Goal: Task Accomplishment & Management: Use online tool/utility

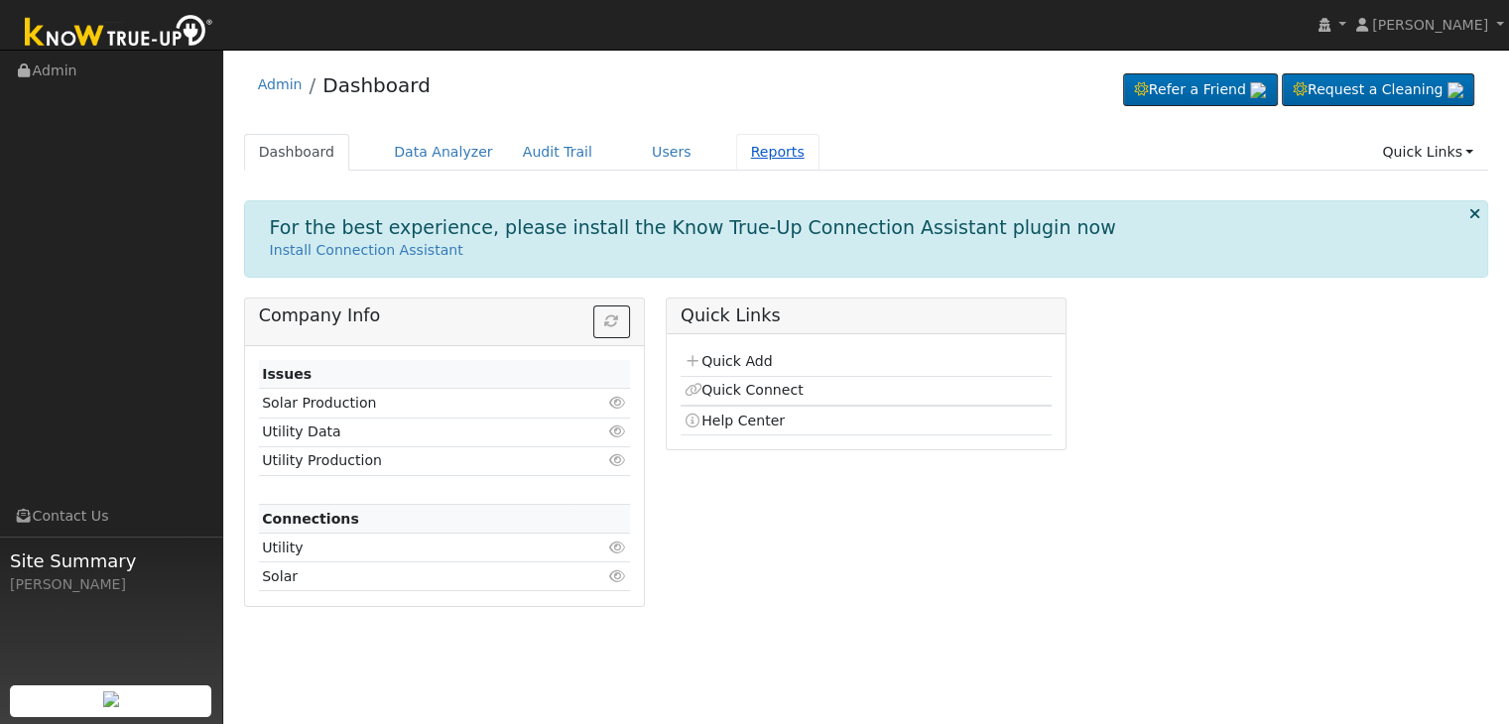
drag, startPoint x: 0, startPoint y: 0, endPoint x: 734, endPoint y: 153, distance: 750.1
click at [736, 153] on link "Reports" at bounding box center [777, 152] width 83 height 37
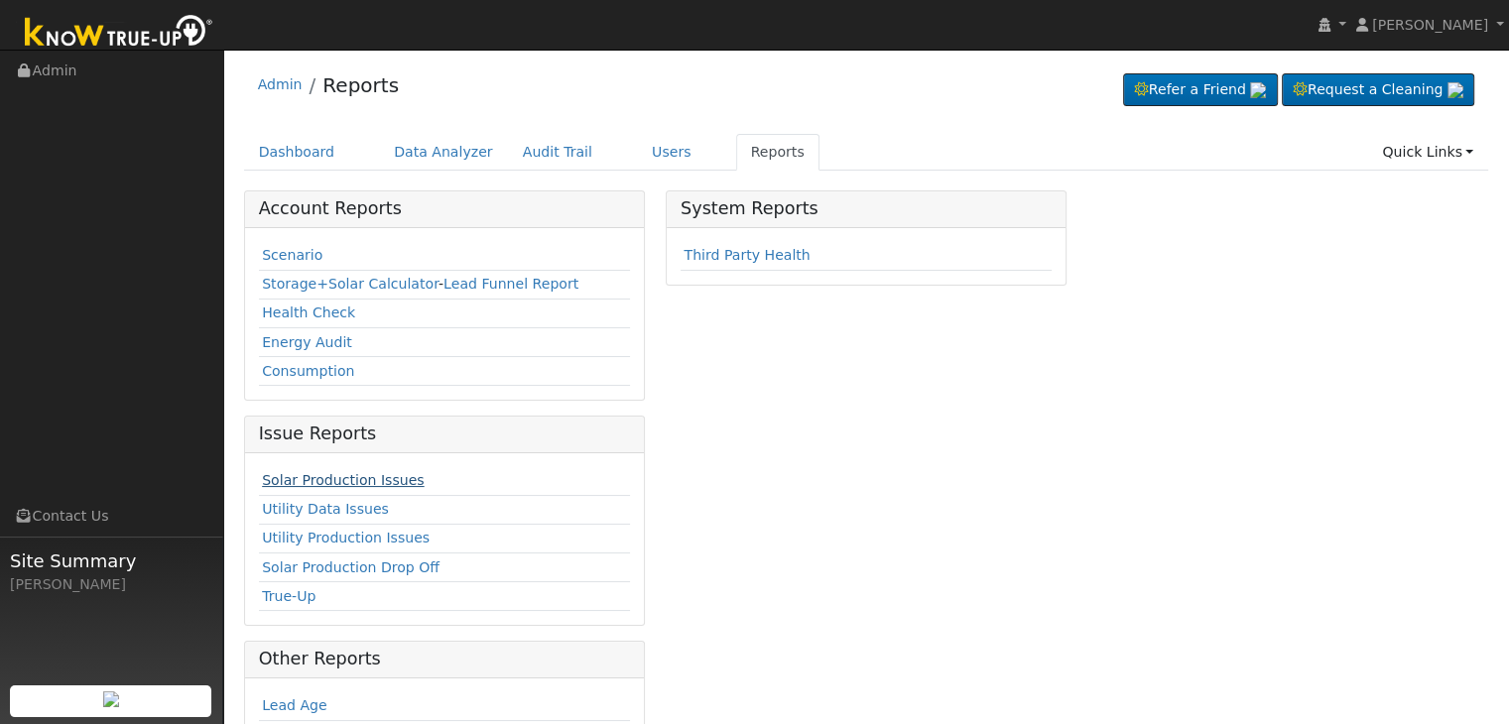
click at [326, 479] on link "Solar Production Issues" at bounding box center [343, 480] width 162 height 16
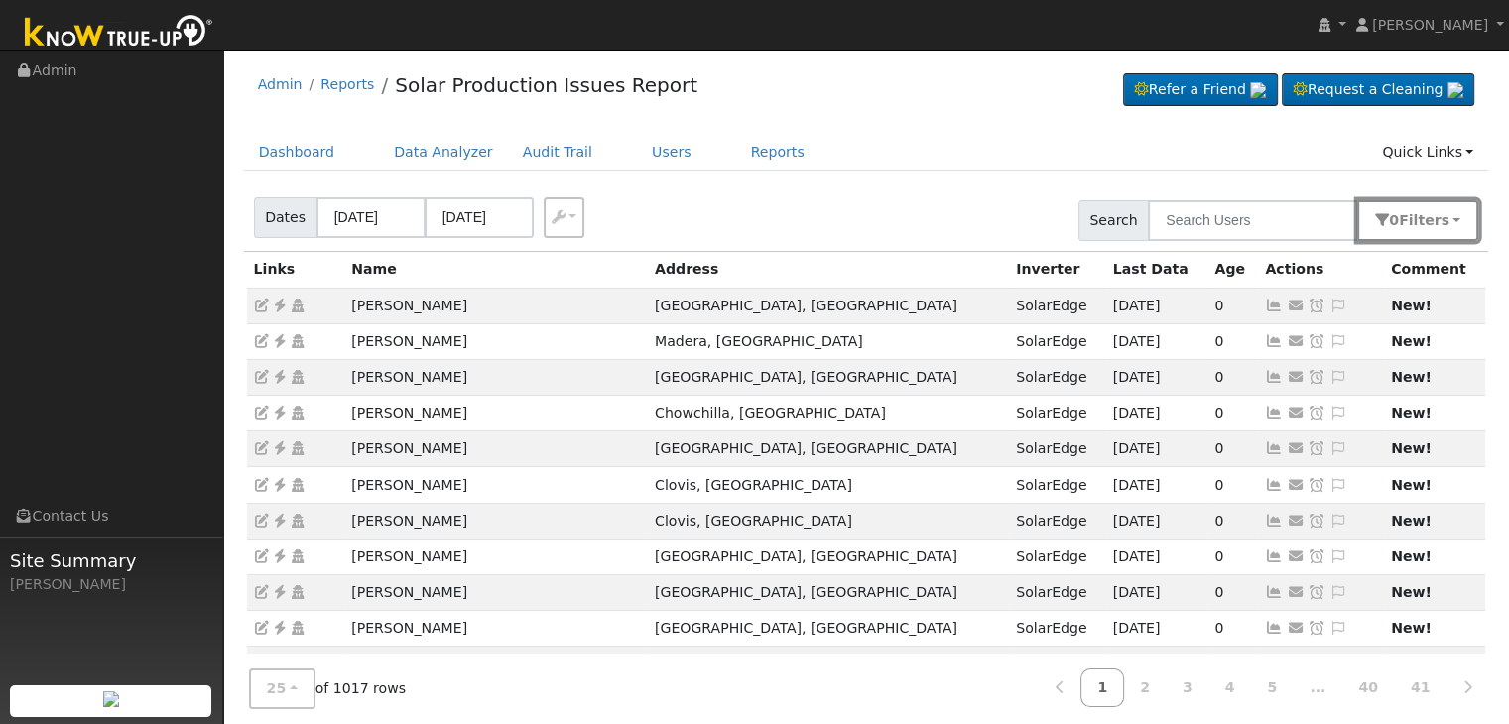
click at [1464, 214] on button "0 Filter s" at bounding box center [1418, 220] width 121 height 41
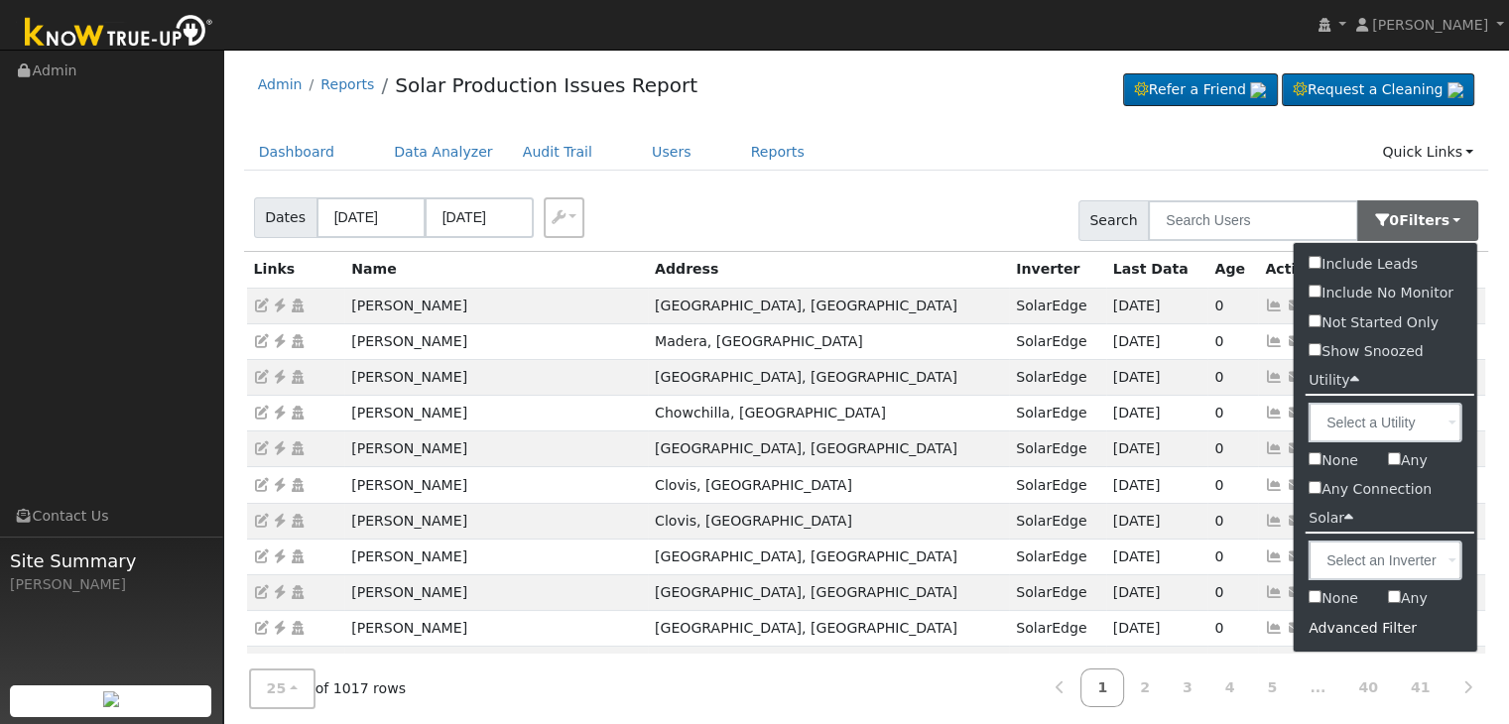
click at [1361, 622] on div "Advanced Filter" at bounding box center [1386, 628] width 184 height 31
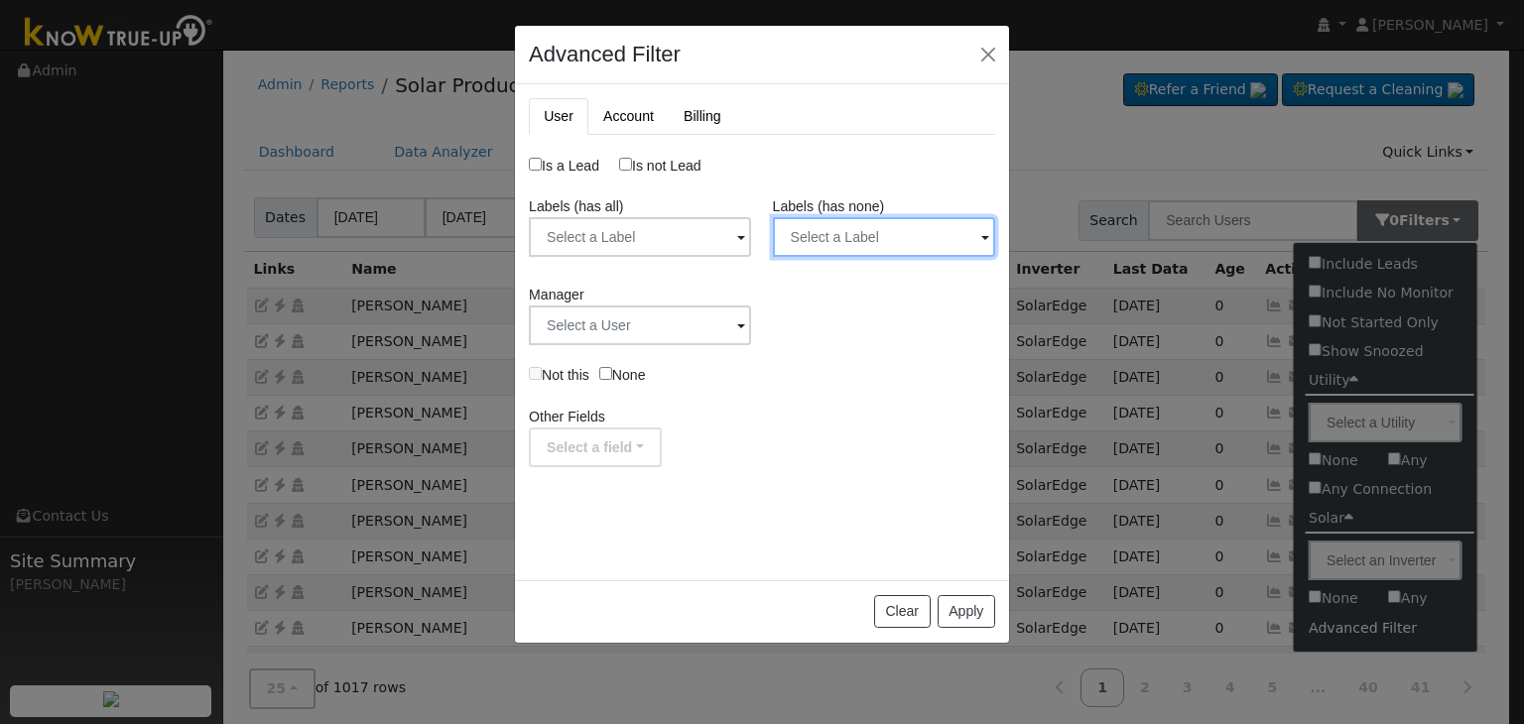
click at [914, 234] on input "text" at bounding box center [884, 237] width 222 height 40
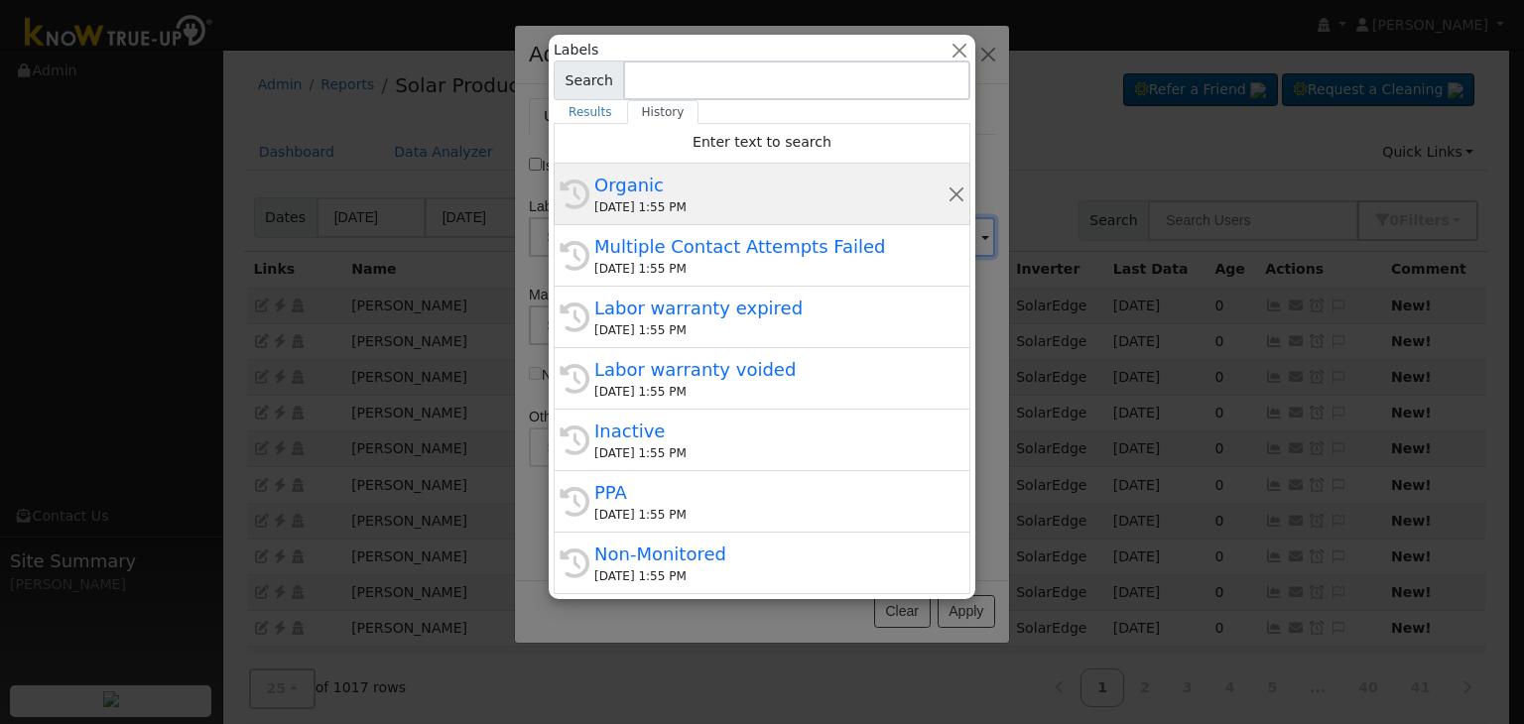
click at [767, 200] on div "09/16/2025 1:55 PM" at bounding box center [770, 207] width 353 height 18
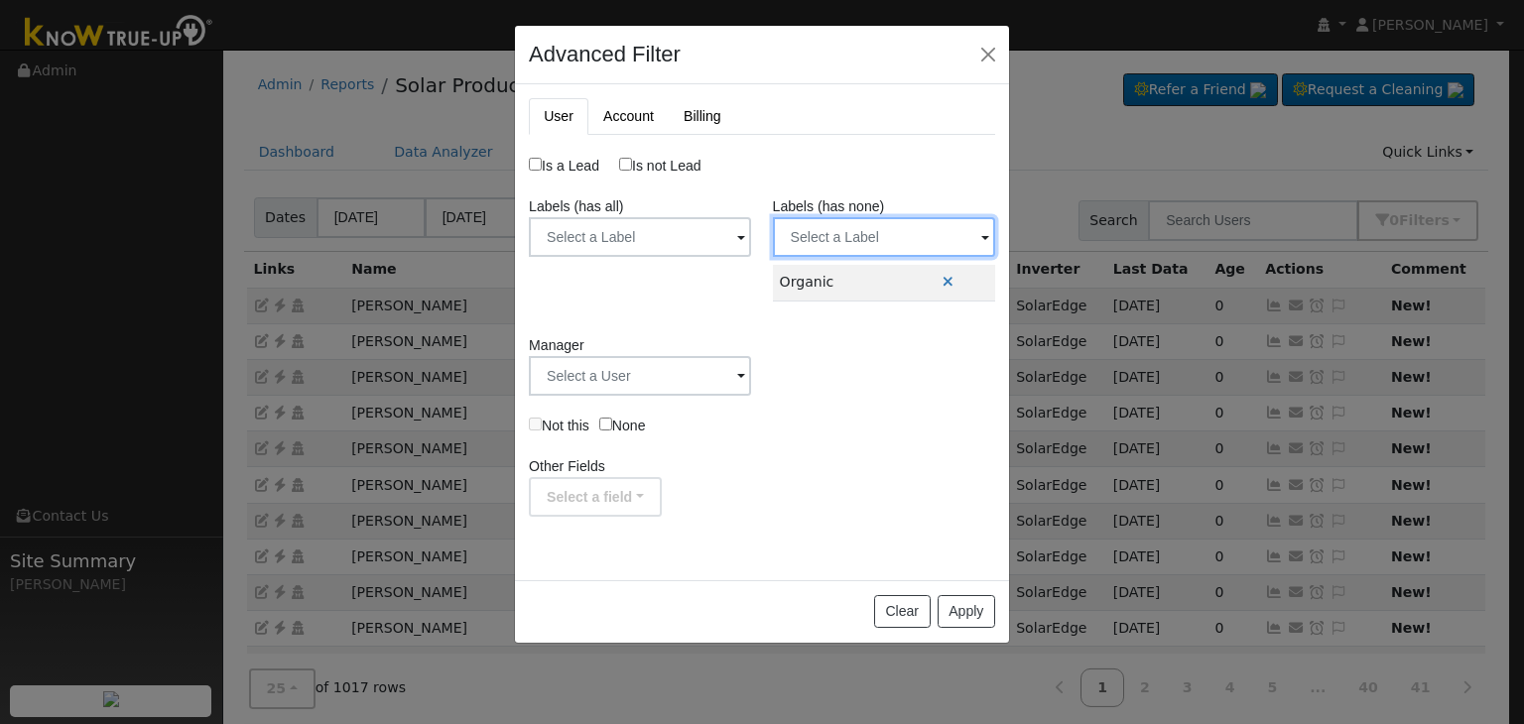
click at [877, 223] on input "text" at bounding box center [884, 237] width 222 height 40
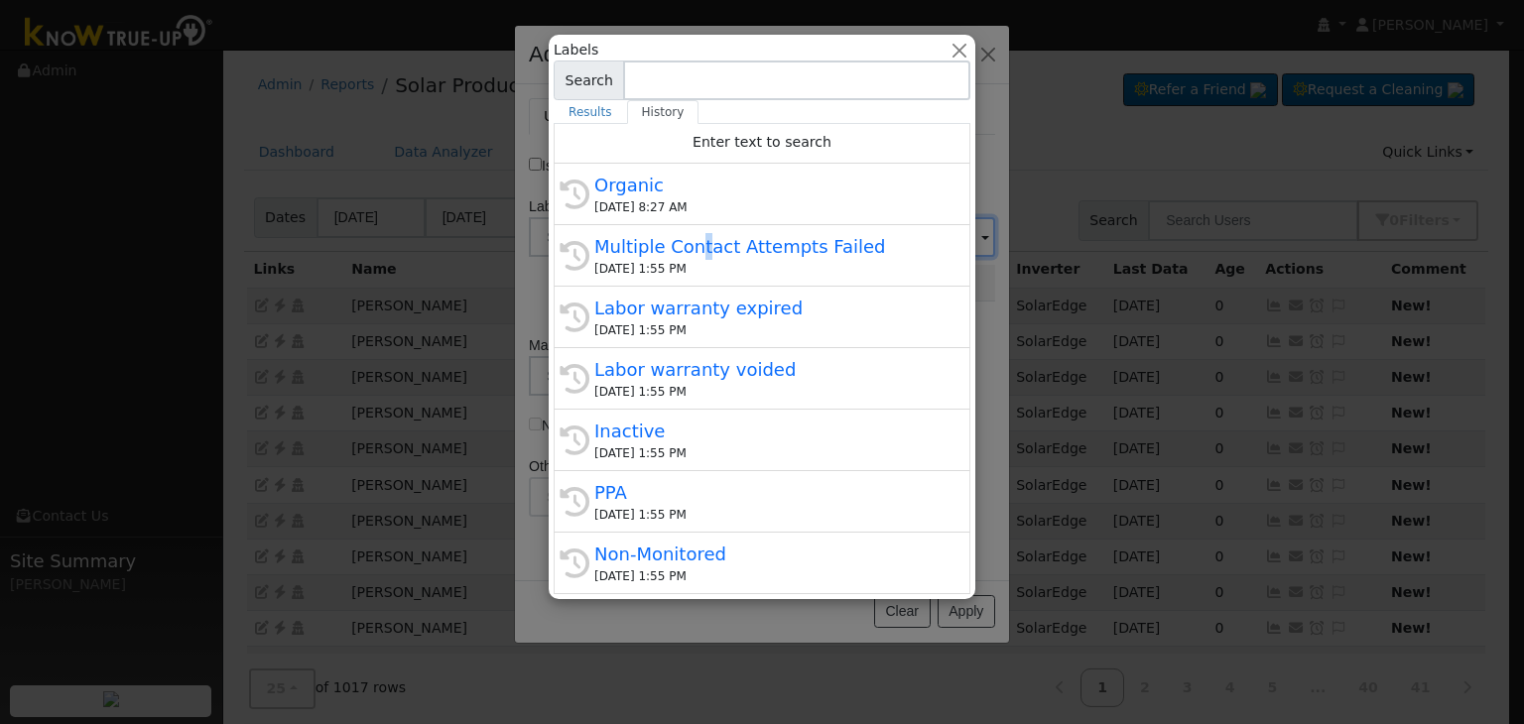
drag, startPoint x: 697, startPoint y: 252, endPoint x: 710, endPoint y: 227, distance: 28.0
click at [692, 249] on div "Multiple Contact Attempts Failed" at bounding box center [770, 246] width 353 height 27
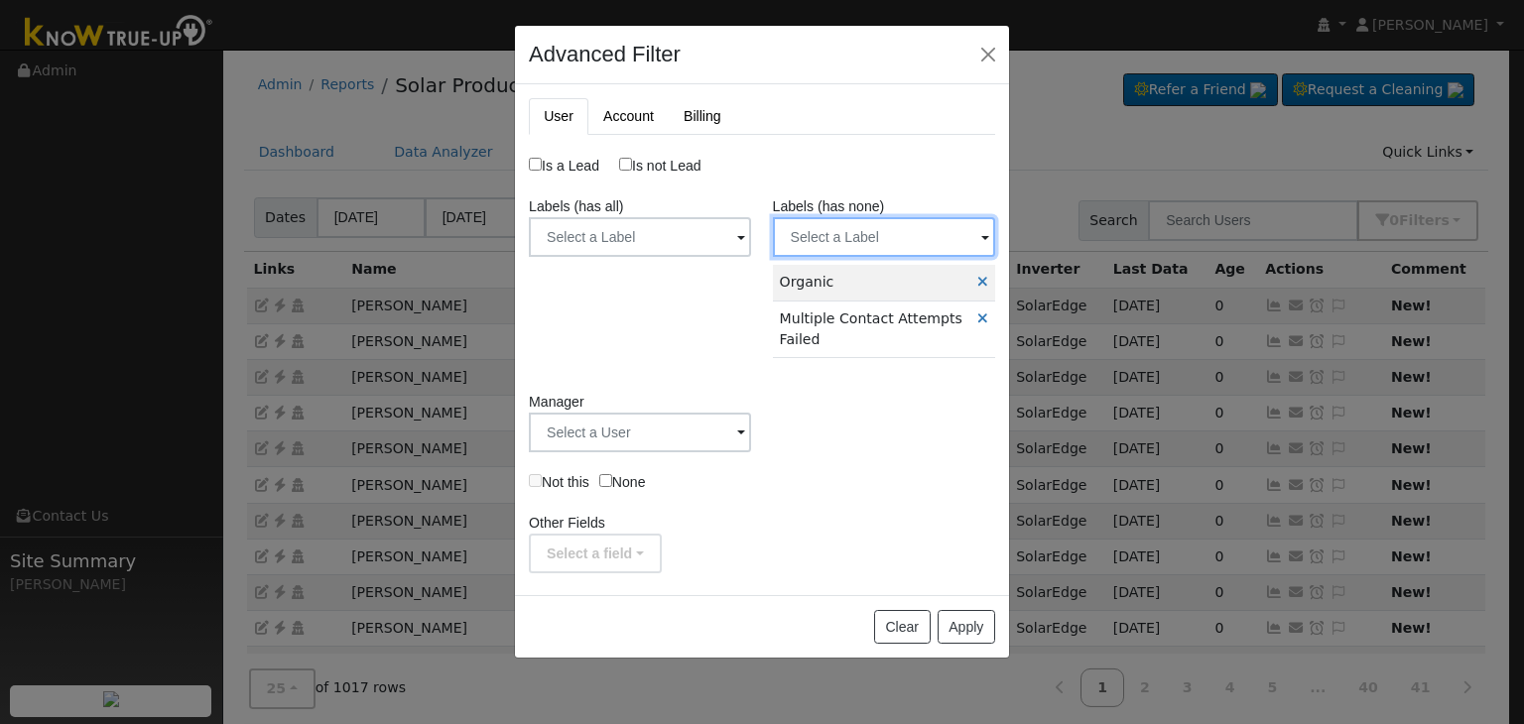
click at [906, 243] on input "text" at bounding box center [884, 237] width 222 height 40
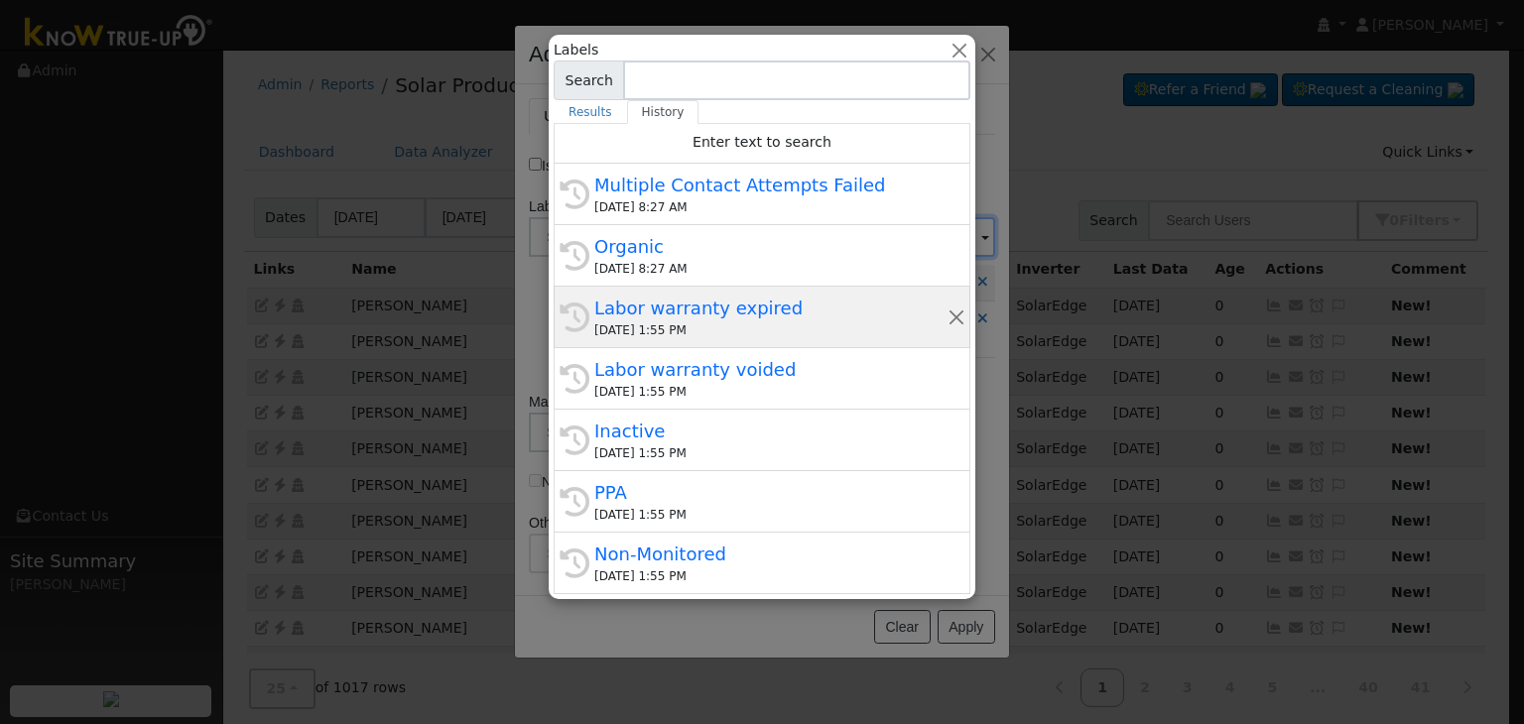
click at [713, 310] on div "Labor warranty expired" at bounding box center [770, 308] width 353 height 27
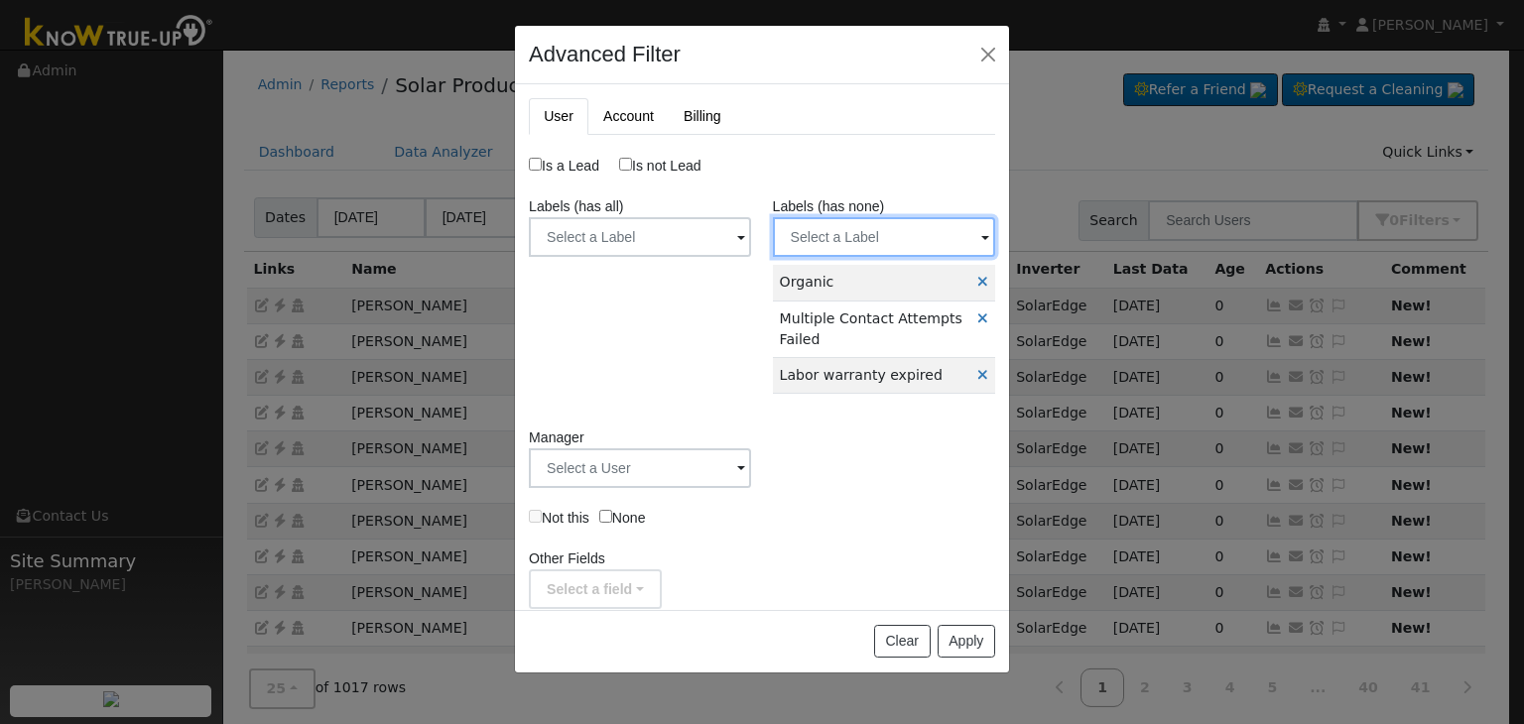
click at [869, 242] on input "text" at bounding box center [884, 237] width 222 height 40
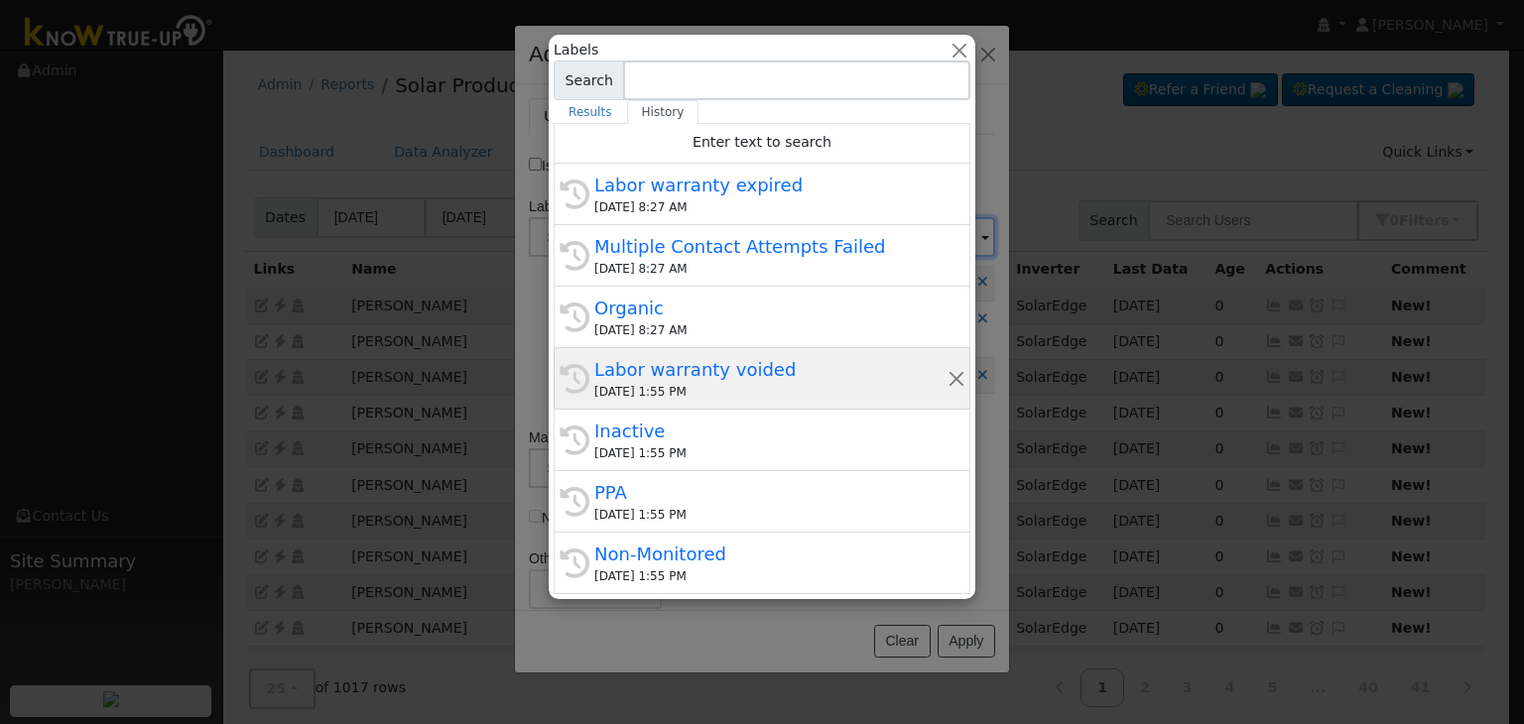
click at [645, 370] on div "Labor warranty voided" at bounding box center [770, 369] width 353 height 27
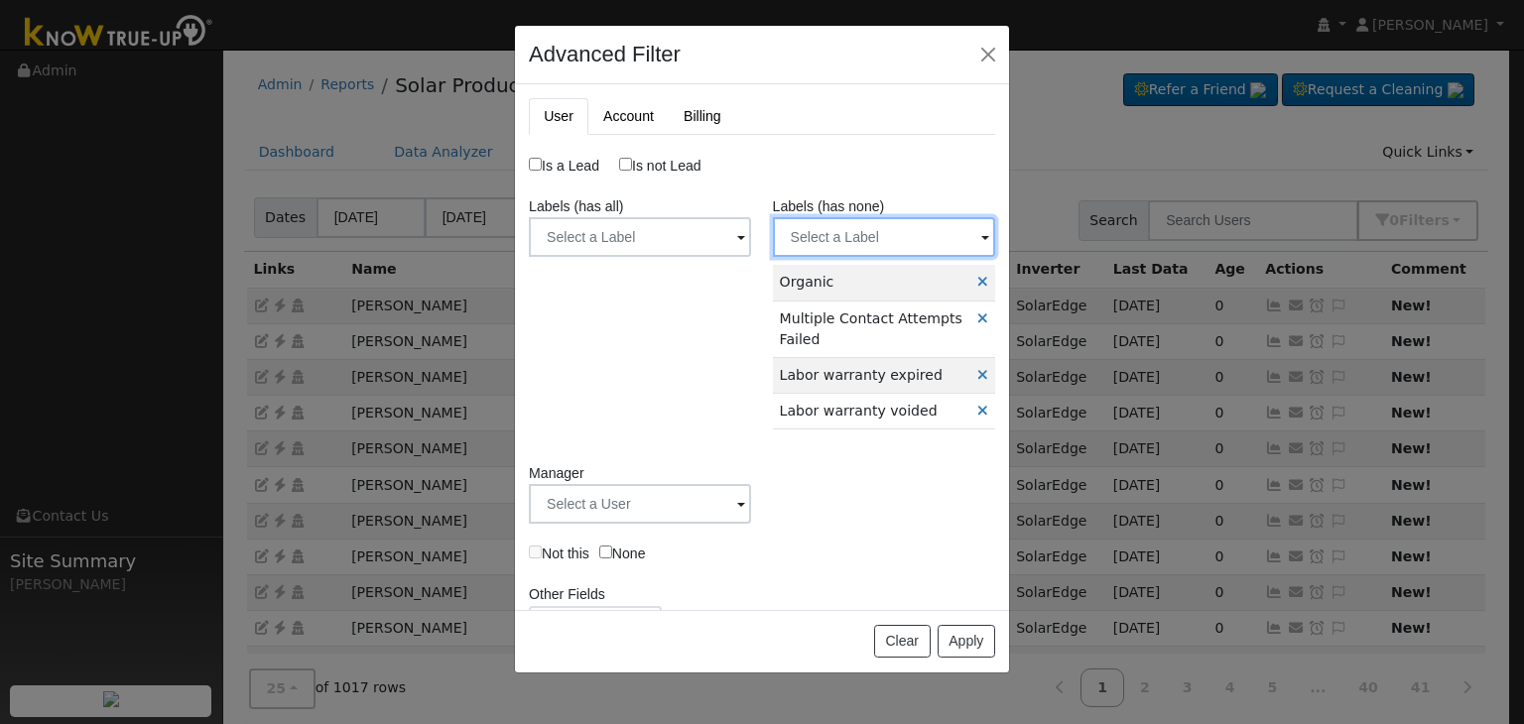
click at [852, 239] on input "text" at bounding box center [884, 237] width 222 height 40
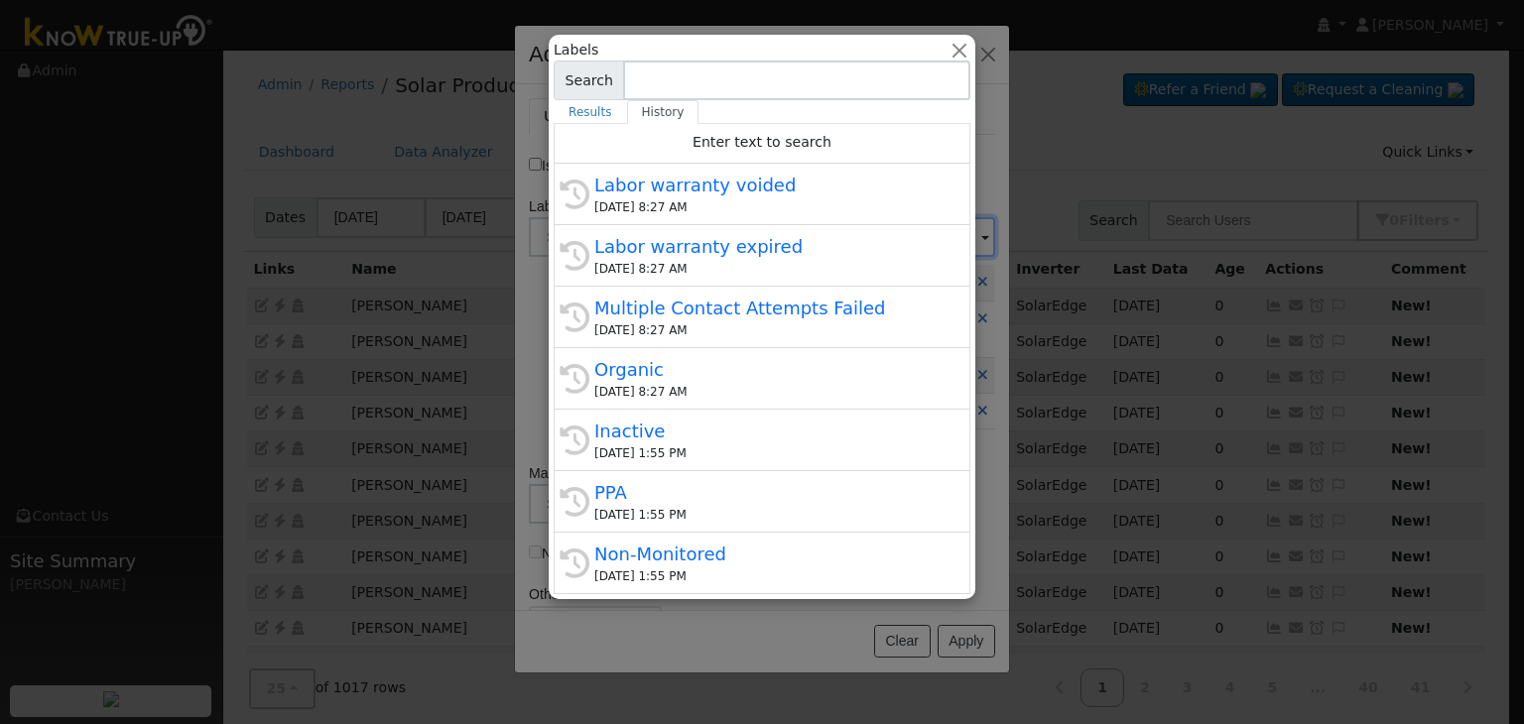
drag, startPoint x: 665, startPoint y: 434, endPoint x: 809, endPoint y: 247, distance: 235.6
click at [664, 434] on div "Inactive" at bounding box center [770, 431] width 353 height 27
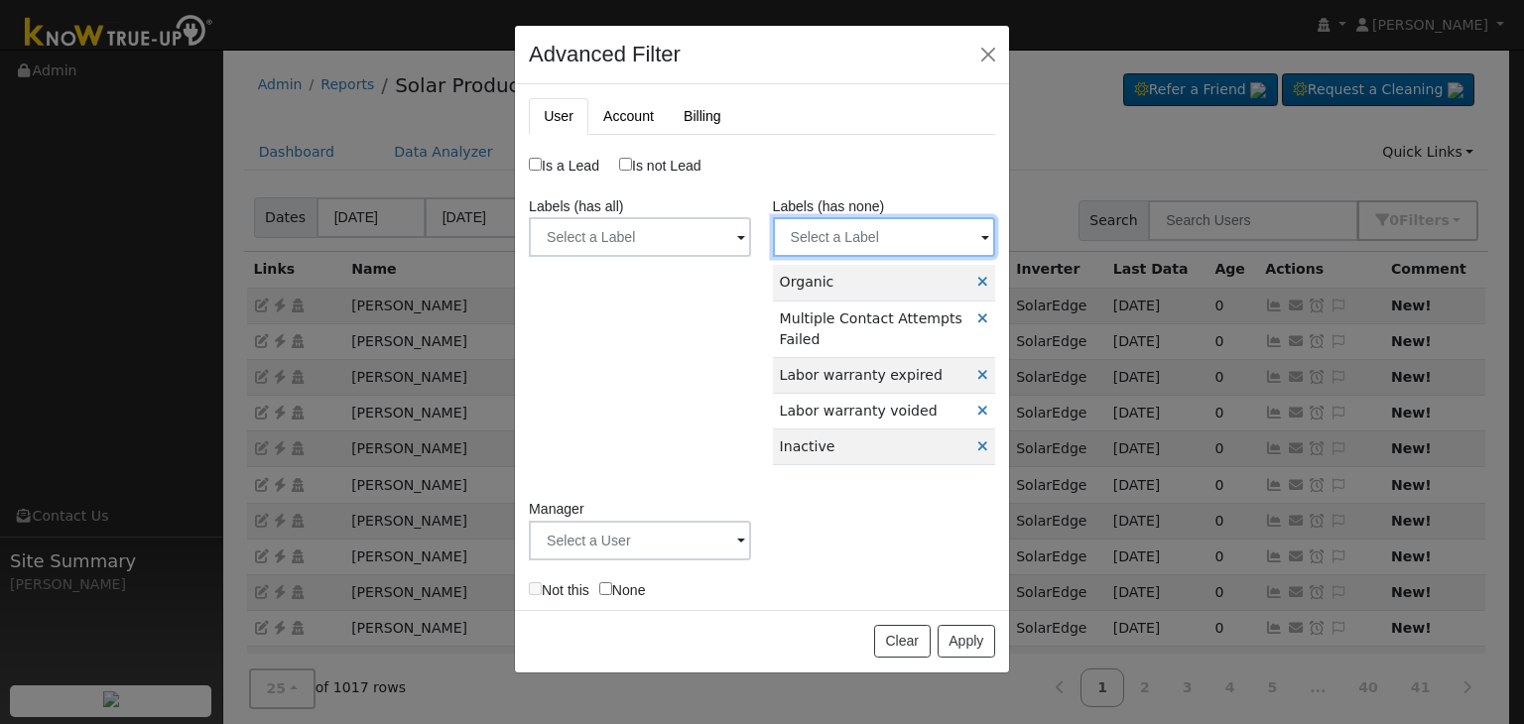
click at [877, 231] on input "text" at bounding box center [884, 237] width 222 height 40
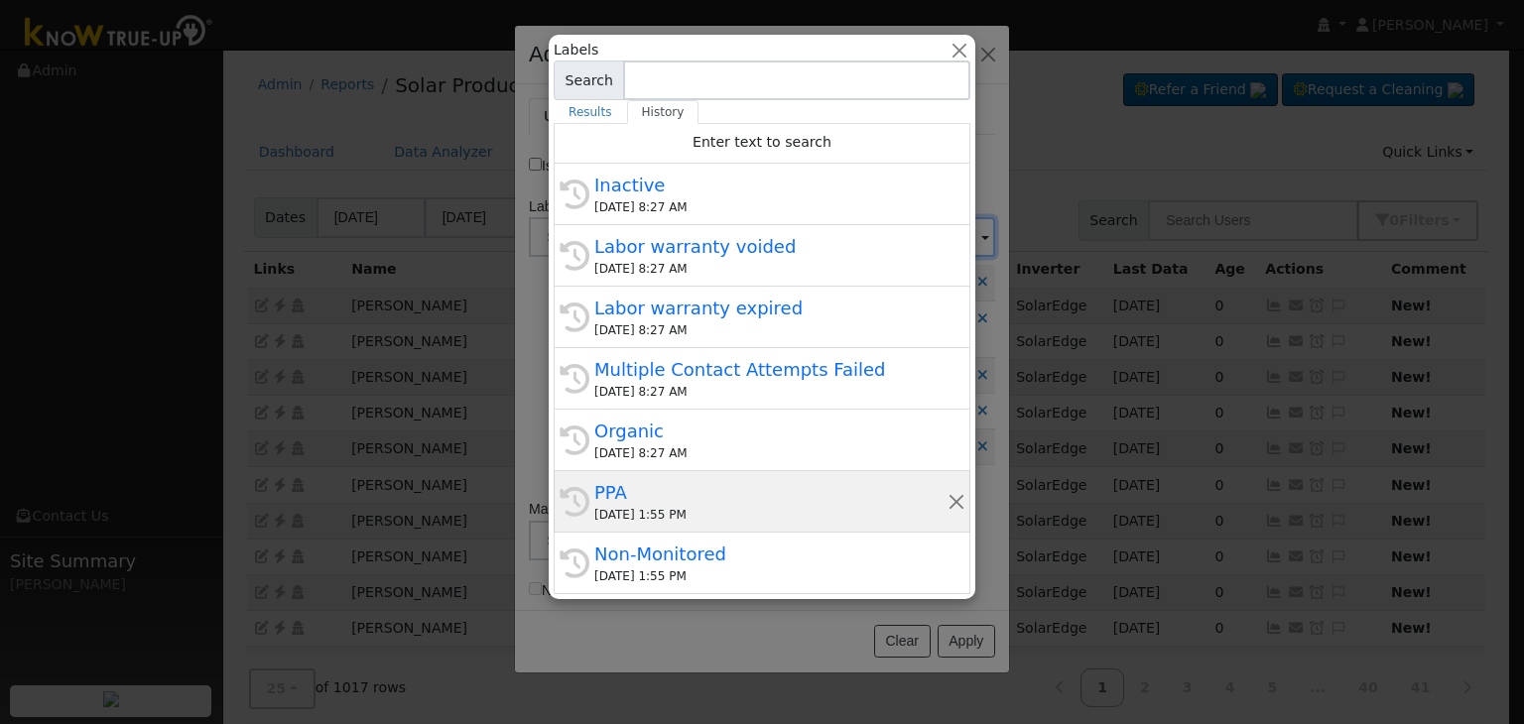
click at [682, 491] on div "PPA" at bounding box center [770, 492] width 353 height 27
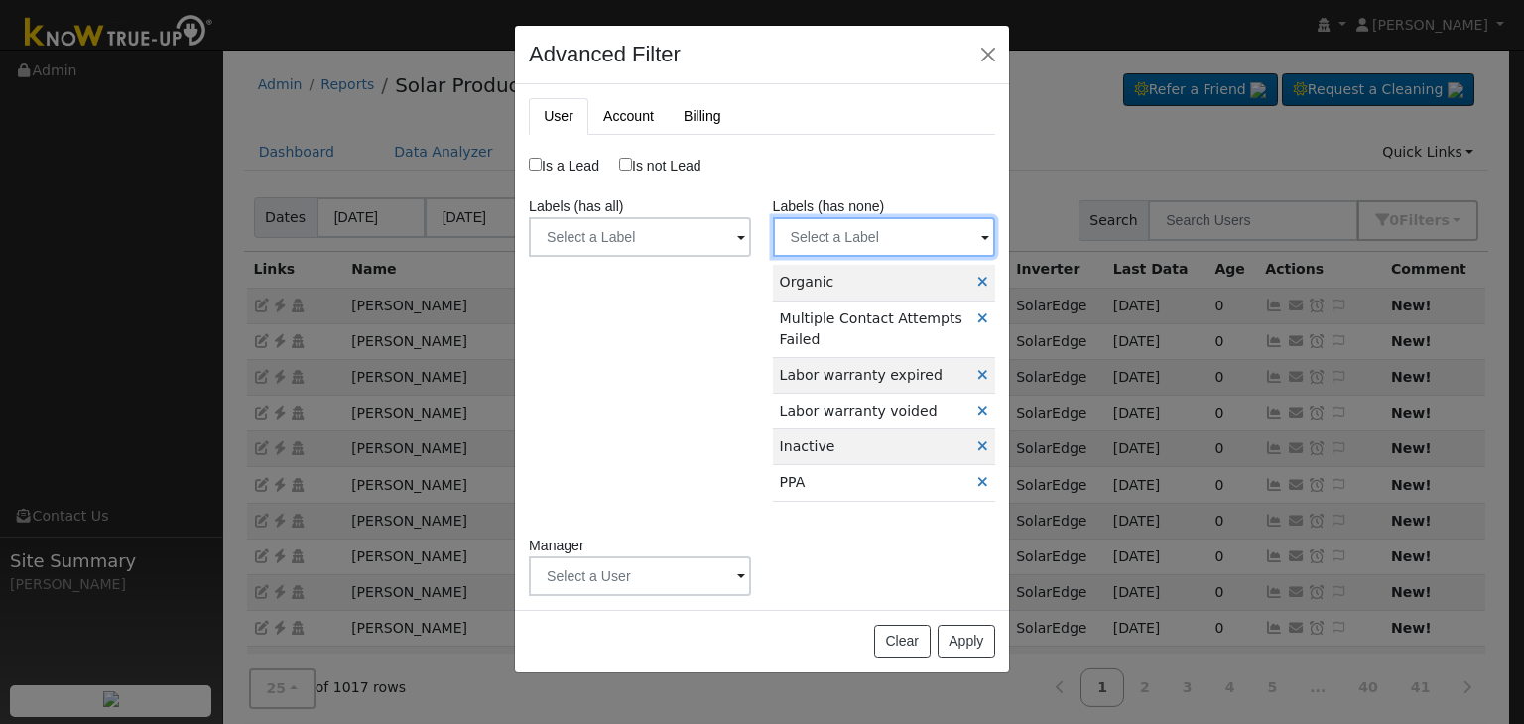
click at [838, 228] on input "text" at bounding box center [884, 237] width 222 height 40
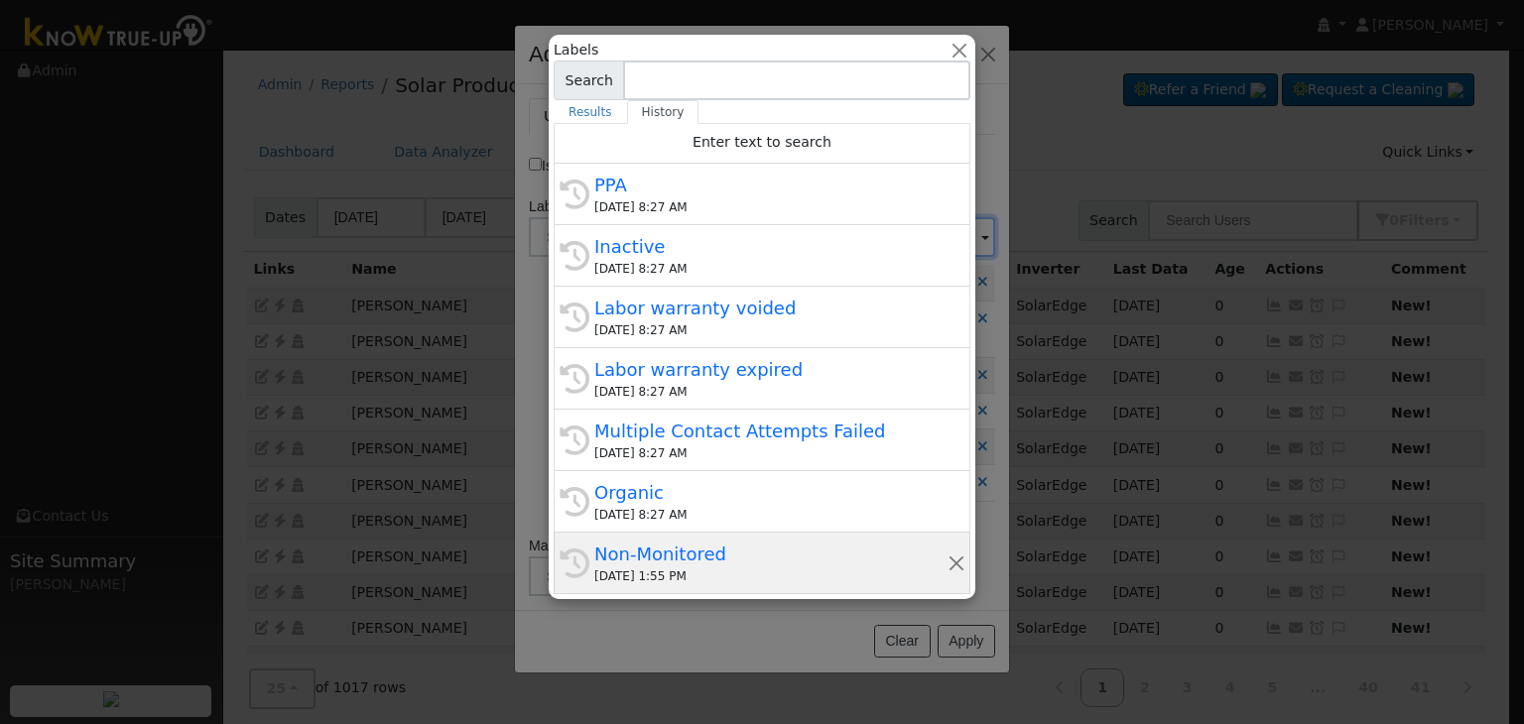
click at [692, 553] on div "Non-Monitored" at bounding box center [770, 554] width 353 height 27
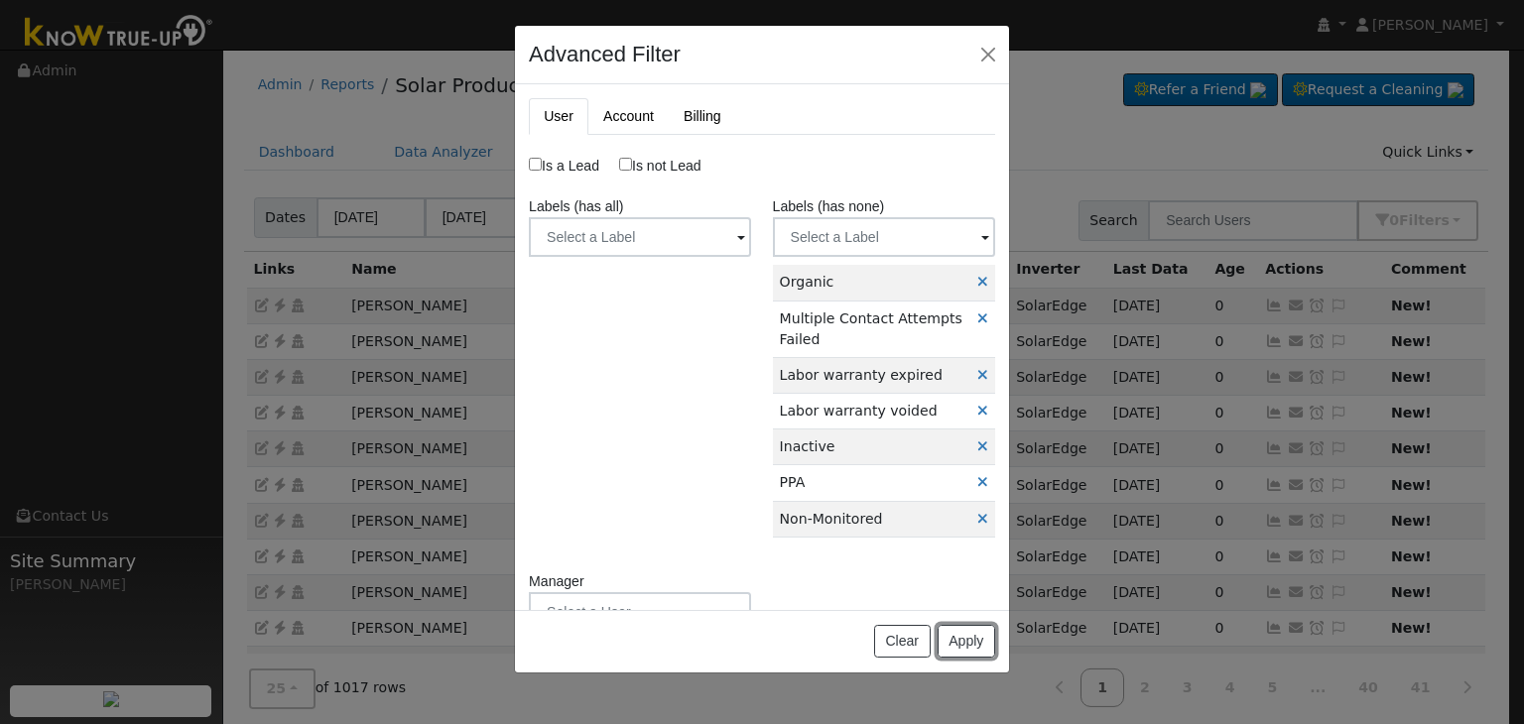
click at [965, 636] on button "Apply" at bounding box center [967, 642] width 58 height 34
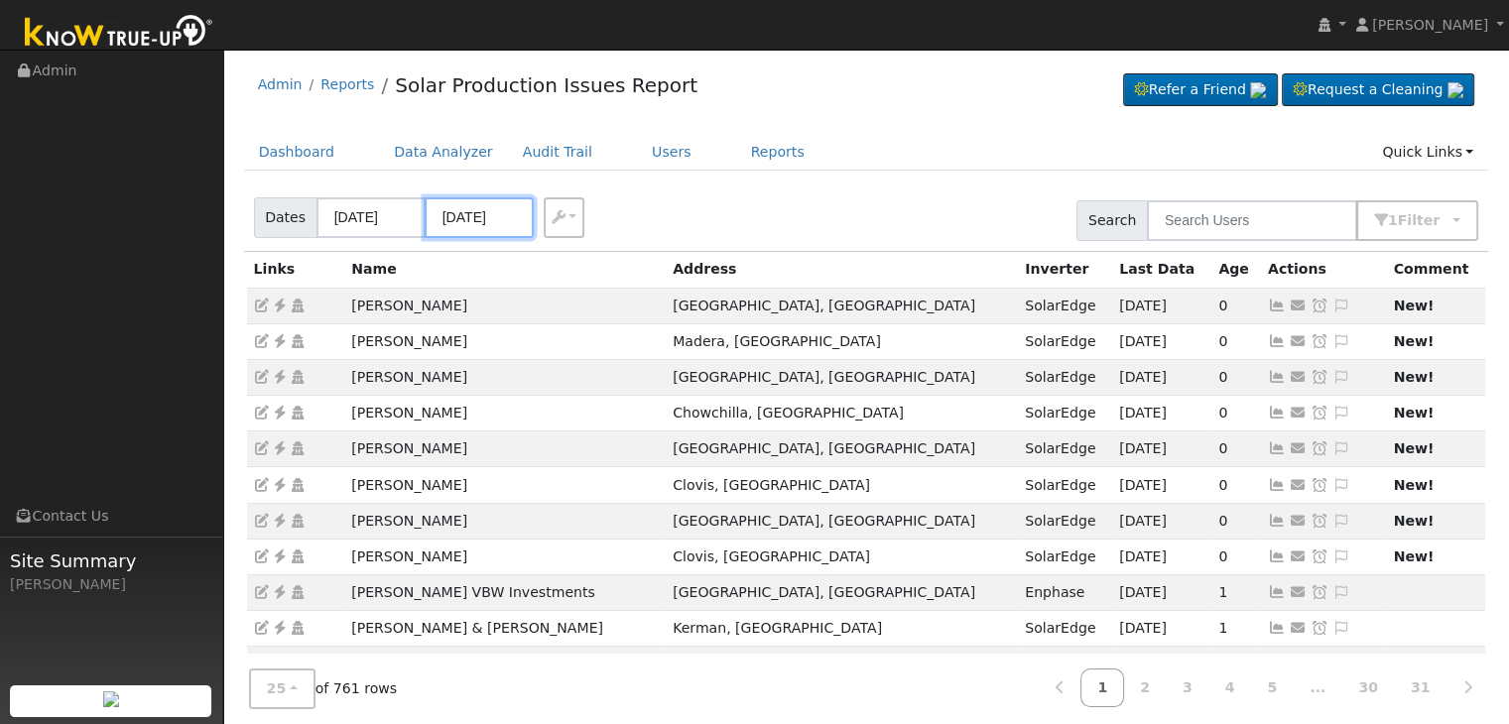
click at [477, 213] on input "09/16/2025" at bounding box center [479, 217] width 109 height 41
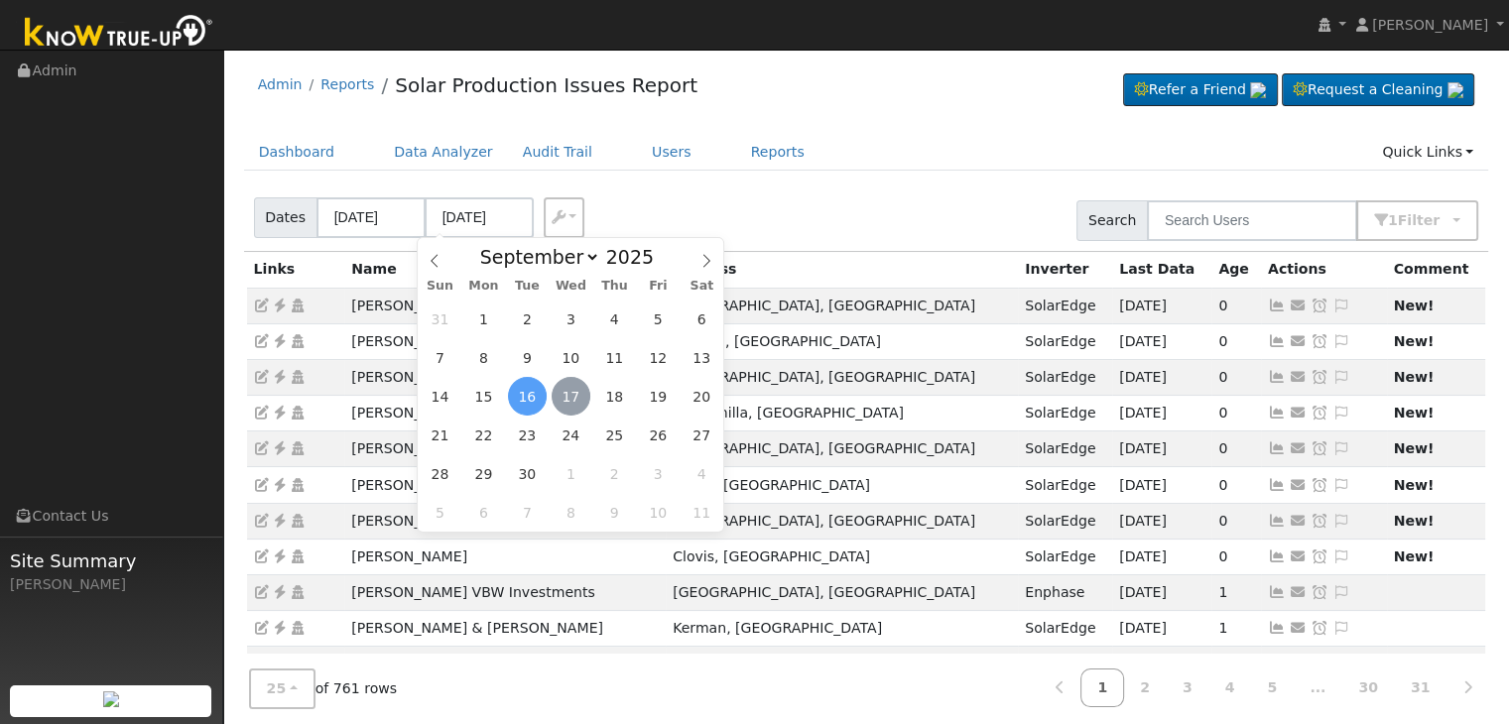
click at [576, 398] on span "17" at bounding box center [571, 396] width 39 height 39
type input "[DATE]"
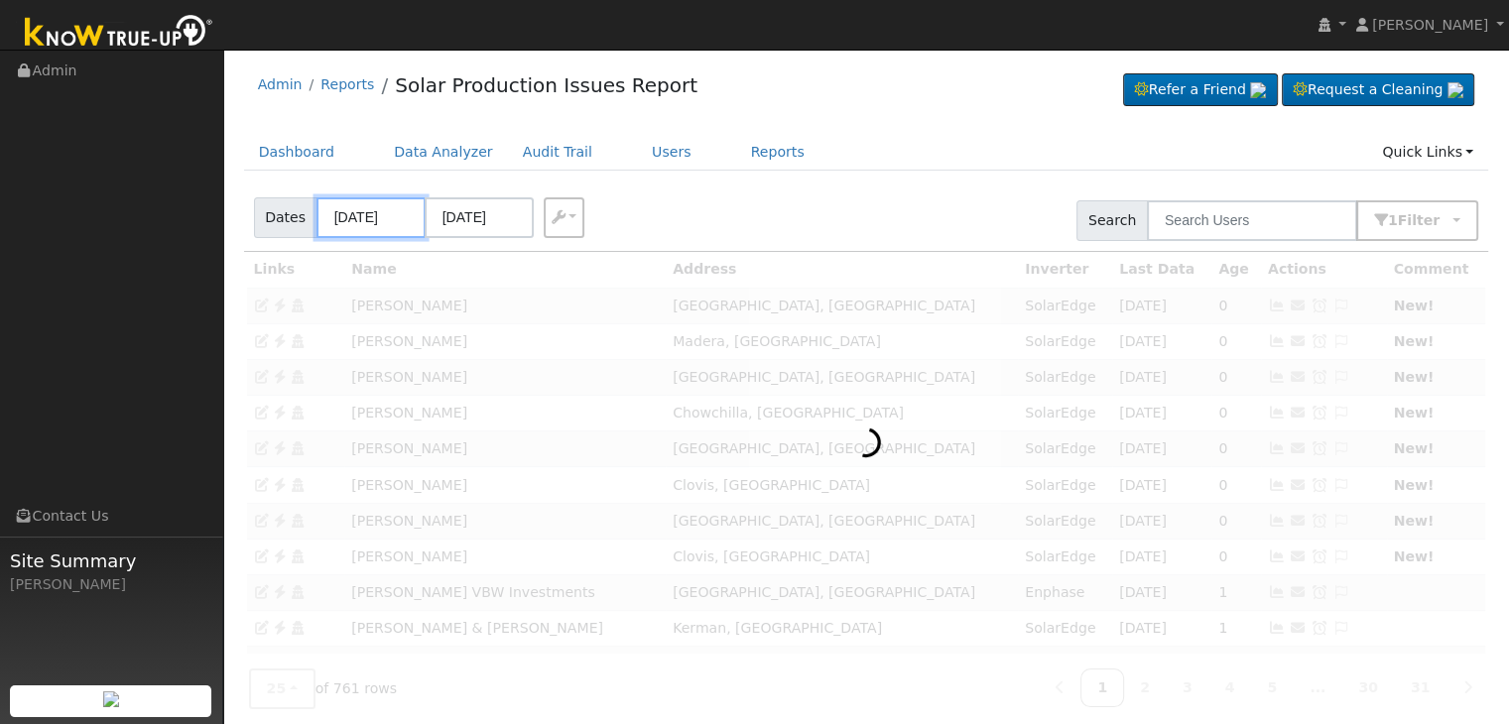
click at [359, 203] on input "09/13/2025" at bounding box center [371, 217] width 109 height 41
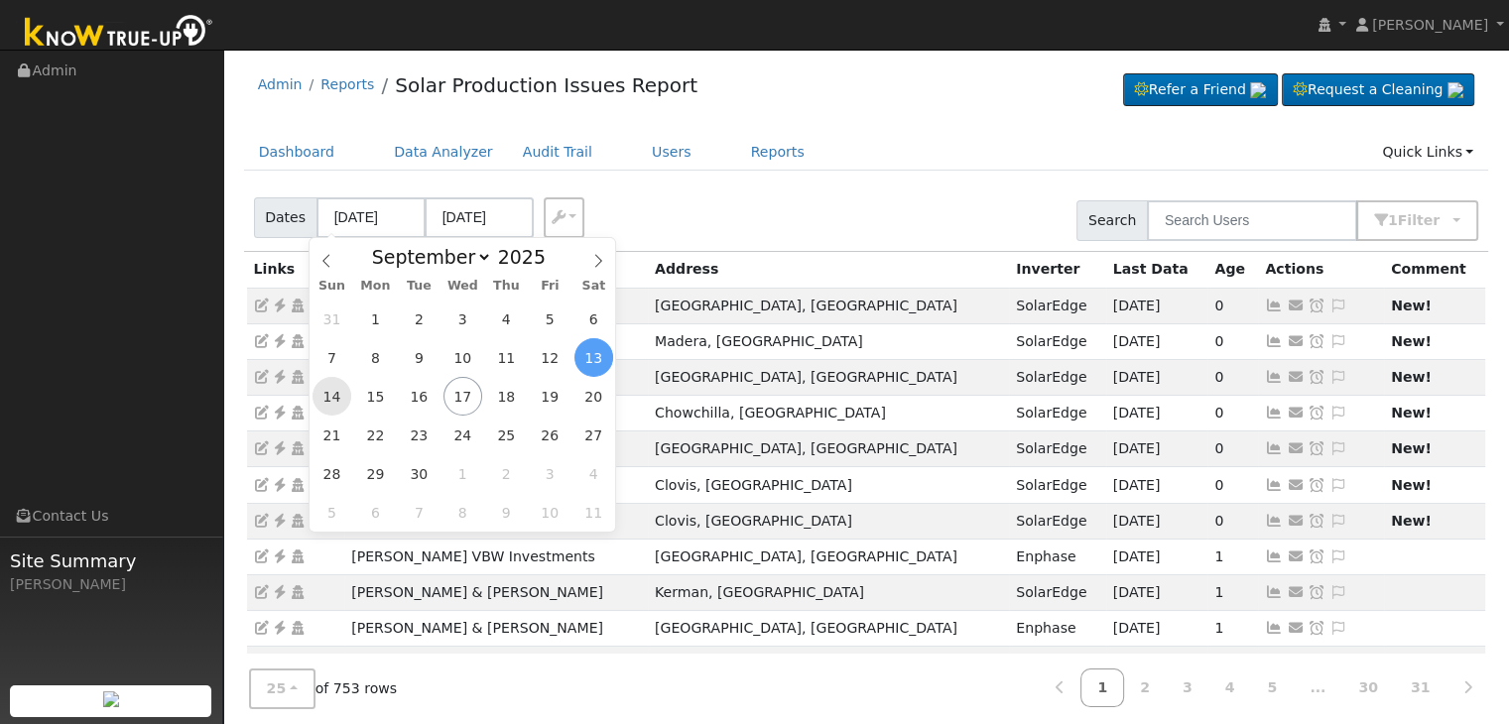
click at [327, 398] on span "14" at bounding box center [332, 396] width 39 height 39
type input "09/14/2025"
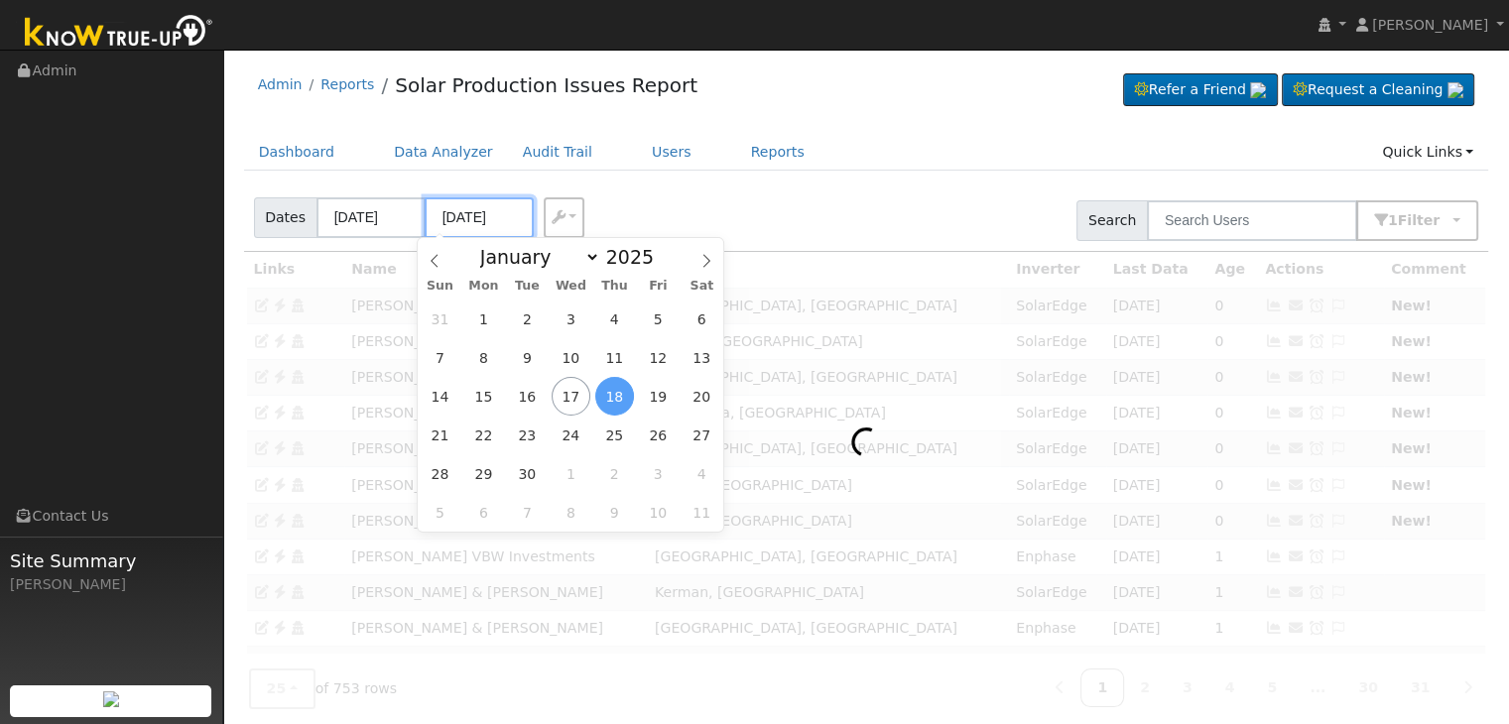
click at [460, 226] on input "09/18/2025" at bounding box center [479, 217] width 109 height 41
click at [568, 393] on span "17" at bounding box center [571, 396] width 39 height 39
type input "[DATE]"
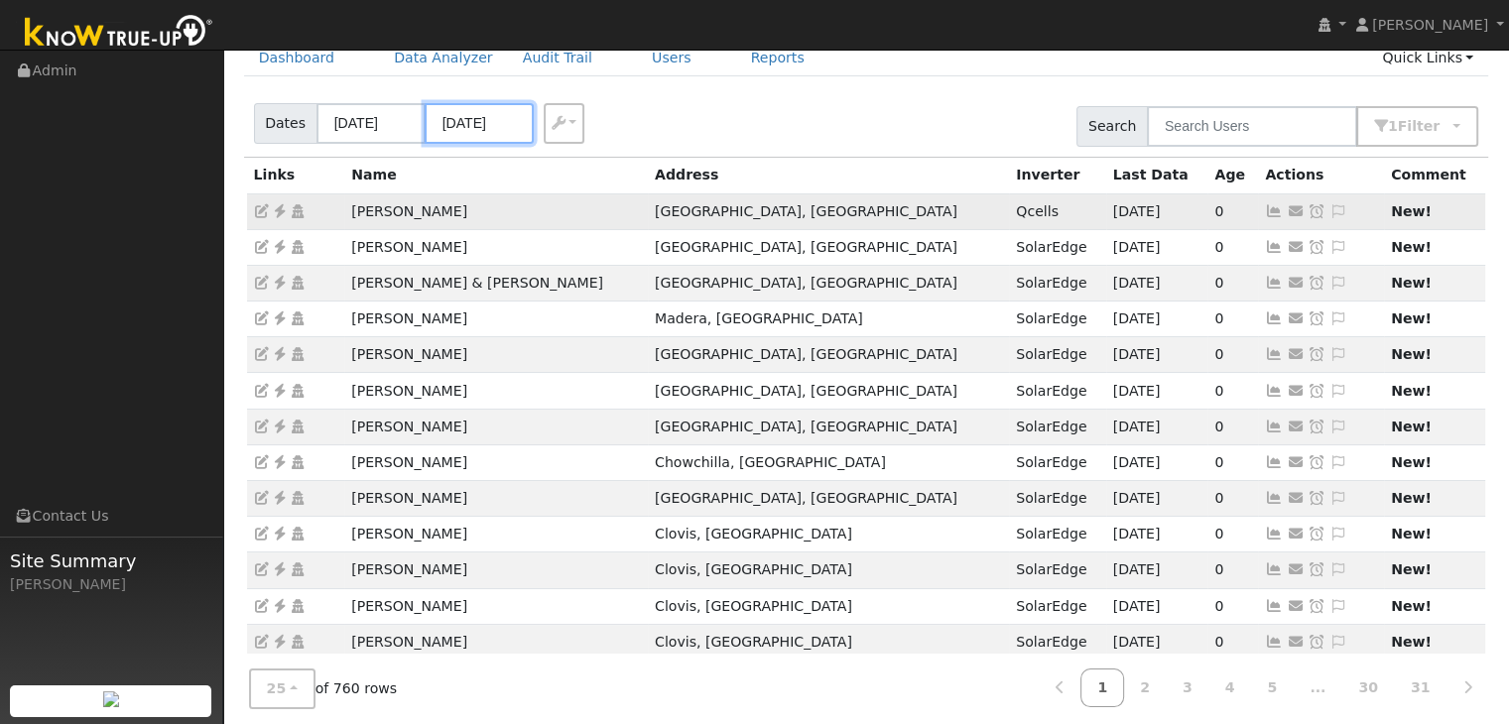
scroll to position [99, 0]
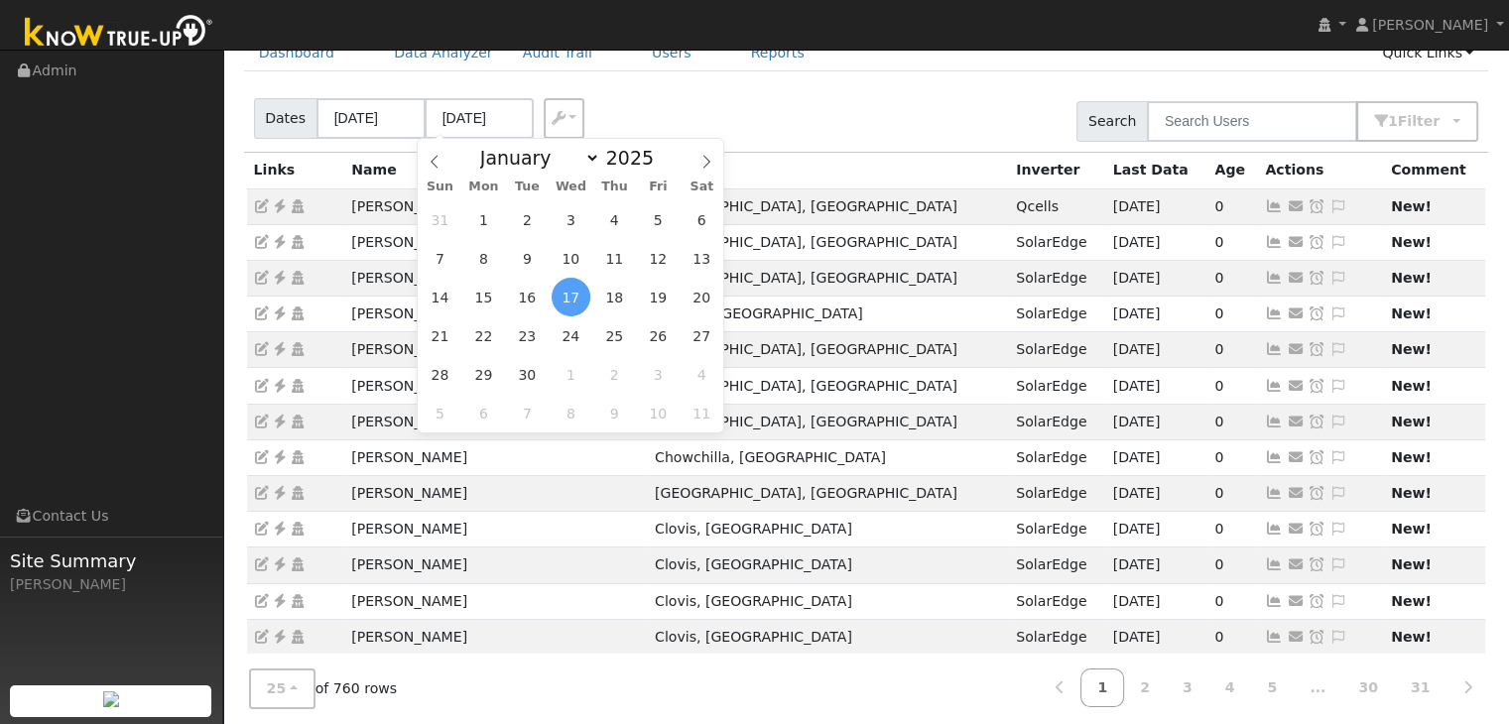
click at [758, 98] on div "Dates 09/14/2025 09/17/2025 Export CSV Search 1 Filter Include Leads Include No…" at bounding box center [866, 117] width 1252 height 67
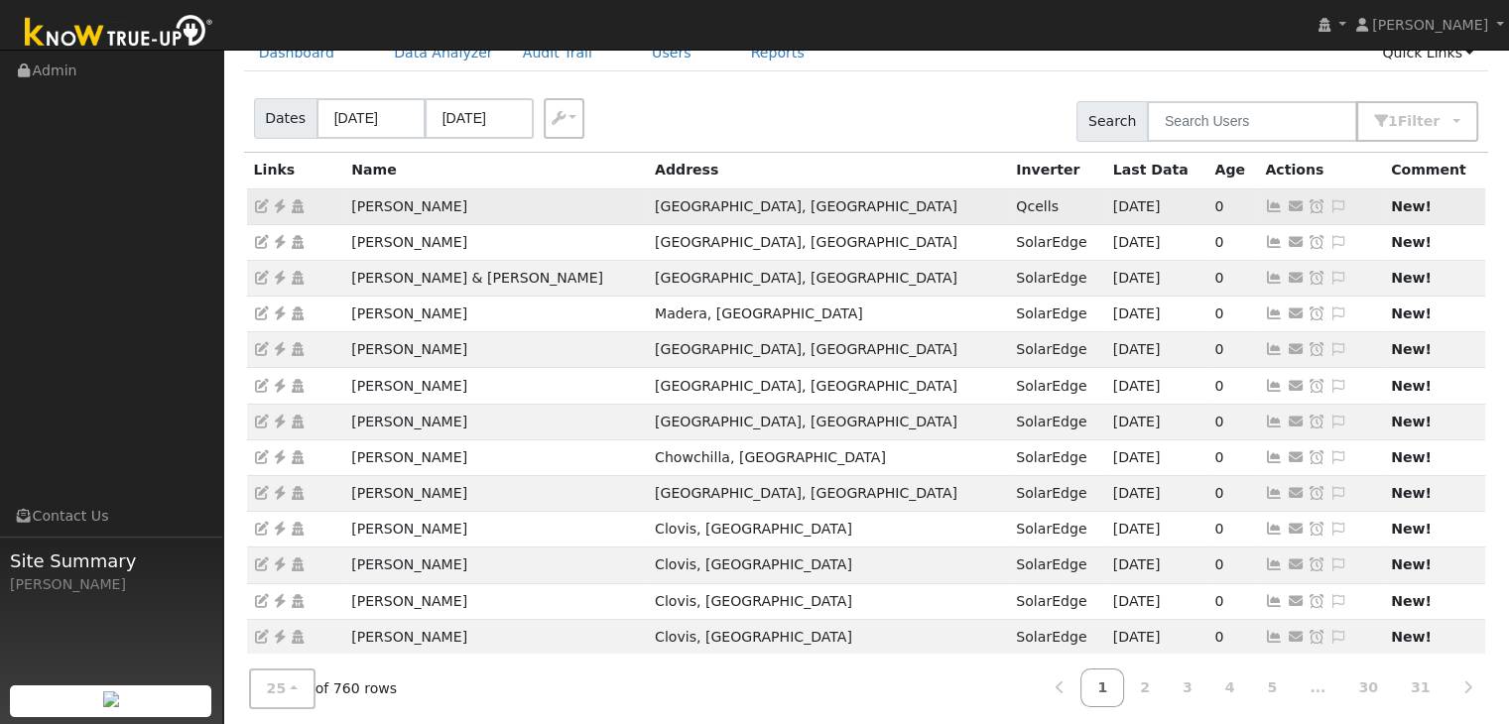
drag, startPoint x: 354, startPoint y: 201, endPoint x: 485, endPoint y: 202, distance: 131.0
click at [485, 202] on td "Christopher Campo" at bounding box center [496, 207] width 304 height 36
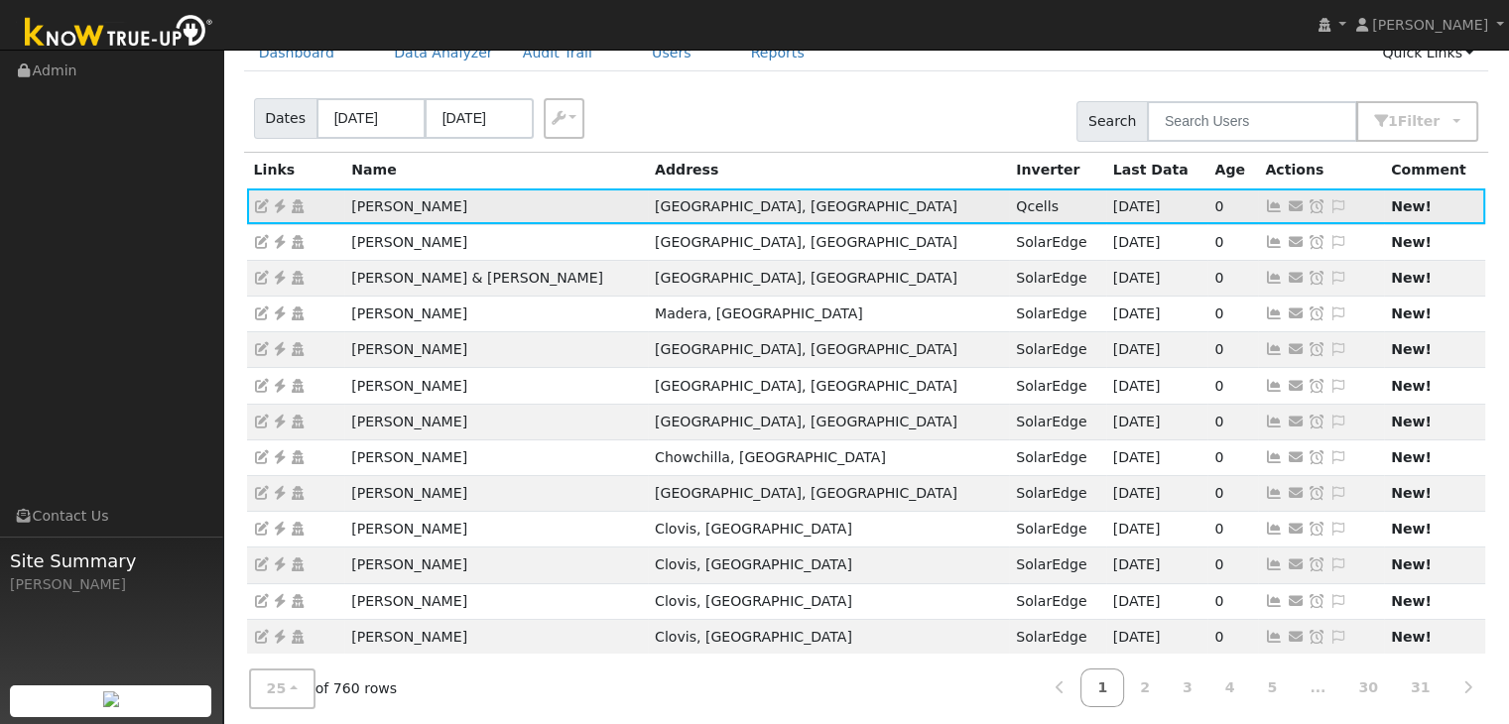
copy td "Christopher Campo"
click at [276, 204] on icon at bounding box center [280, 206] width 18 height 14
click at [1330, 203] on icon at bounding box center [1339, 206] width 18 height 14
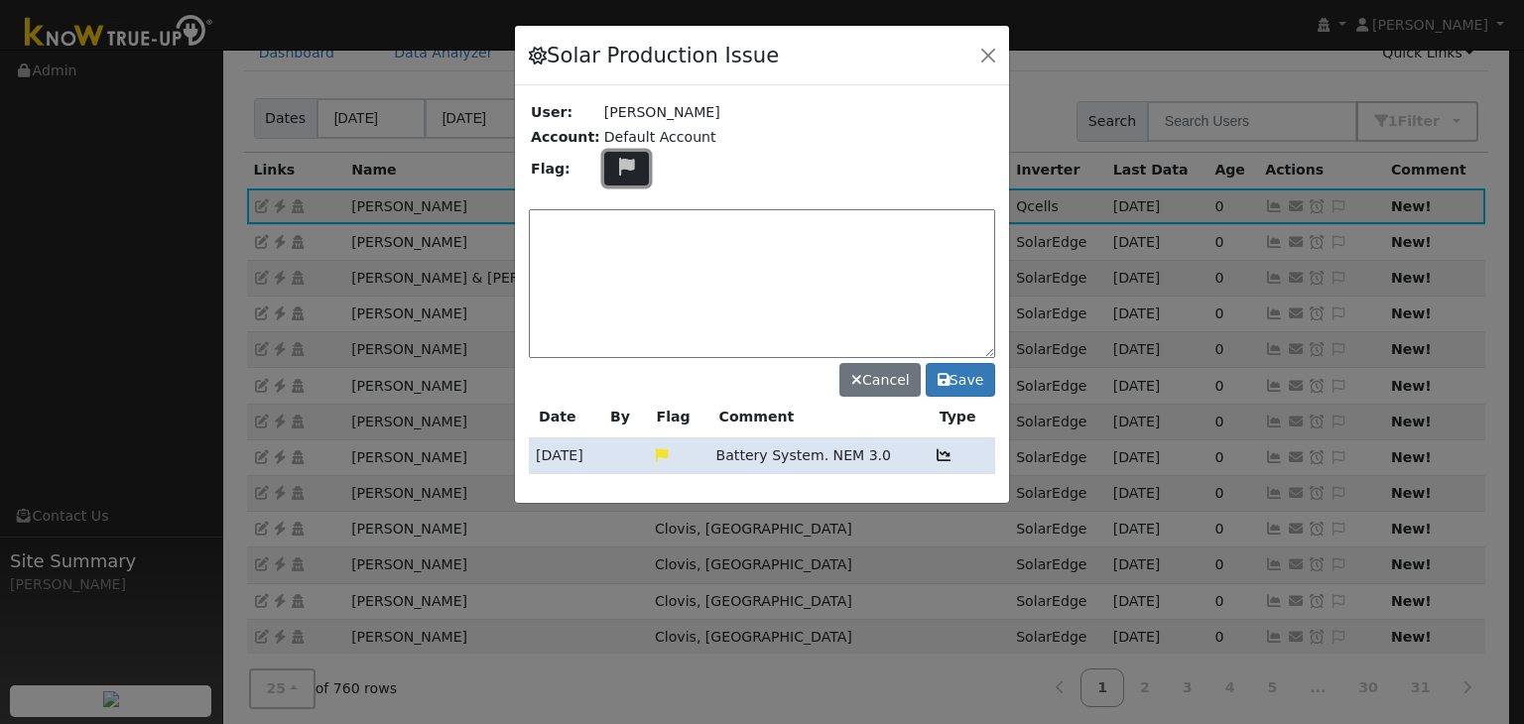
click at [615, 163] on icon at bounding box center [626, 167] width 23 height 18
click at [614, 253] on icon at bounding box center [625, 262] width 23 height 18
click at [610, 225] on textarea at bounding box center [762, 283] width 466 height 149
click at [591, 226] on textarea "NO COMSS. Case" at bounding box center [762, 283] width 466 height 149
click at [663, 217] on textarea "NO COMMS. Case" at bounding box center [762, 283] width 466 height 149
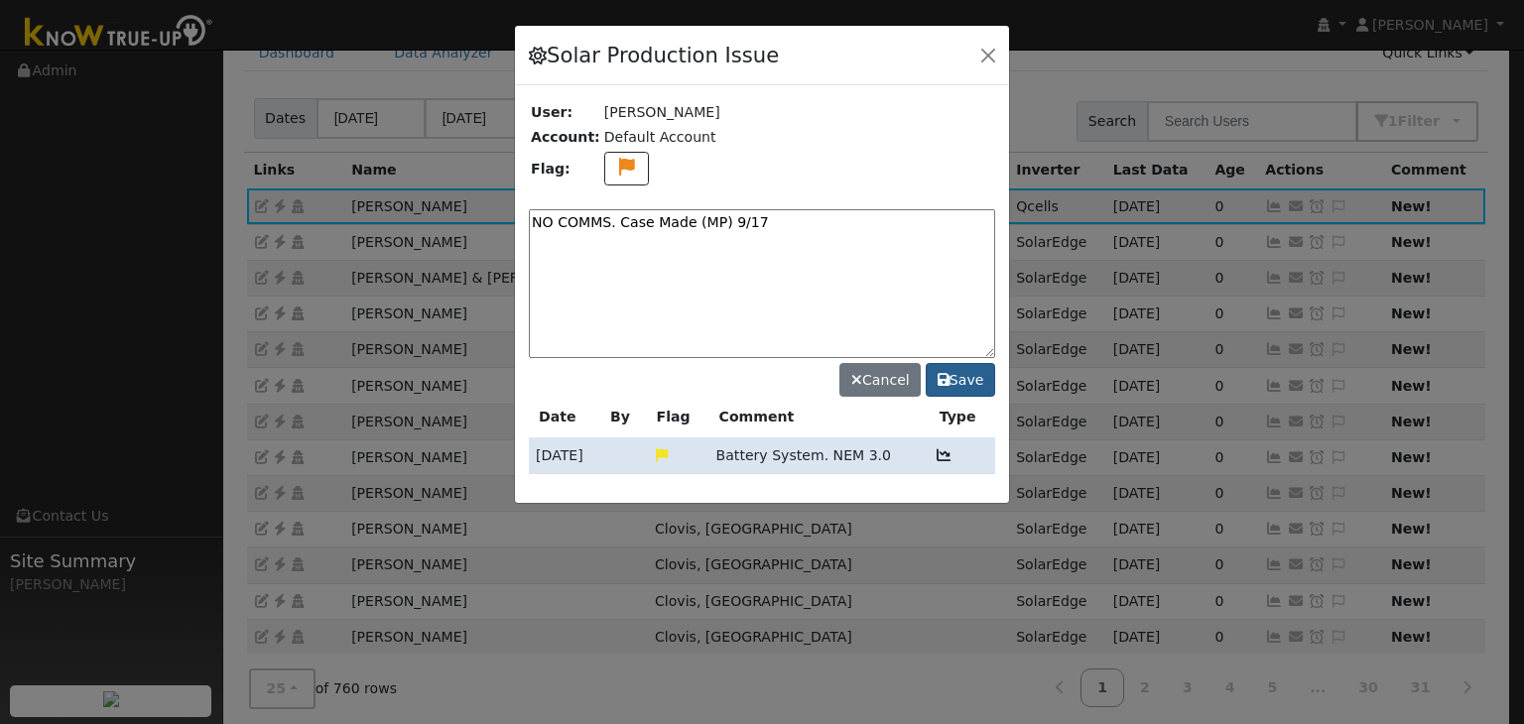
type textarea "NO COMMS. Case Made (MP) 9/17"
click at [973, 371] on button "Save" at bounding box center [960, 380] width 69 height 34
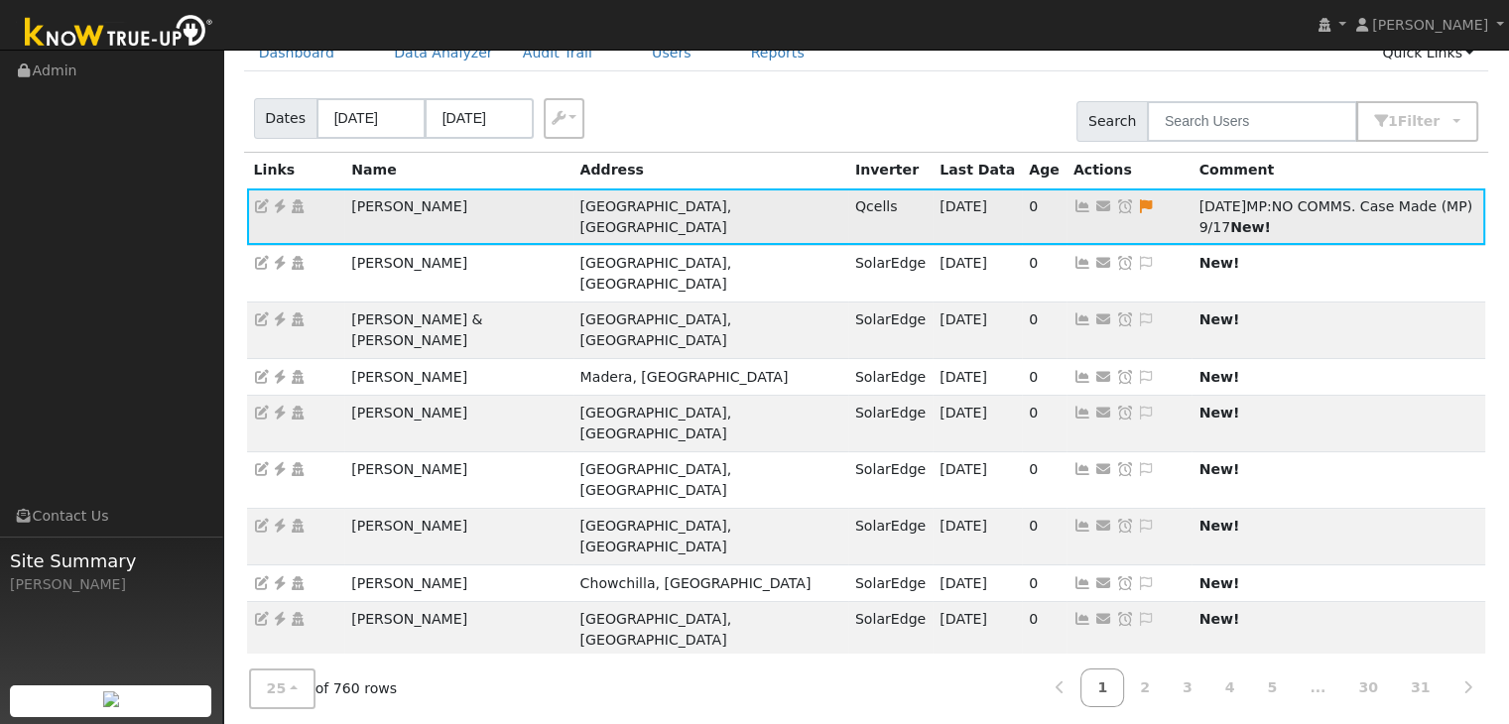
click at [1116, 204] on icon at bounding box center [1125, 206] width 18 height 14
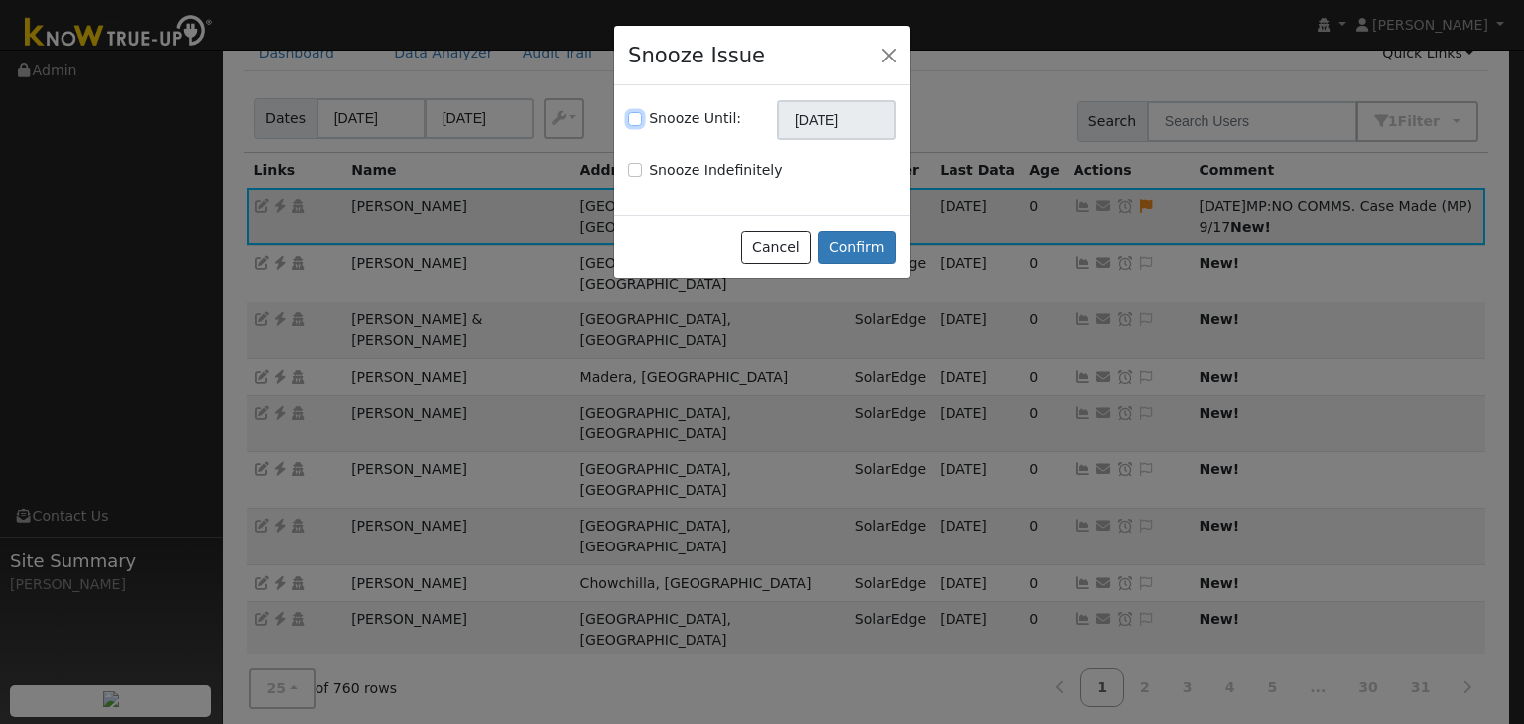
click at [634, 121] on input "Snooze Until:" at bounding box center [635, 119] width 14 height 14
checkbox input "true"
click at [825, 123] on input "[DATE]" at bounding box center [836, 120] width 119 height 40
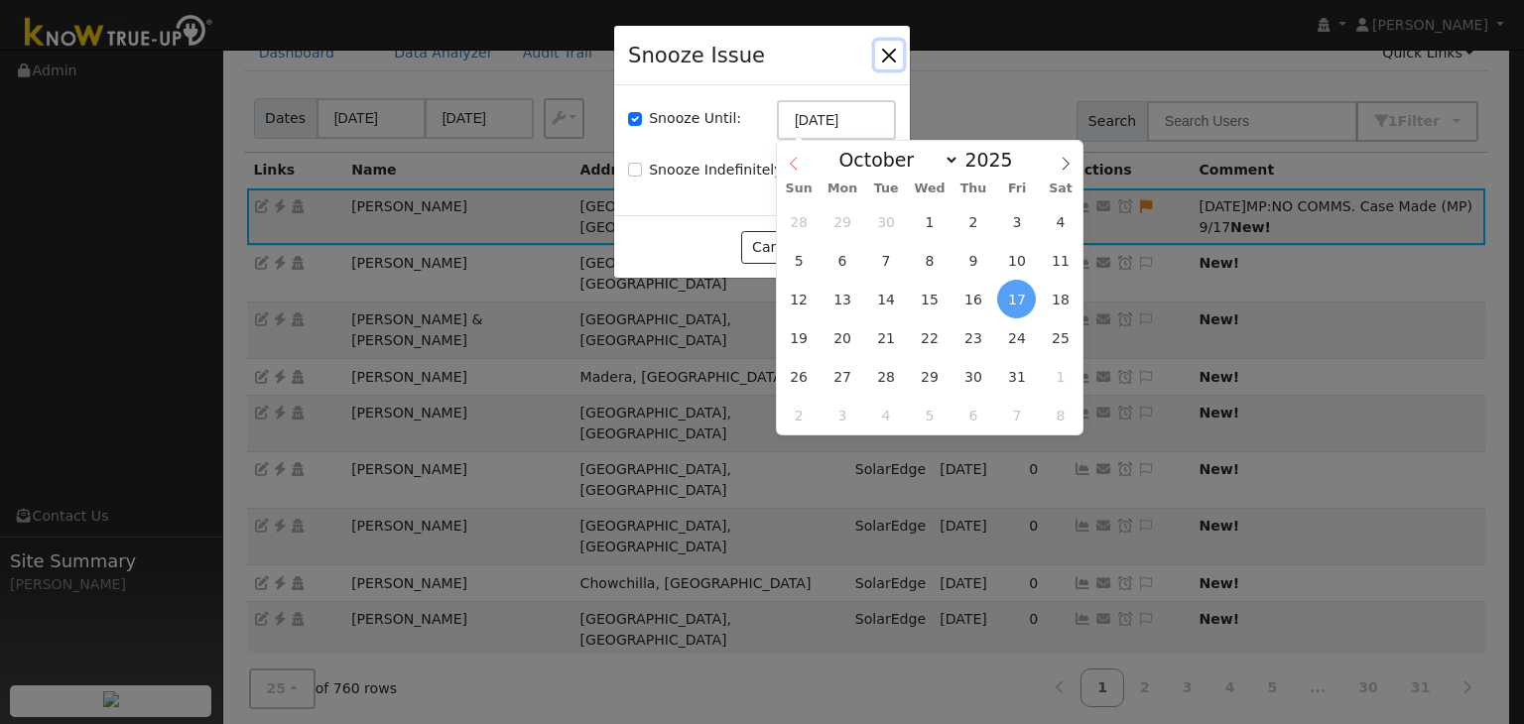
click at [798, 170] on icon at bounding box center [794, 164] width 14 height 14
select select "8"
click at [933, 332] on span "24" at bounding box center [930, 338] width 39 height 39
type input "09/24/2025"
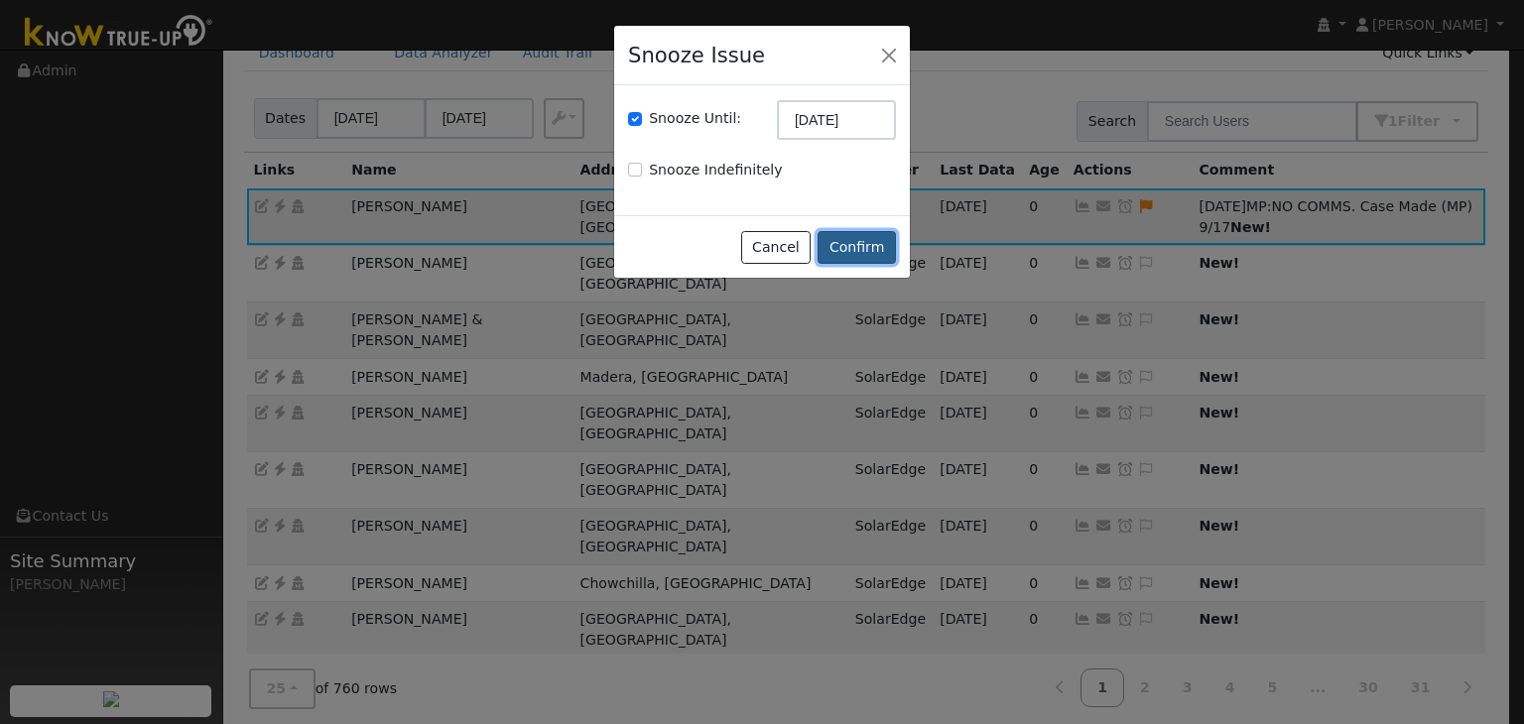
click at [865, 251] on button "Confirm" at bounding box center [857, 248] width 78 height 34
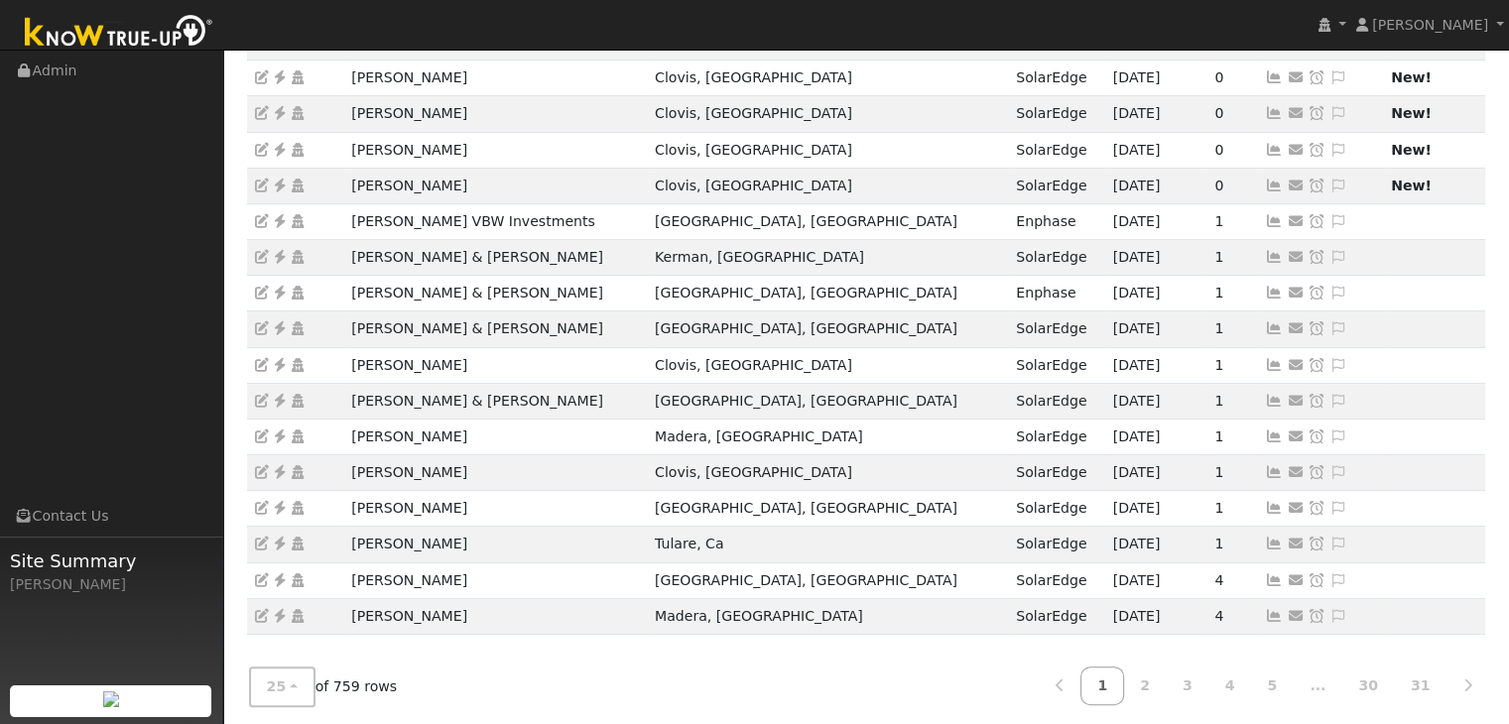
scroll to position [552, 0]
click at [1242, 681] on link "4" at bounding box center [1231, 685] width 44 height 39
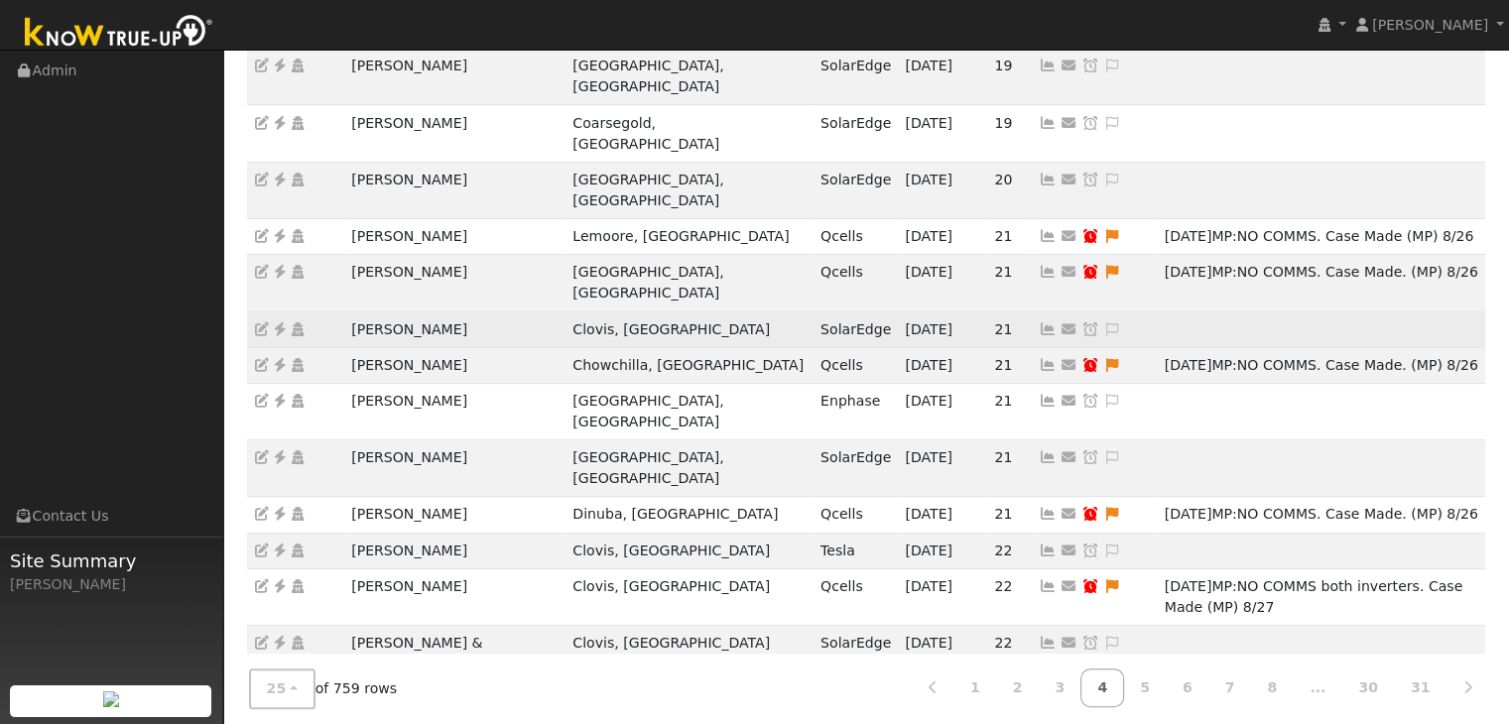
scroll to position [573, 0]
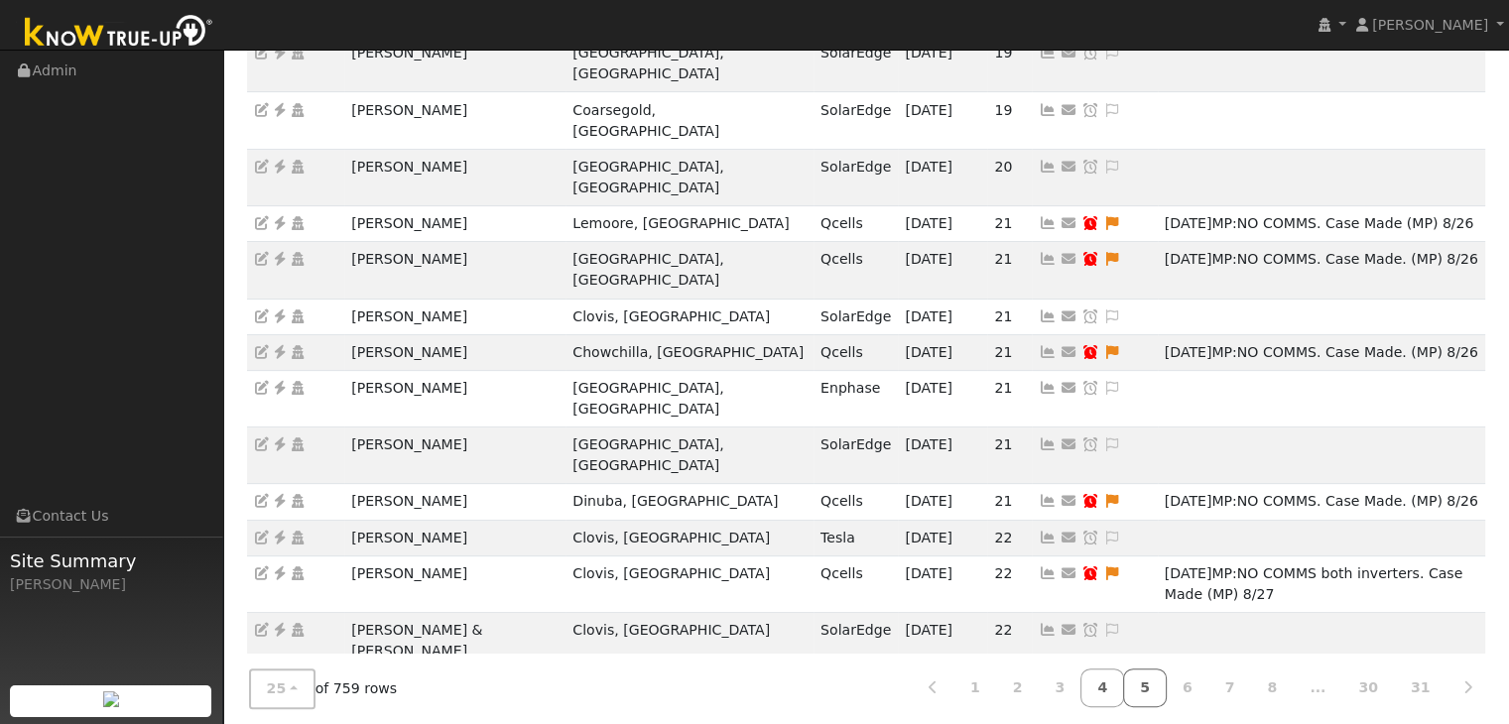
click at [1167, 683] on link "5" at bounding box center [1145, 688] width 44 height 39
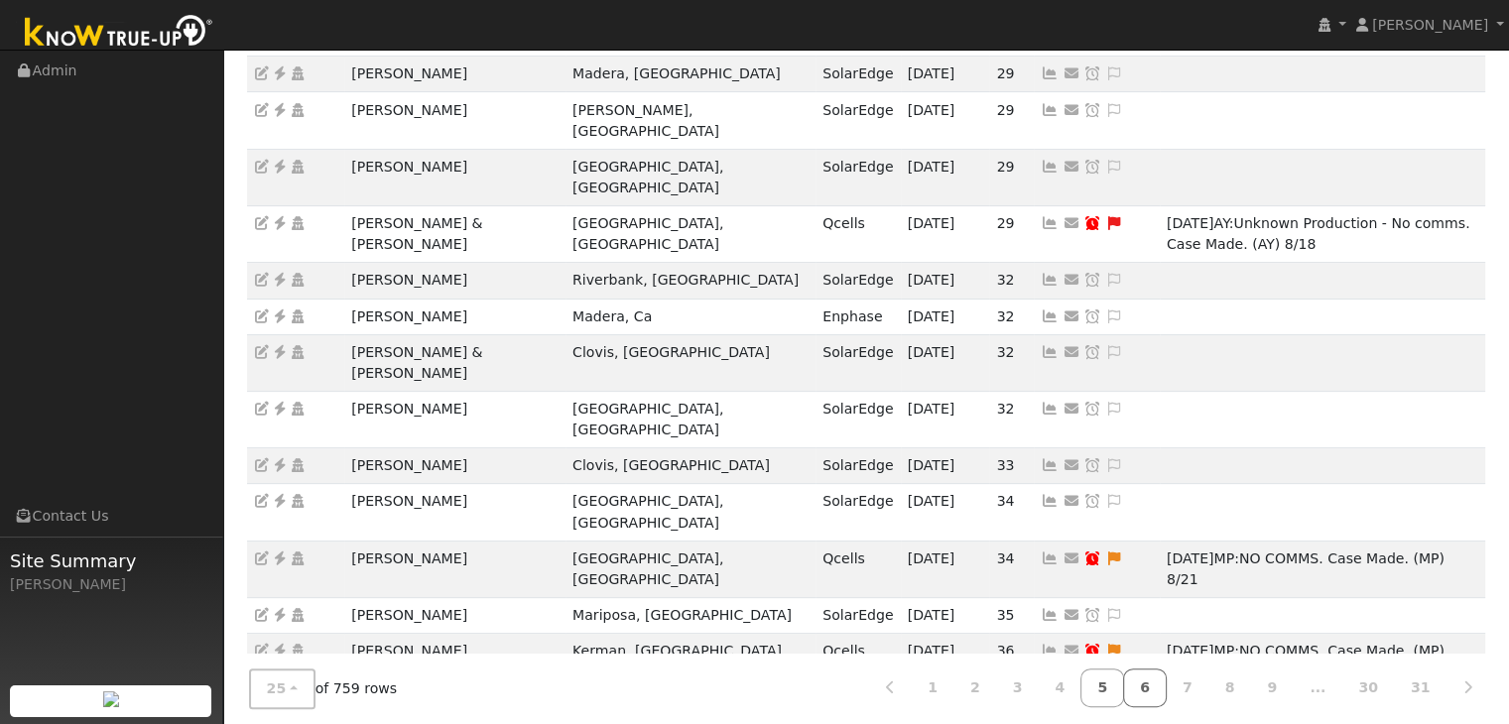
click at [1161, 688] on link "6" at bounding box center [1145, 688] width 44 height 39
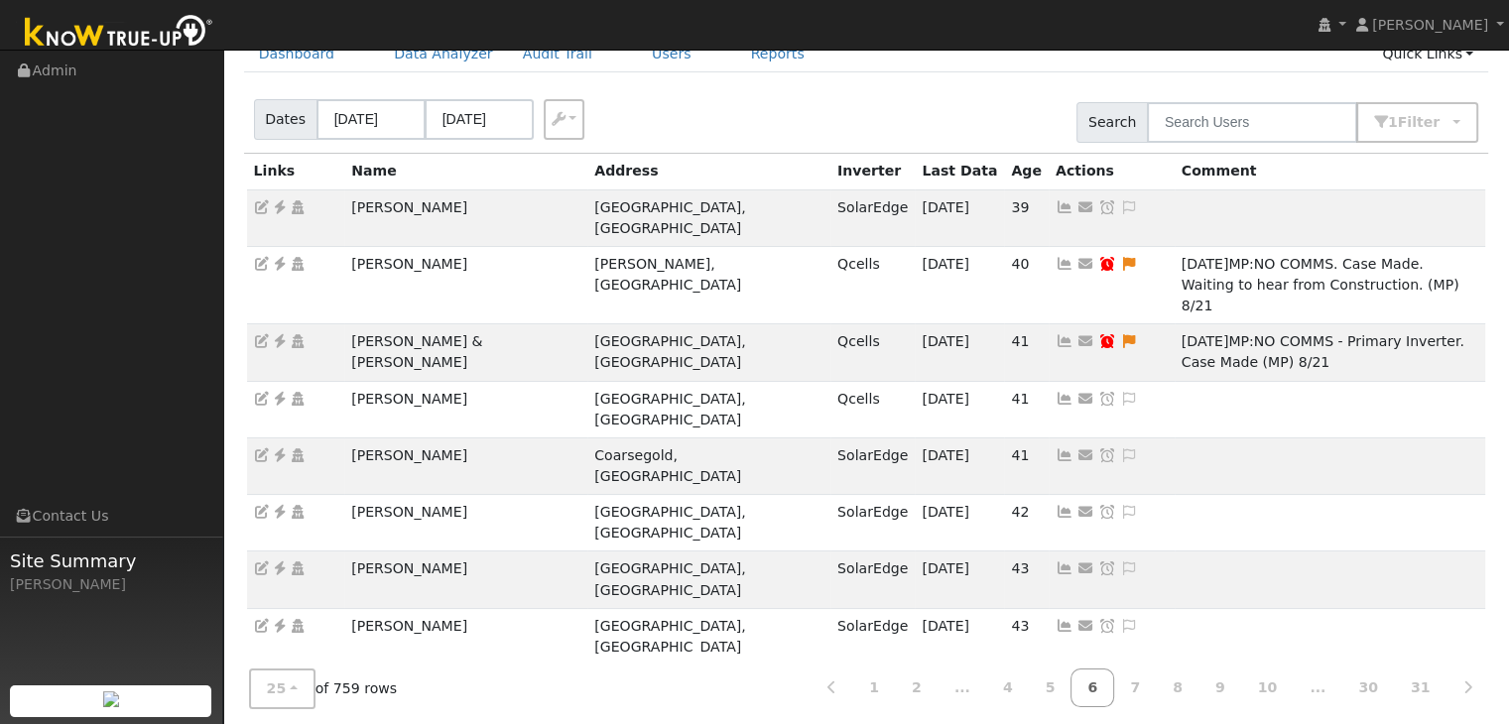
scroll to position [97, 0]
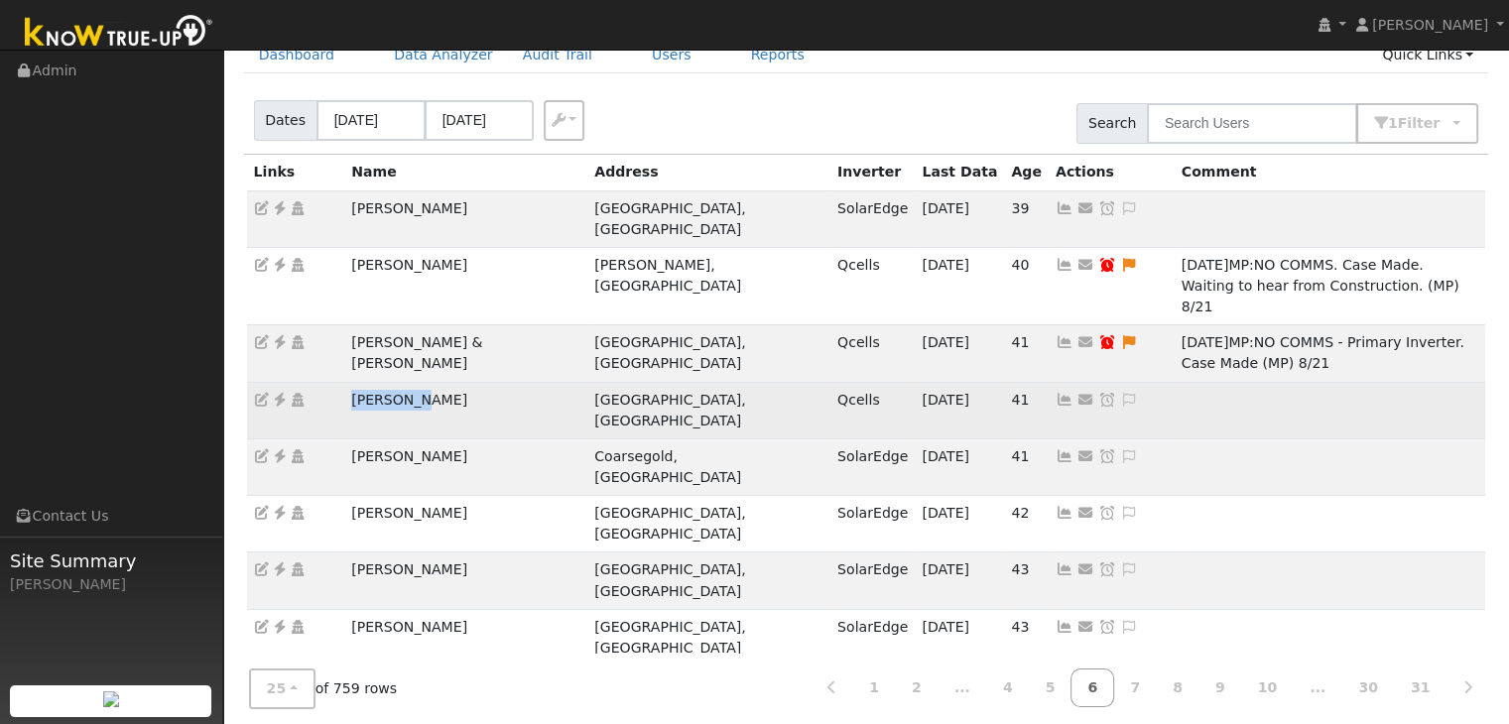
drag, startPoint x: 342, startPoint y: 336, endPoint x: 448, endPoint y: 336, distance: 105.2
click at [448, 382] on tr "Tommy Lay Long Beach, CA Qcells 09/16/25 41 Send Email... Copy a Link Reset Pas…" at bounding box center [866, 410] width 1239 height 57
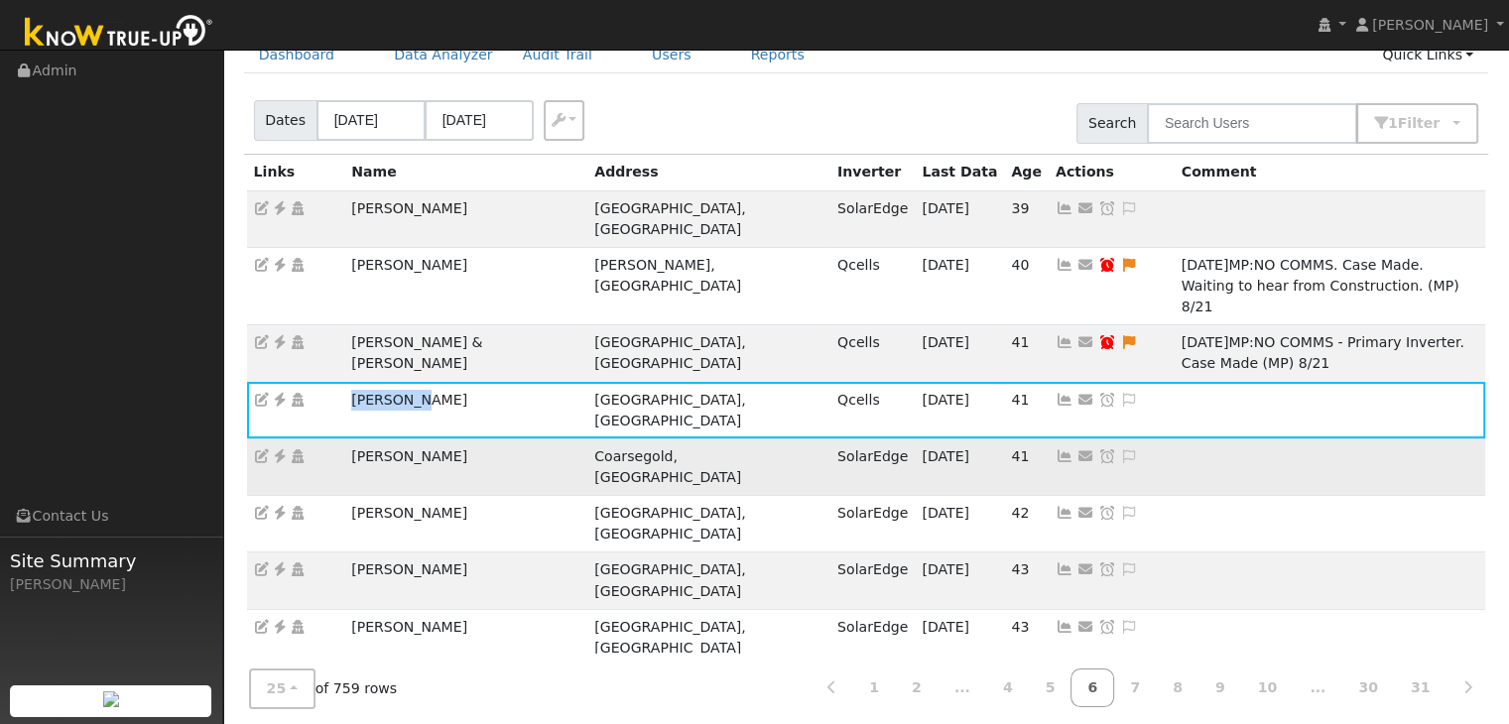
copy tr "Tommy Lay"
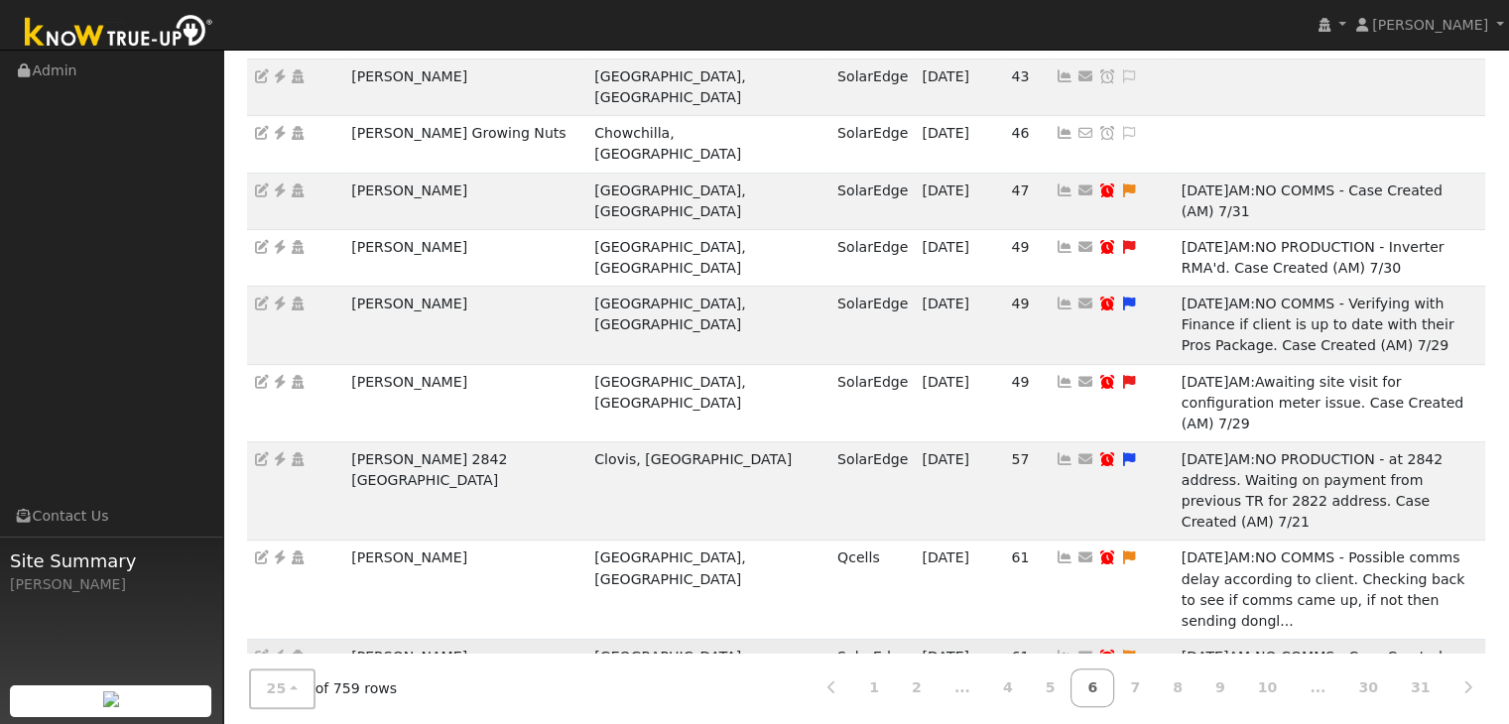
scroll to position [719, 0]
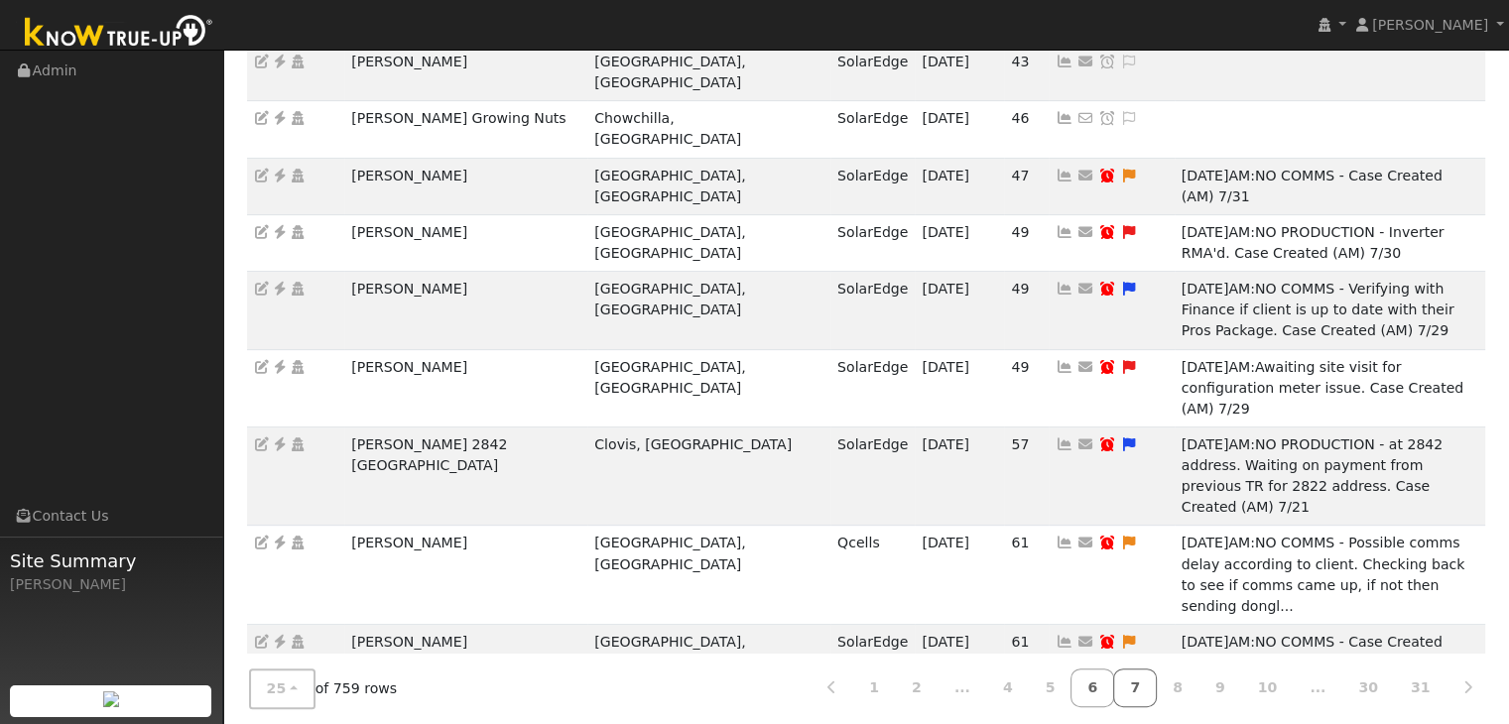
click at [1157, 687] on link "7" at bounding box center [1135, 688] width 44 height 39
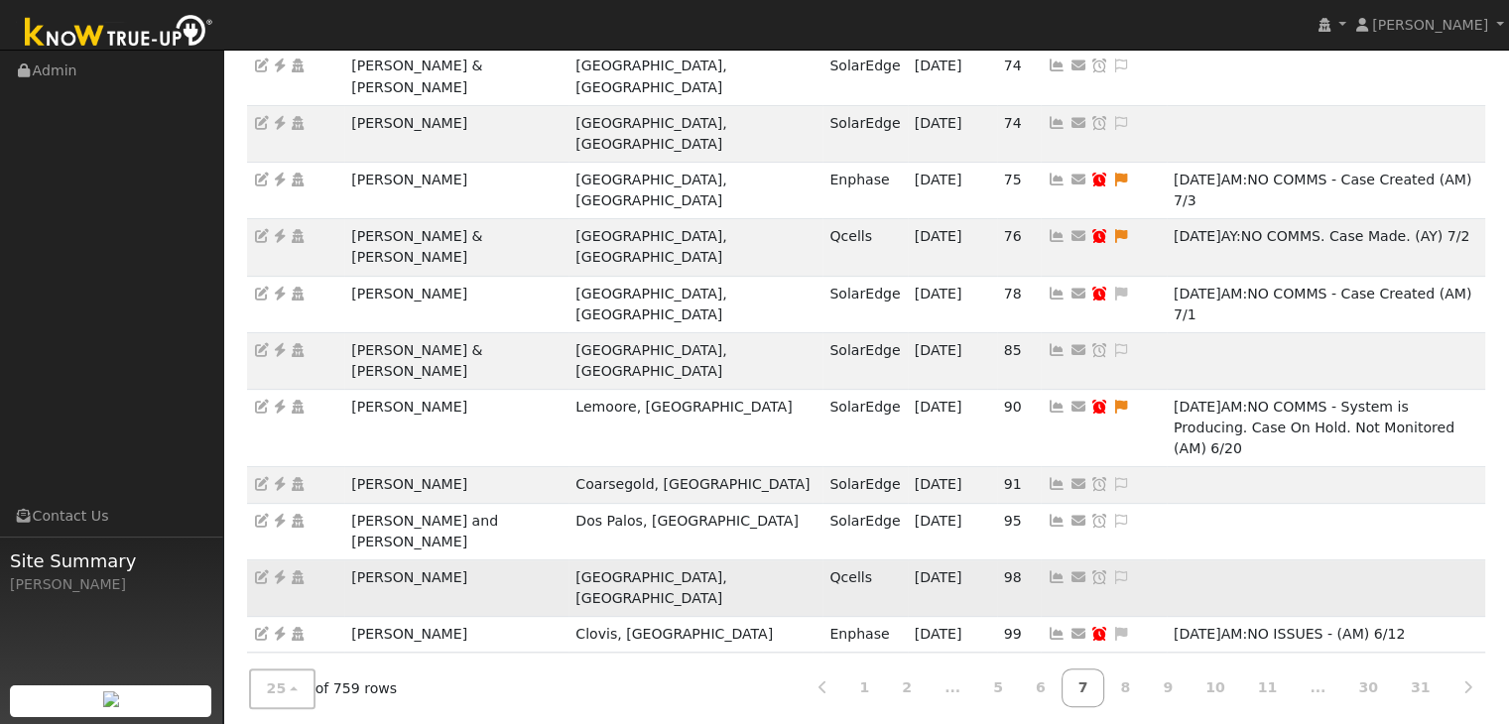
scroll to position [615, 0]
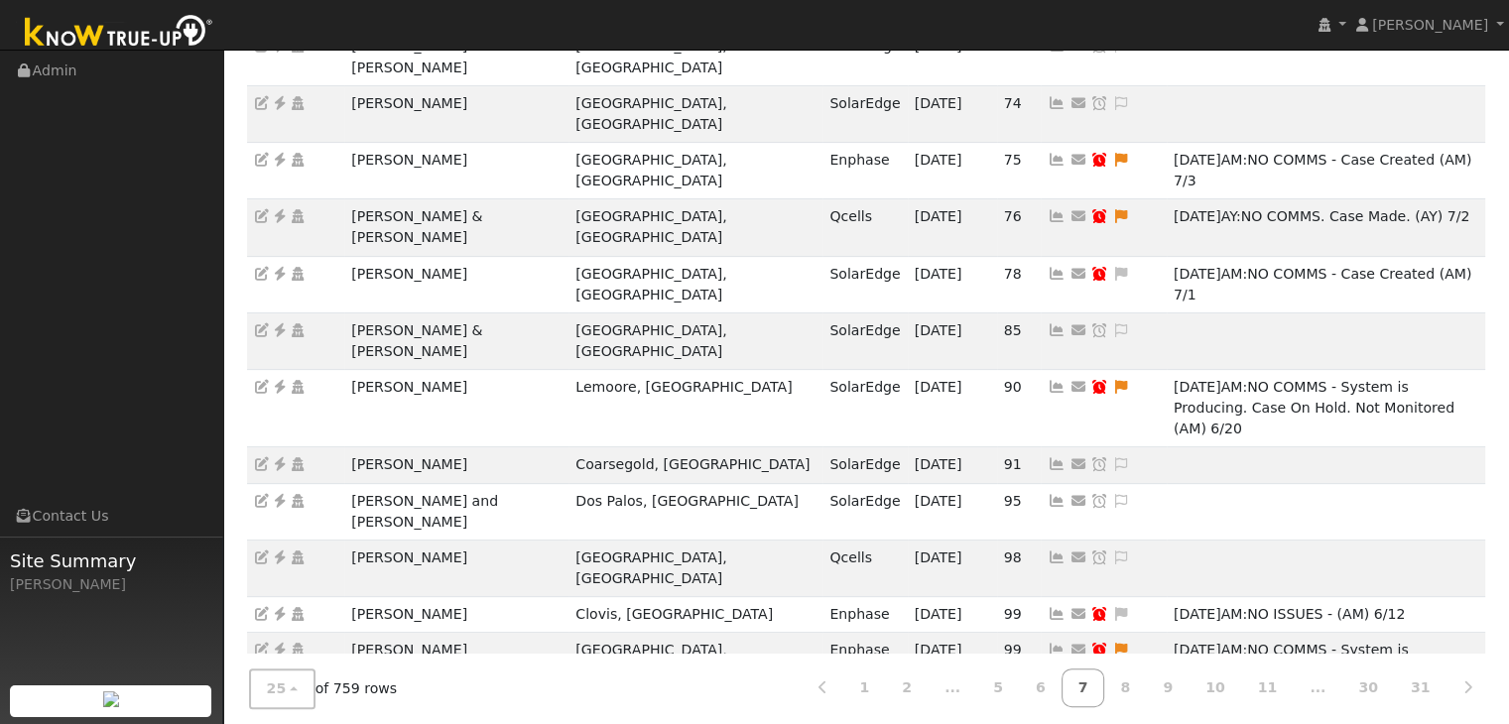
drag, startPoint x: 341, startPoint y: 576, endPoint x: 466, endPoint y: 584, distance: 125.3
copy tr "Maria Galvan"
click at [149, 346] on ul "Navigation Admin Links Contact Us Site Summary Mara Panganiban" at bounding box center [111, 413] width 223 height 724
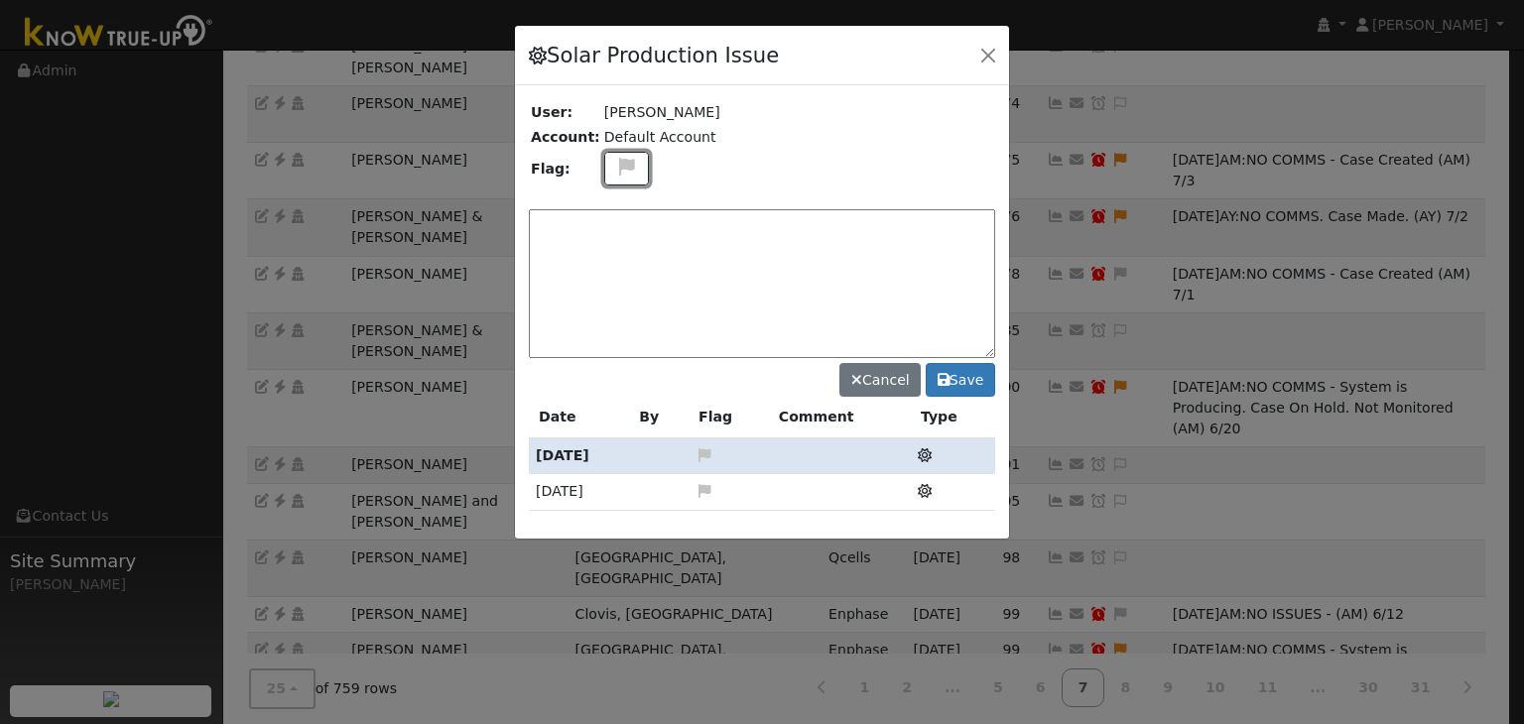
click at [618, 168] on icon at bounding box center [626, 167] width 23 height 18
click at [620, 253] on icon at bounding box center [625, 262] width 23 height 18
click at [620, 250] on textarea at bounding box center [762, 283] width 466 height 149
type textarea "NO COMMS. Case Made (MP) 9/17"
click at [952, 382] on button "Save" at bounding box center [960, 380] width 69 height 34
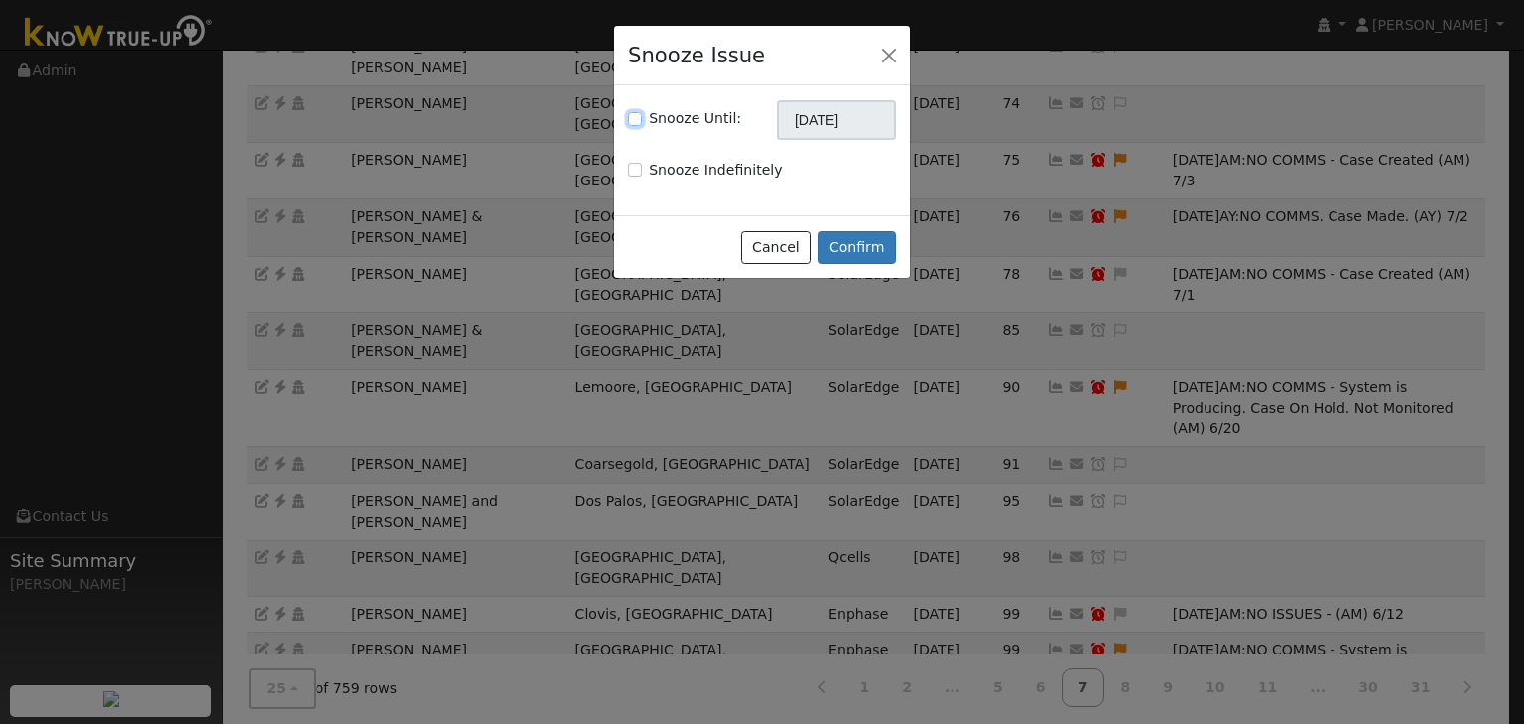
click at [635, 120] on input "Snooze Until:" at bounding box center [635, 119] width 14 height 14
checkbox input "true"
click at [841, 131] on input "[DATE]" at bounding box center [836, 120] width 119 height 40
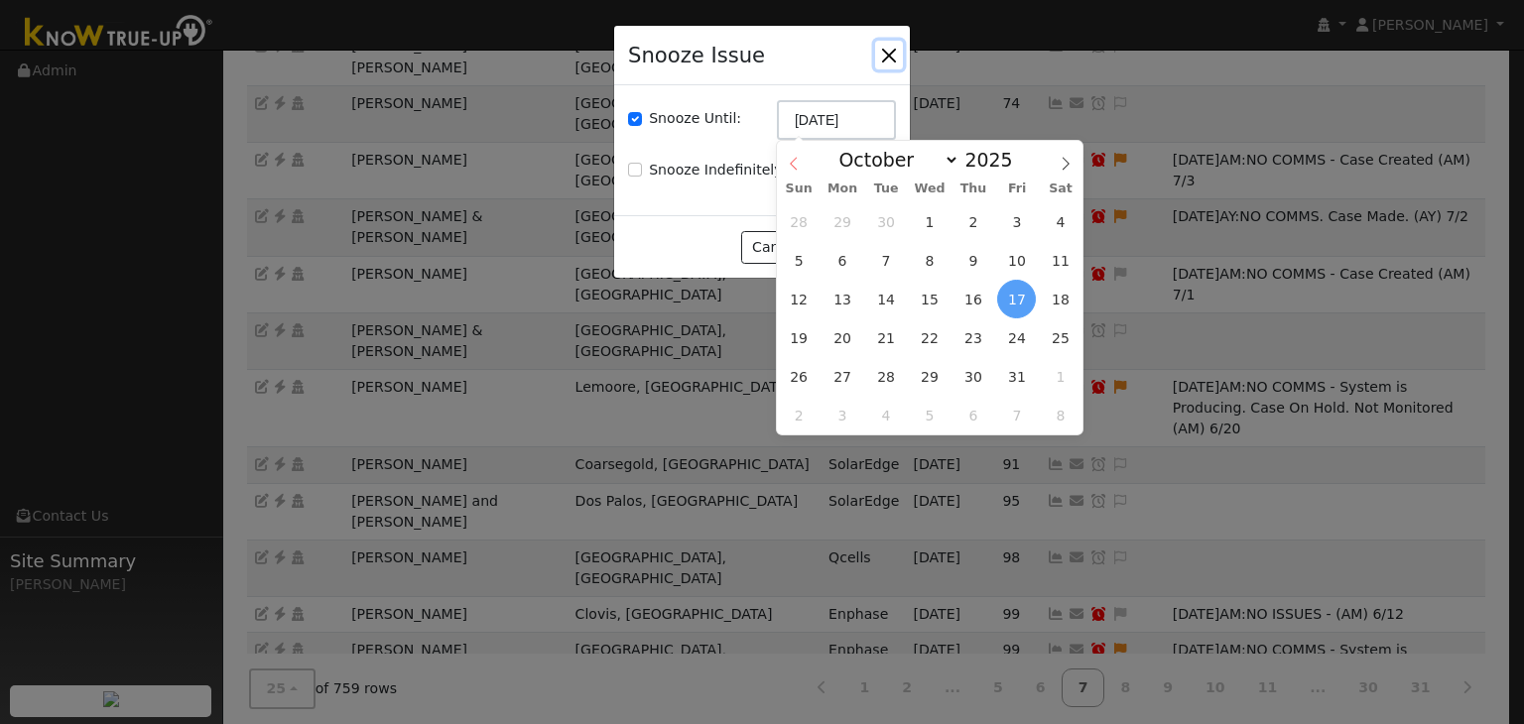
click at [788, 169] on icon at bounding box center [794, 164] width 14 height 14
select select "8"
click at [919, 331] on span "24" at bounding box center [930, 338] width 39 height 39
type input "09/24/2025"
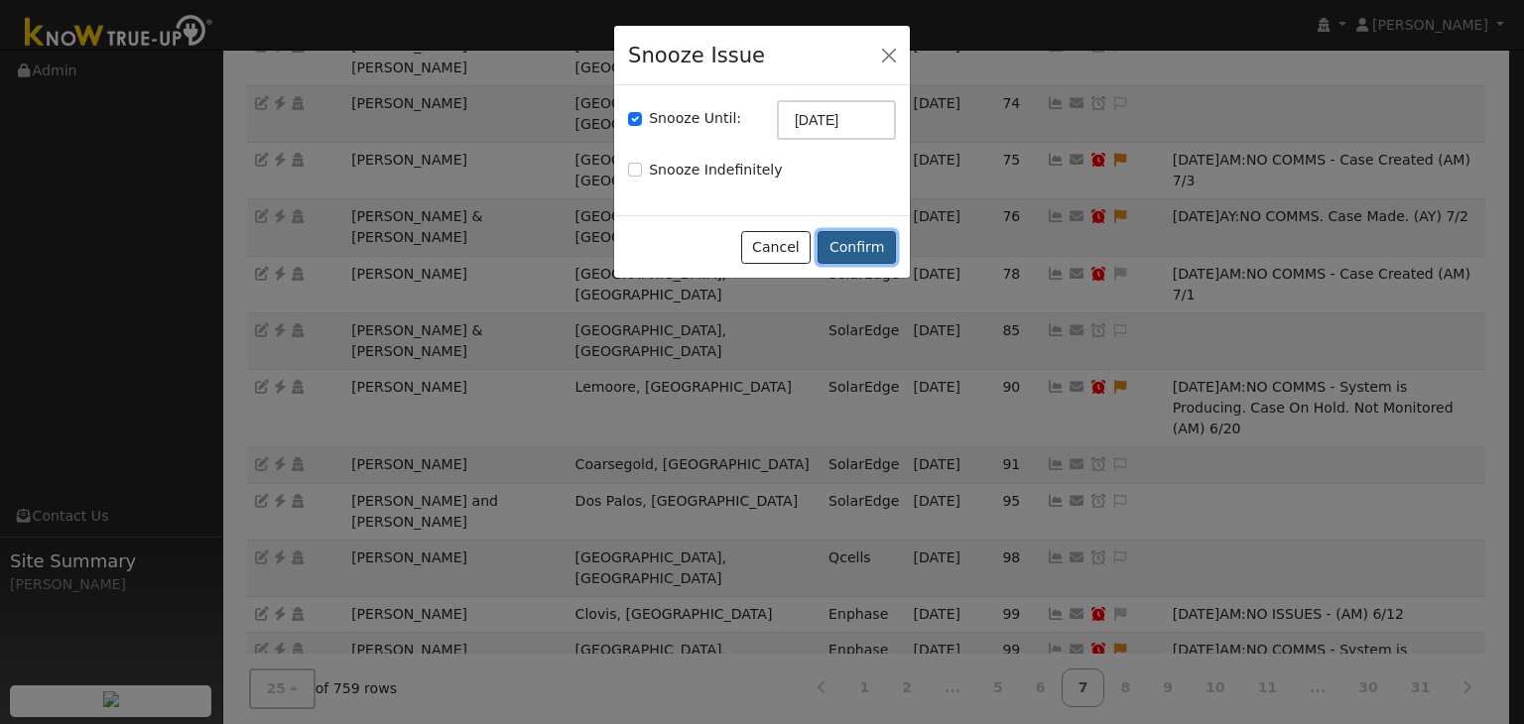
click at [849, 252] on button "Confirm" at bounding box center [857, 248] width 78 height 34
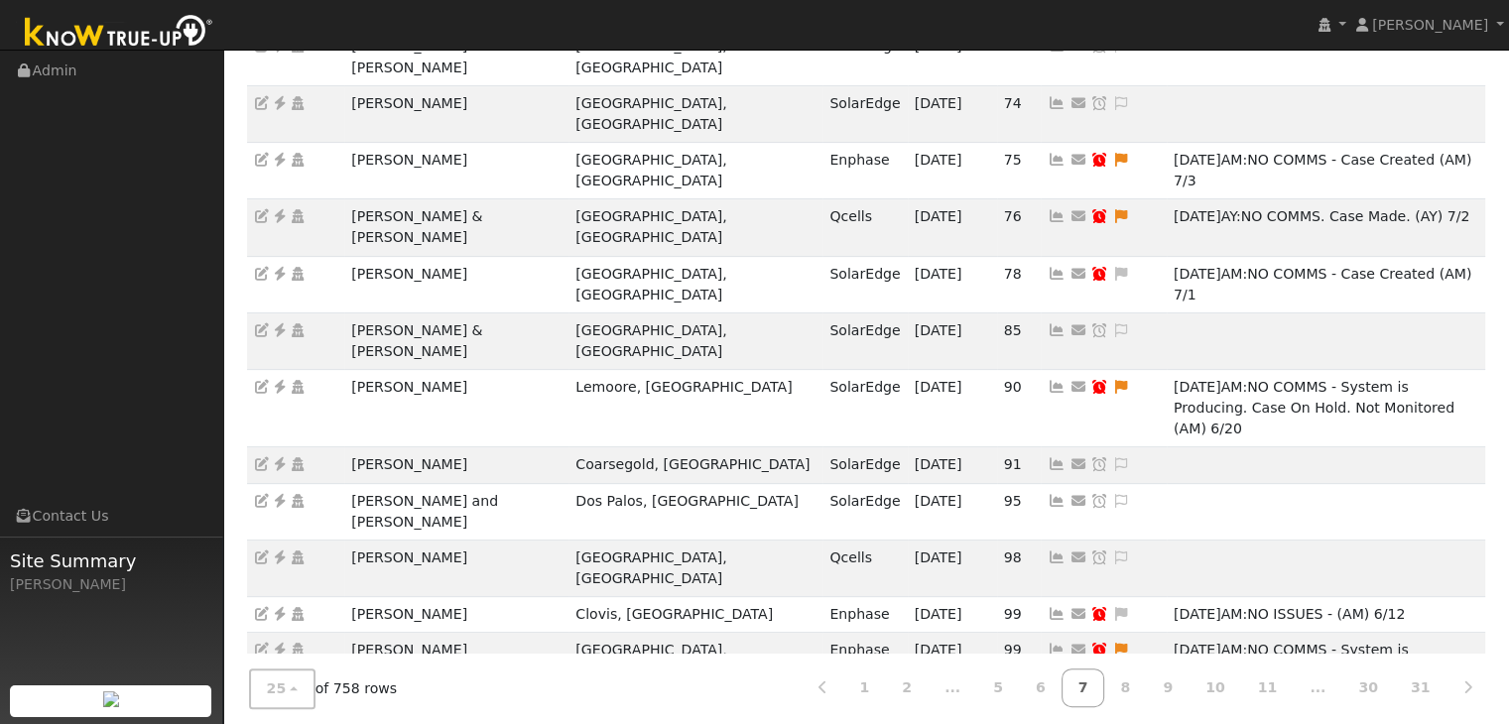
drag, startPoint x: 341, startPoint y: 574, endPoint x: 468, endPoint y: 569, distance: 127.1
copy tr "Margarita Galvan"
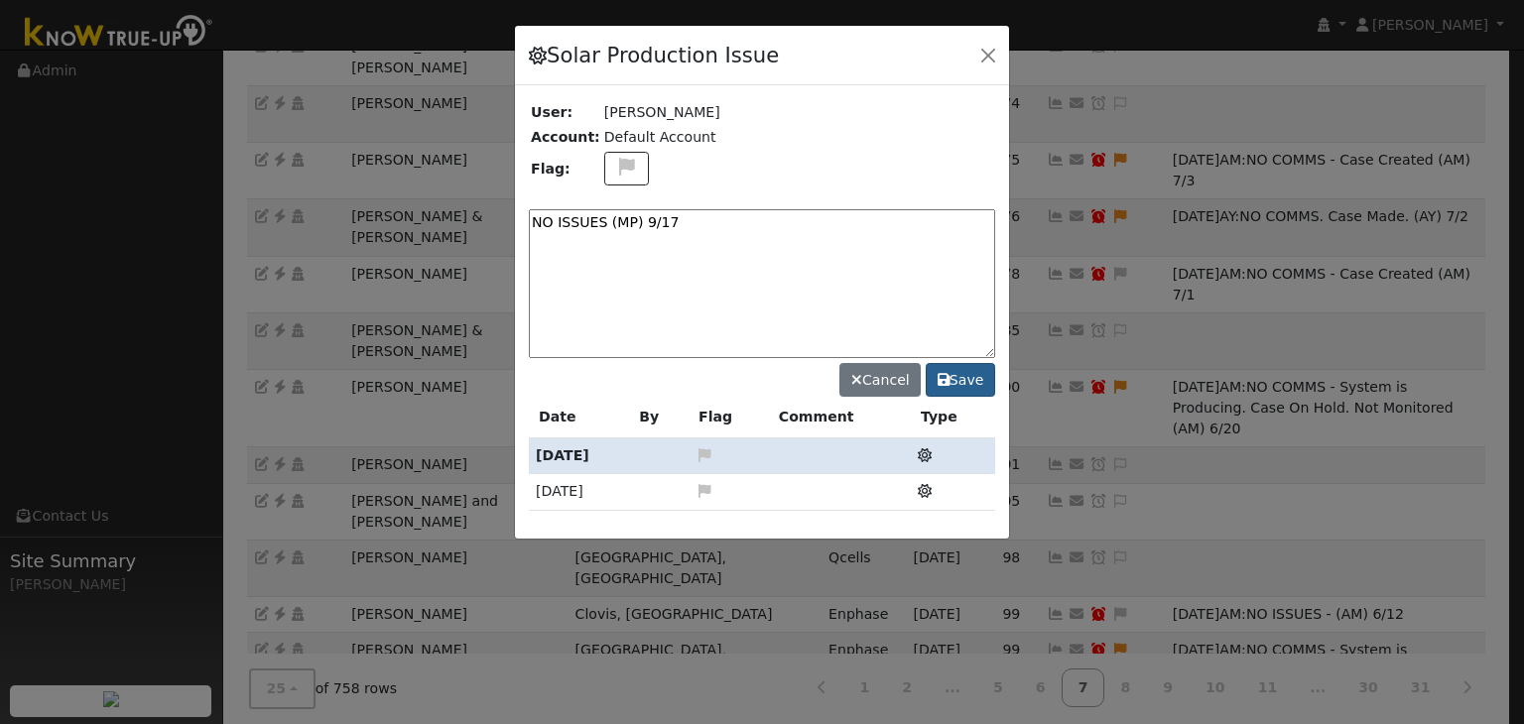
type textarea "NO ISSUES (MP) 9/17"
click at [961, 383] on button "Save" at bounding box center [960, 380] width 69 height 34
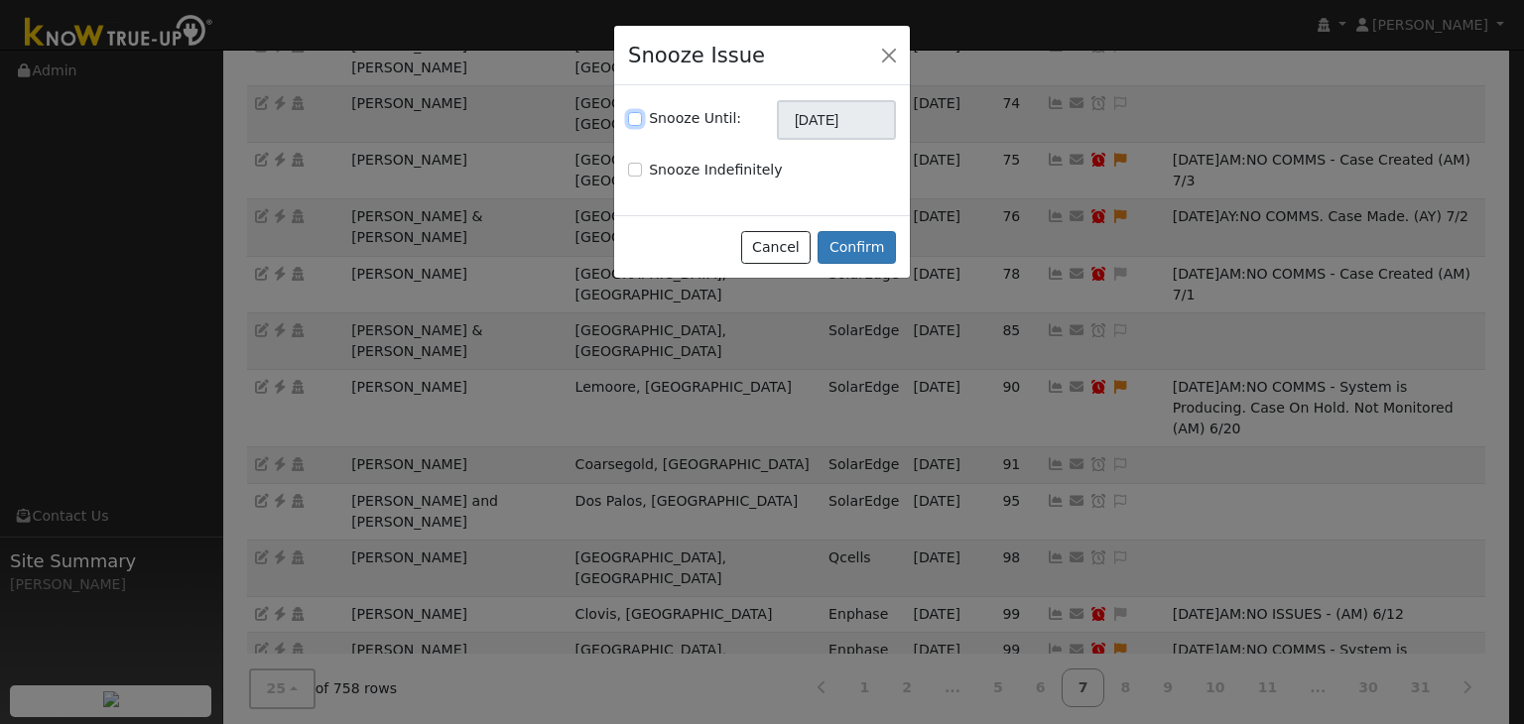
click at [638, 112] on input "Snooze Until:" at bounding box center [635, 119] width 14 height 14
checkbox input "true"
click at [792, 118] on input "[DATE]" at bounding box center [836, 120] width 119 height 40
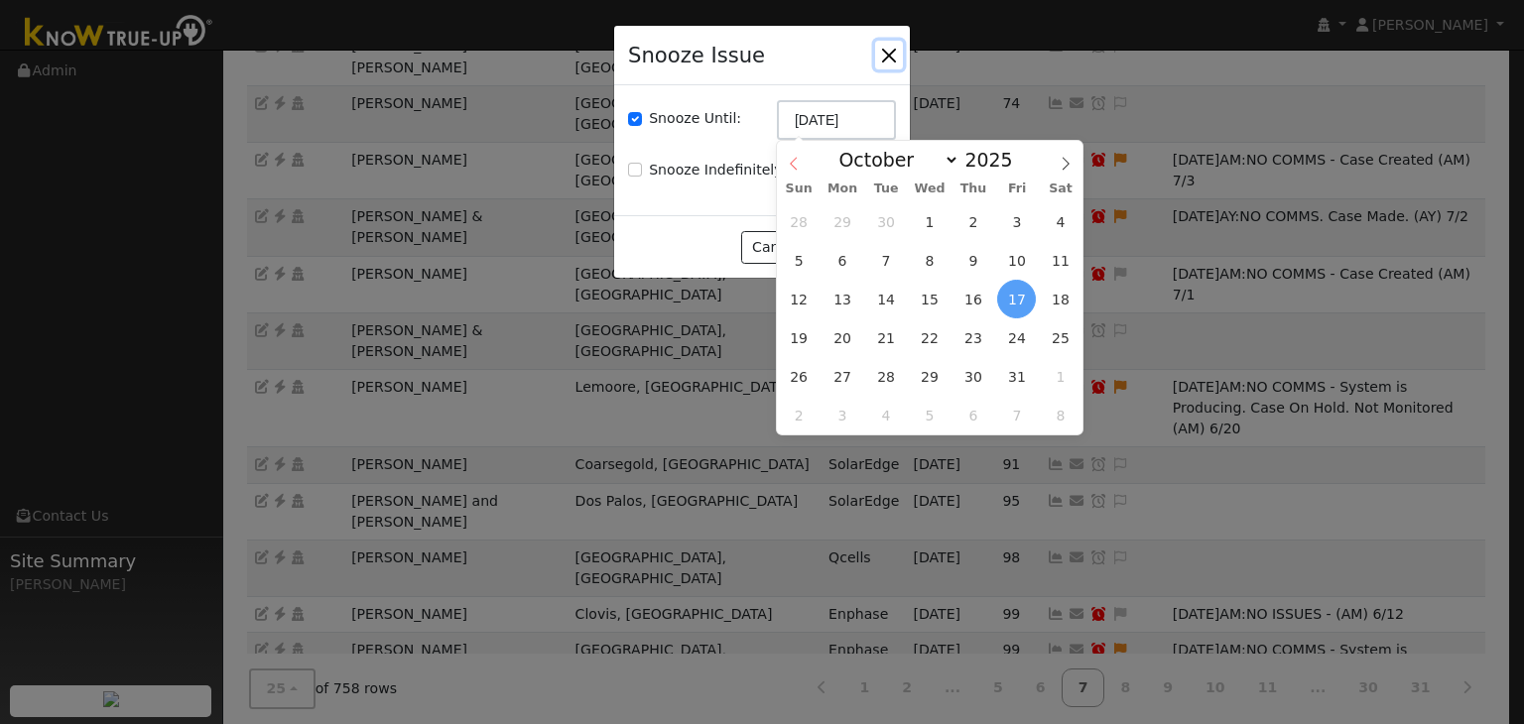
click at [797, 163] on icon at bounding box center [794, 164] width 14 height 14
select select "8"
click at [932, 338] on span "24" at bounding box center [930, 338] width 39 height 39
type input "09/24/2025"
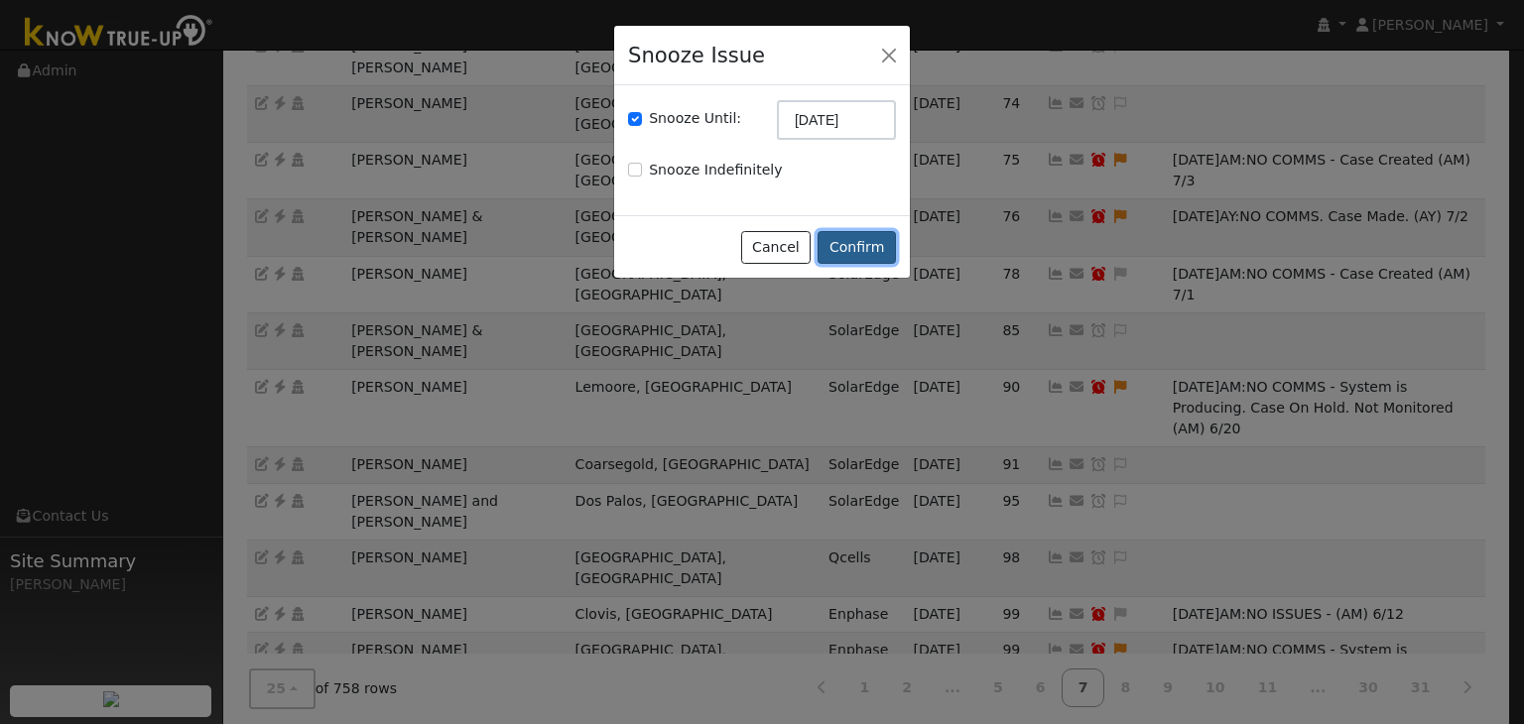
click at [865, 243] on button "Confirm" at bounding box center [857, 248] width 78 height 34
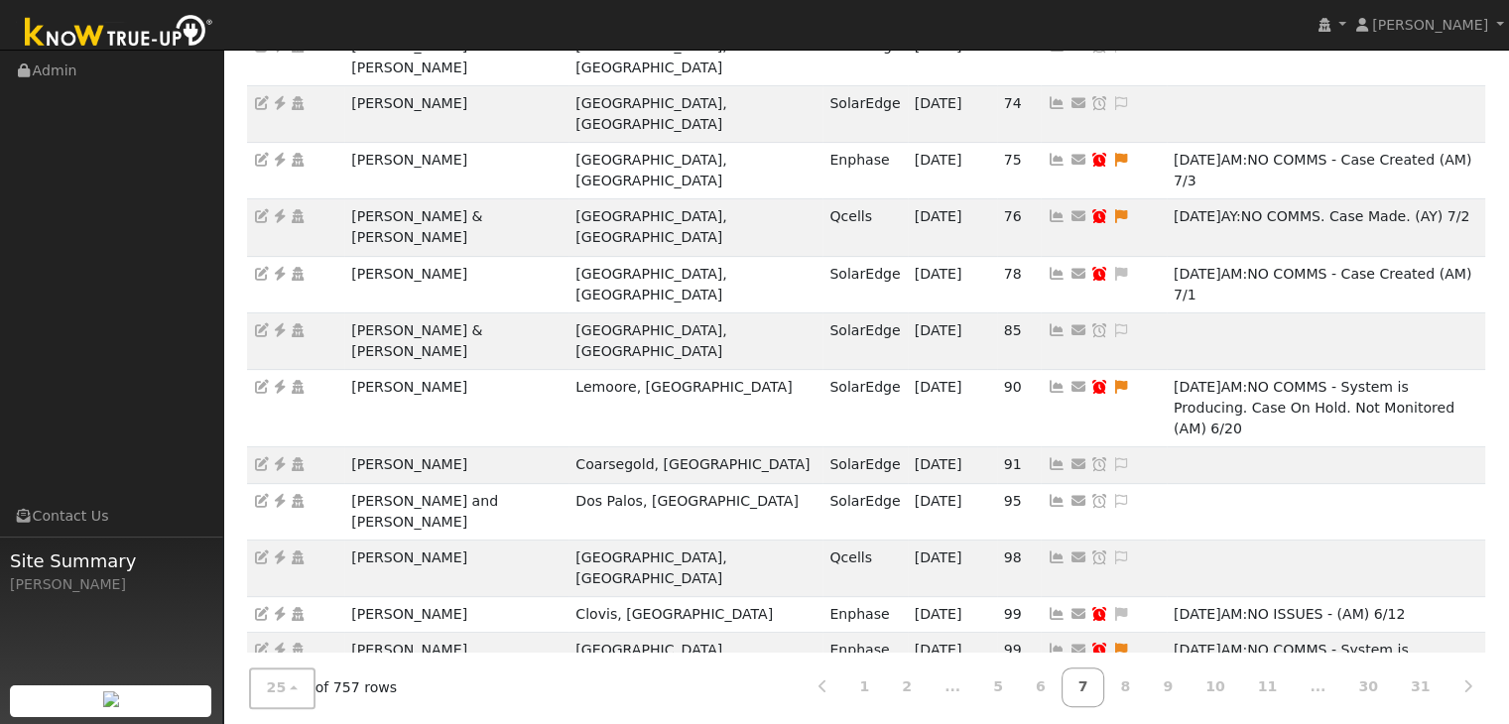
drag, startPoint x: 347, startPoint y: 573, endPoint x: 502, endPoint y: 568, distance: 154.9
copy td "Rebecca Shockley"
click at [1147, 677] on link "8" at bounding box center [1126, 688] width 44 height 39
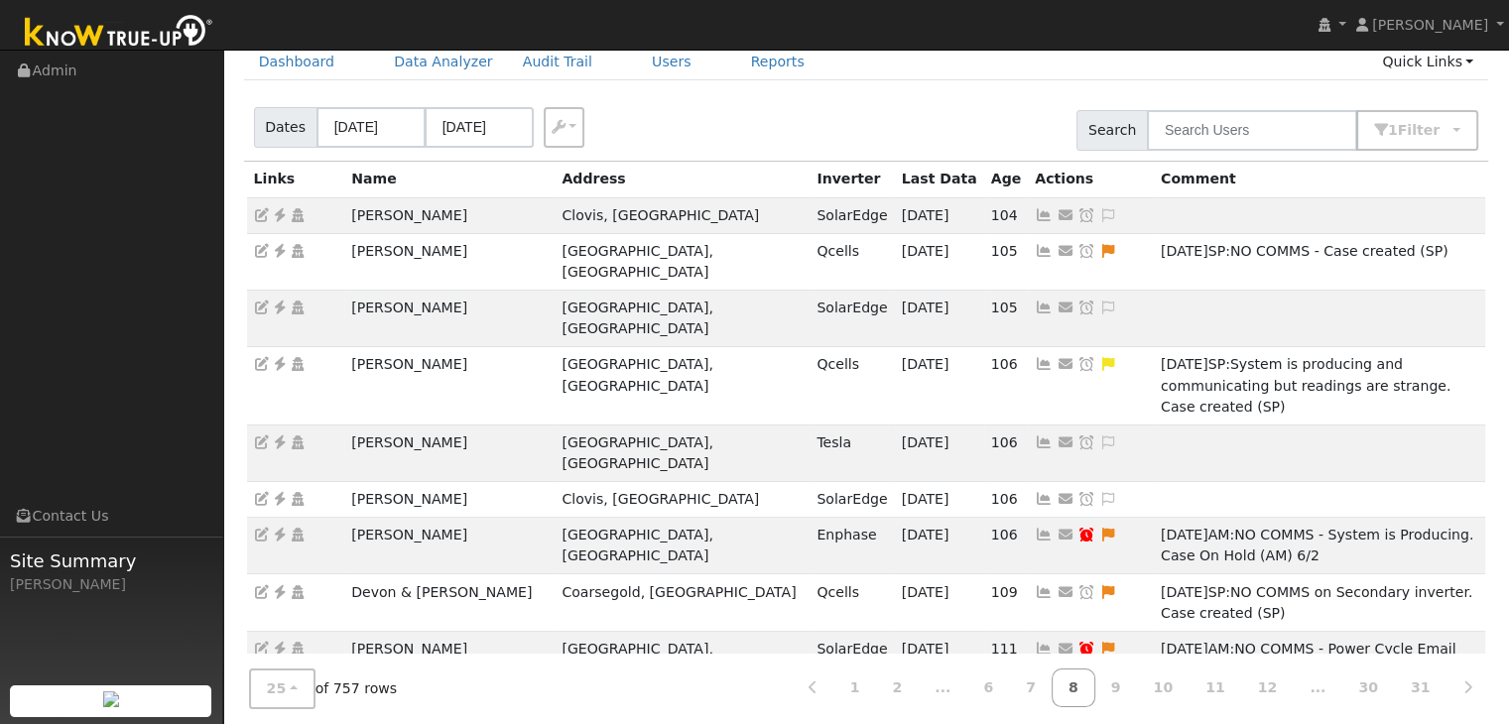
scroll to position [99, 0]
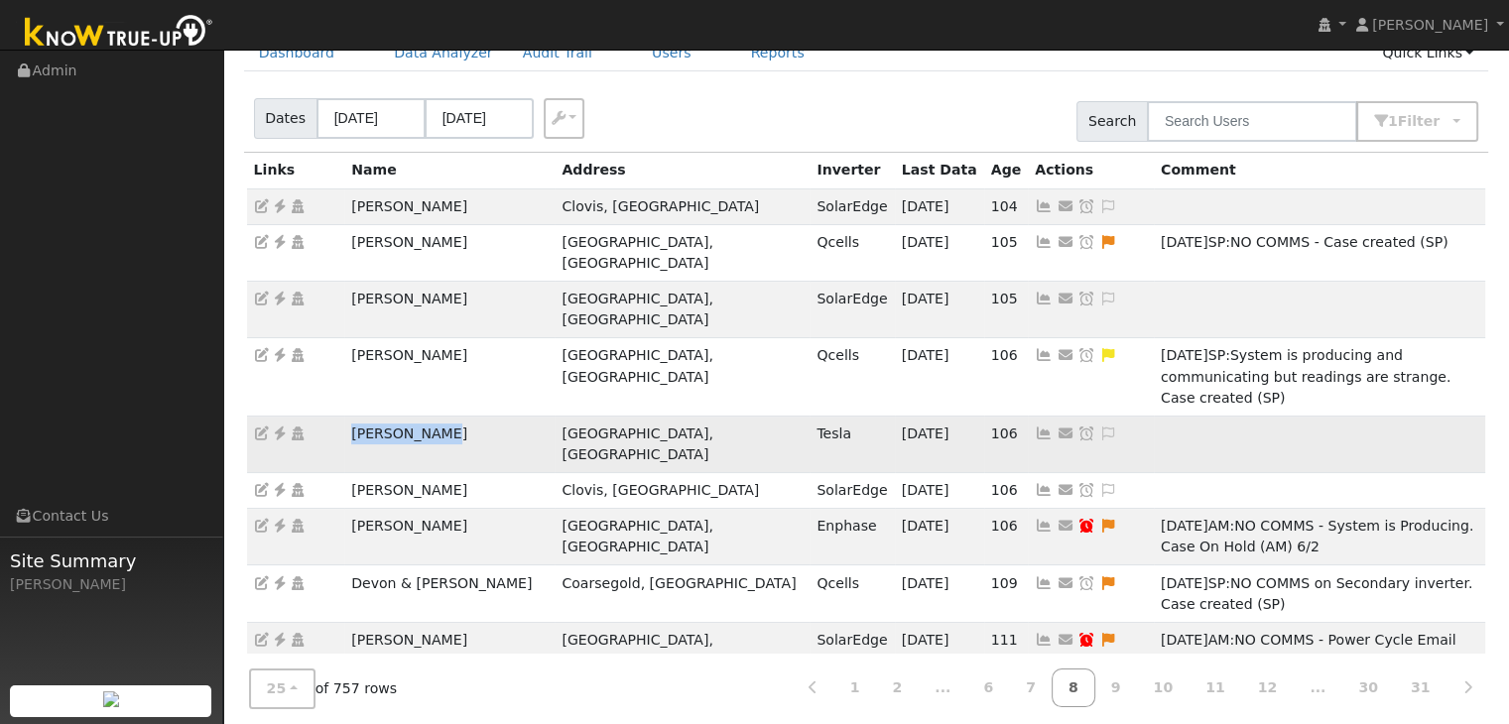
drag, startPoint x: 342, startPoint y: 368, endPoint x: 457, endPoint y: 369, distance: 115.1
click at [457, 416] on tr "Geoffrey Ong Fresno, CA Tesla 05/28/25 106 Send Email... Copy a Link Reset Pass…" at bounding box center [866, 444] width 1239 height 57
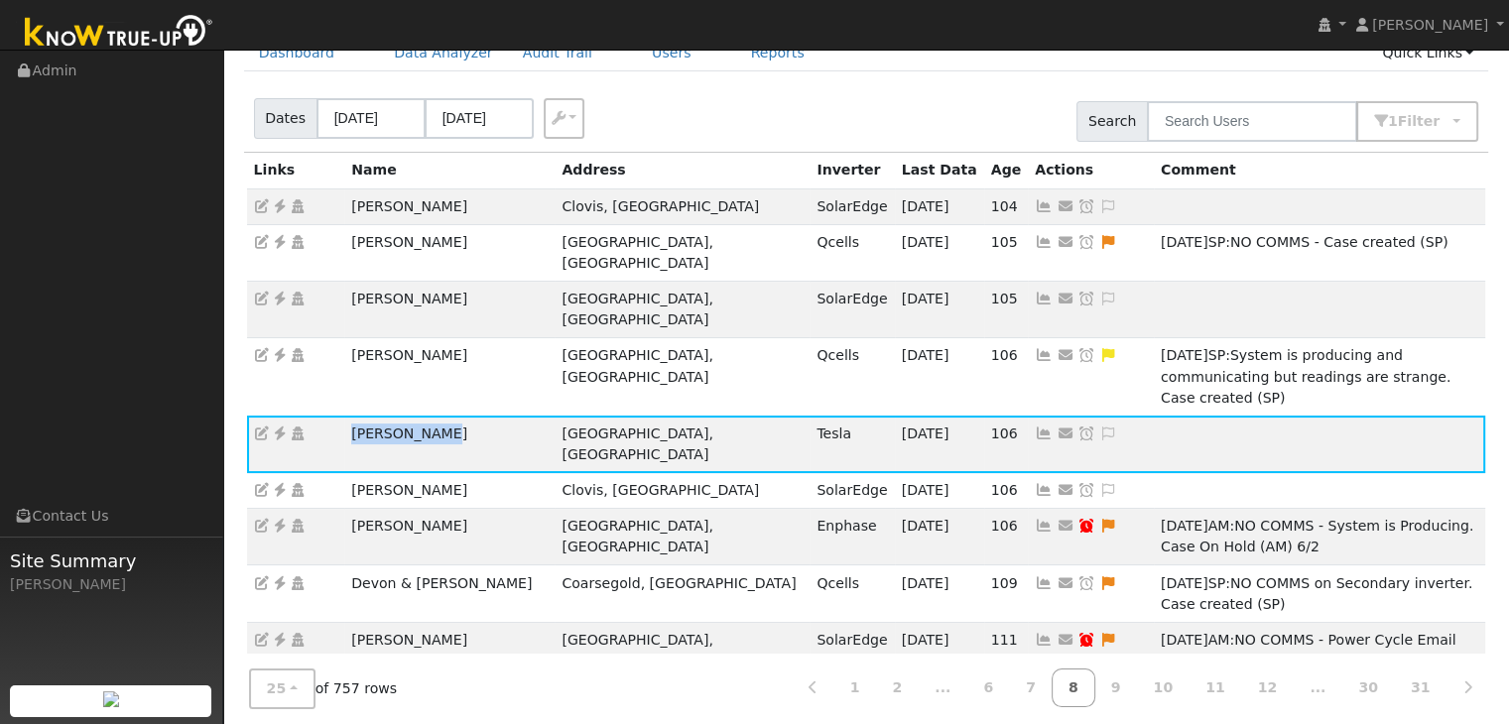
copy tr "Geoffrey Ong"
click at [277, 427] on icon at bounding box center [280, 434] width 18 height 14
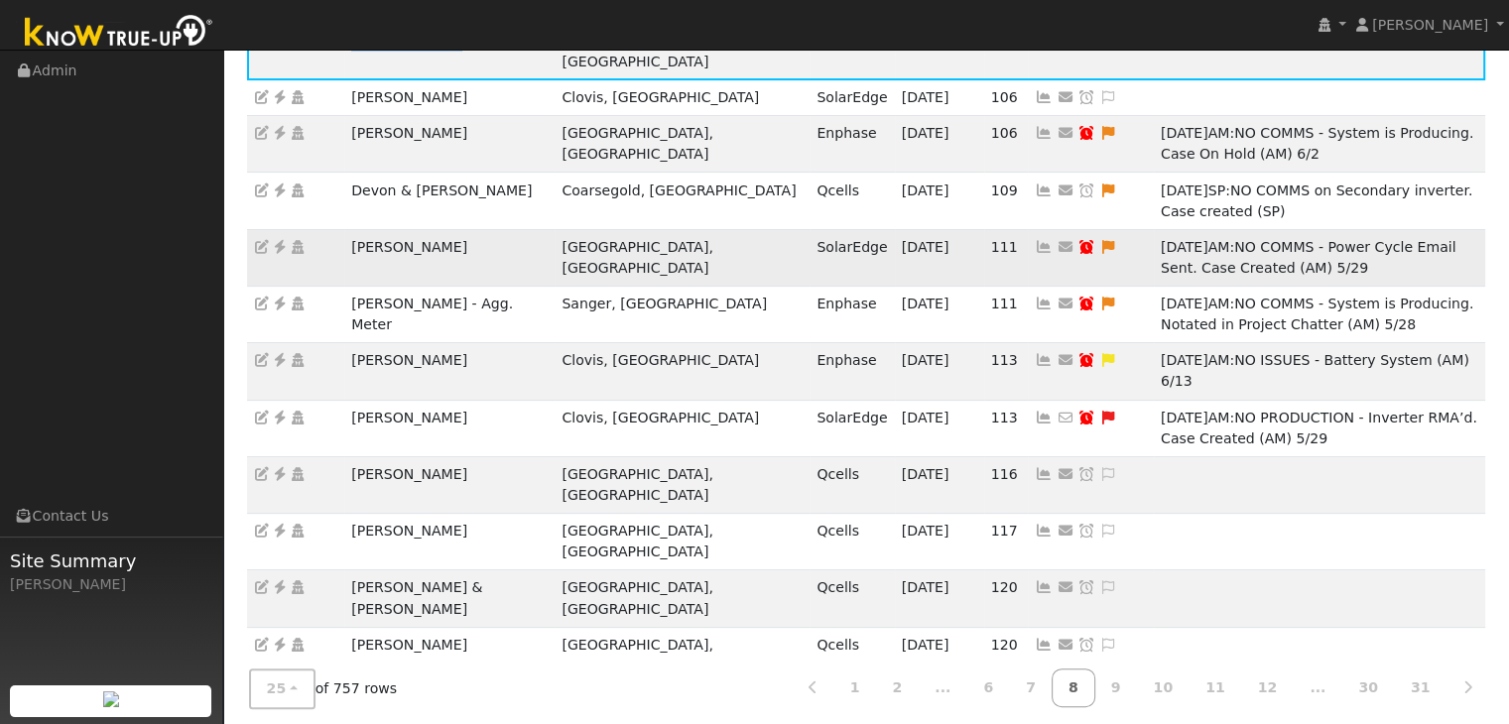
scroll to position [496, 0]
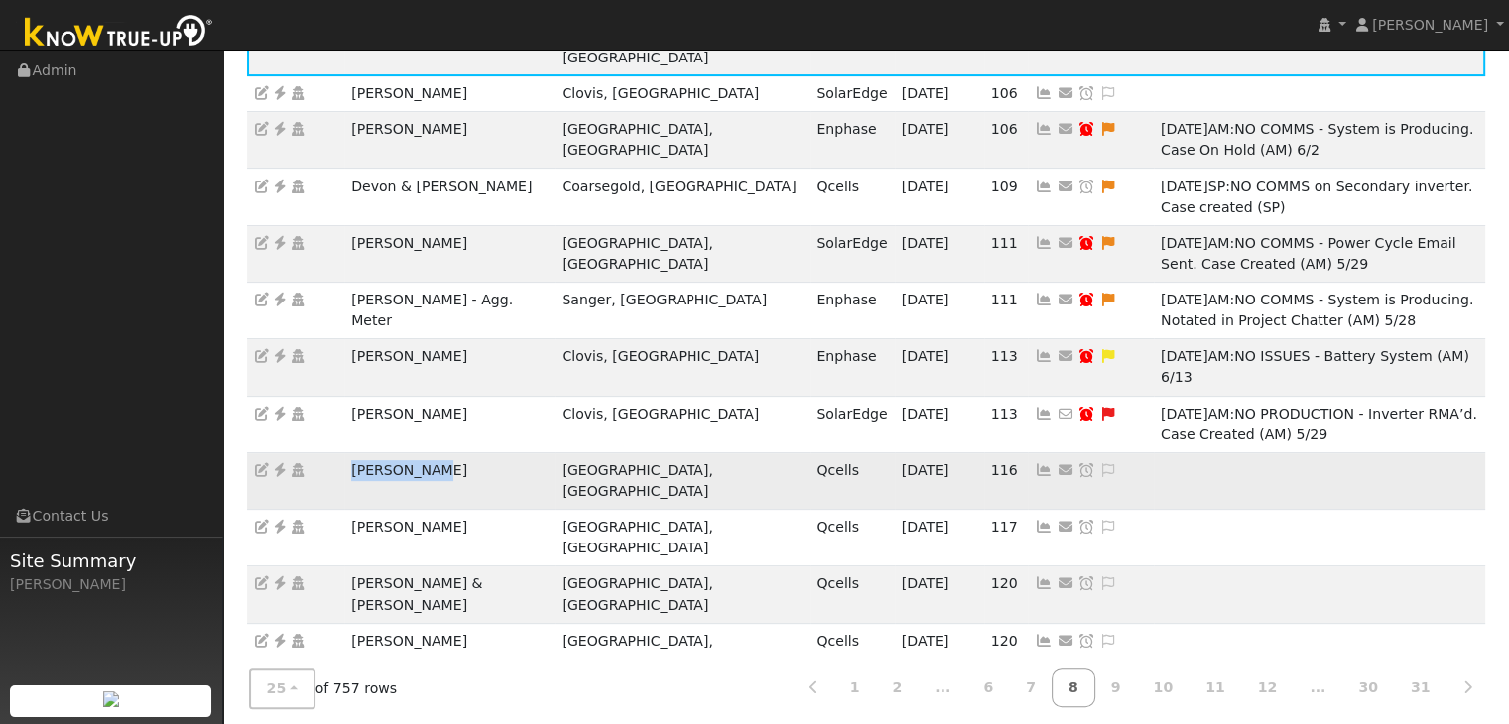
drag, startPoint x: 344, startPoint y: 346, endPoint x: 463, endPoint y: 344, distance: 119.1
click at [456, 453] on td "Ana Fajardo" at bounding box center [449, 481] width 210 height 57
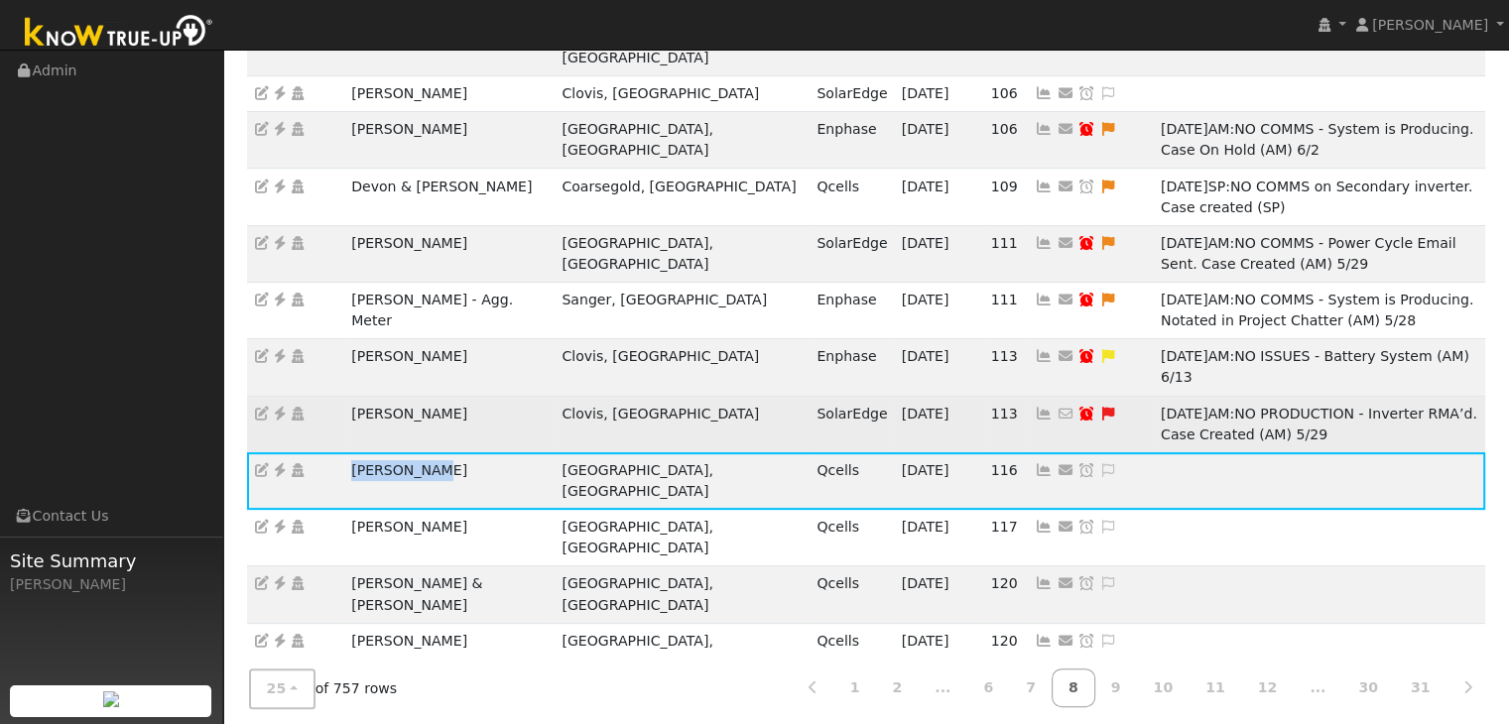
copy td "Ana Fajardo"
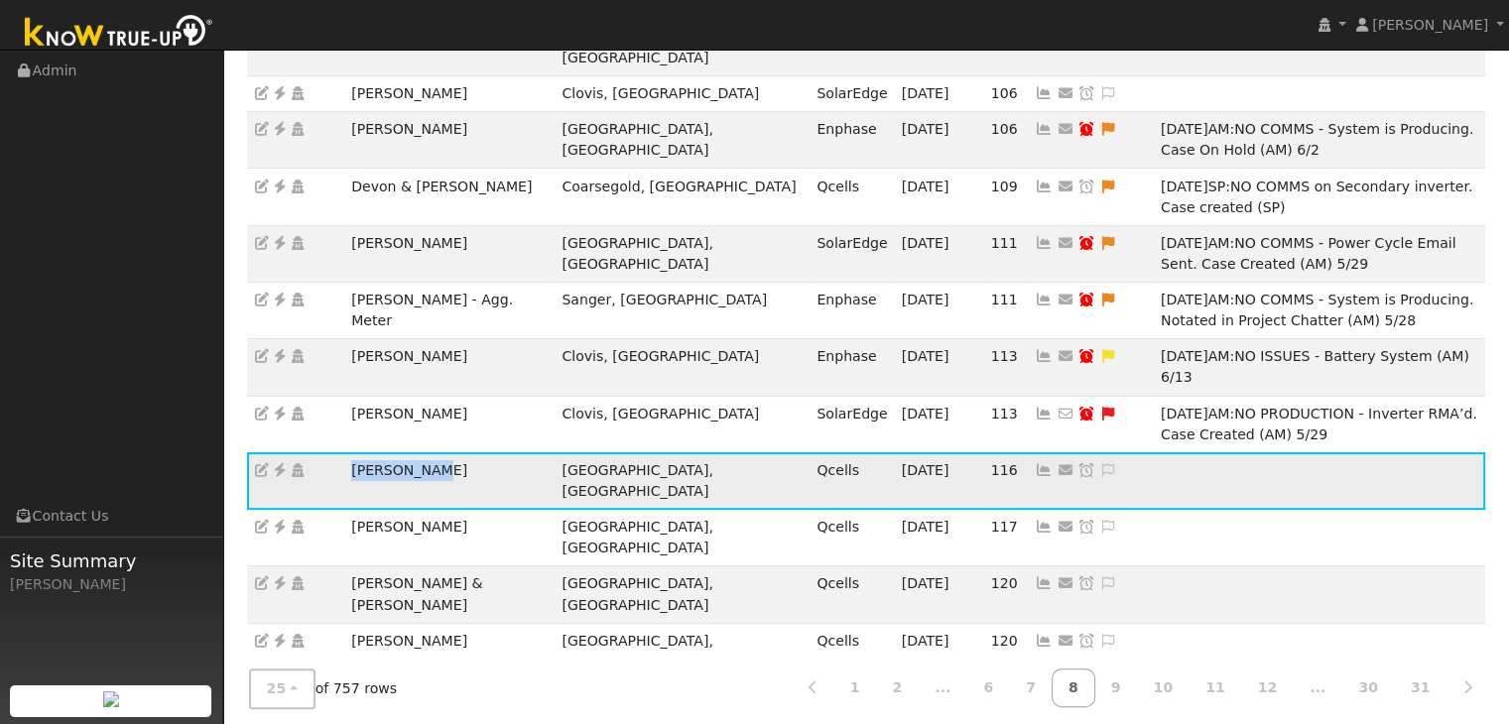
click at [278, 463] on icon at bounding box center [280, 470] width 18 height 14
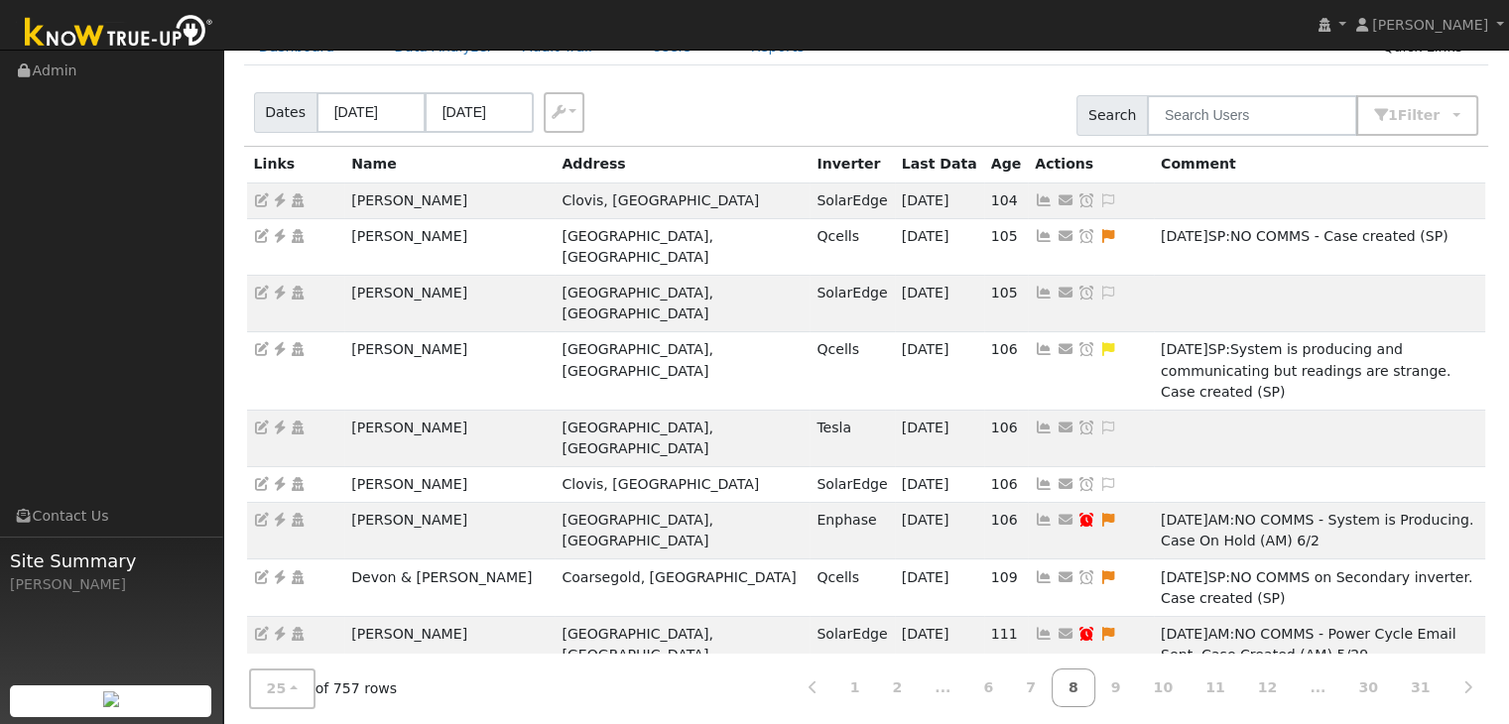
scroll to position [99, 0]
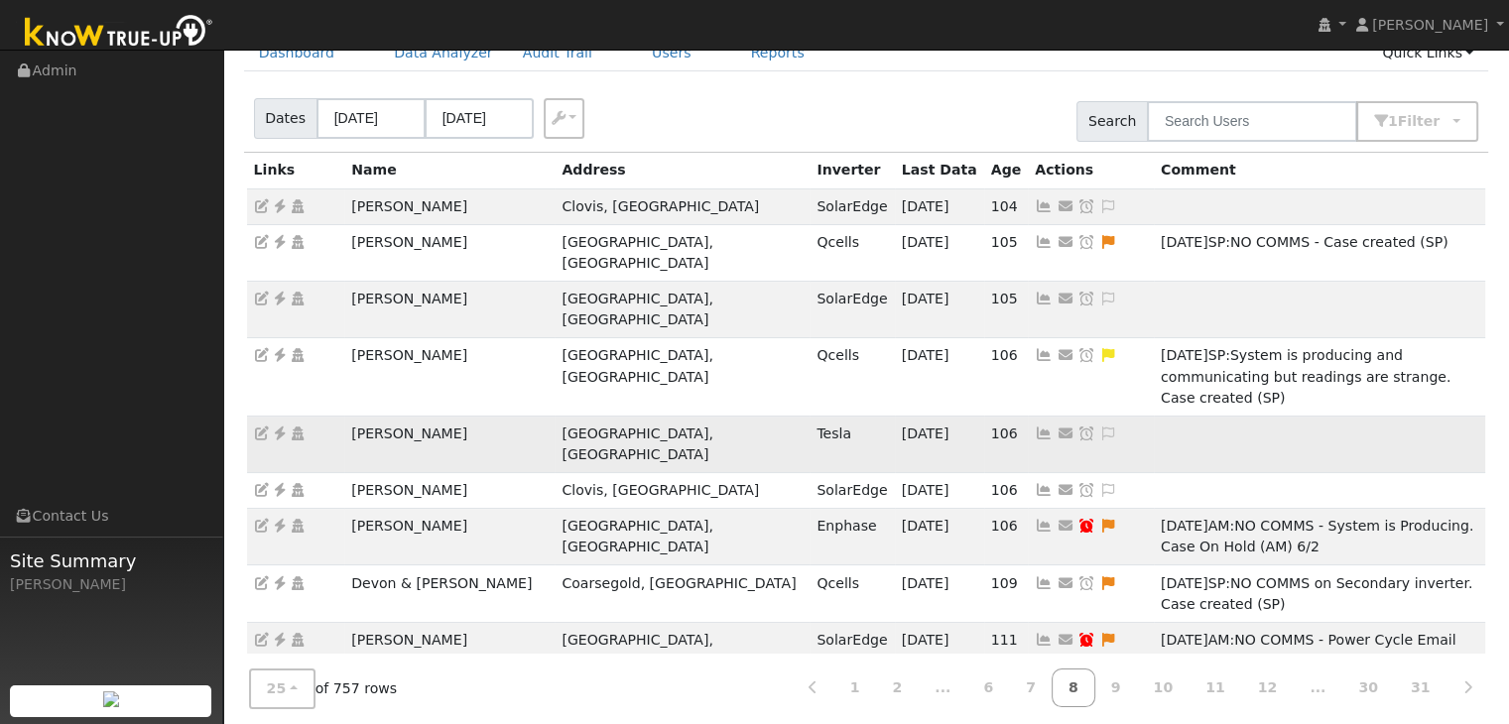
click at [1100, 427] on icon at bounding box center [1109, 434] width 18 height 14
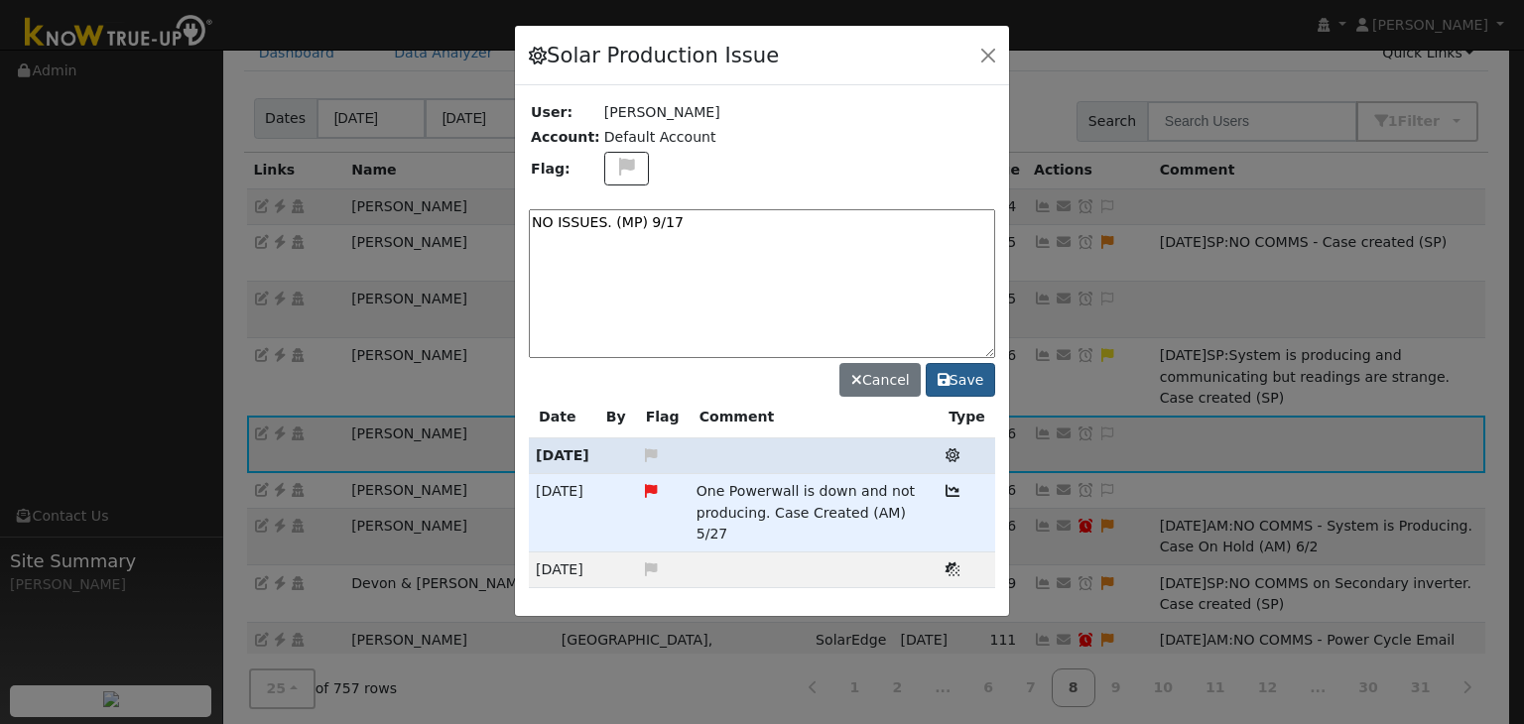
type textarea "NO ISSUES. (MP) 9/17"
click at [976, 373] on button "Save" at bounding box center [960, 380] width 69 height 34
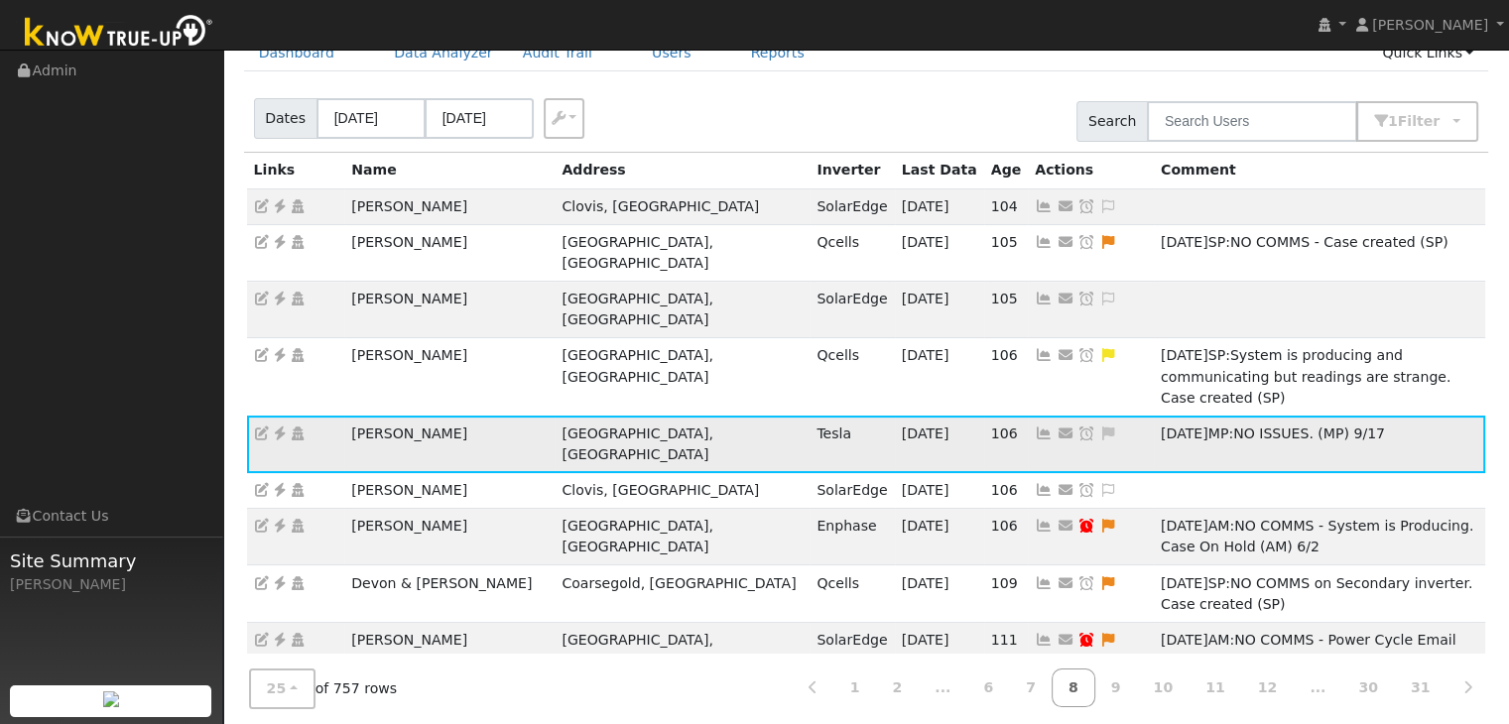
click at [1078, 427] on icon at bounding box center [1087, 434] width 18 height 14
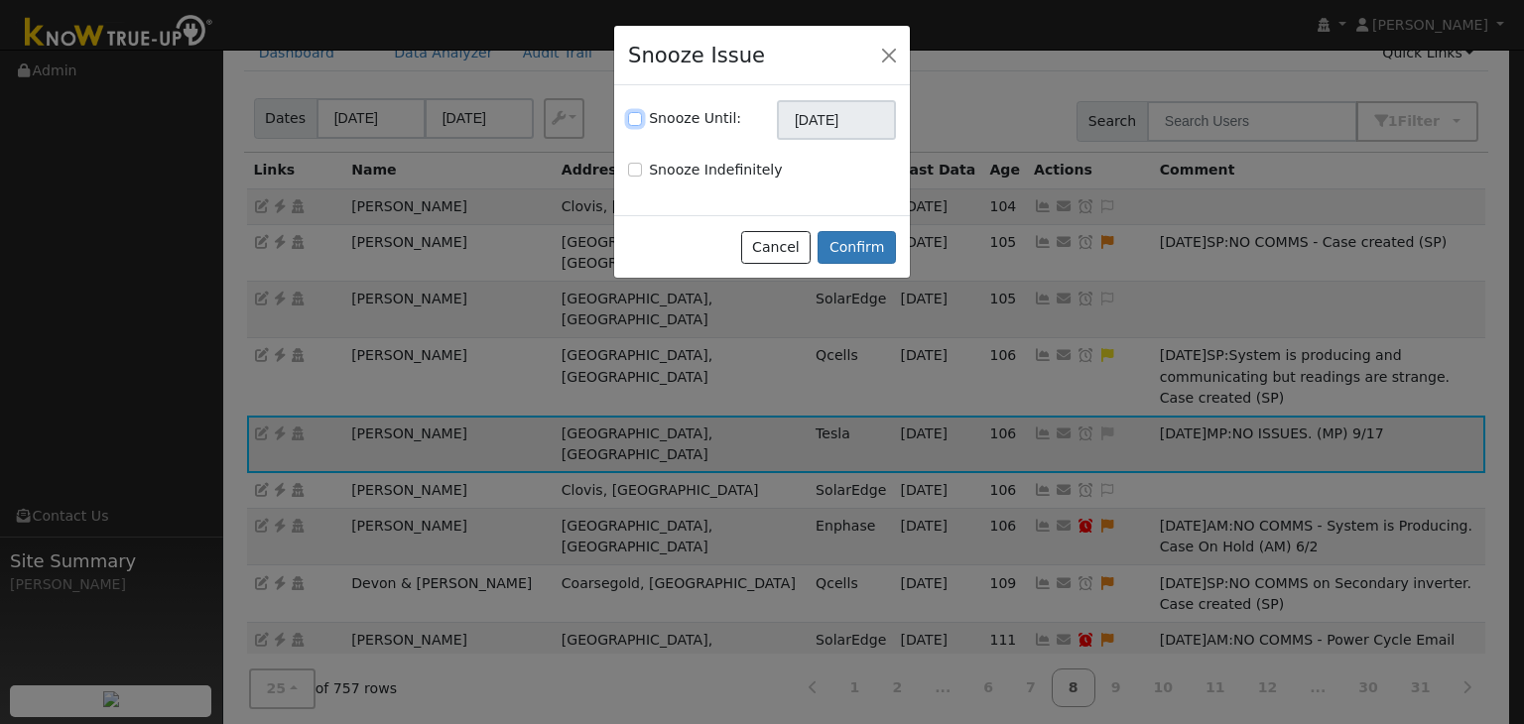
click at [632, 122] on input "Snooze Until:" at bounding box center [635, 119] width 14 height 14
checkbox input "true"
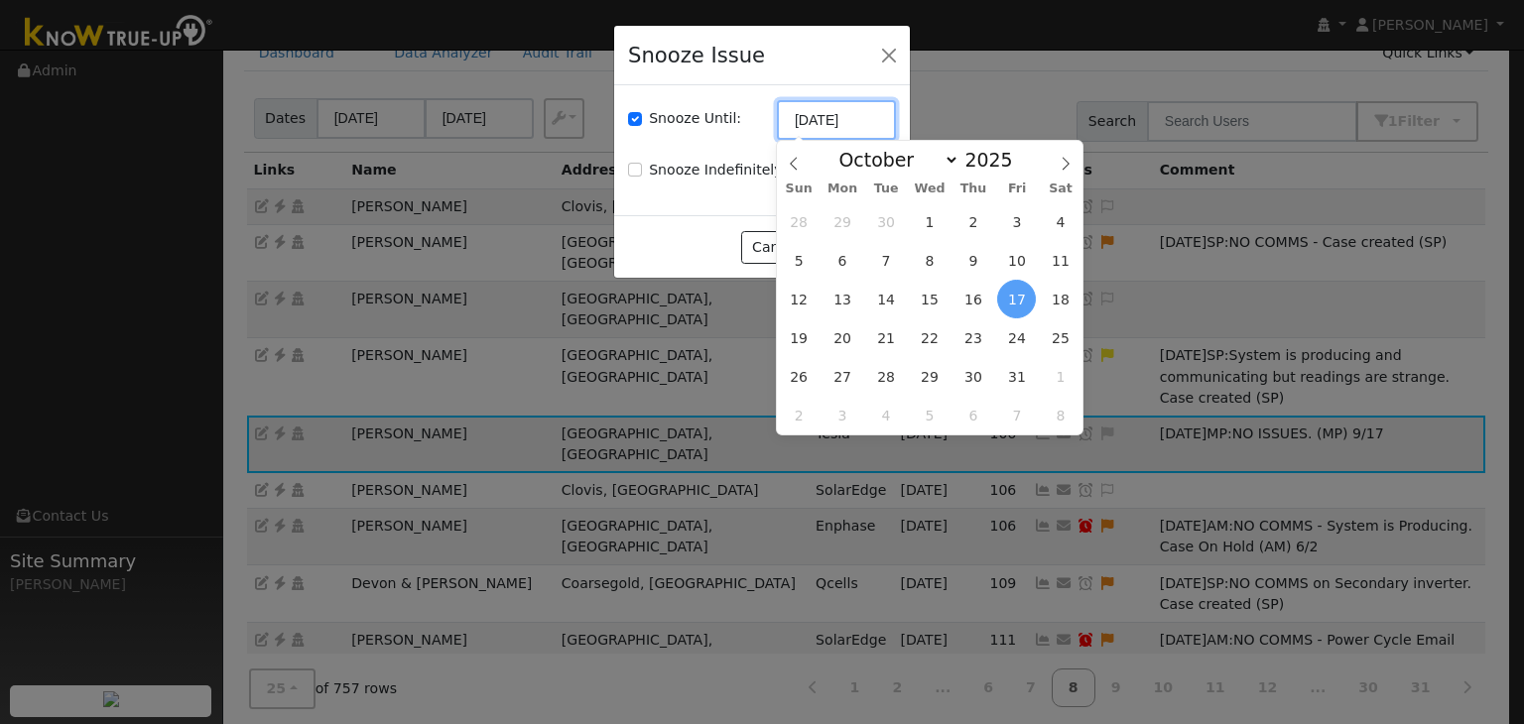
click at [800, 127] on input "[DATE]" at bounding box center [836, 120] width 119 height 40
click at [791, 175] on div "Sun Mon Tue Wed Thu Fri Sat" at bounding box center [930, 189] width 306 height 28
click at [791, 169] on icon at bounding box center [794, 164] width 14 height 14
select select "8"
click at [930, 330] on span "24" at bounding box center [930, 338] width 39 height 39
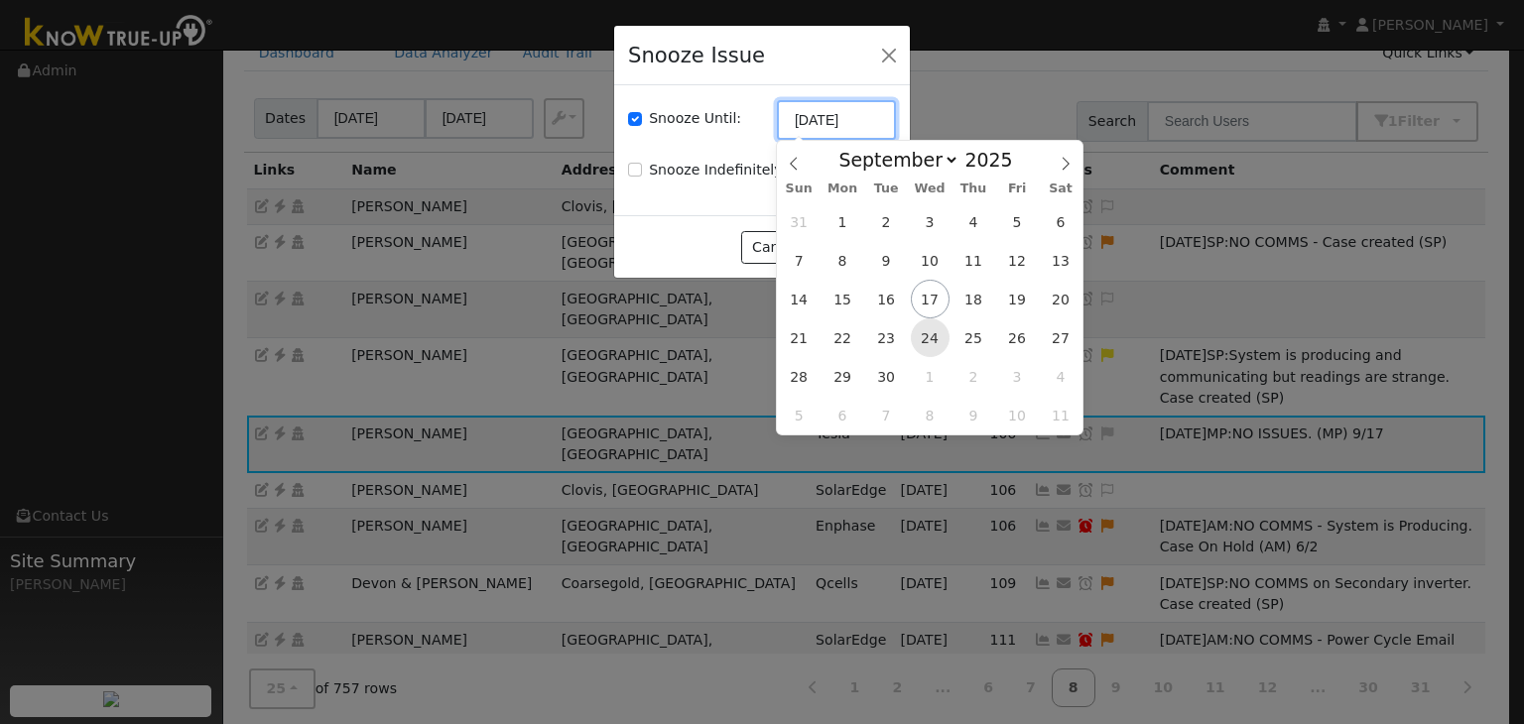
type input "09/24/2025"
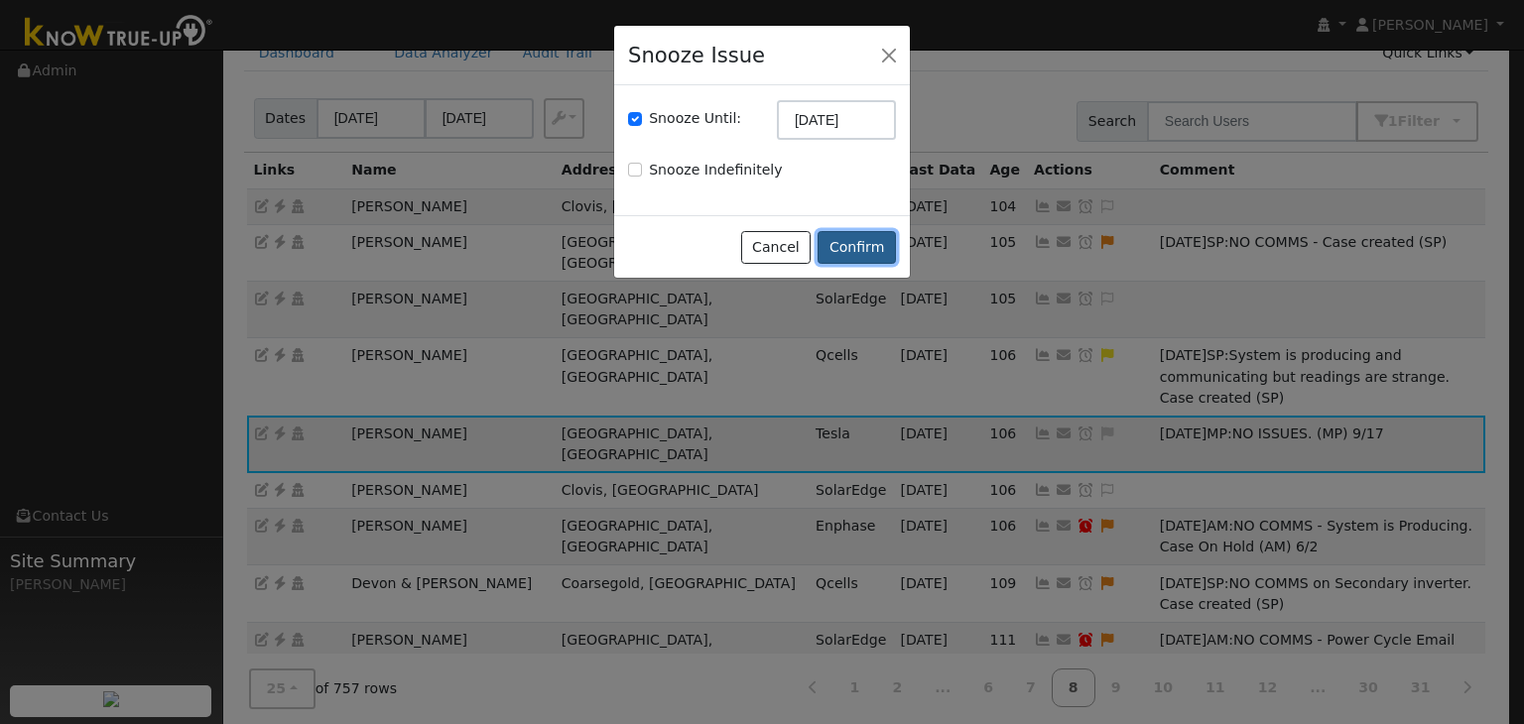
click at [863, 235] on button "Confirm" at bounding box center [857, 248] width 78 height 34
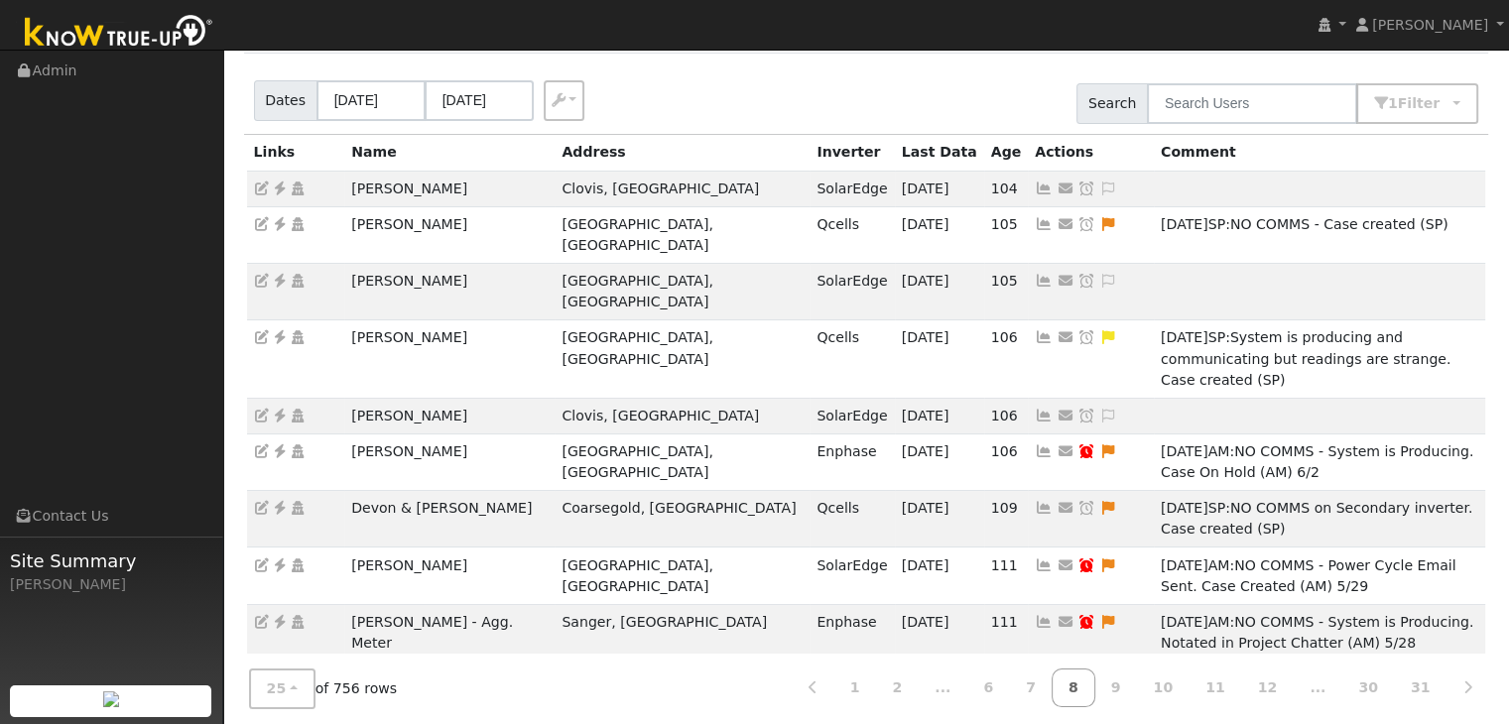
scroll to position [496, 0]
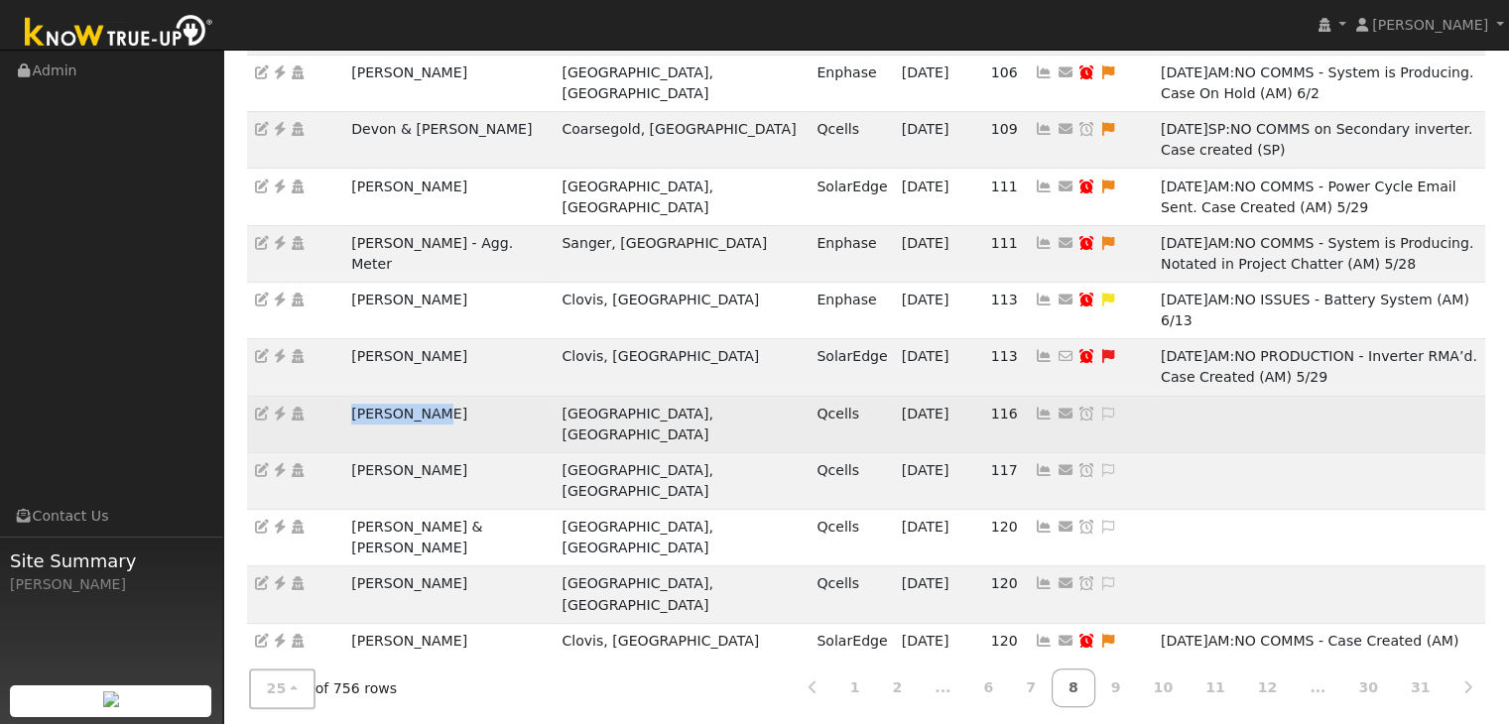
drag, startPoint x: 335, startPoint y: 303, endPoint x: 461, endPoint y: 315, distance: 126.6
click at [461, 396] on tr "Ana Fajardo Tulare, CA Qcells 09/16/25 116 No email address Send Email... Copy …" at bounding box center [866, 424] width 1239 height 57
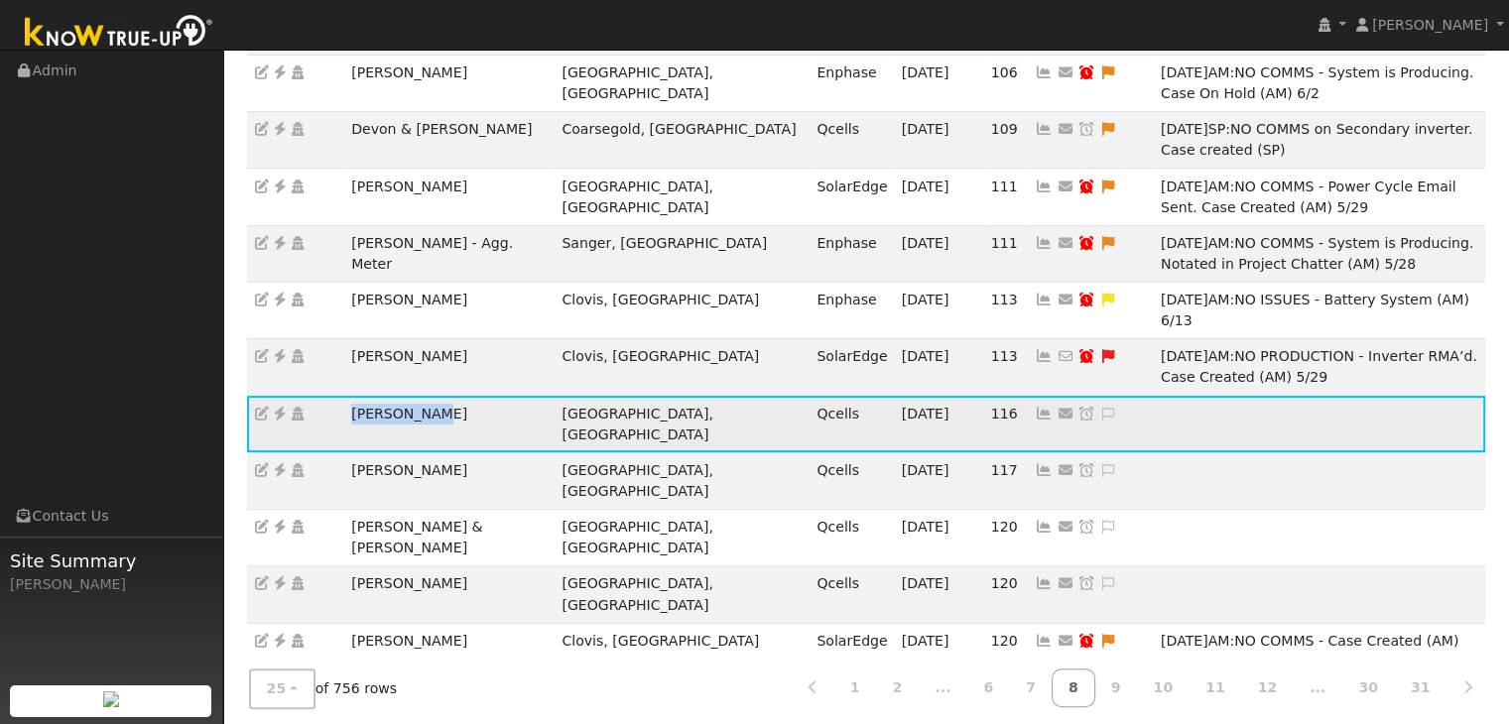
copy tr "Ana Fajardo"
click at [282, 407] on icon at bounding box center [280, 414] width 18 height 14
click at [1100, 407] on icon at bounding box center [1109, 414] width 18 height 14
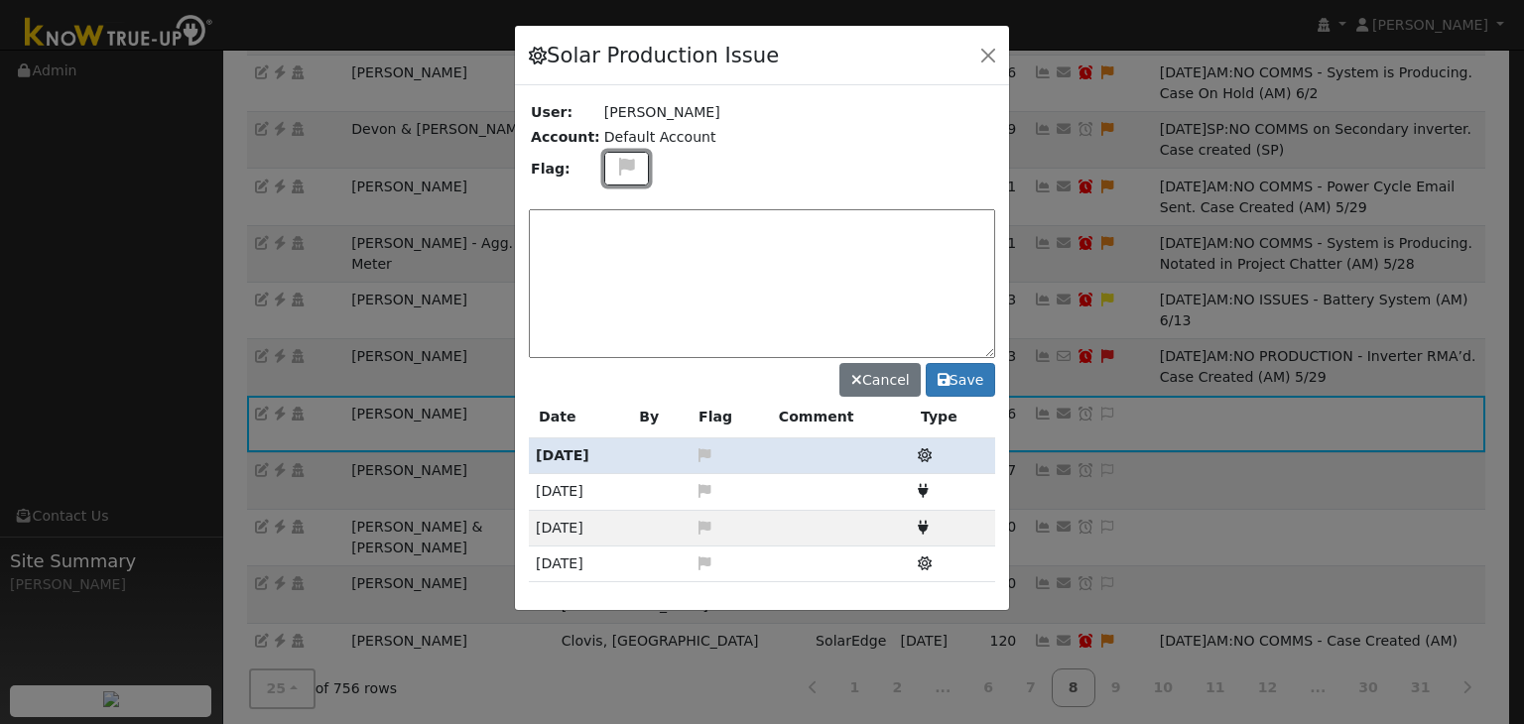
click at [623, 170] on icon at bounding box center [626, 167] width 23 height 18
click at [614, 253] on icon at bounding box center [625, 262] width 23 height 18
click at [610, 221] on textarea at bounding box center [762, 283] width 466 height 149
type textarea "NO COMMS. Case Made (MP) 9/17"
click at [961, 371] on button "Save" at bounding box center [960, 380] width 69 height 34
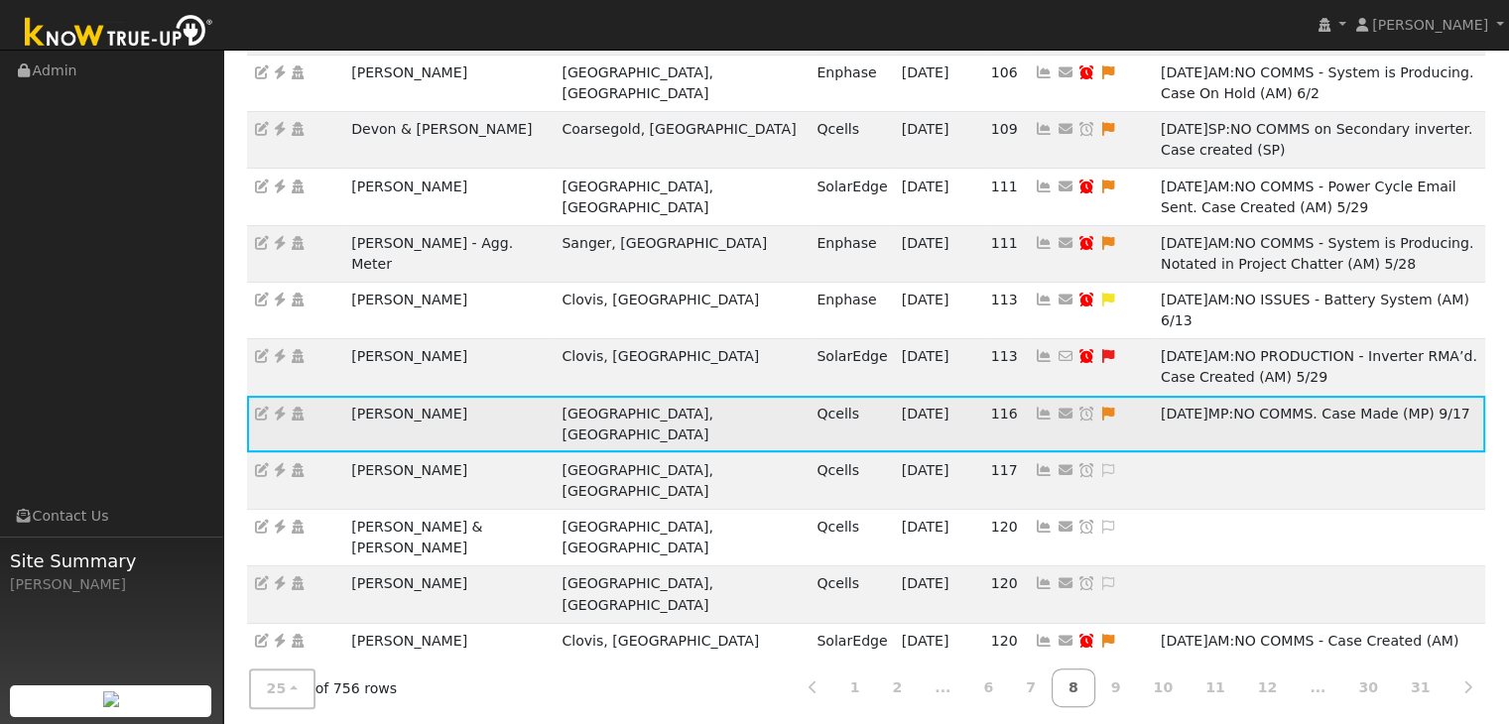
click at [1078, 407] on icon at bounding box center [1087, 414] width 18 height 14
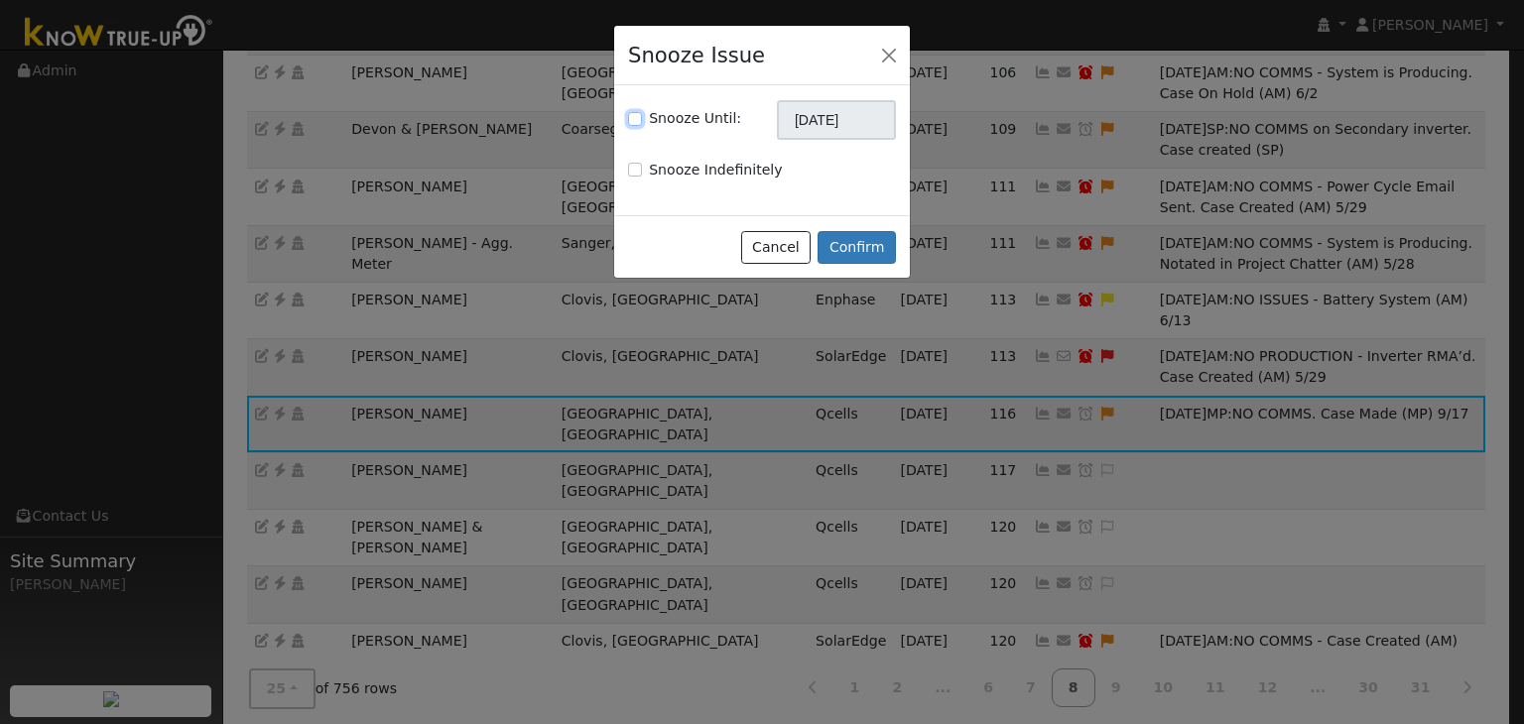
click at [638, 120] on input "Snooze Until:" at bounding box center [635, 119] width 14 height 14
checkbox input "true"
click at [804, 125] on input "[DATE]" at bounding box center [836, 120] width 119 height 40
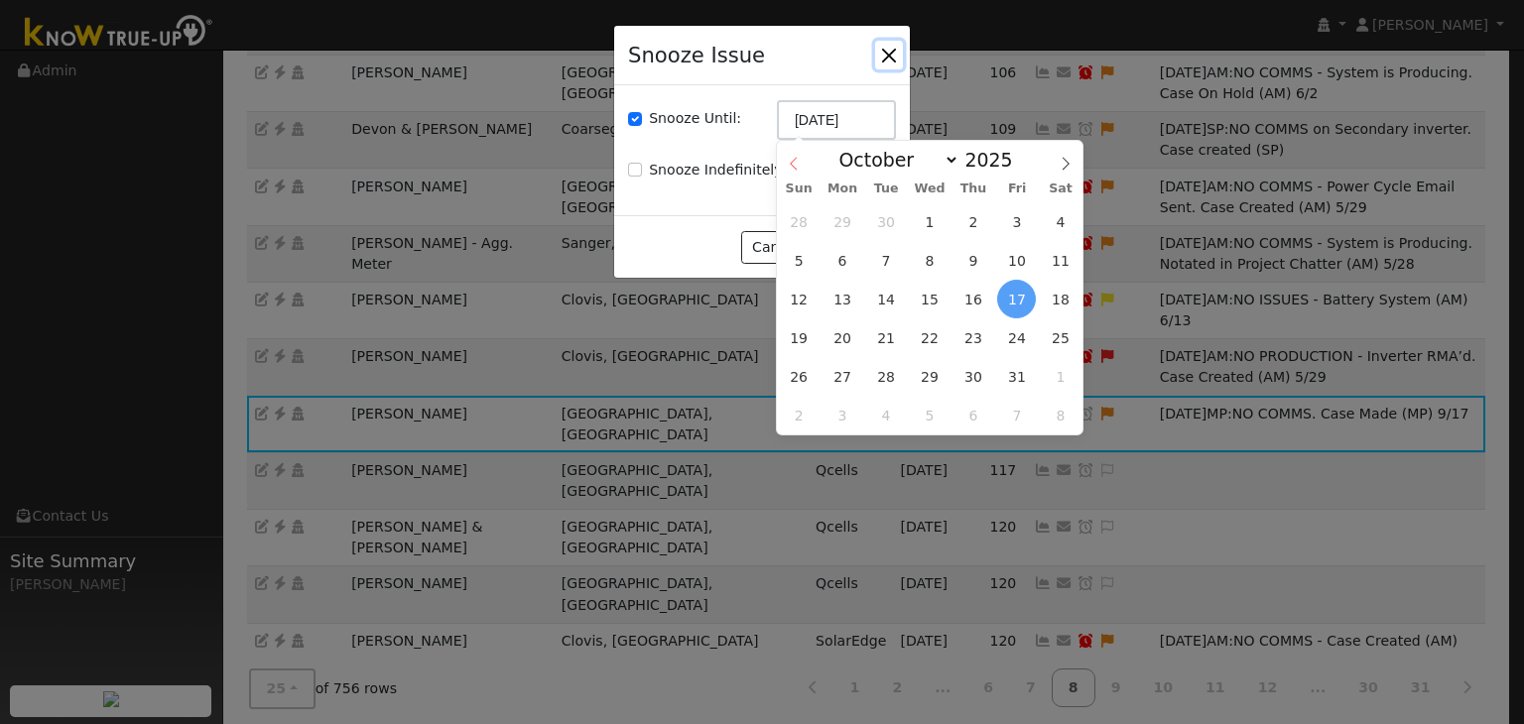
click at [789, 168] on icon at bounding box center [794, 164] width 14 height 14
select select "8"
click at [929, 339] on span "24" at bounding box center [930, 338] width 39 height 39
type input "09/24/2025"
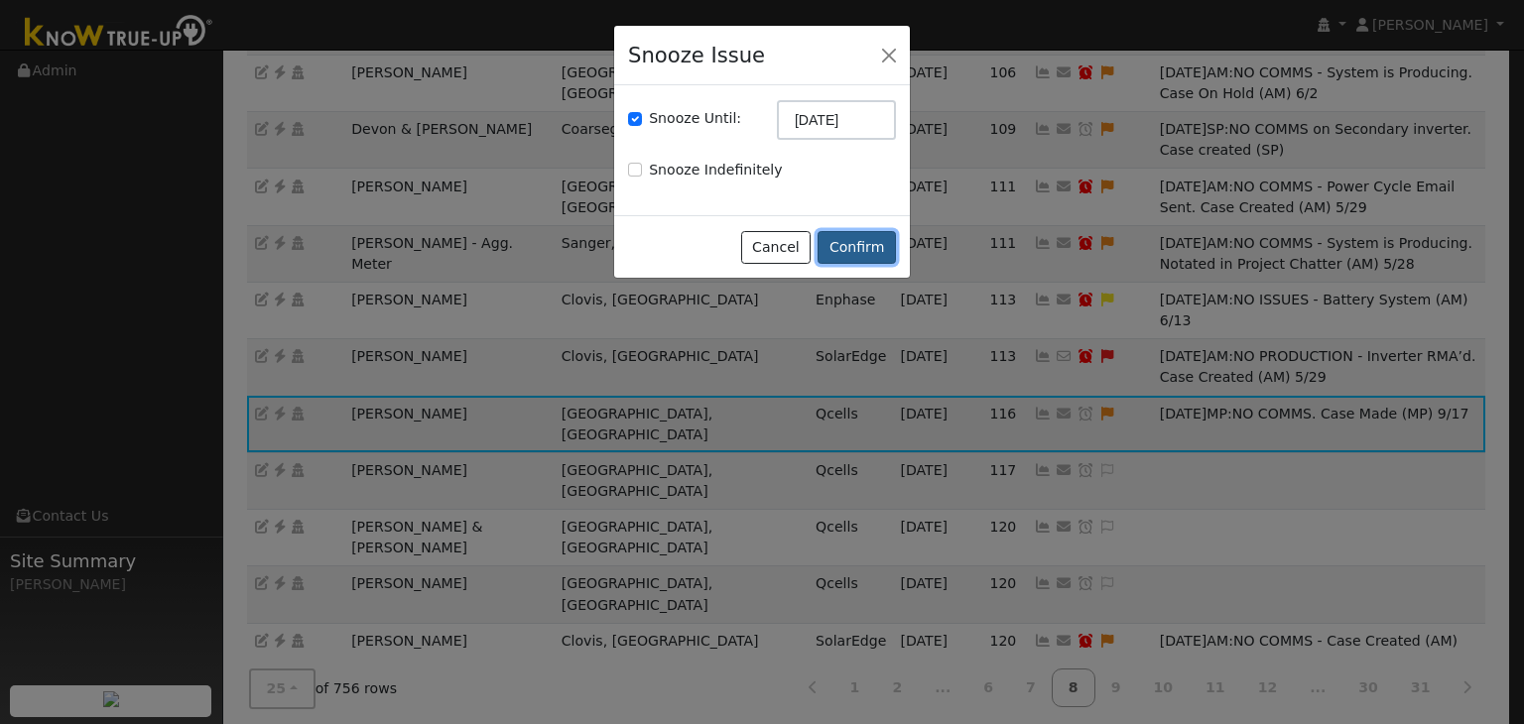
click at [850, 243] on button "Confirm" at bounding box center [857, 248] width 78 height 34
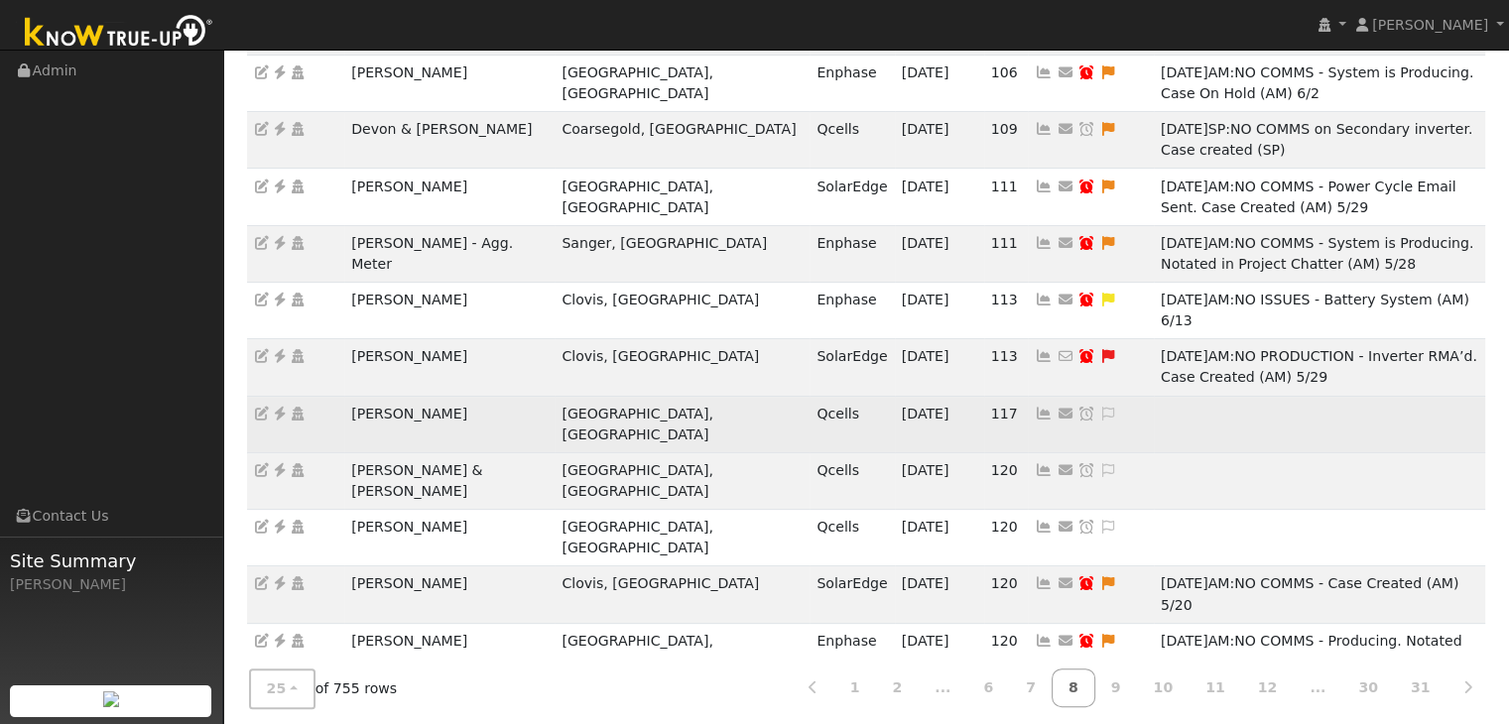
drag, startPoint x: 347, startPoint y: 301, endPoint x: 463, endPoint y: 301, distance: 116.1
click at [463, 396] on td "[PERSON_NAME]" at bounding box center [449, 424] width 210 height 57
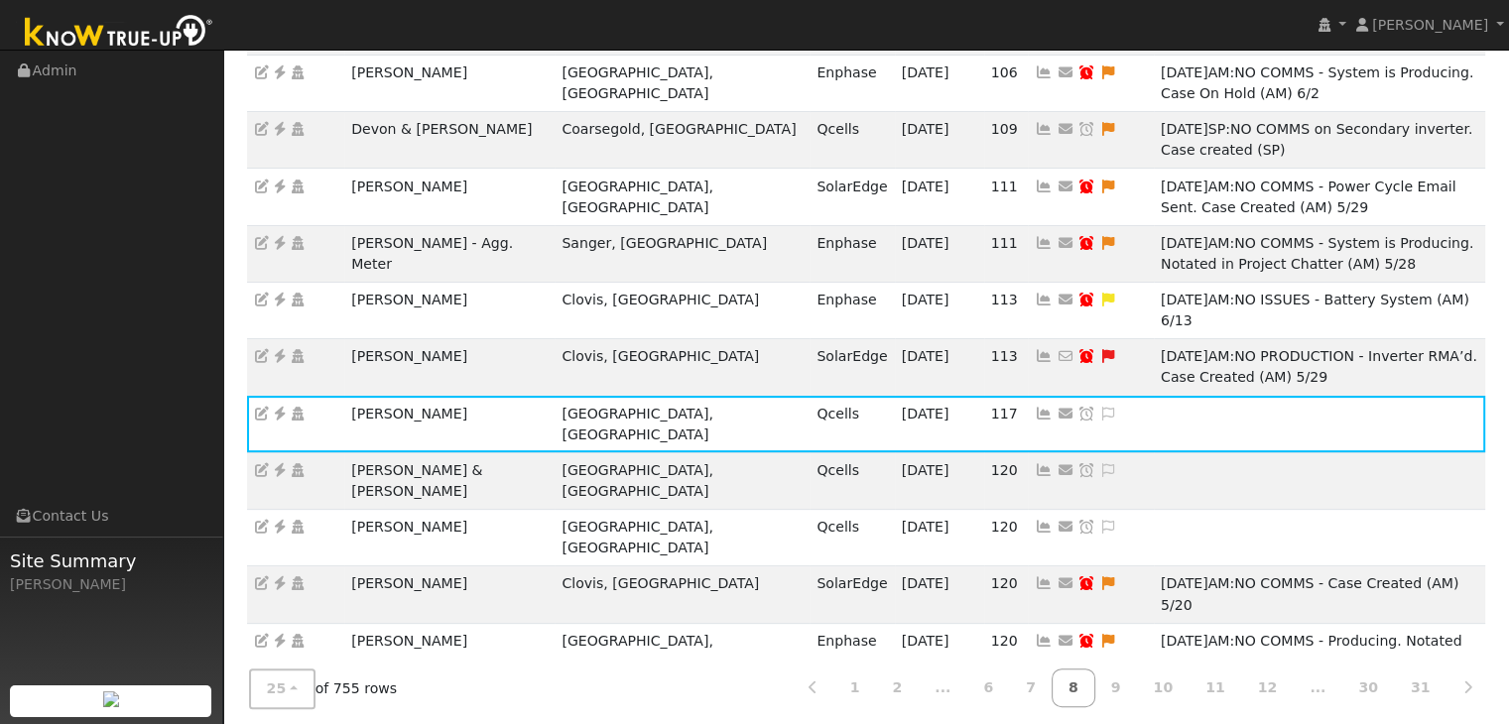
copy td "[PERSON_NAME]"
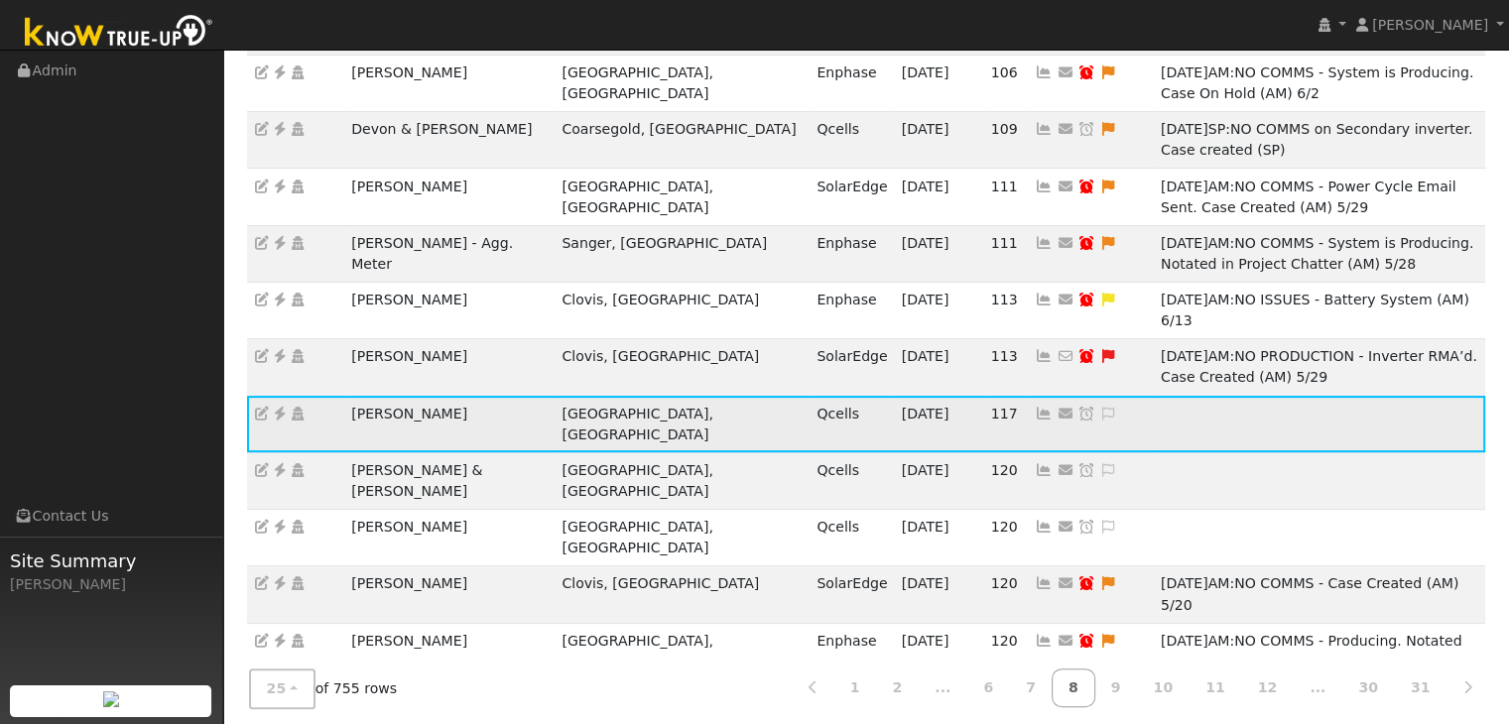
click at [280, 407] on icon at bounding box center [280, 414] width 18 height 14
click at [1100, 407] on icon at bounding box center [1109, 414] width 18 height 14
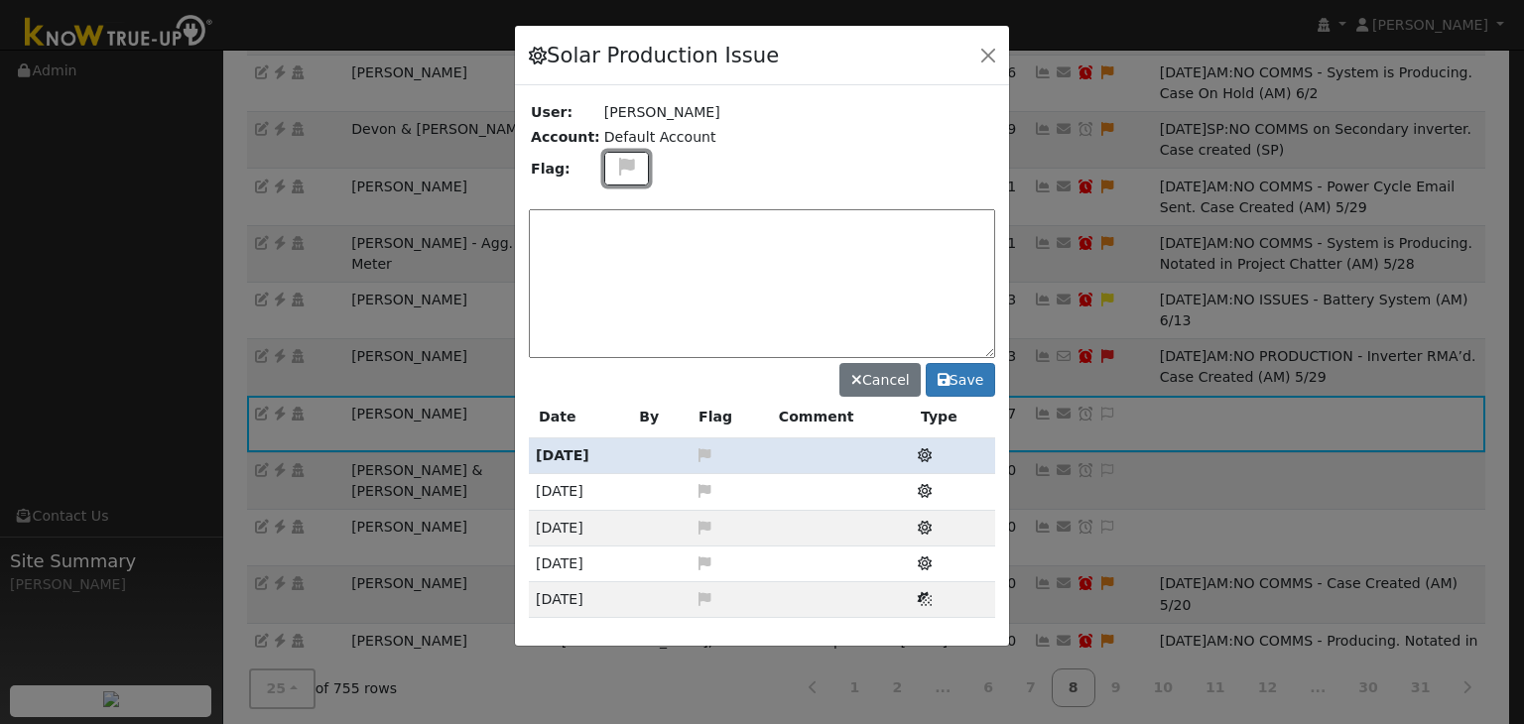
click at [618, 172] on icon at bounding box center [626, 167] width 23 height 18
click at [614, 253] on icon at bounding box center [625, 262] width 23 height 18
click at [607, 225] on textarea at bounding box center [762, 283] width 466 height 149
type textarea "NO COMMS. Case Made (MP) 9/17"
click at [957, 379] on button "Save" at bounding box center [960, 380] width 69 height 34
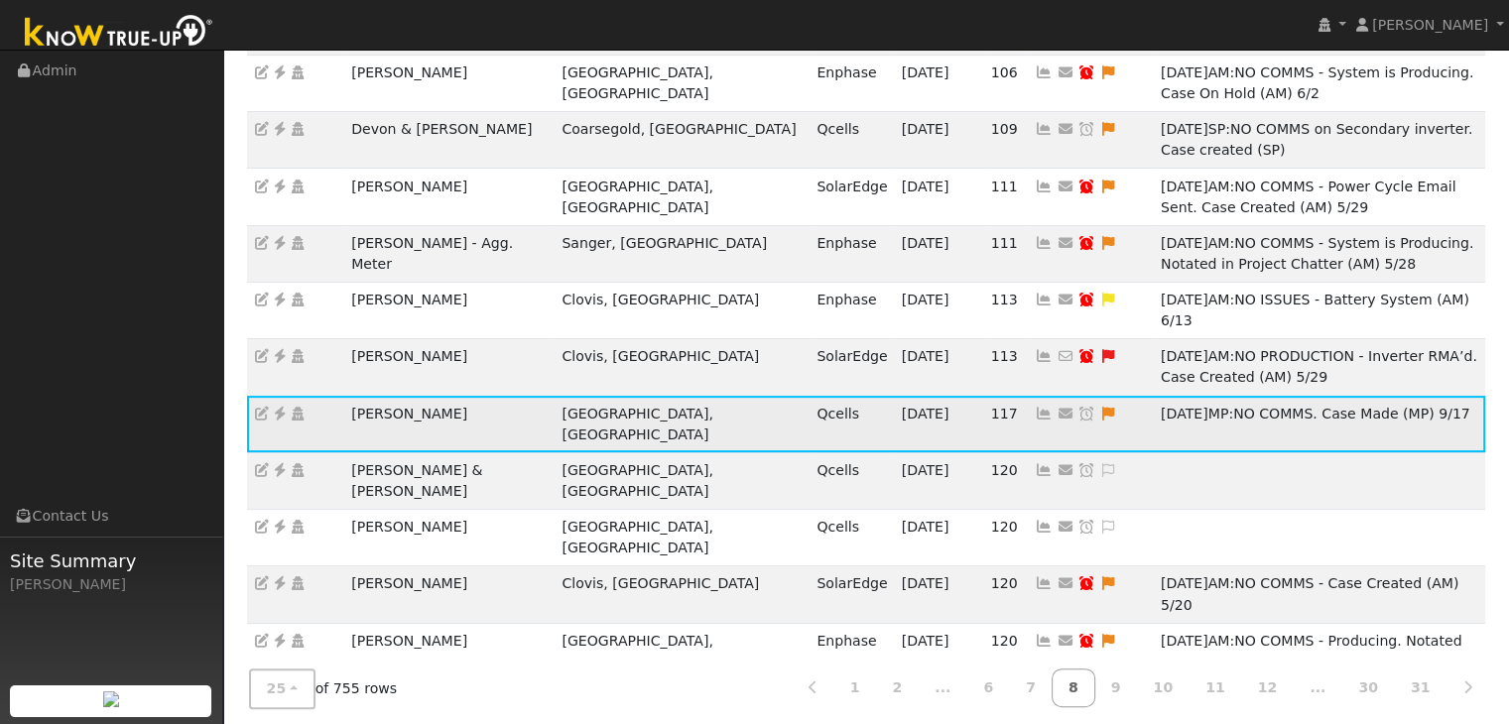
click at [1078, 407] on icon at bounding box center [1087, 414] width 18 height 14
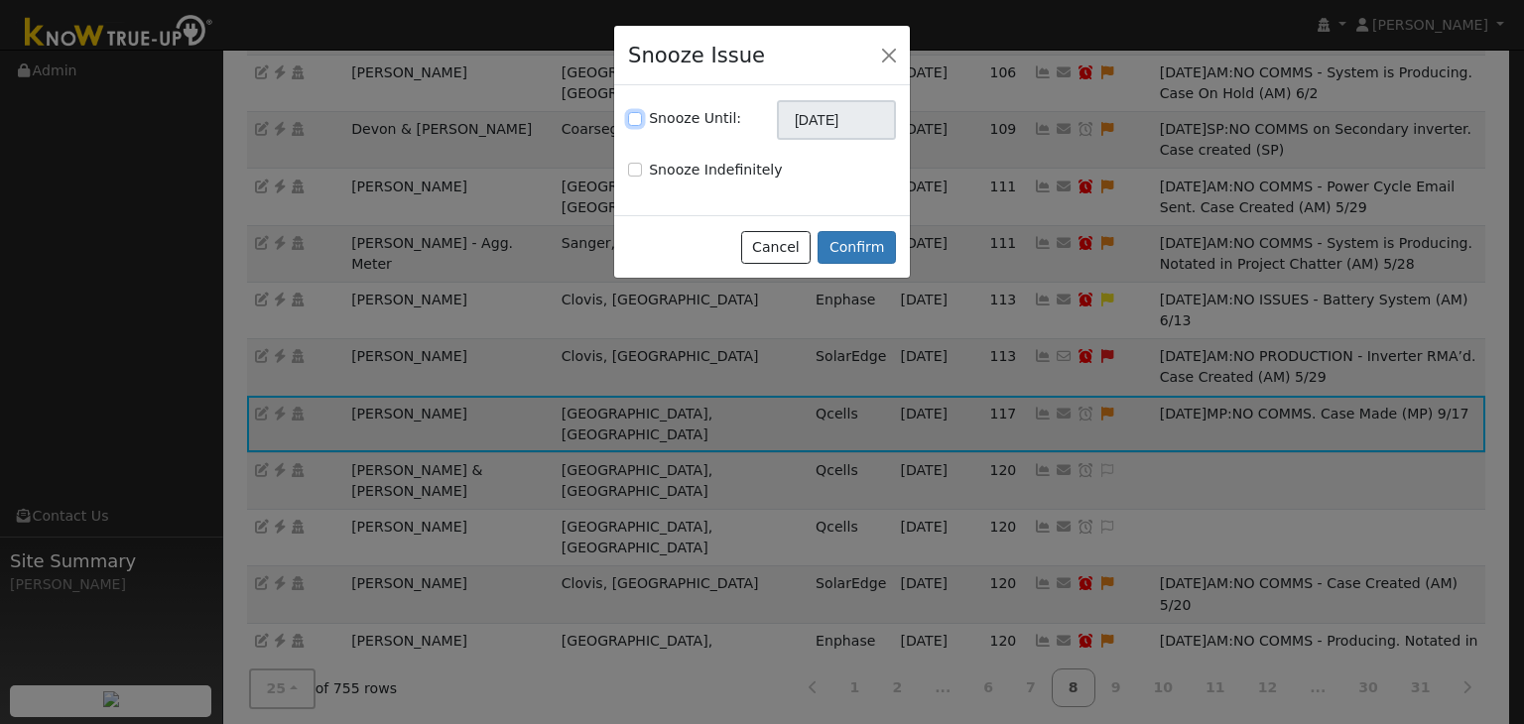
click at [629, 113] on input "Snooze Until:" at bounding box center [635, 119] width 14 height 14
checkbox input "true"
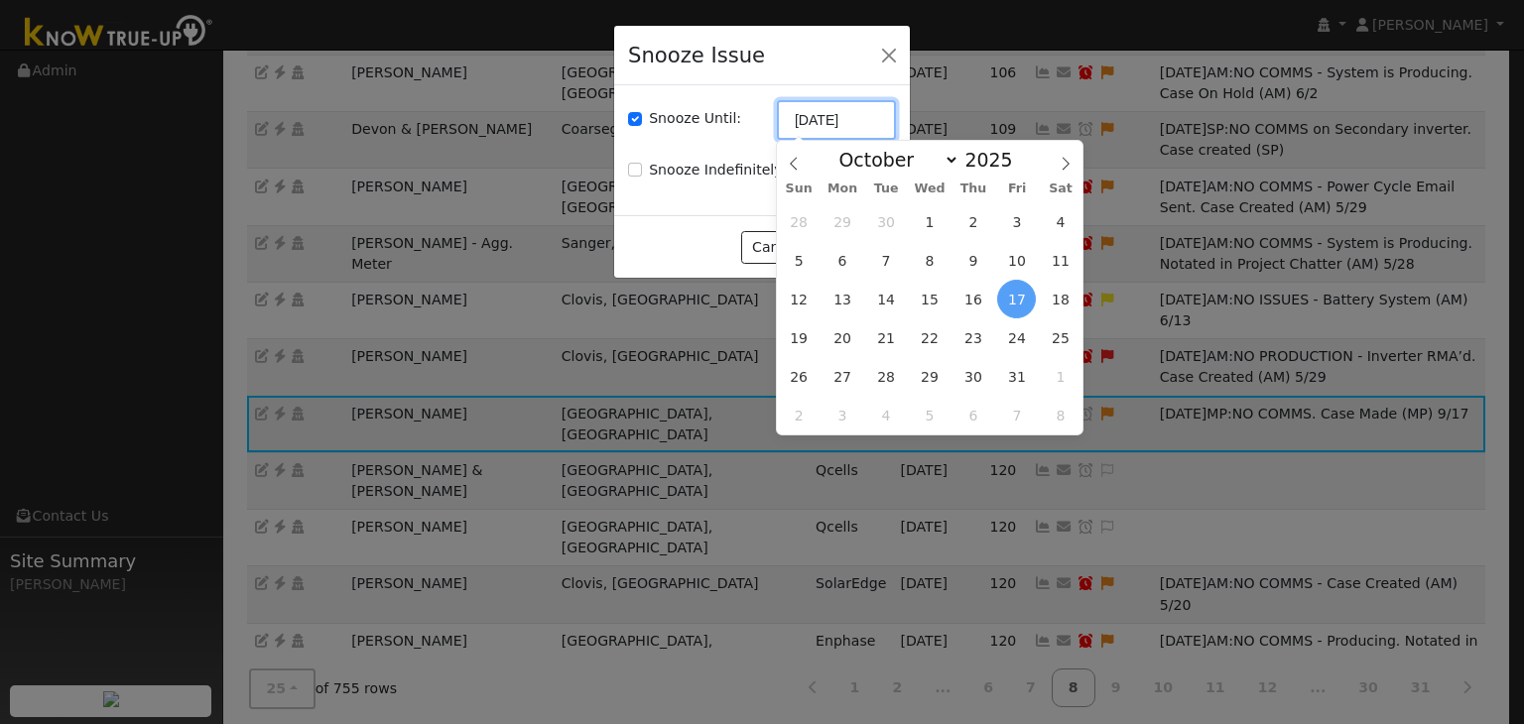
click at [802, 115] on input "[DATE]" at bounding box center [836, 120] width 119 height 40
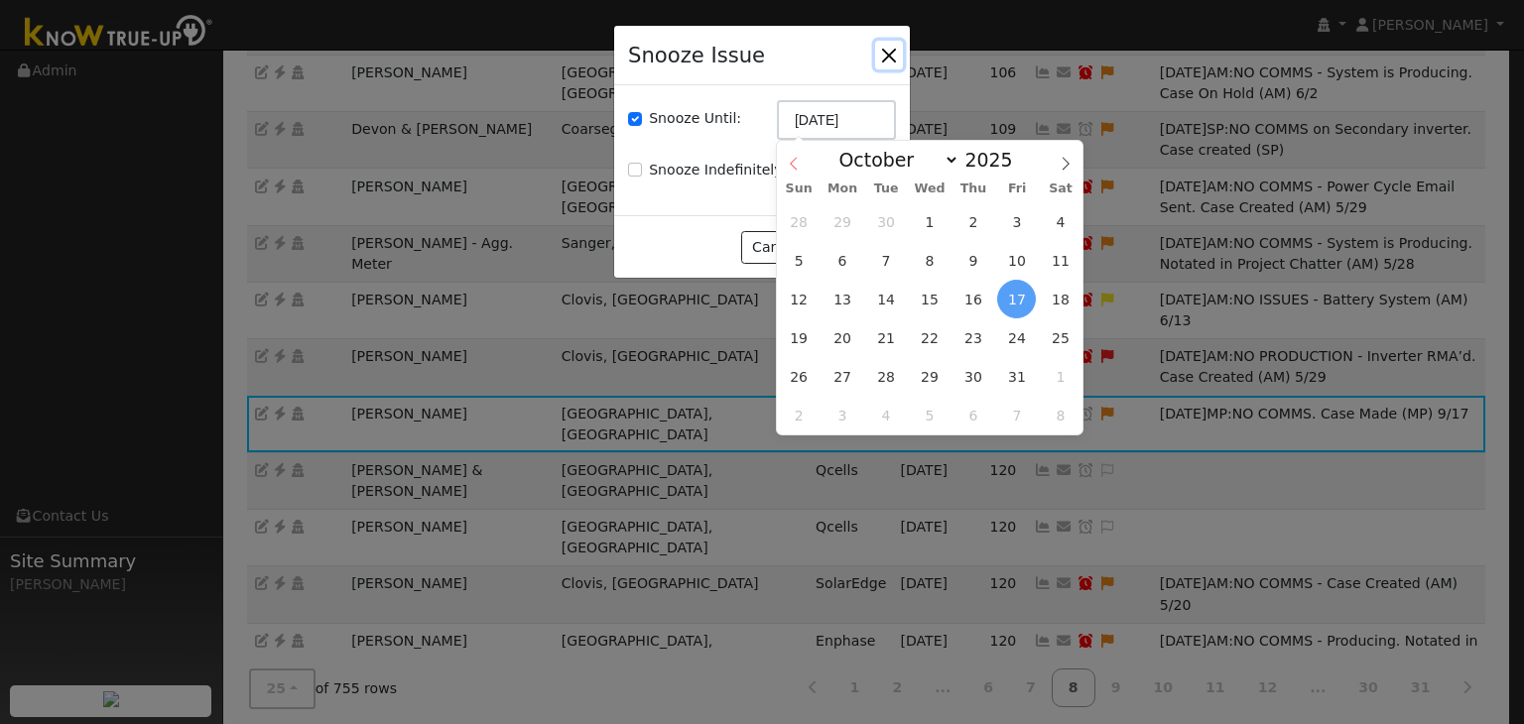
click at [798, 167] on icon at bounding box center [794, 164] width 14 height 14
select select "8"
click at [921, 334] on span "24" at bounding box center [930, 338] width 39 height 39
type input "09/24/2025"
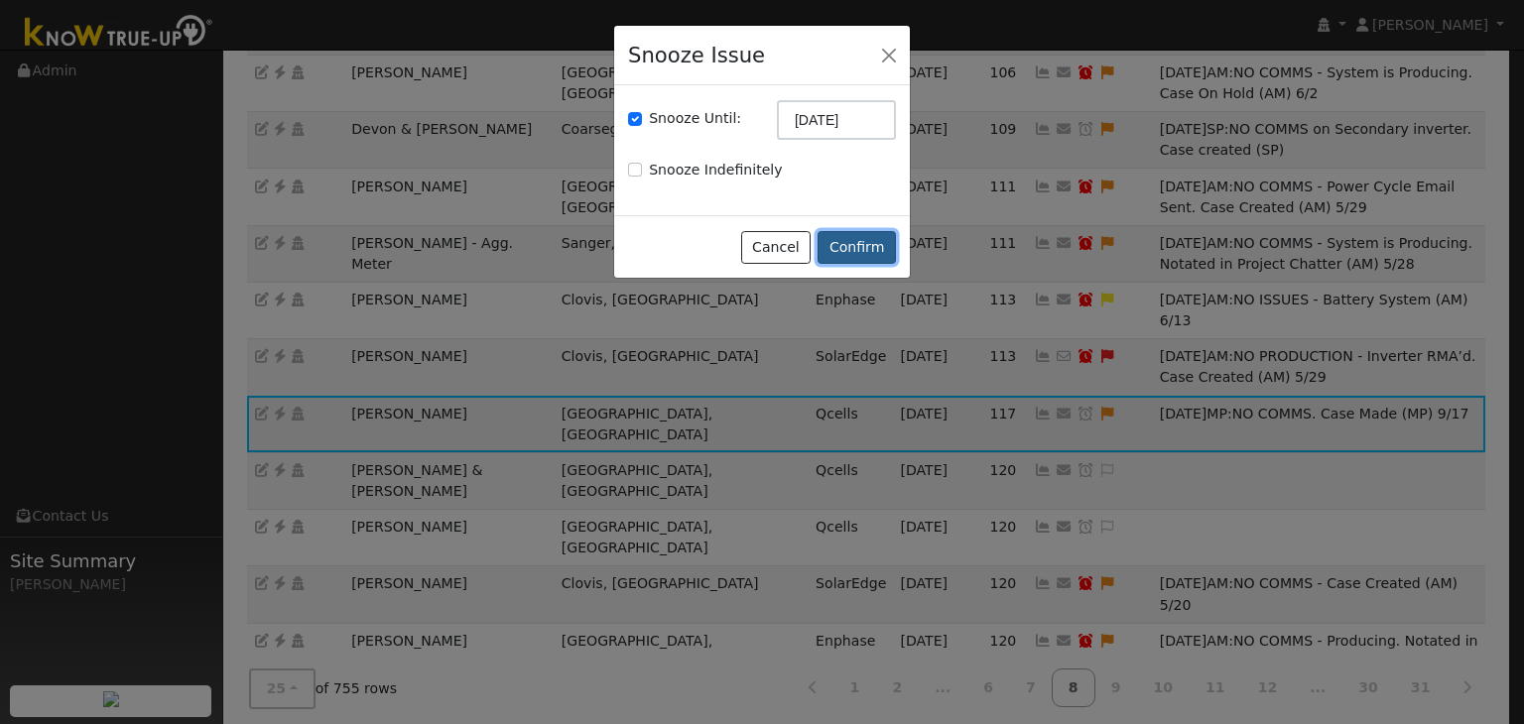
click at [861, 252] on button "Confirm" at bounding box center [857, 248] width 78 height 34
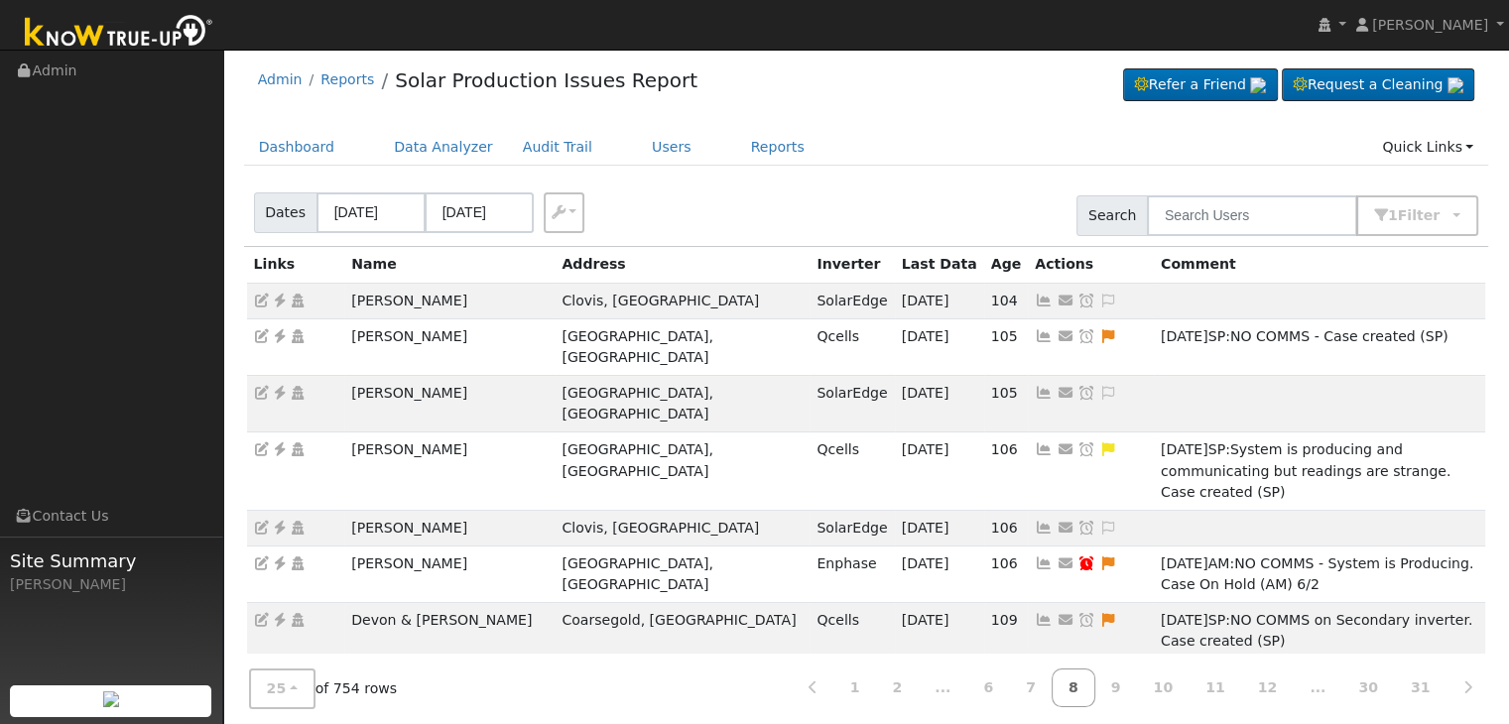
scroll to position [0, 0]
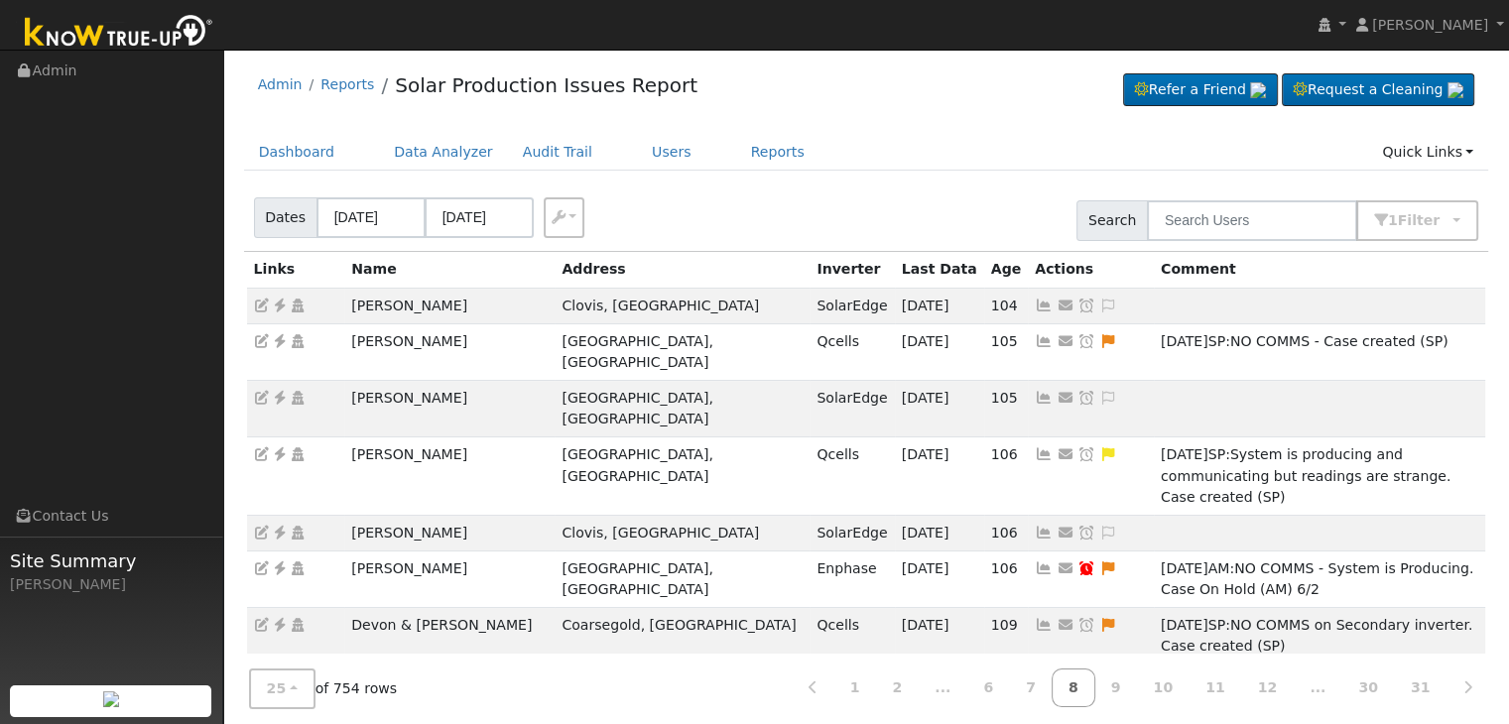
click at [919, 107] on div "Admin Reports Solar Production Issues Report Refer a Friend Request a Cleaning" at bounding box center [866, 90] width 1245 height 61
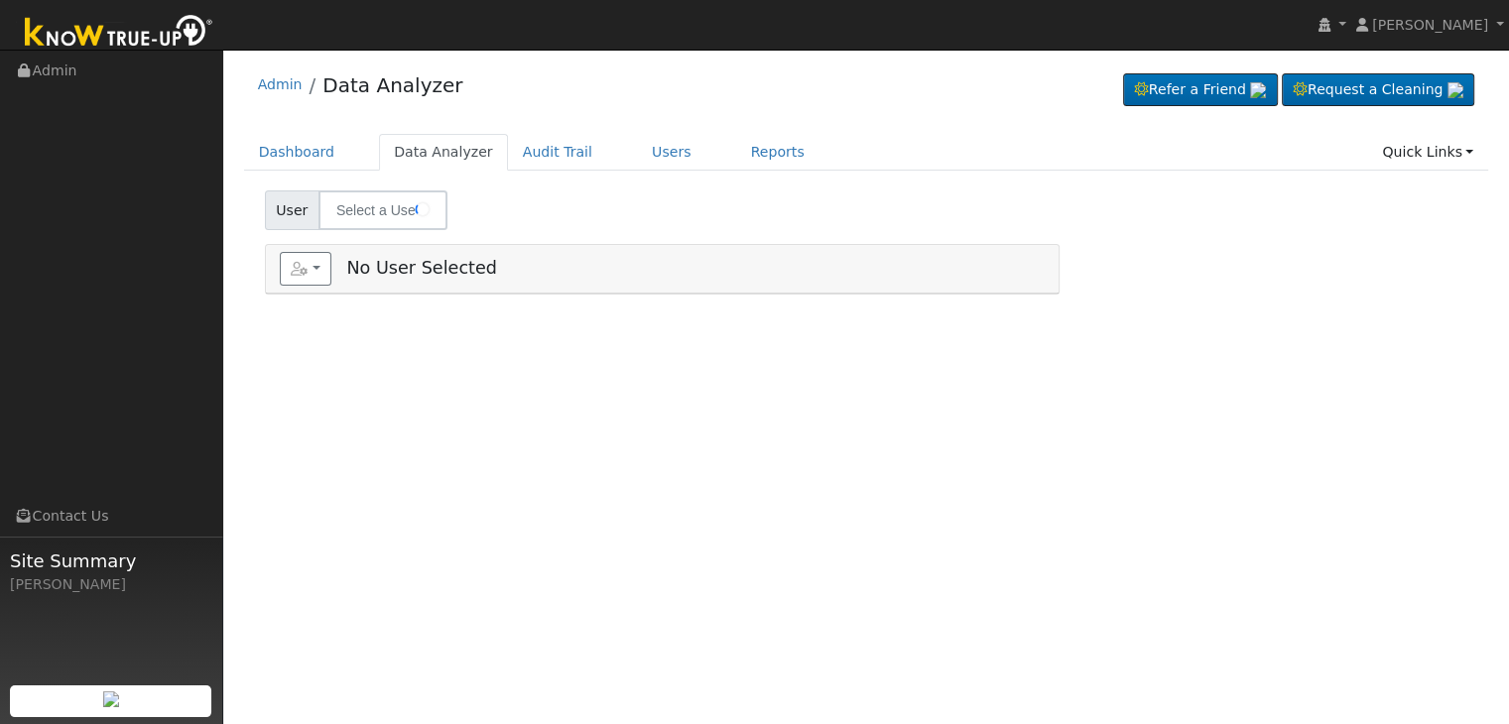
type input "[PERSON_NAME]"
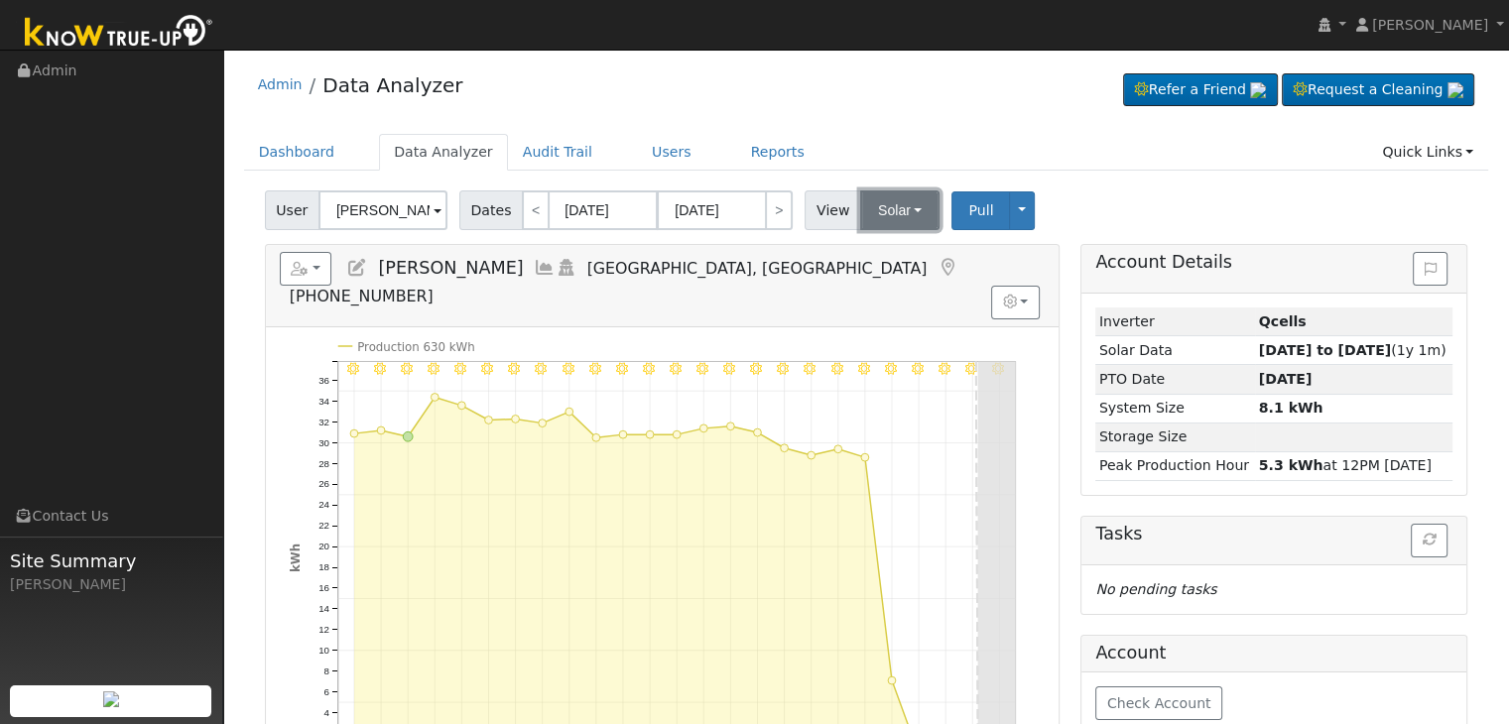
click at [885, 215] on button "Solar" at bounding box center [899, 211] width 79 height 40
click at [874, 255] on link "Utility" at bounding box center [925, 254] width 138 height 28
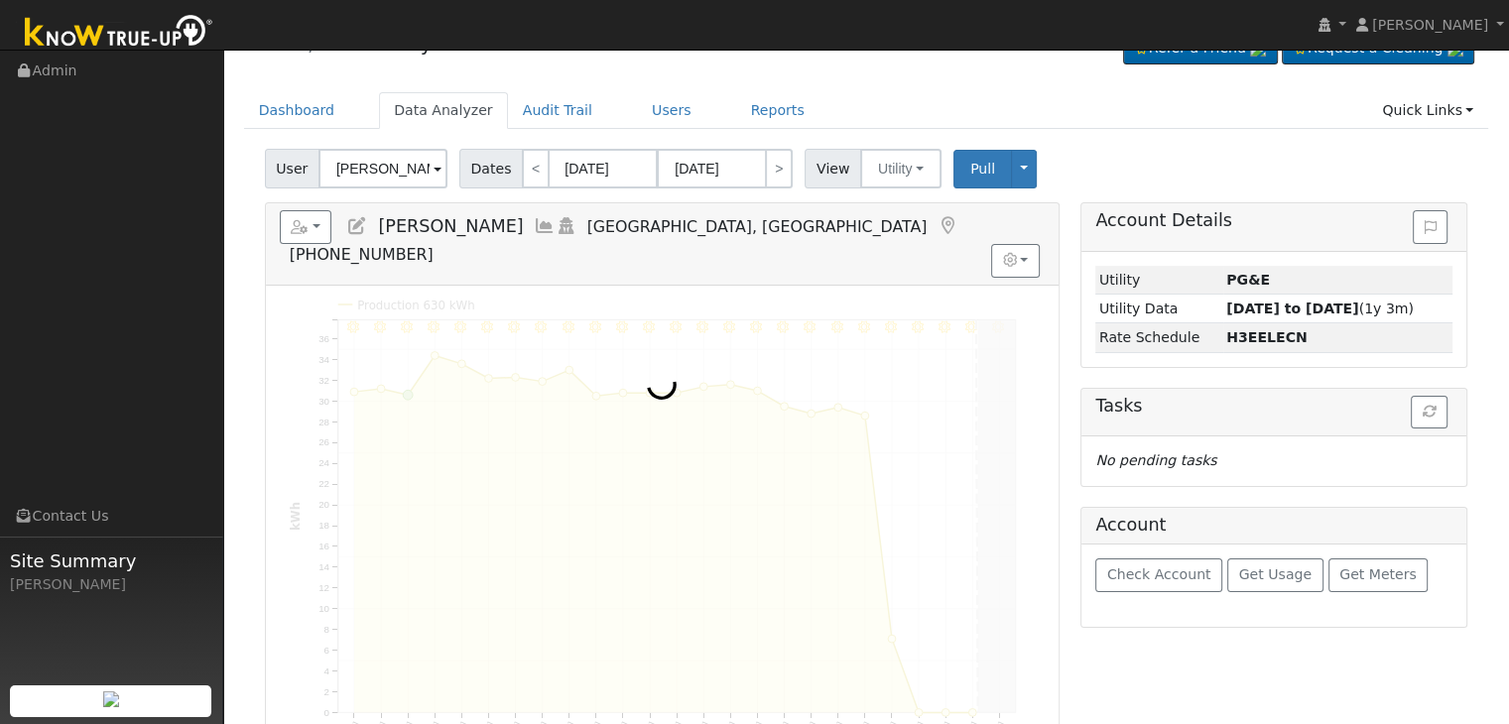
scroll to position [99, 0]
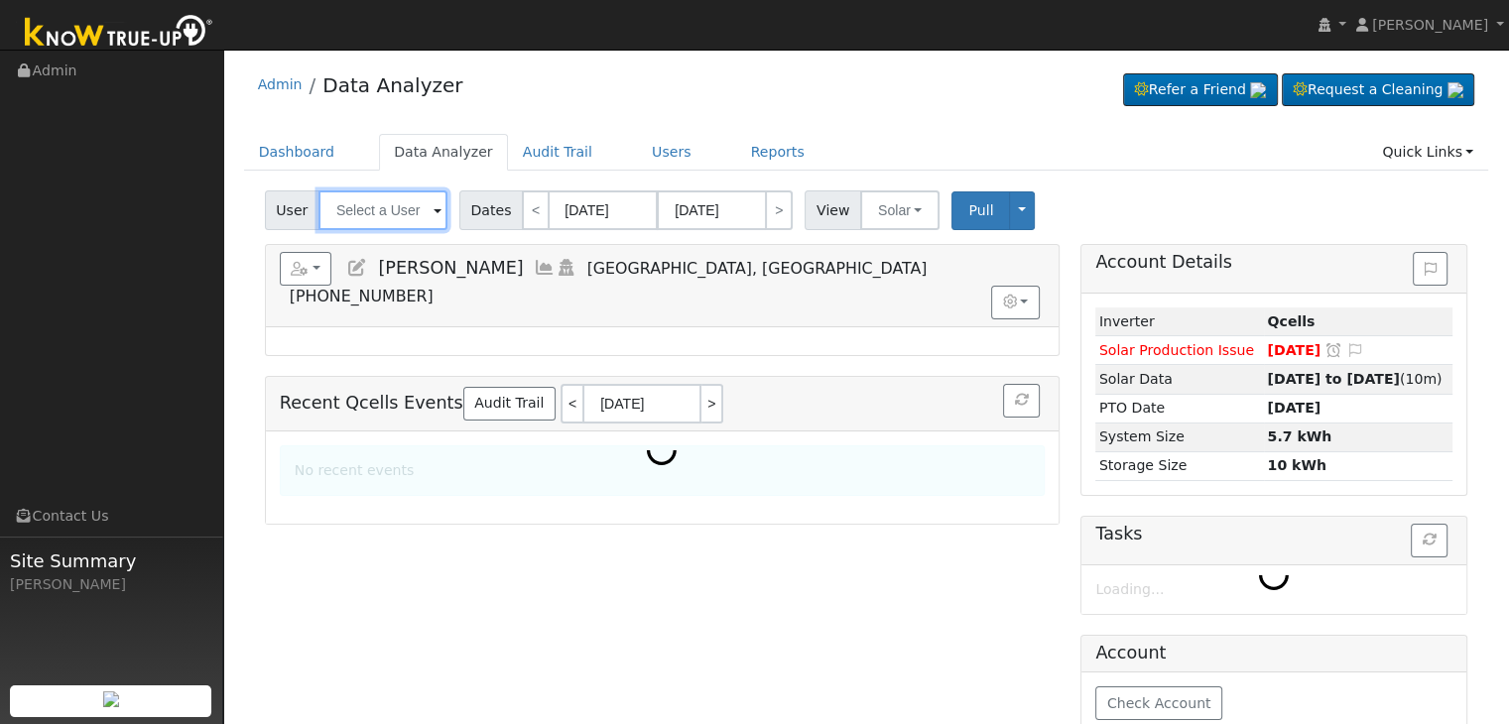
type input "[PERSON_NAME]"
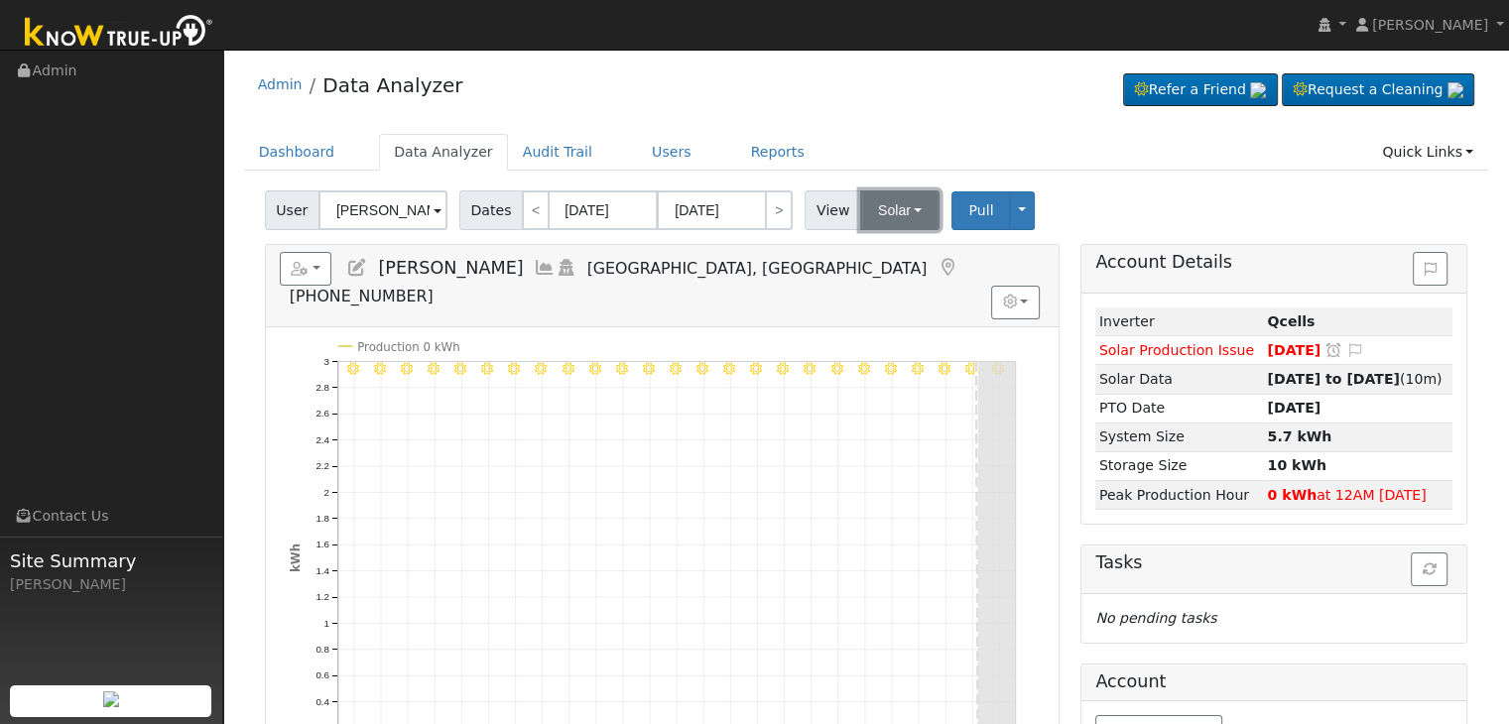
click at [895, 226] on button "Solar" at bounding box center [899, 211] width 79 height 40
click at [895, 255] on link "Utility" at bounding box center [925, 254] width 138 height 28
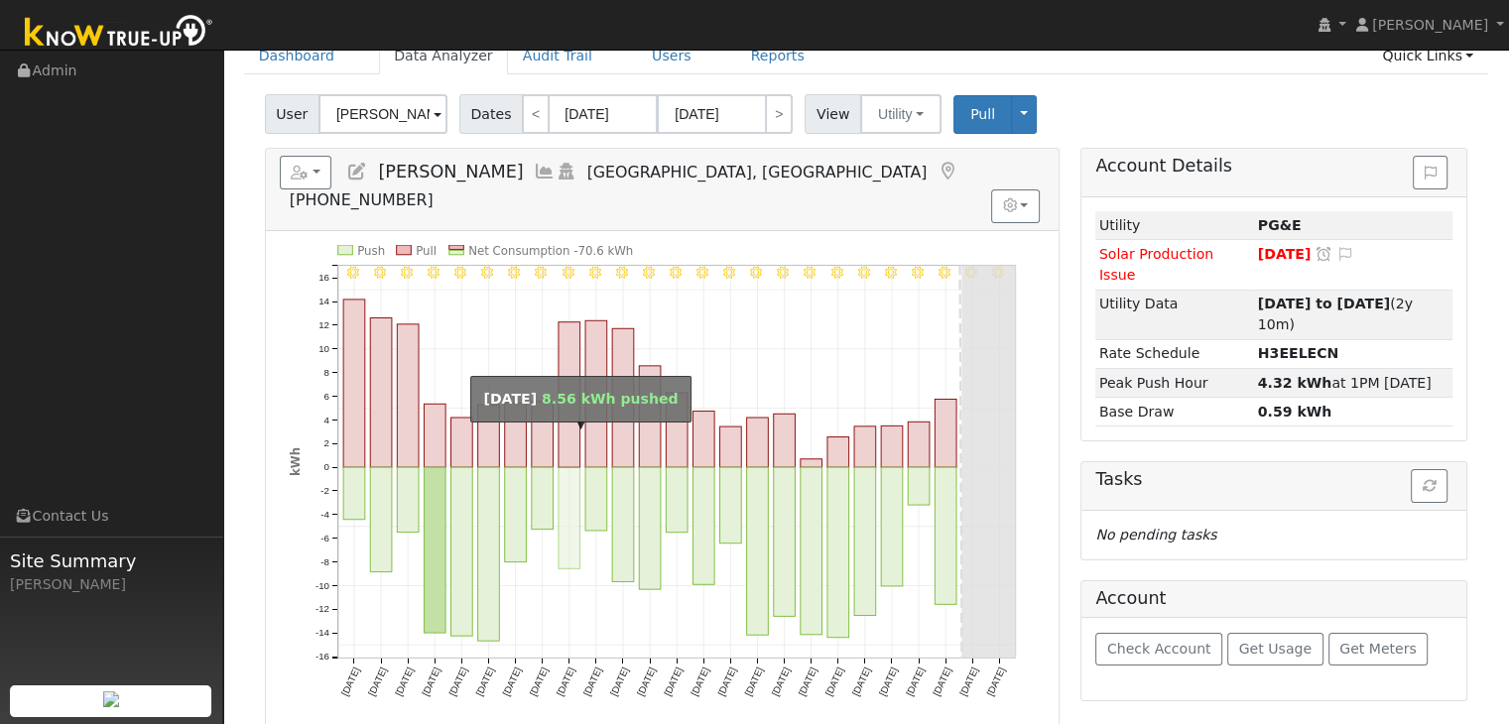
scroll to position [92, 0]
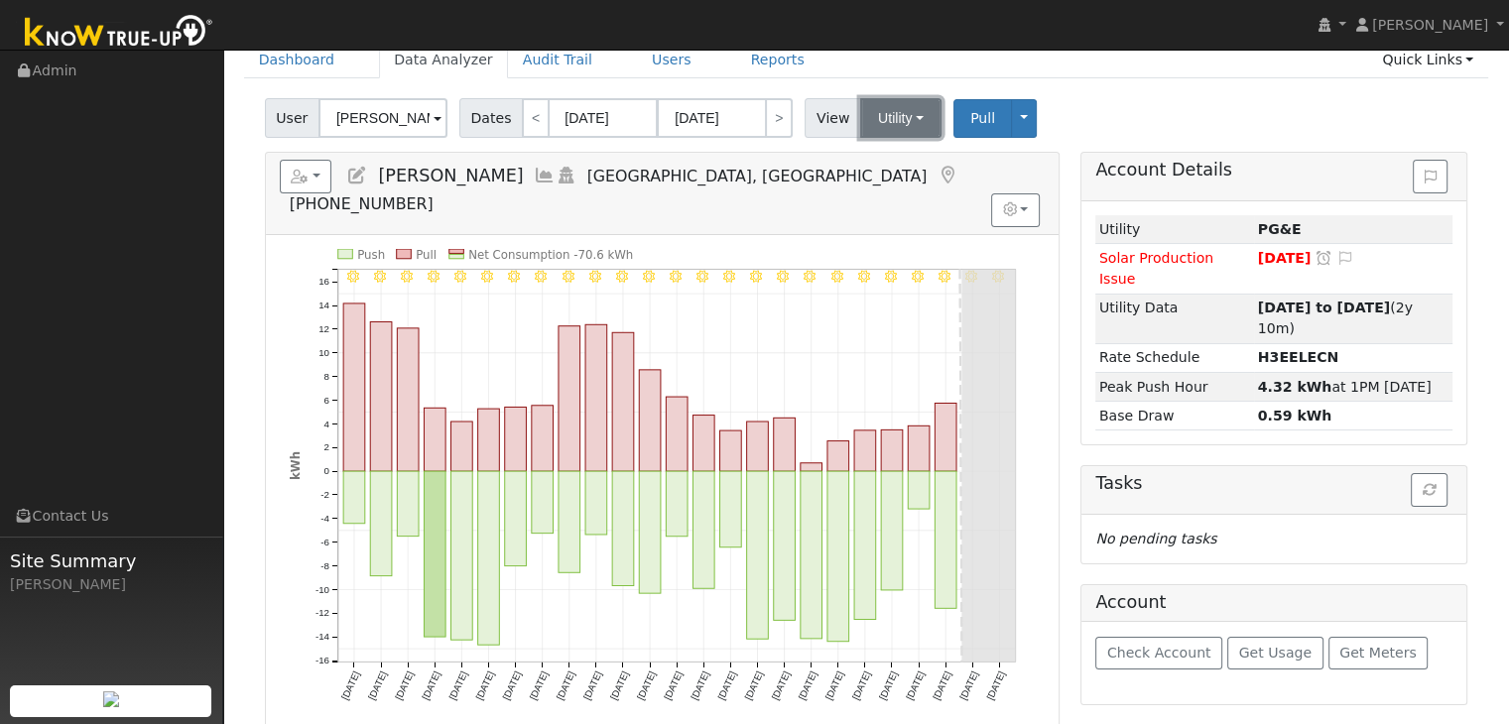
click at [894, 129] on button "Utility" at bounding box center [900, 118] width 81 height 40
click at [888, 188] on link "Solar" at bounding box center [925, 191] width 138 height 28
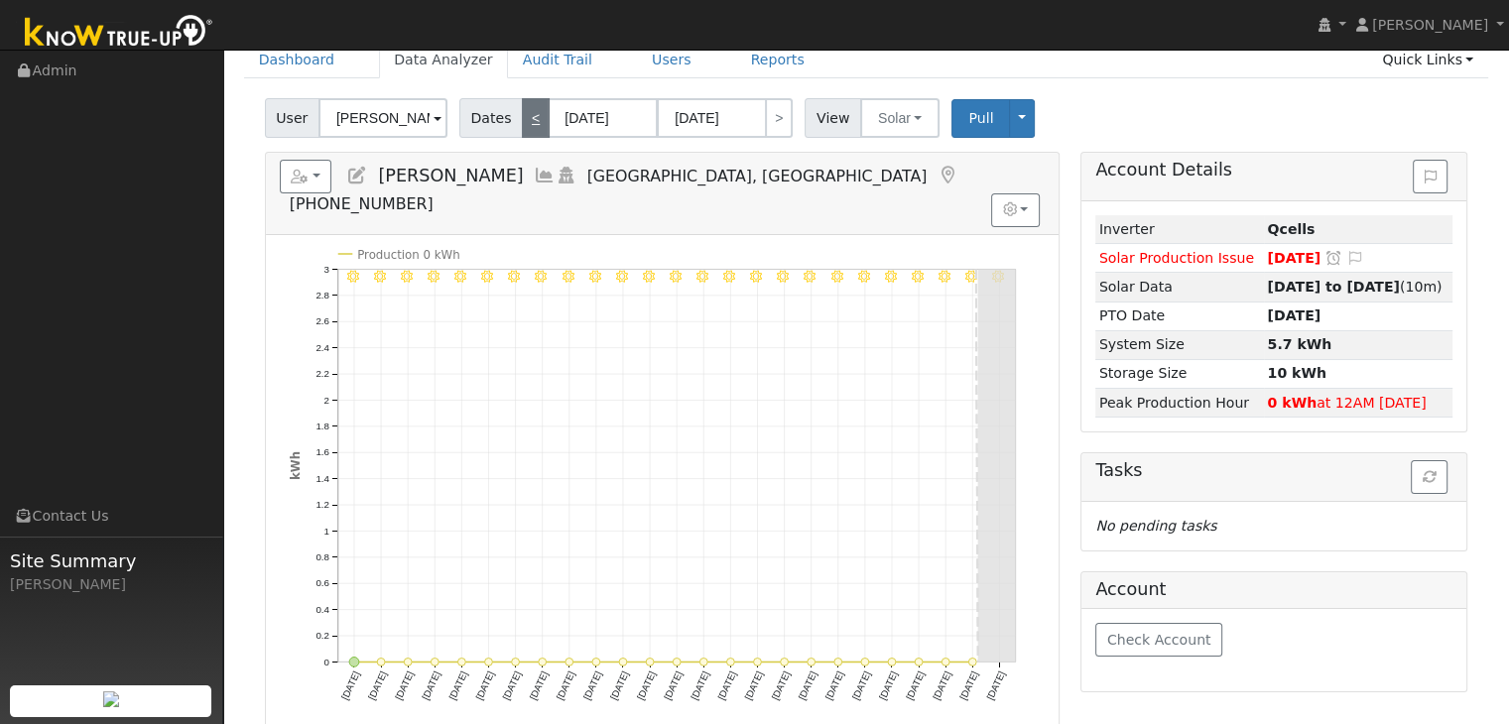
click at [528, 110] on link "<" at bounding box center [536, 118] width 28 height 40
type input "07/30/2025"
type input "08/23/2025"
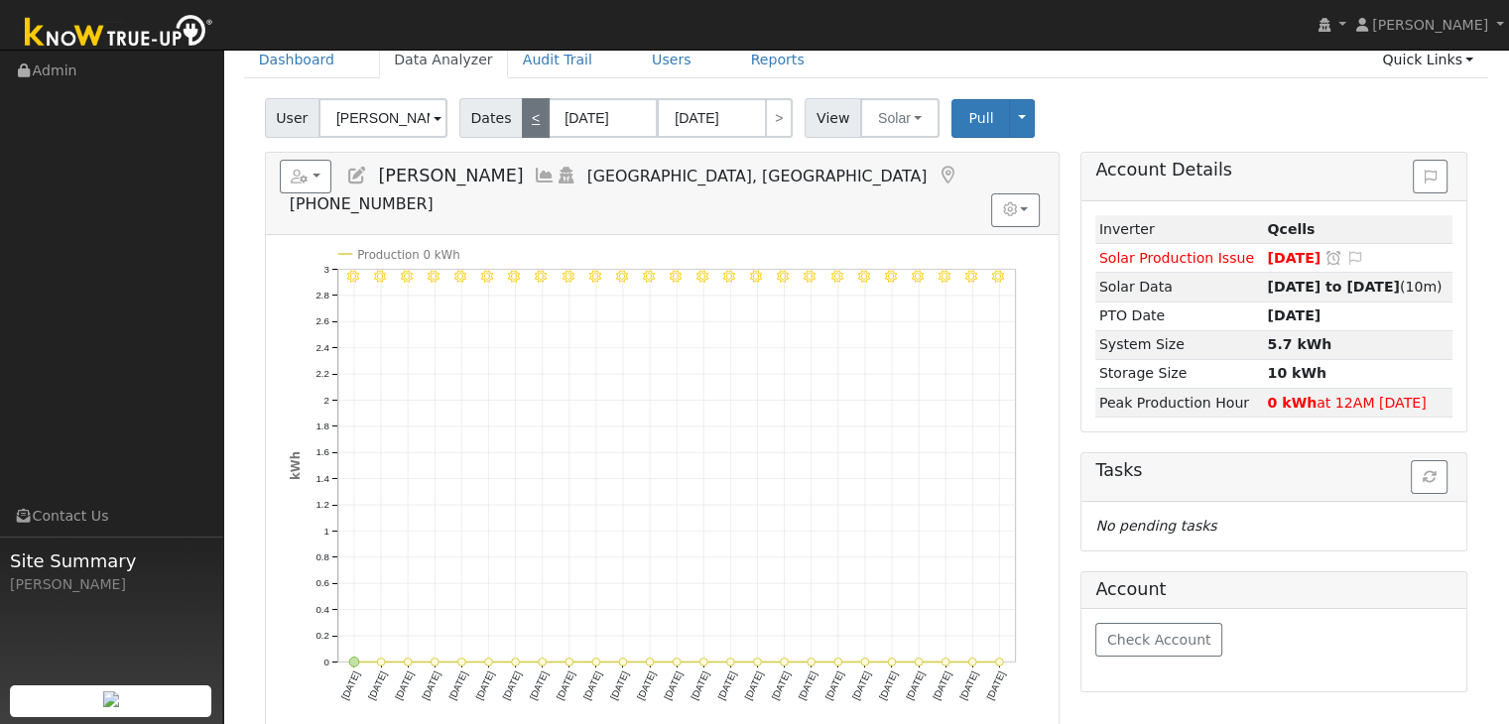
click at [528, 110] on link "<" at bounding box center [536, 118] width 28 height 40
type input "07/05/2025"
type input "07/29/2025"
click at [528, 110] on link "<" at bounding box center [536, 118] width 28 height 40
type input "06/10/2025"
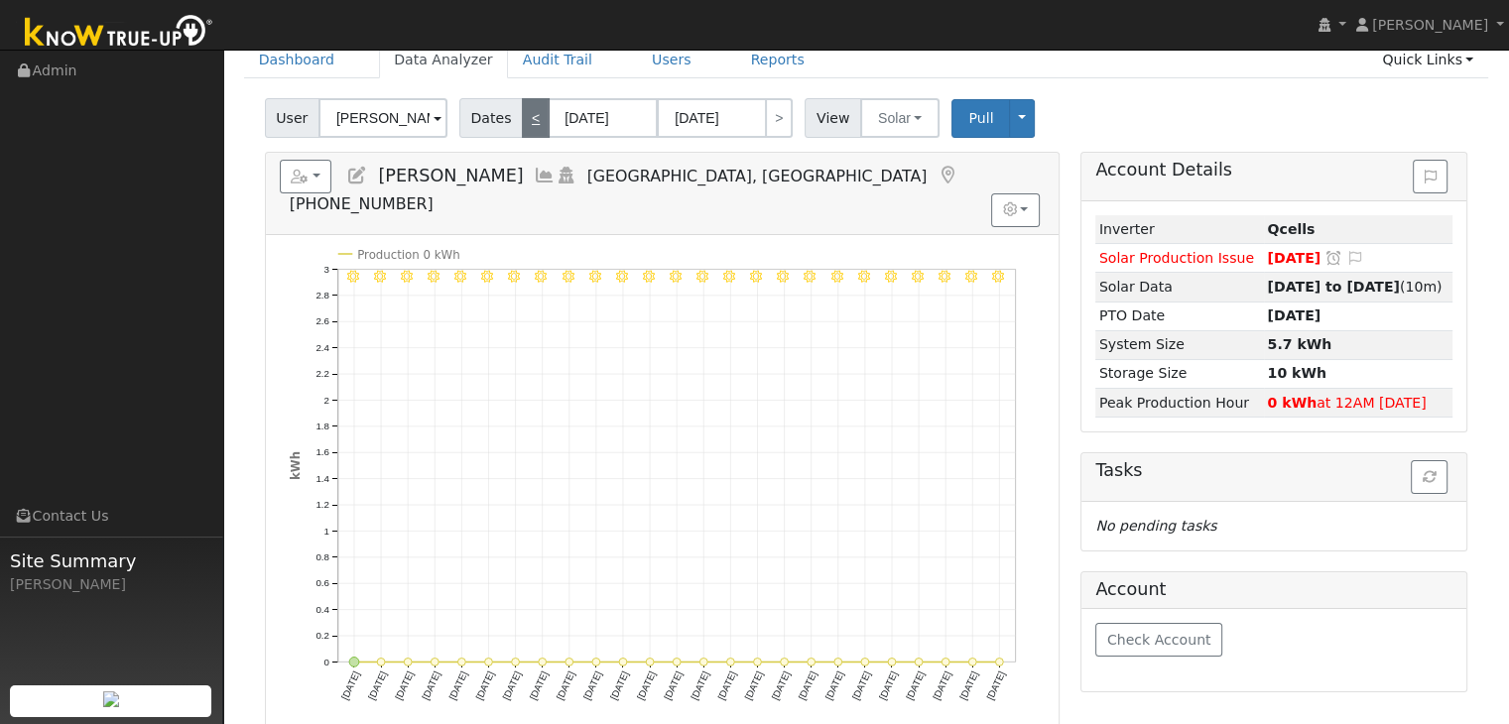
type input "07/04/2025"
click at [528, 110] on link "<" at bounding box center [536, 118] width 28 height 40
type input "05/16/2025"
type input "06/09/2025"
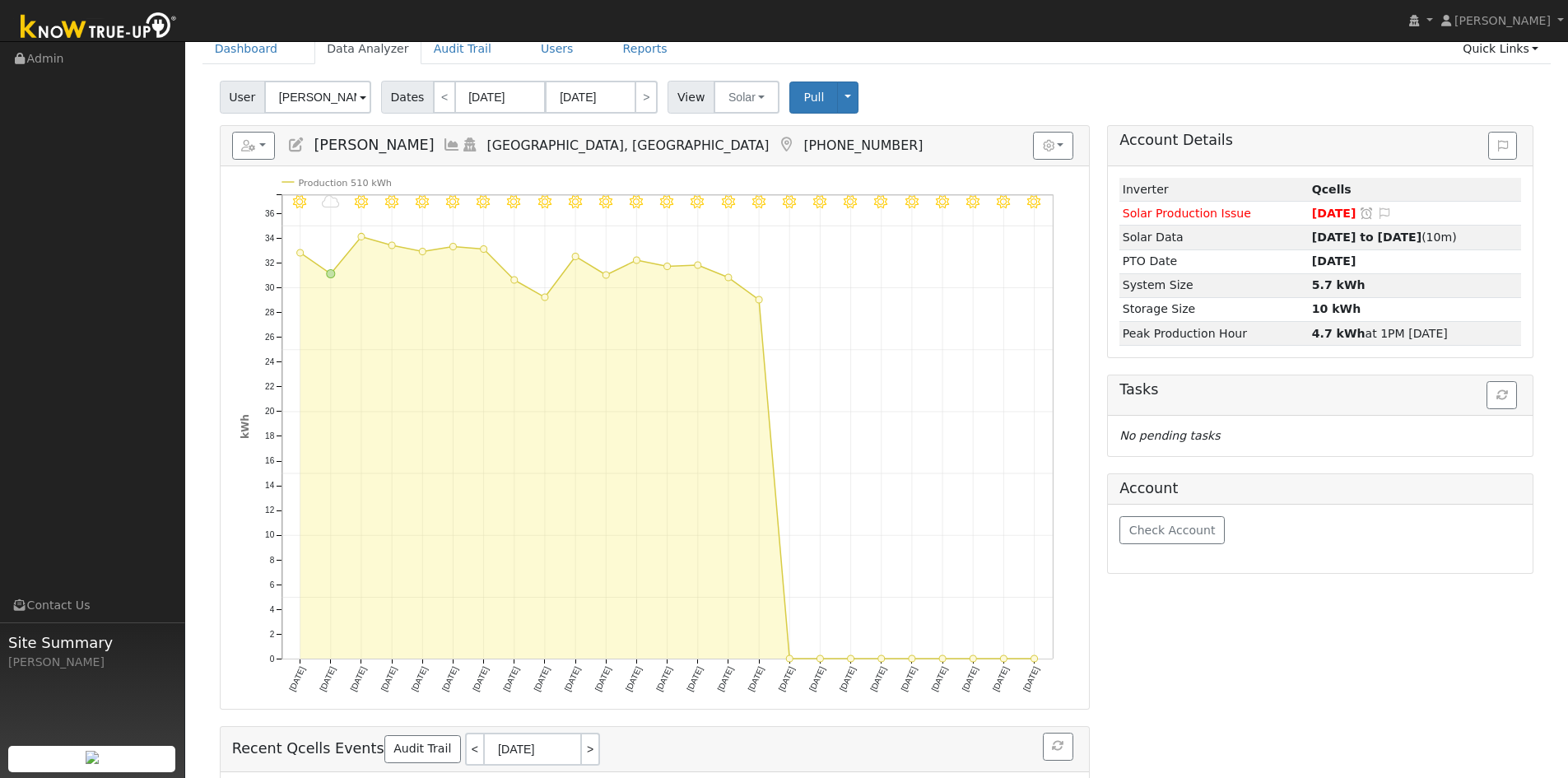
scroll to position [0, 0]
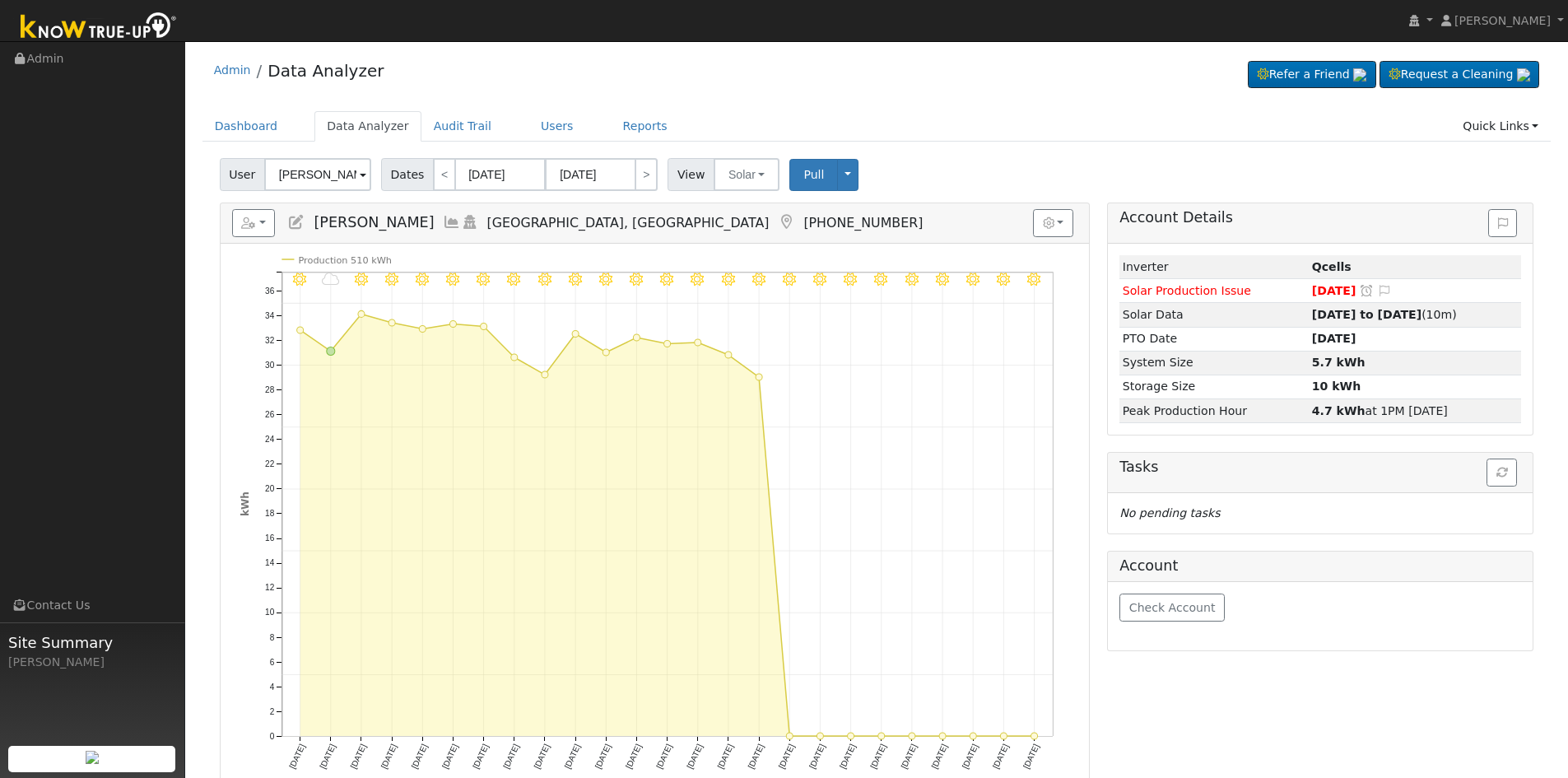
click at [738, 107] on div "Admin Data Analyzer Refer a Friend Request a Cleaning" at bounding box center [876, 532] width 1366 height 966
click at [735, 170] on button "Solar" at bounding box center [746, 175] width 66 height 33
click at [729, 210] on link "Utility" at bounding box center [768, 211] width 114 height 23
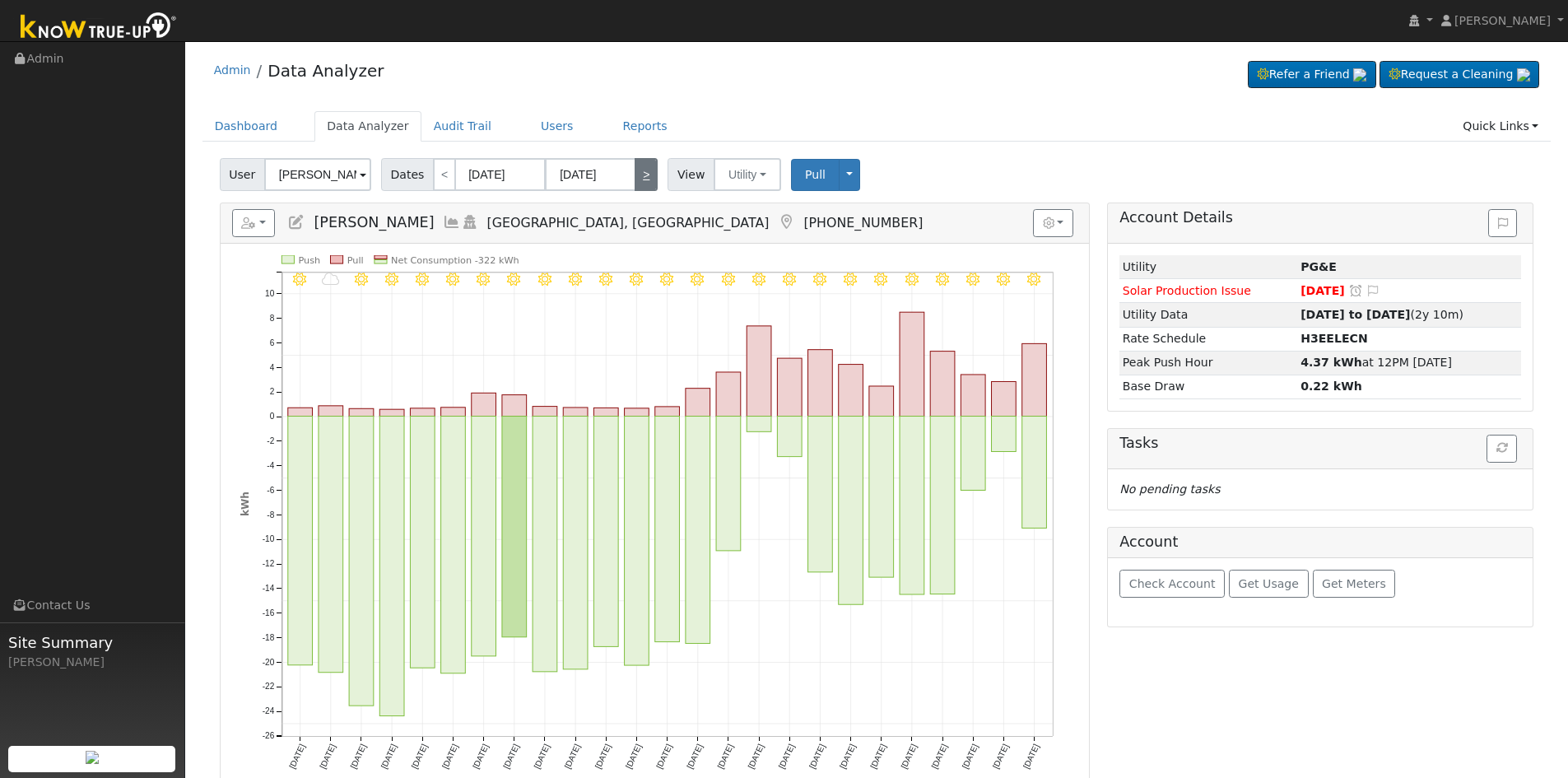
click at [635, 180] on link ">" at bounding box center [646, 175] width 23 height 33
type input "06/10/2025"
type input "07/04/2025"
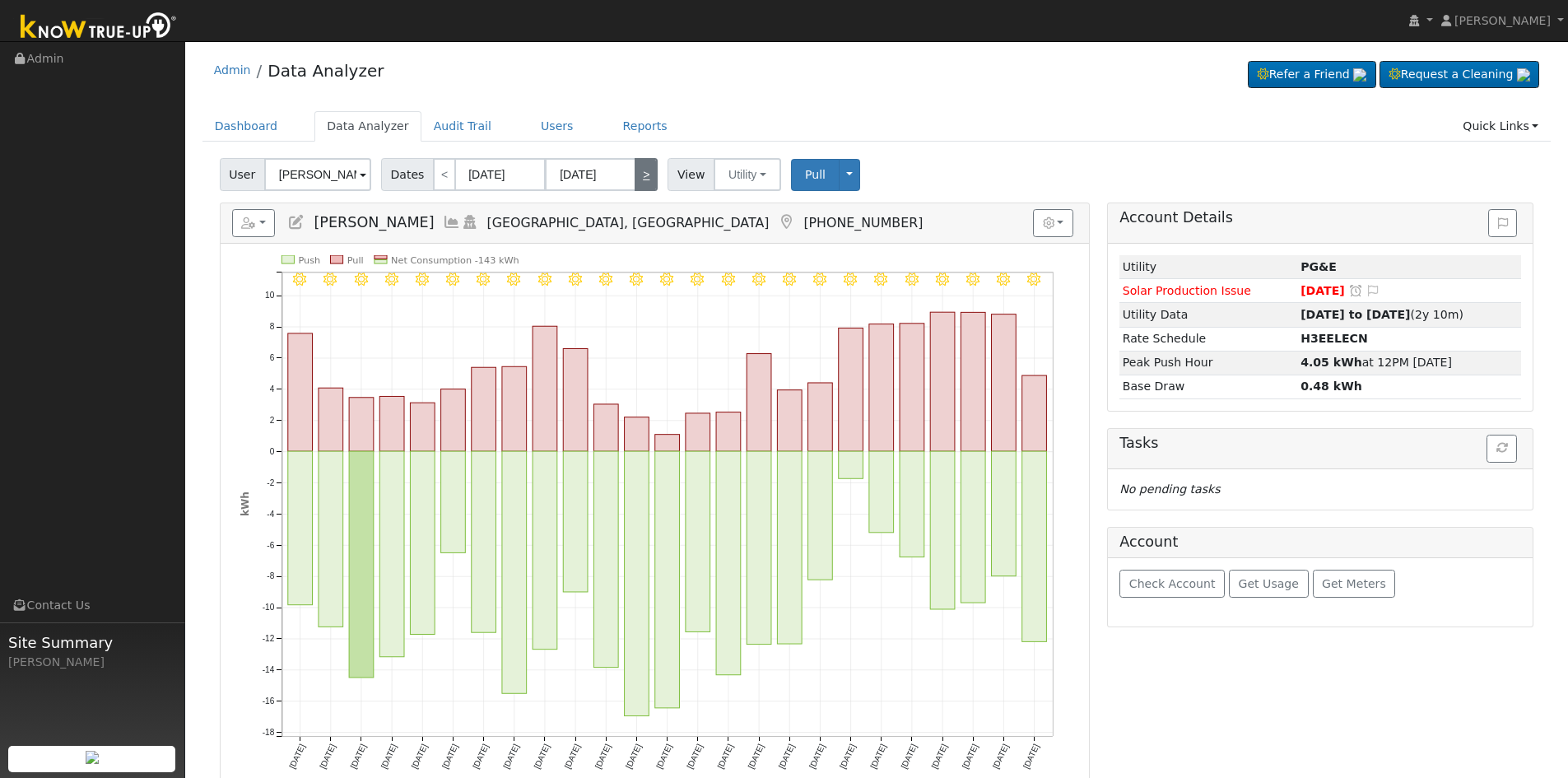
click at [635, 180] on link ">" at bounding box center [646, 175] width 23 height 33
type input "07/05/2025"
type input "07/29/2025"
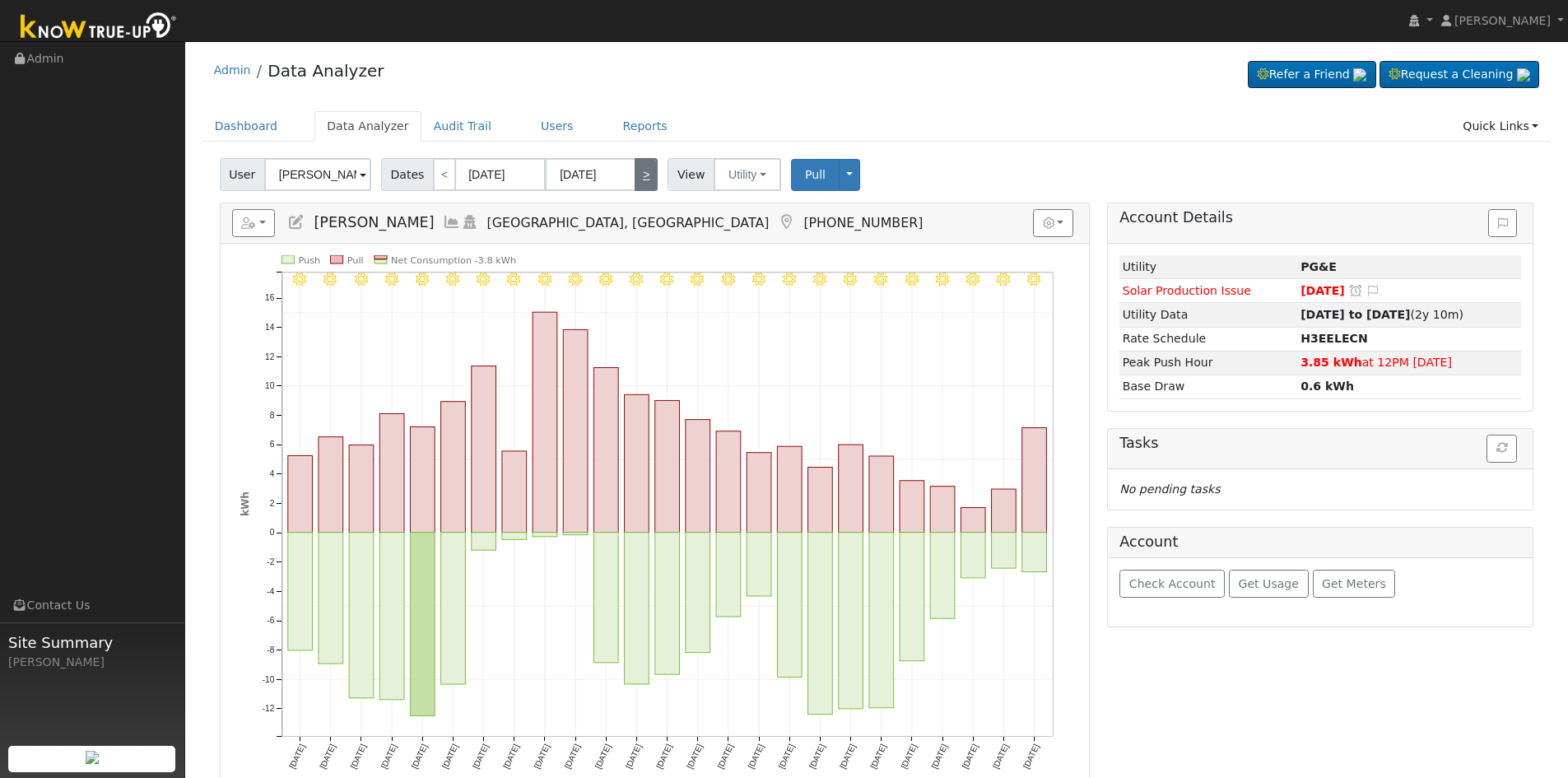
click at [635, 180] on link ">" at bounding box center [646, 175] width 23 height 33
type input "07/30/2025"
type input "08/23/2025"
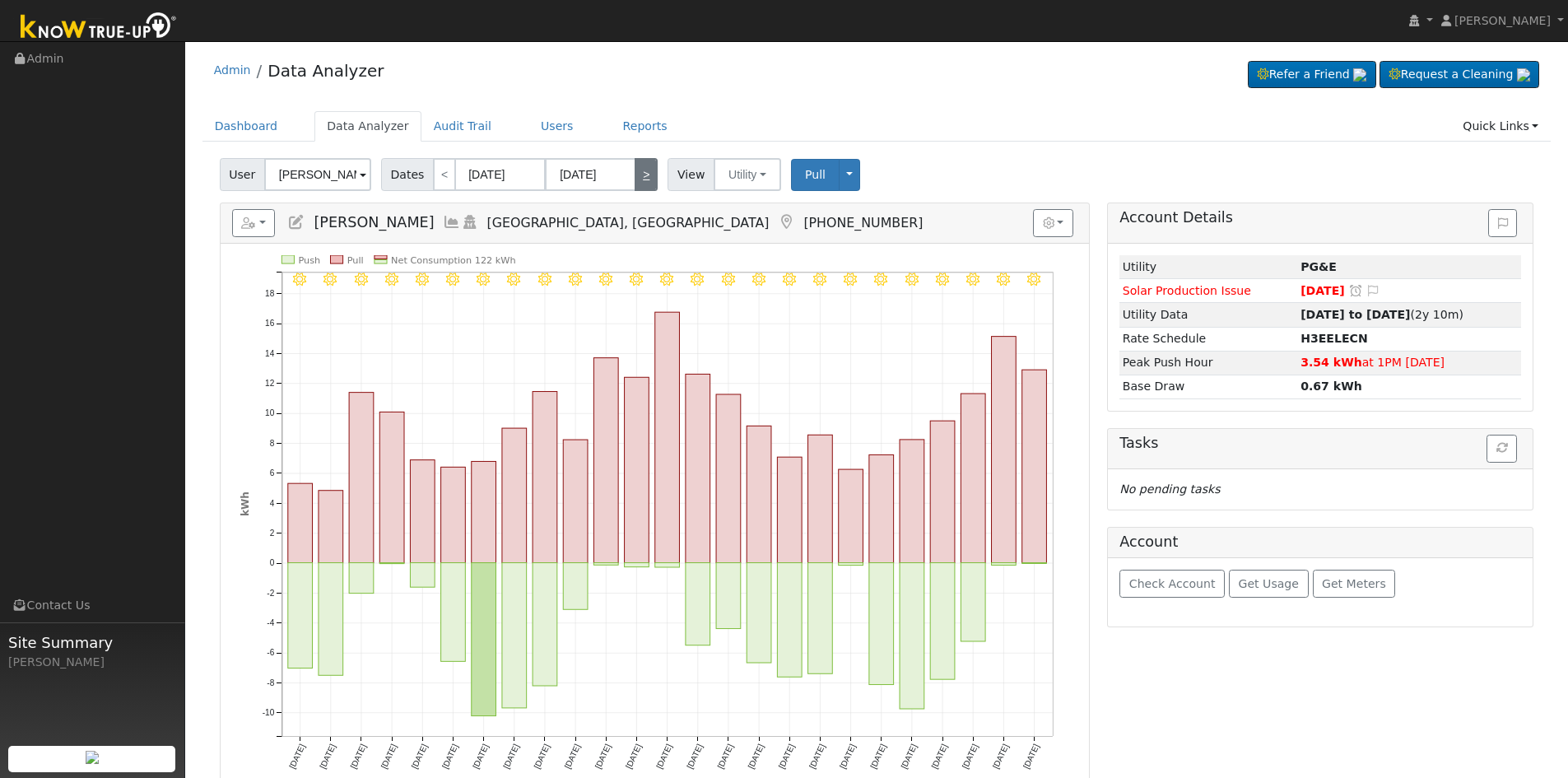
click at [635, 180] on link ">" at bounding box center [646, 175] width 23 height 33
type input "08/24/2025"
type input "[DATE]"
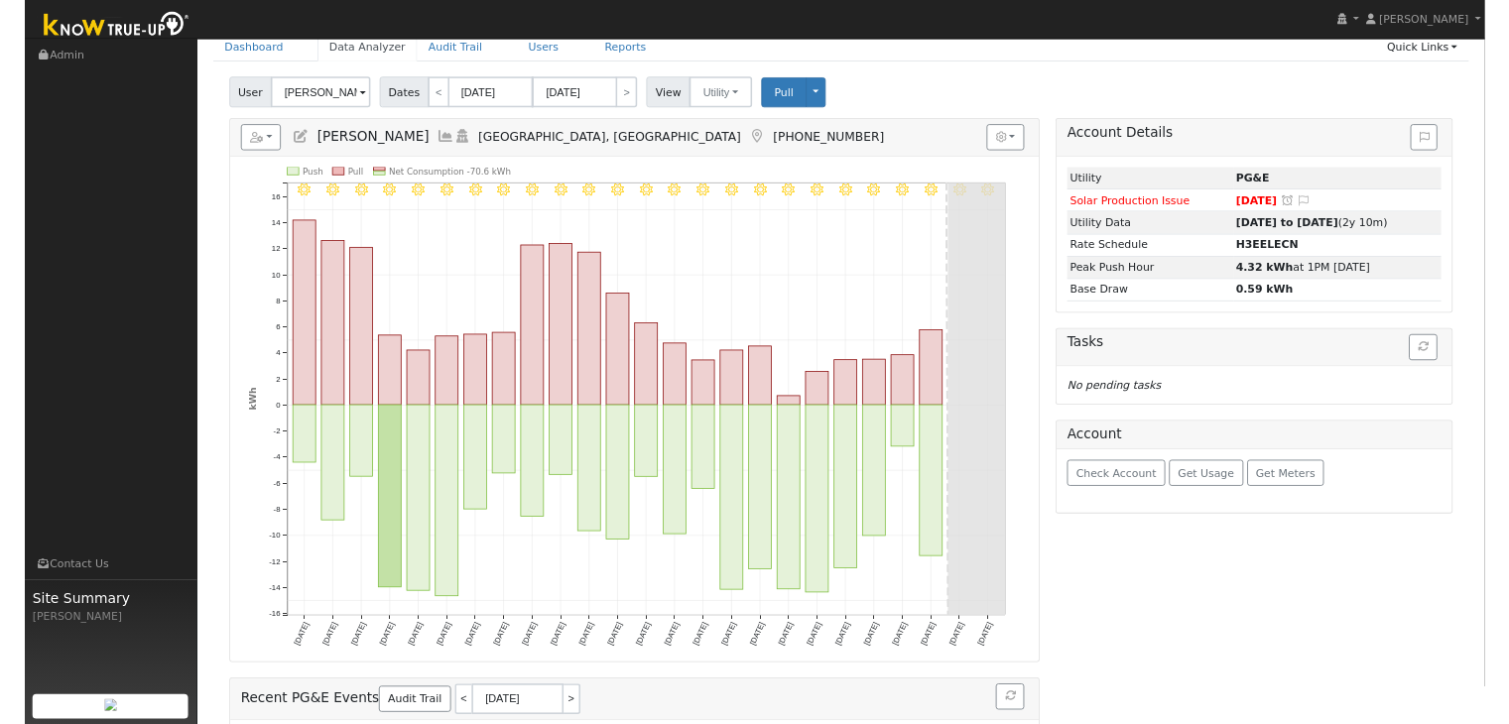
scroll to position [99, 0]
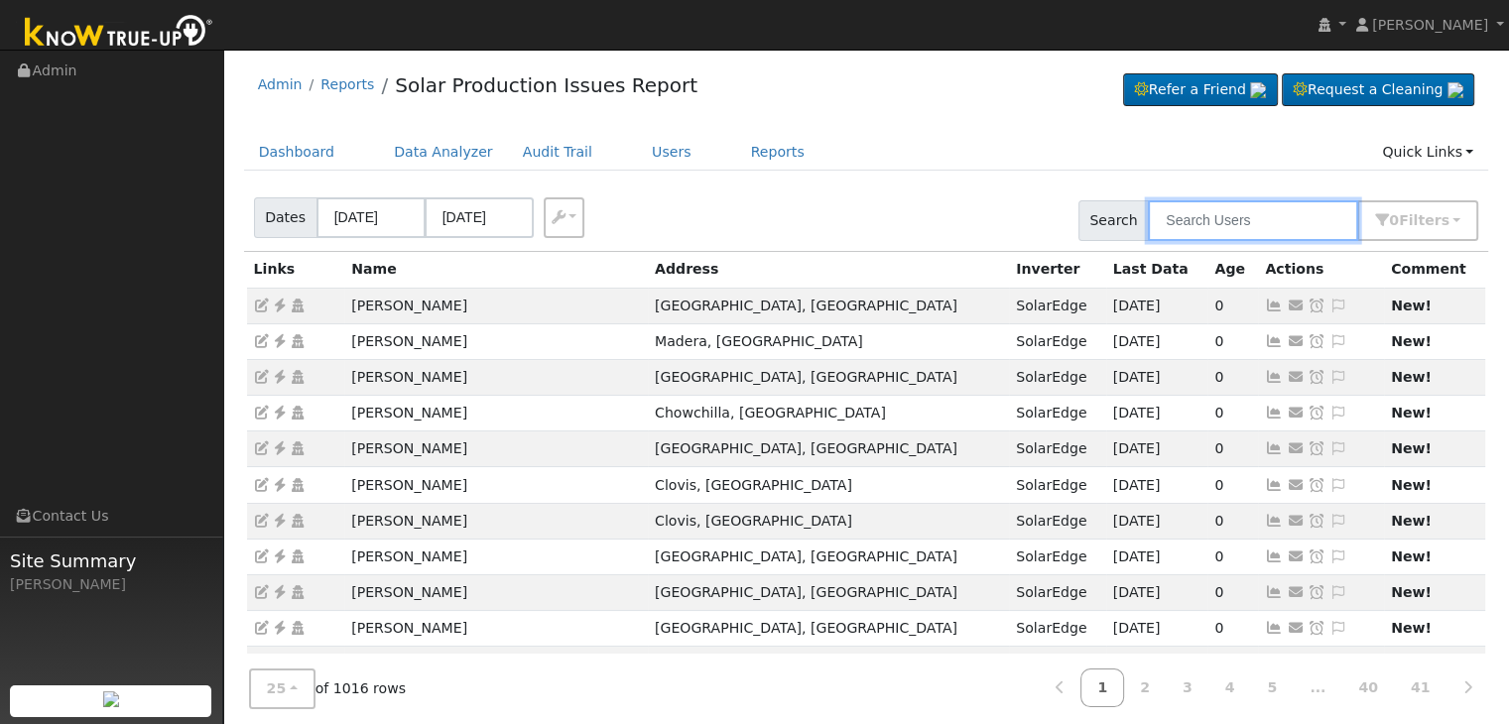
click at [1235, 222] on input "text" at bounding box center [1253, 220] width 210 height 41
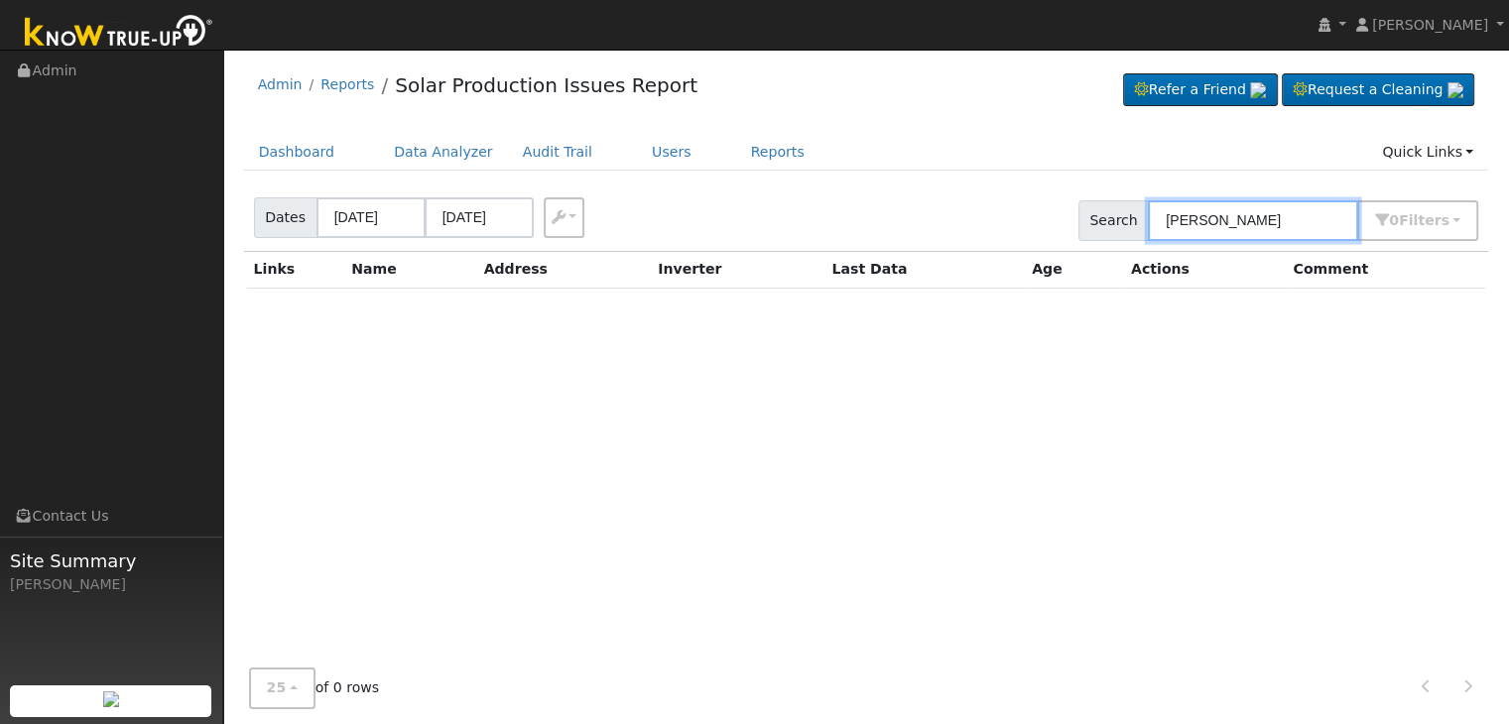
type input "[PERSON_NAME]"
click at [373, 216] on input "[DATE]" at bounding box center [371, 217] width 109 height 41
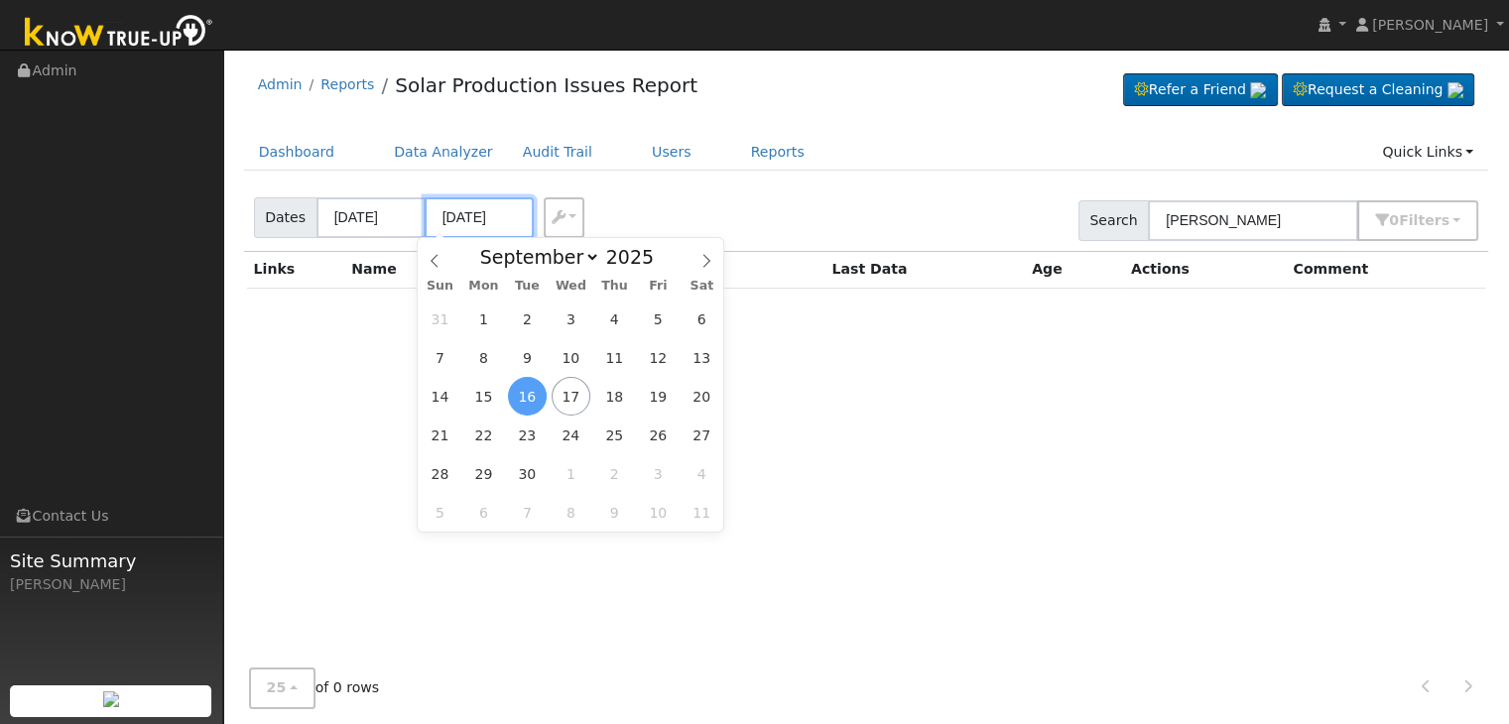
click at [471, 208] on input "[DATE]" at bounding box center [479, 217] width 109 height 41
click at [643, 153] on link "Users" at bounding box center [671, 152] width 69 height 37
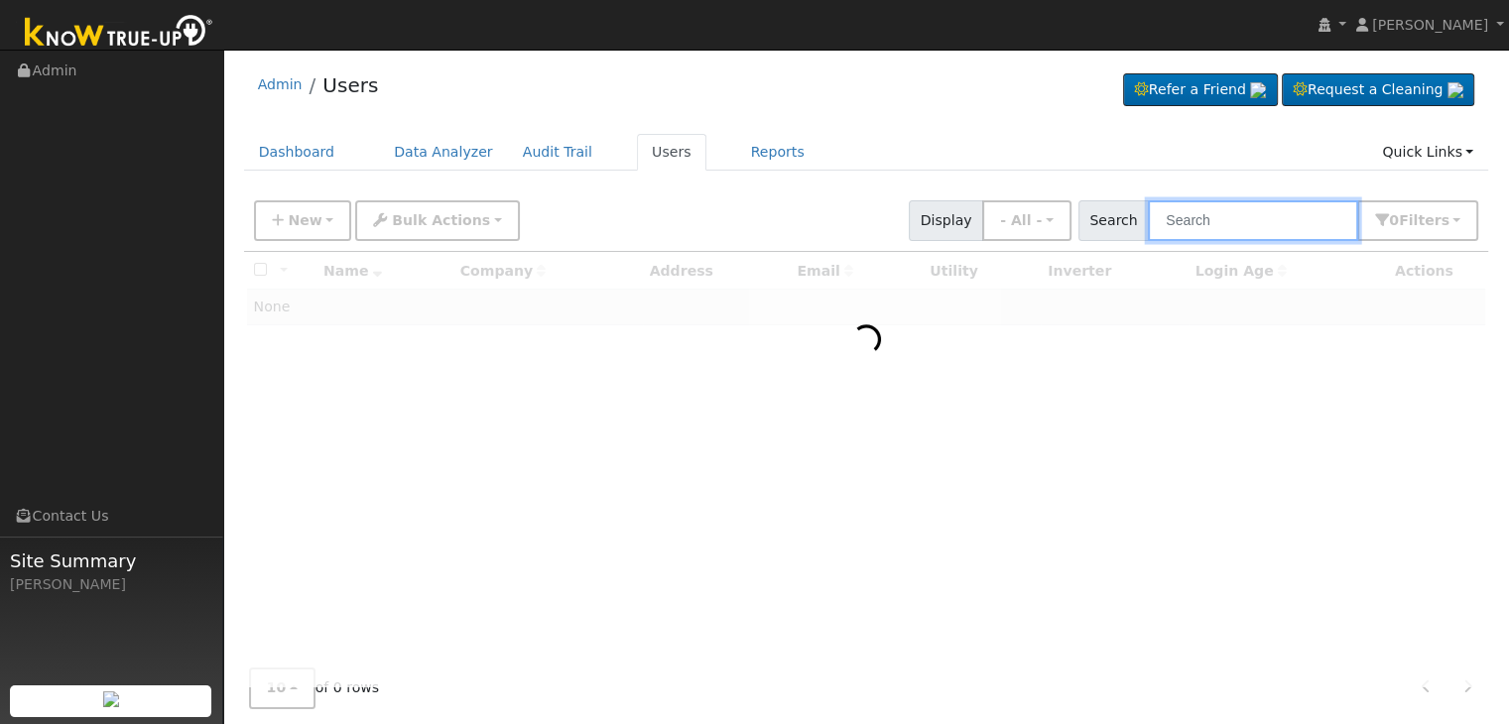
click at [1226, 221] on input "text" at bounding box center [1253, 220] width 210 height 41
type input "maria galvan"
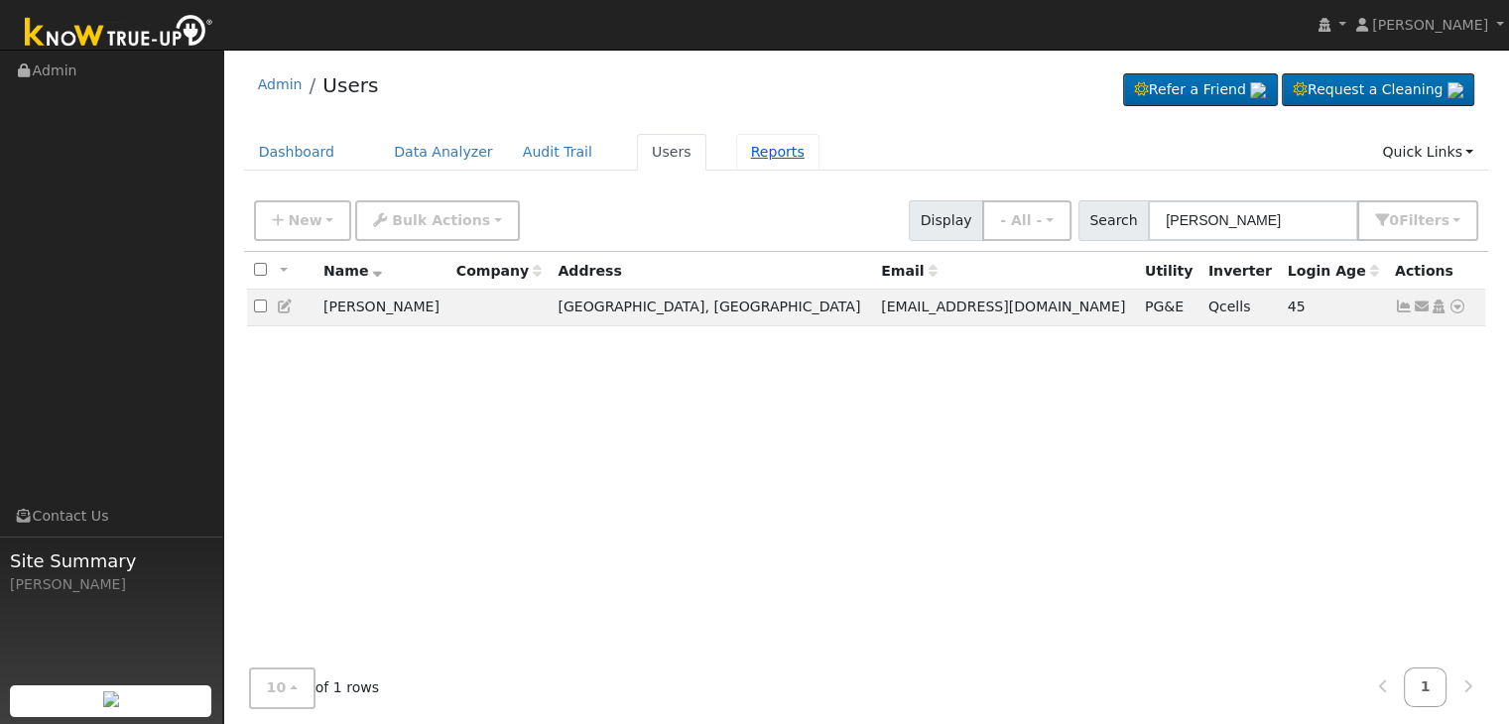
click at [737, 152] on link "Reports" at bounding box center [777, 152] width 83 height 37
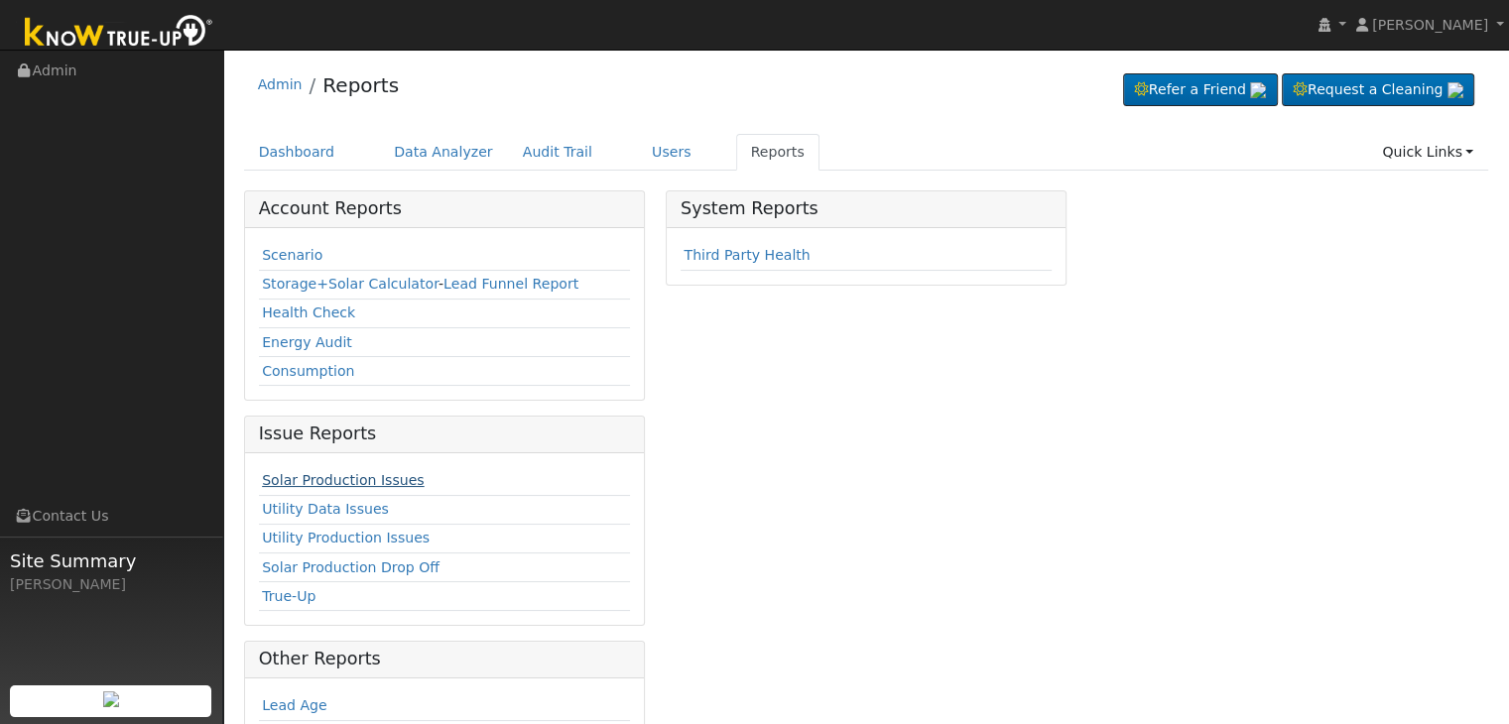
click at [354, 472] on link "Solar Production Issues" at bounding box center [343, 480] width 162 height 16
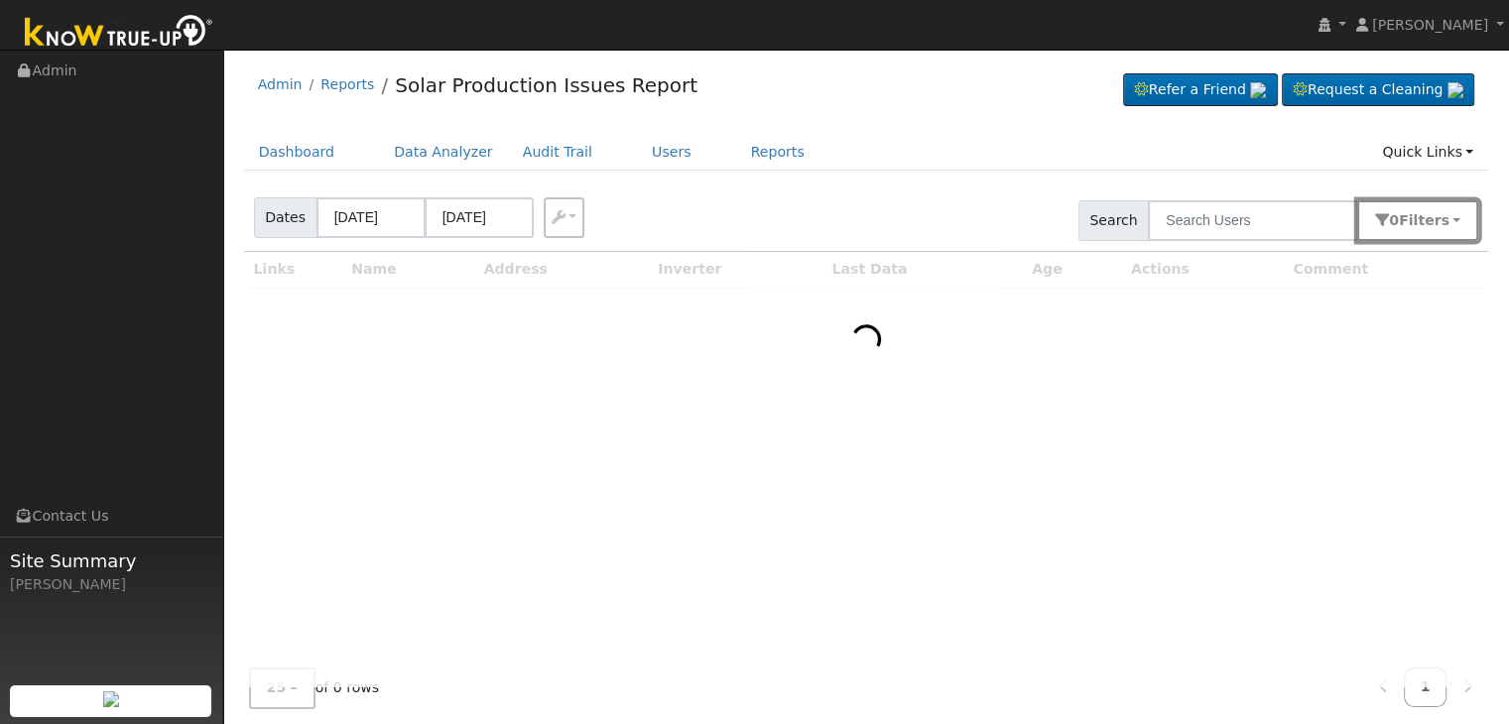
click at [1456, 222] on button "0 Filter s" at bounding box center [1418, 220] width 121 height 41
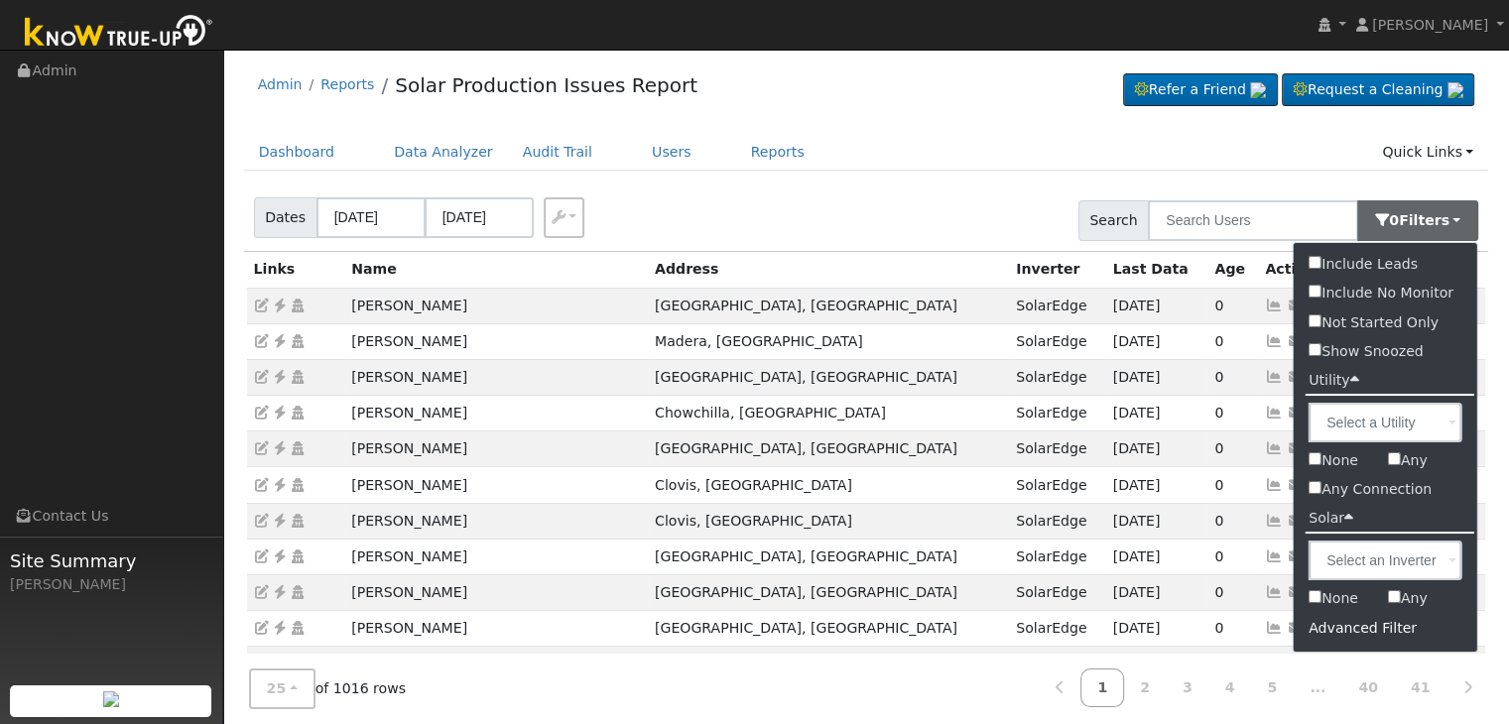
click at [1355, 346] on label "Show Snoozed" at bounding box center [1366, 351] width 145 height 29
click at [1322, 346] on input "Show Snoozed" at bounding box center [1315, 349] width 13 height 13
checkbox input "true"
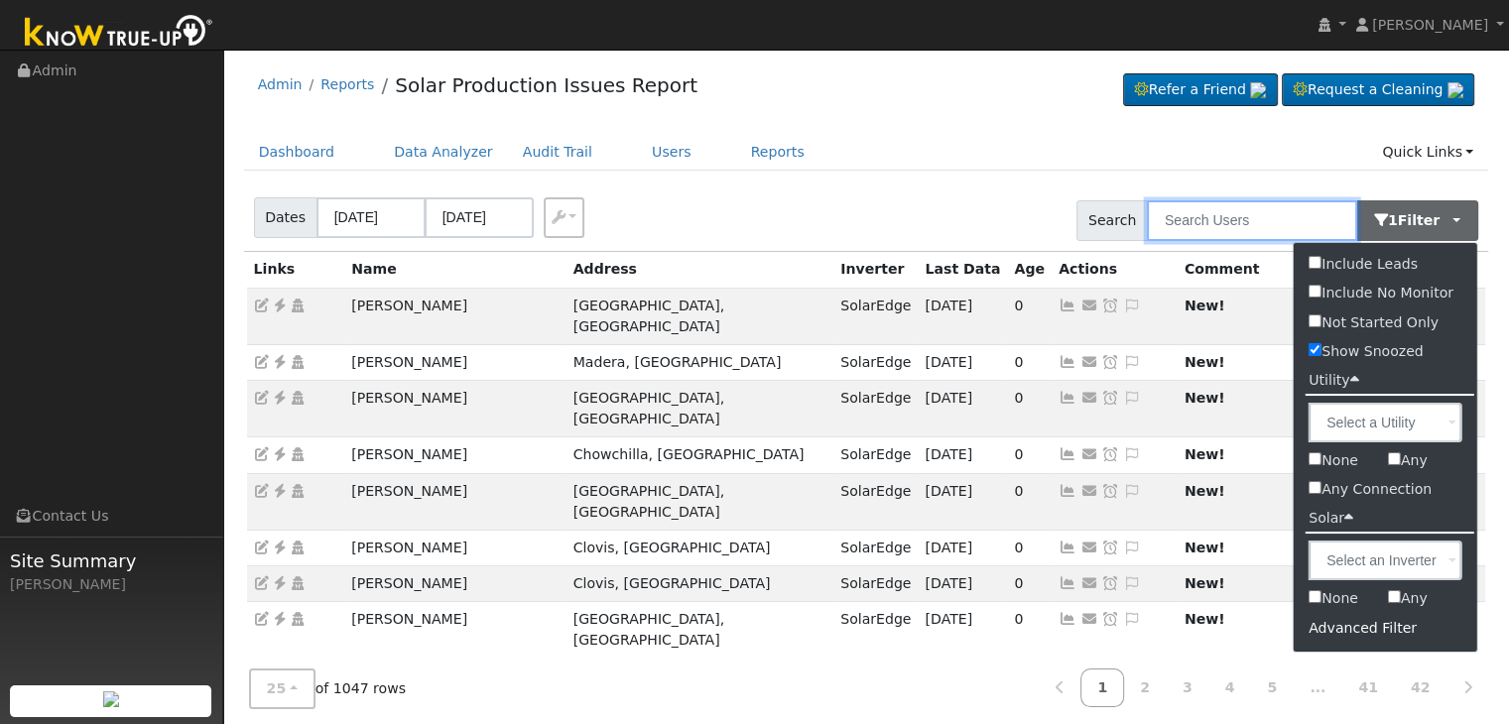
click at [1197, 223] on input "text" at bounding box center [1252, 220] width 210 height 41
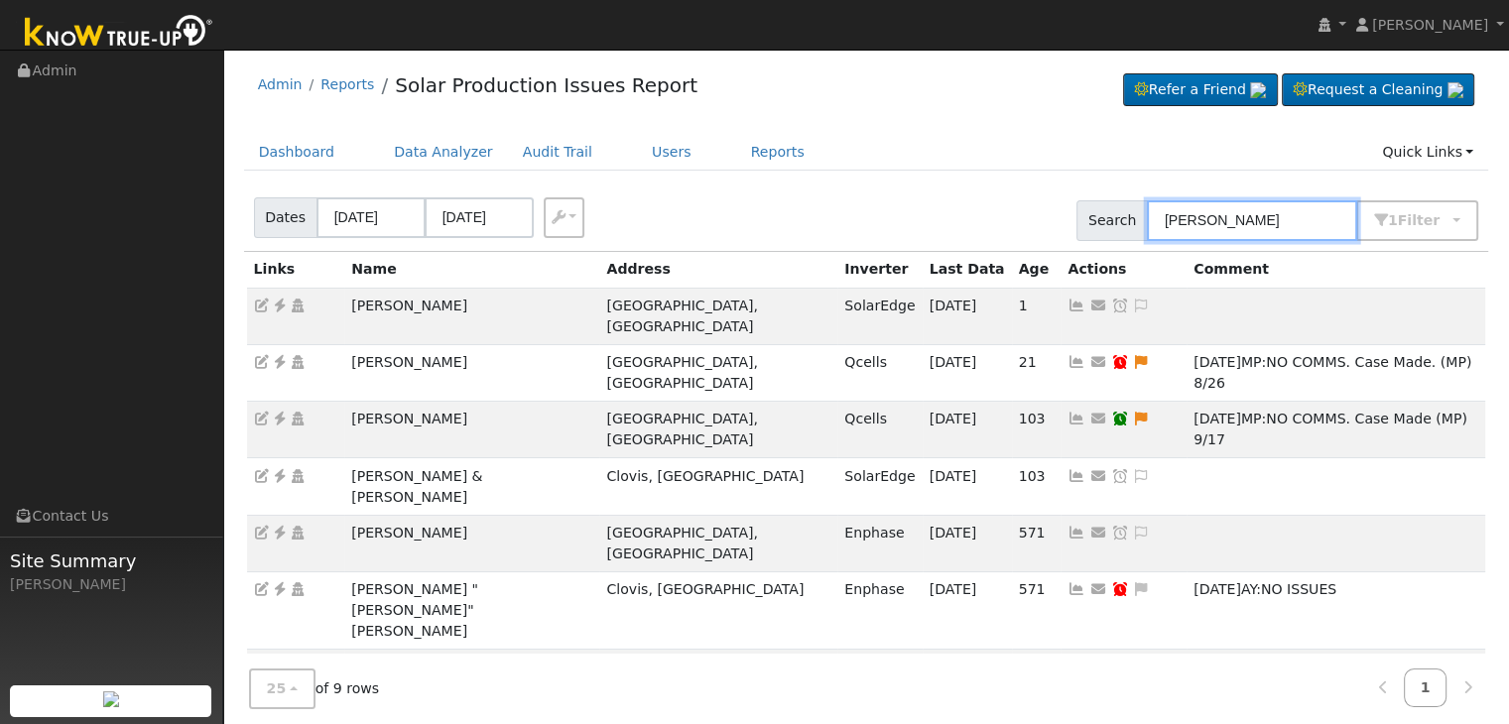
type input "maria galvan"
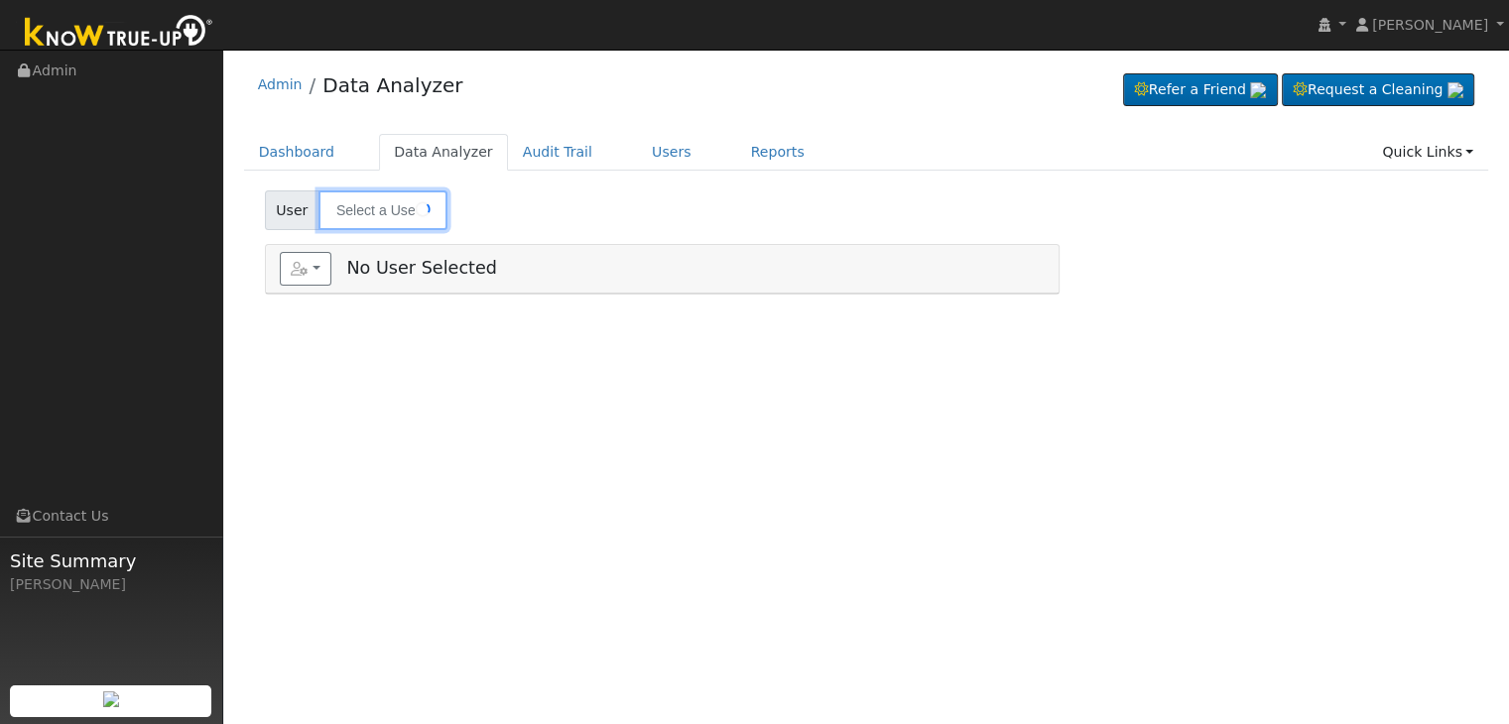
type input "[PERSON_NAME]"
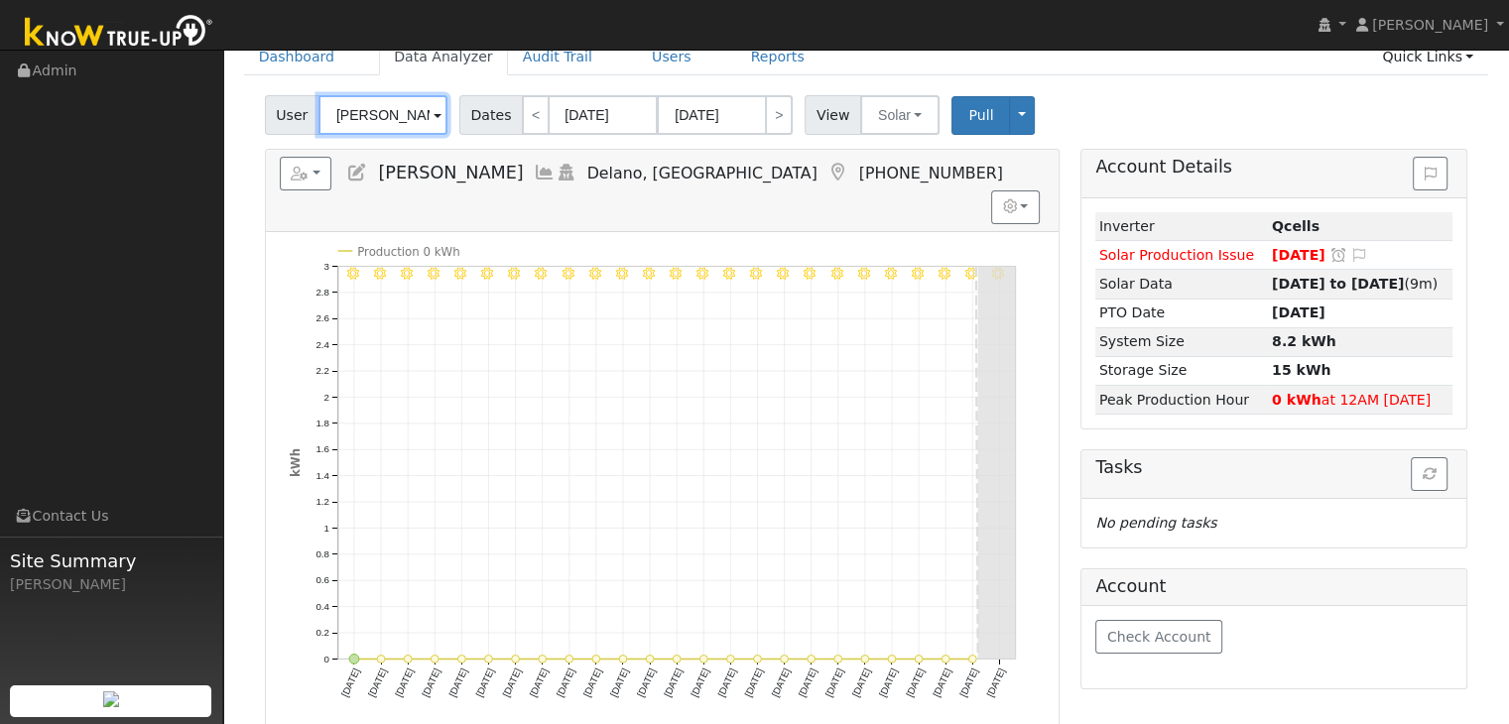
scroll to position [99, 0]
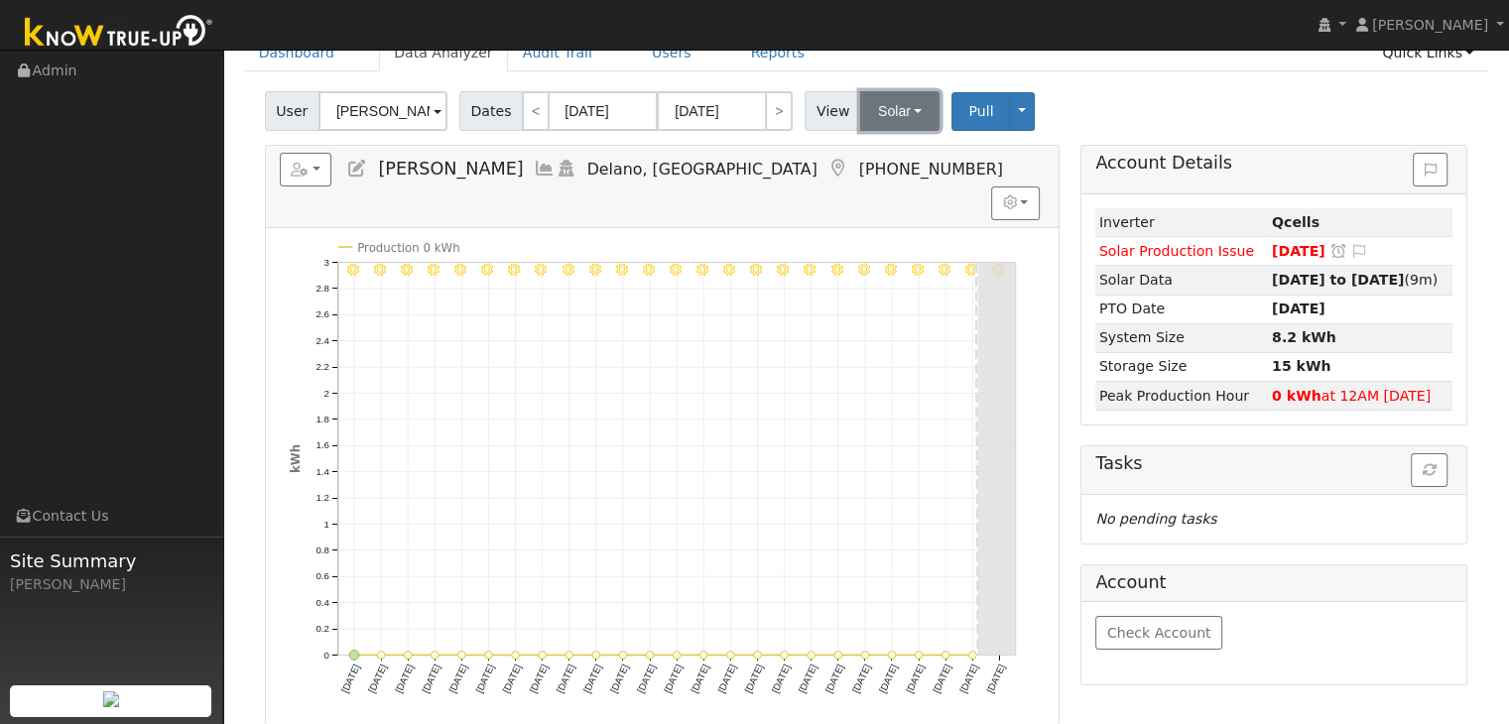
click at [881, 115] on button "Solar" at bounding box center [899, 111] width 79 height 40
click at [893, 159] on link "Utility" at bounding box center [925, 155] width 138 height 28
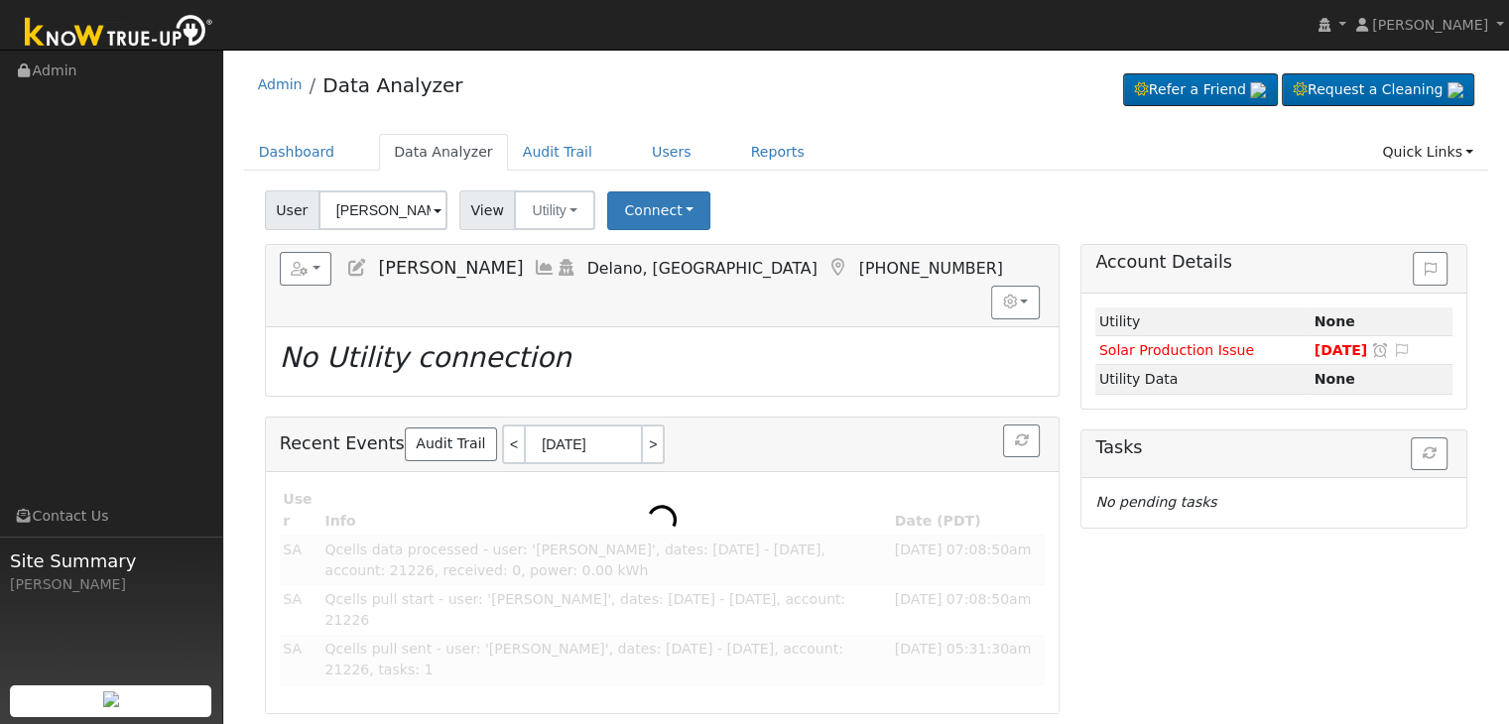
scroll to position [0, 0]
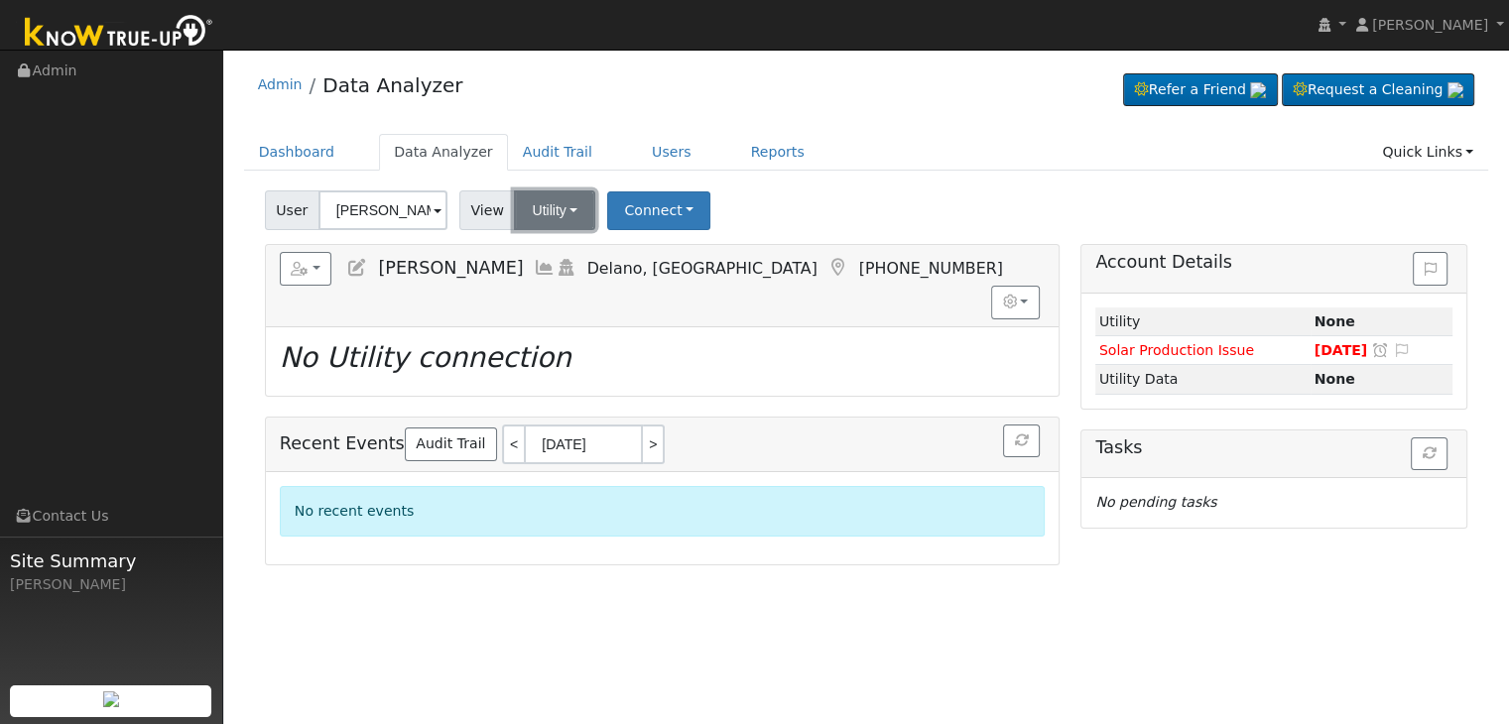
click at [567, 209] on button "Utility" at bounding box center [554, 211] width 81 height 40
click at [553, 282] on link "Solar" at bounding box center [580, 283] width 138 height 28
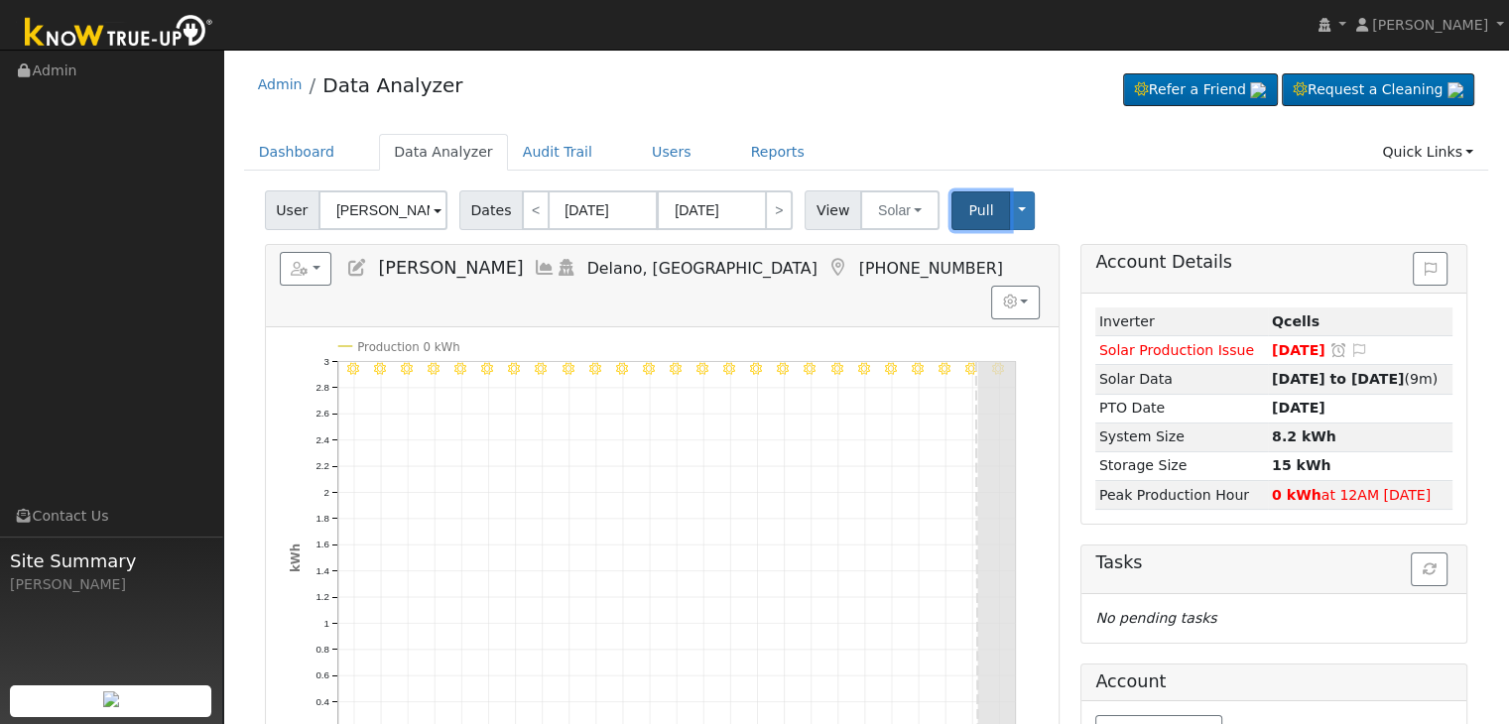
click at [969, 208] on span "Pull" at bounding box center [981, 210] width 25 height 16
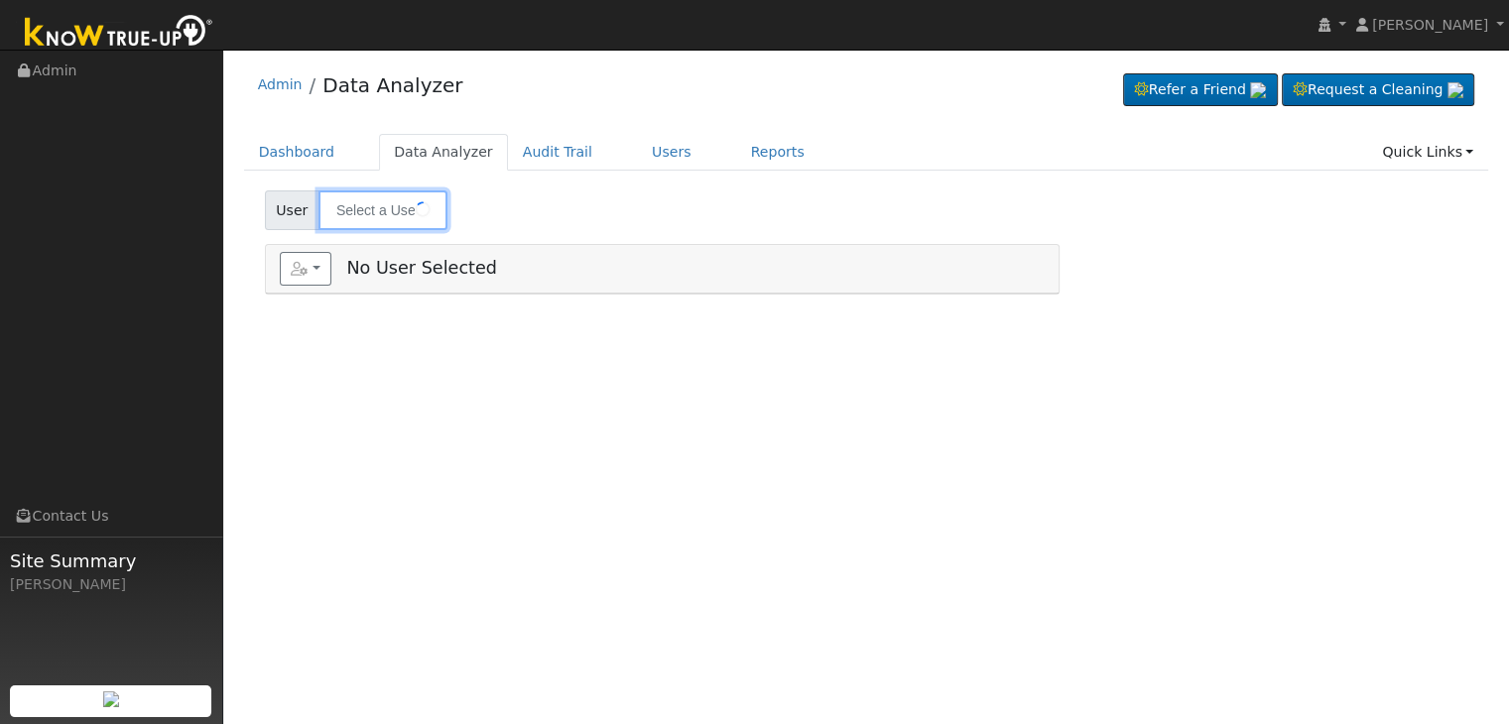
type input "[PERSON_NAME]"
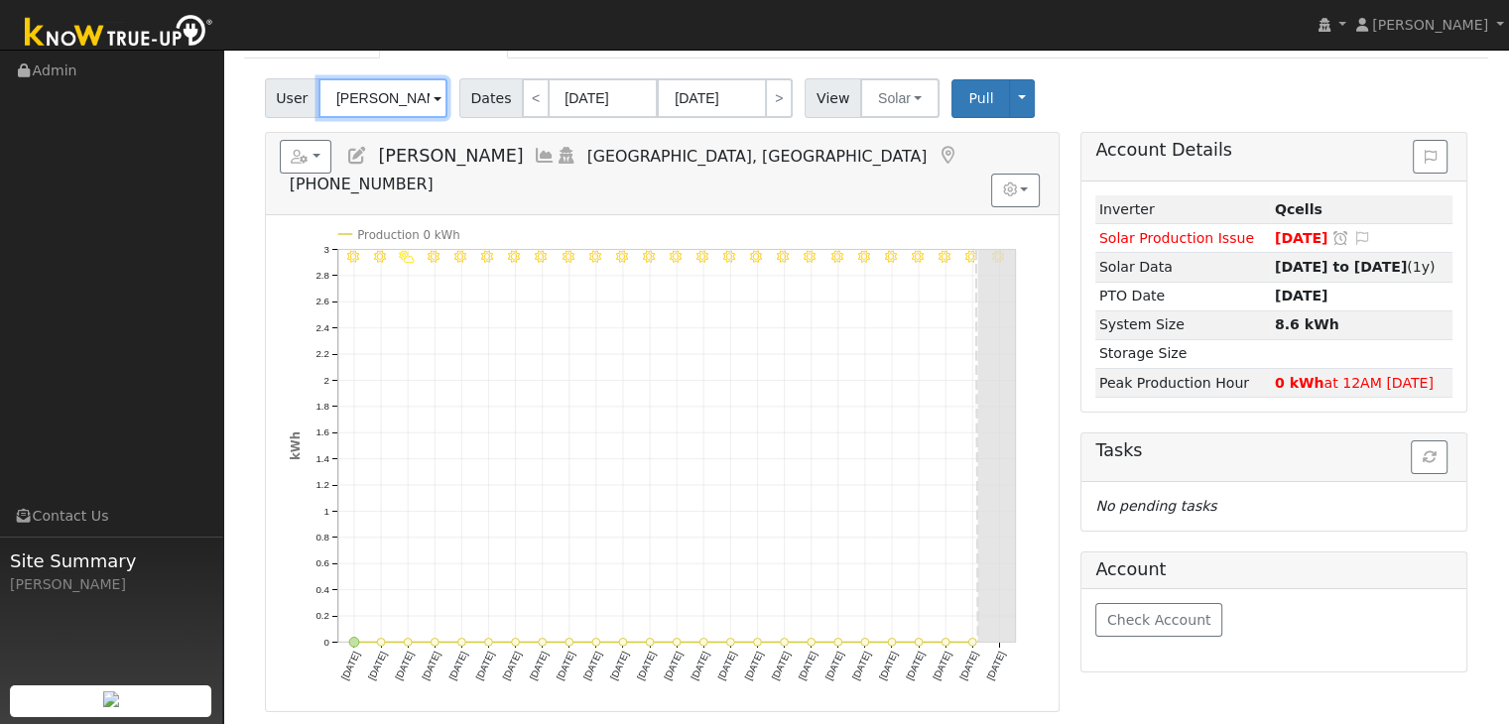
scroll to position [99, 0]
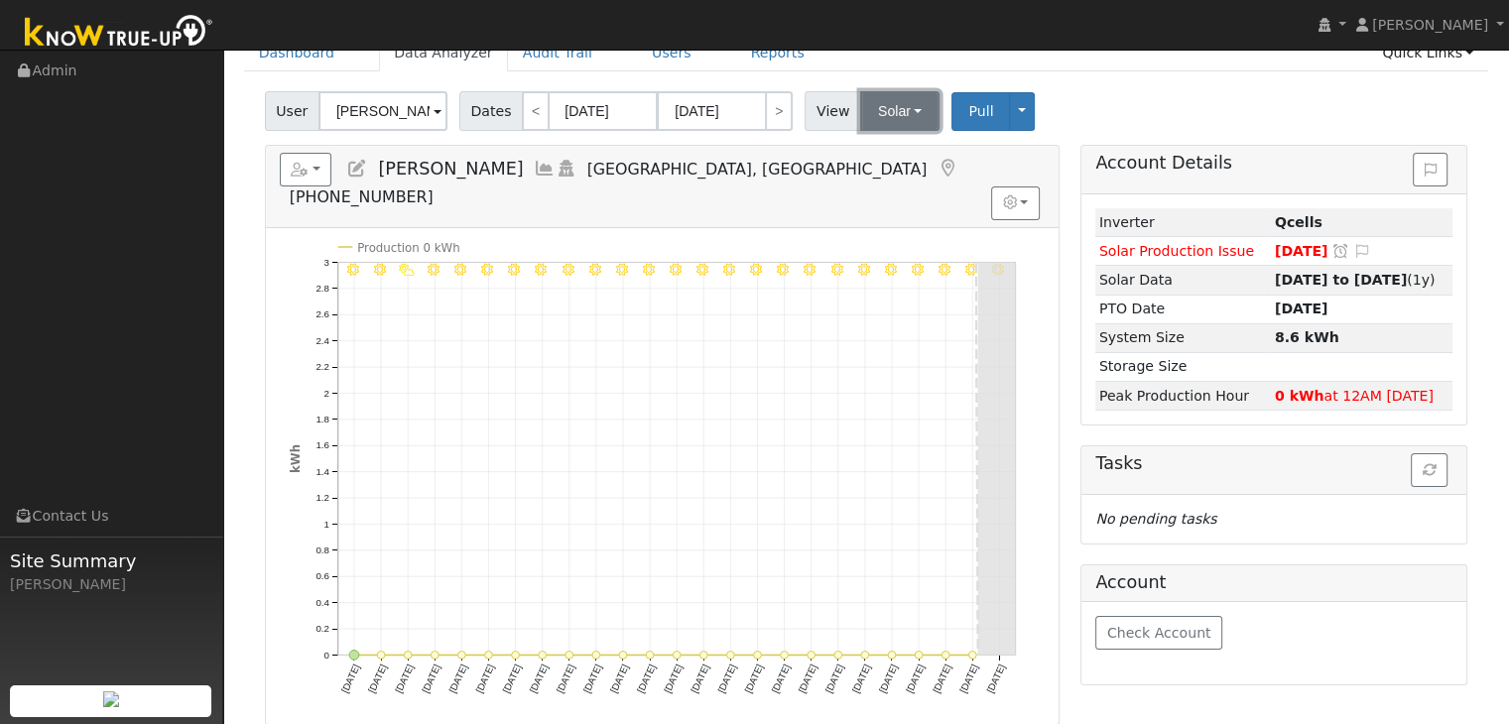
click at [905, 110] on button "Solar" at bounding box center [899, 111] width 79 height 40
click at [894, 152] on link "Utility" at bounding box center [925, 155] width 138 height 28
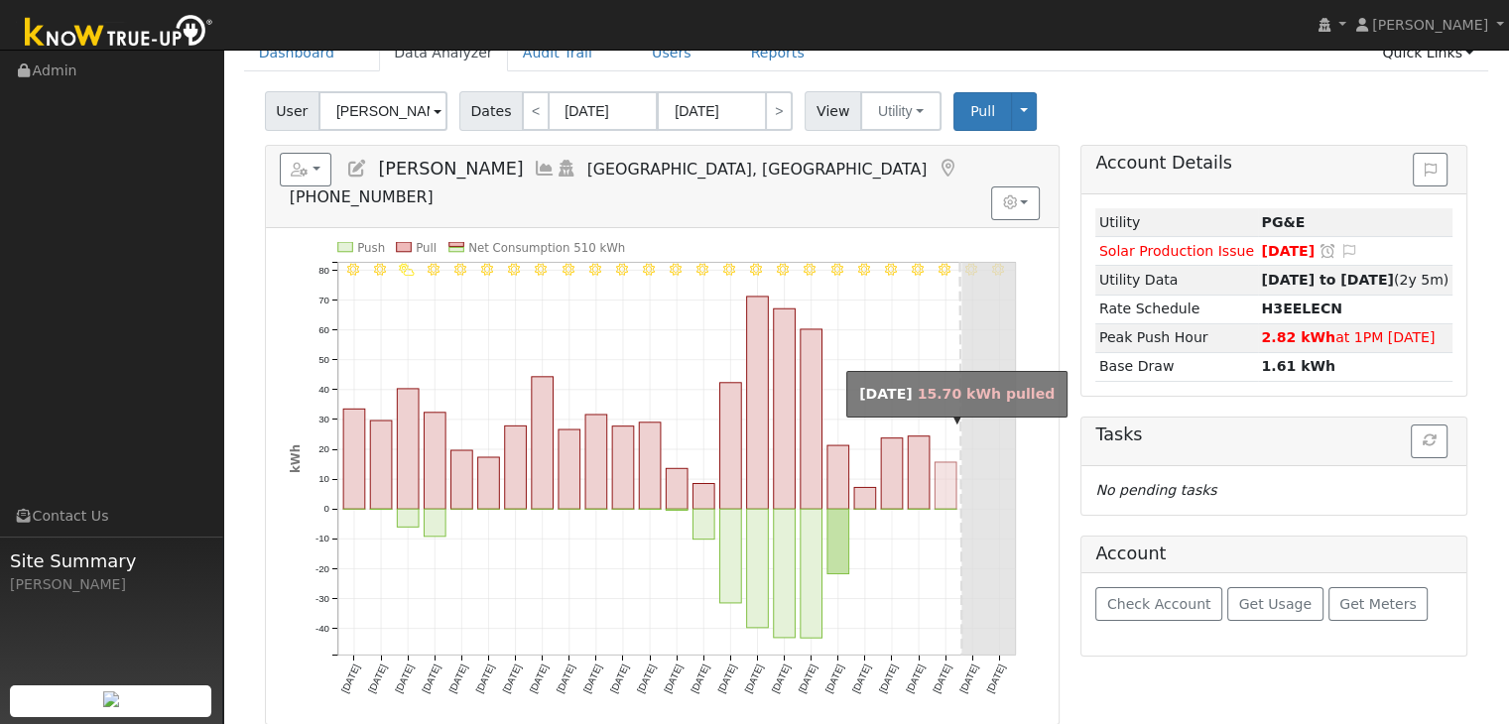
click at [944, 462] on rect "onclick=""" at bounding box center [946, 485] width 22 height 47
type input "[DATE]"
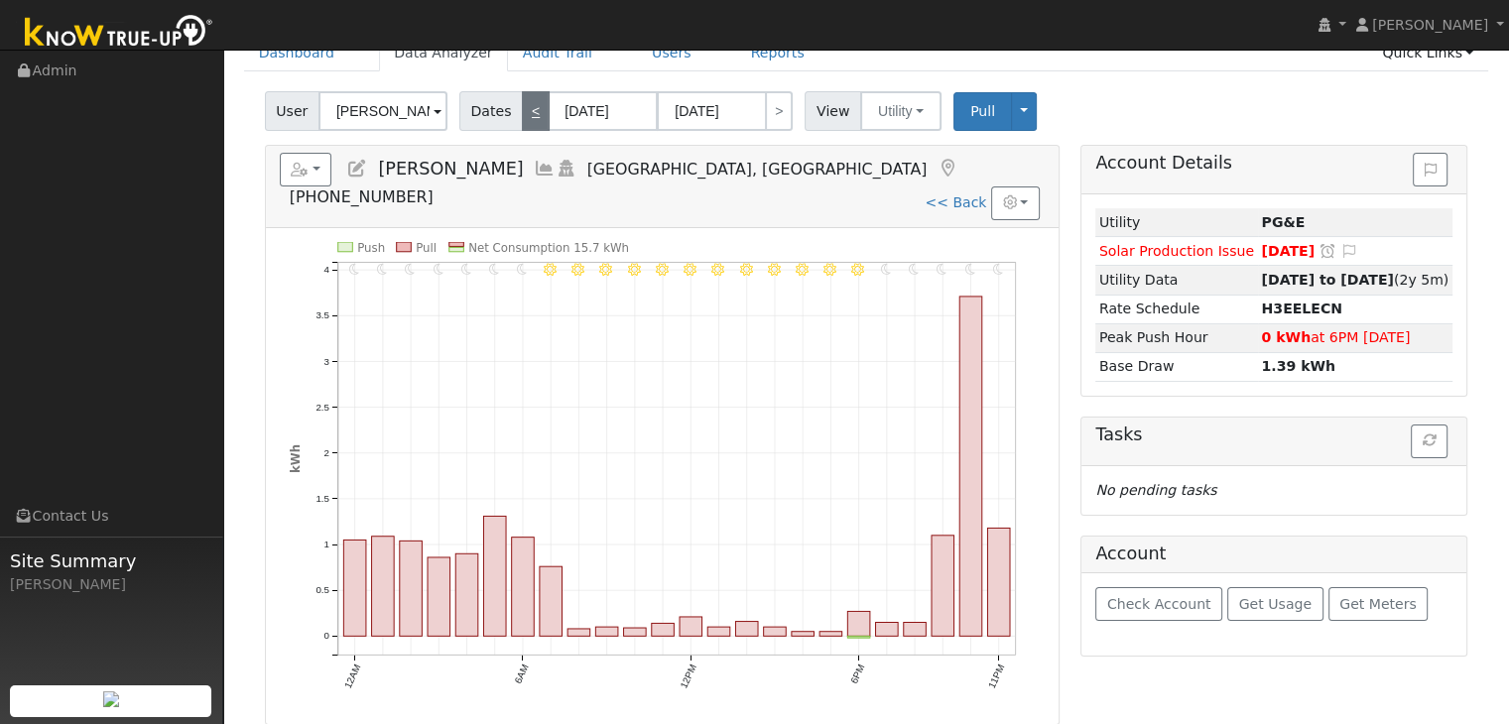
click at [522, 116] on link "<" at bounding box center [536, 111] width 28 height 40
type input "[DATE]"
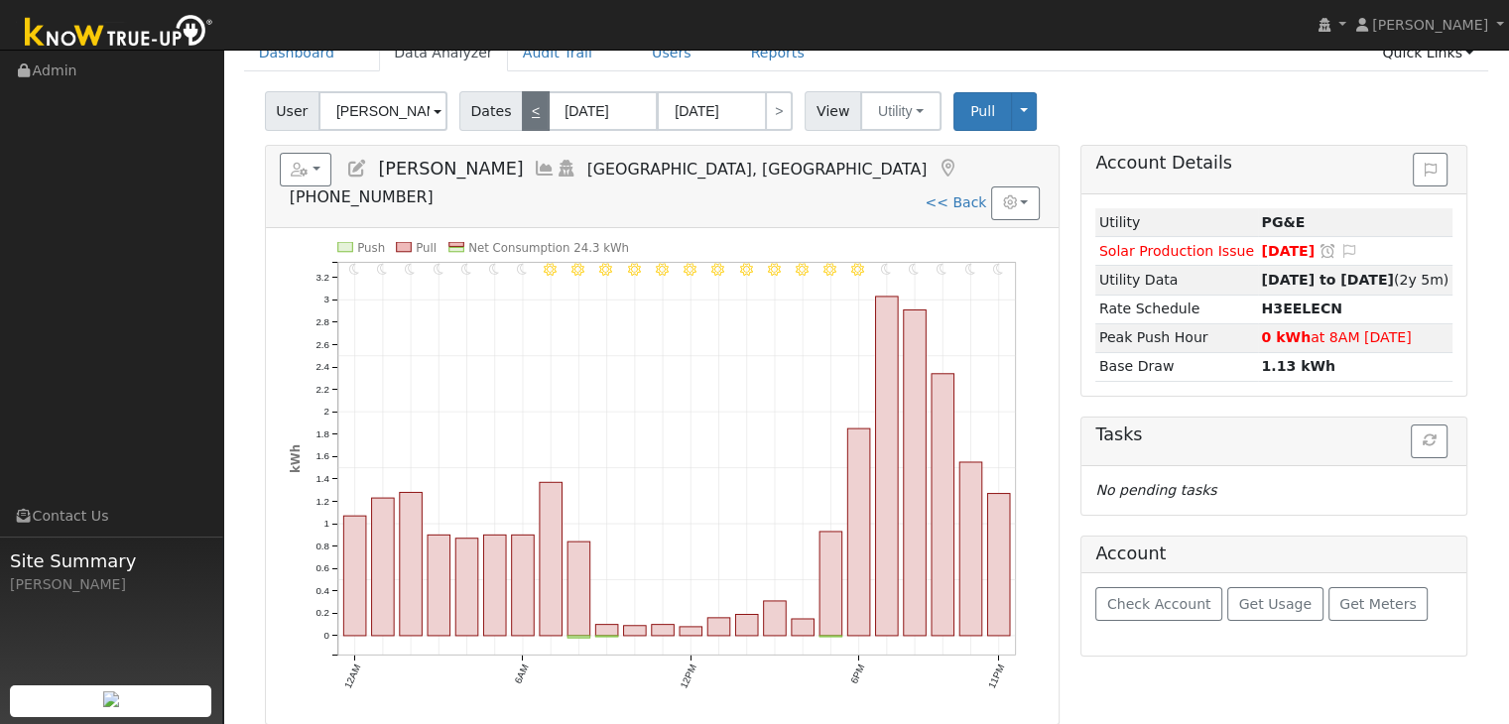
click at [522, 116] on link "<" at bounding box center [536, 111] width 28 height 40
type input "[DATE]"
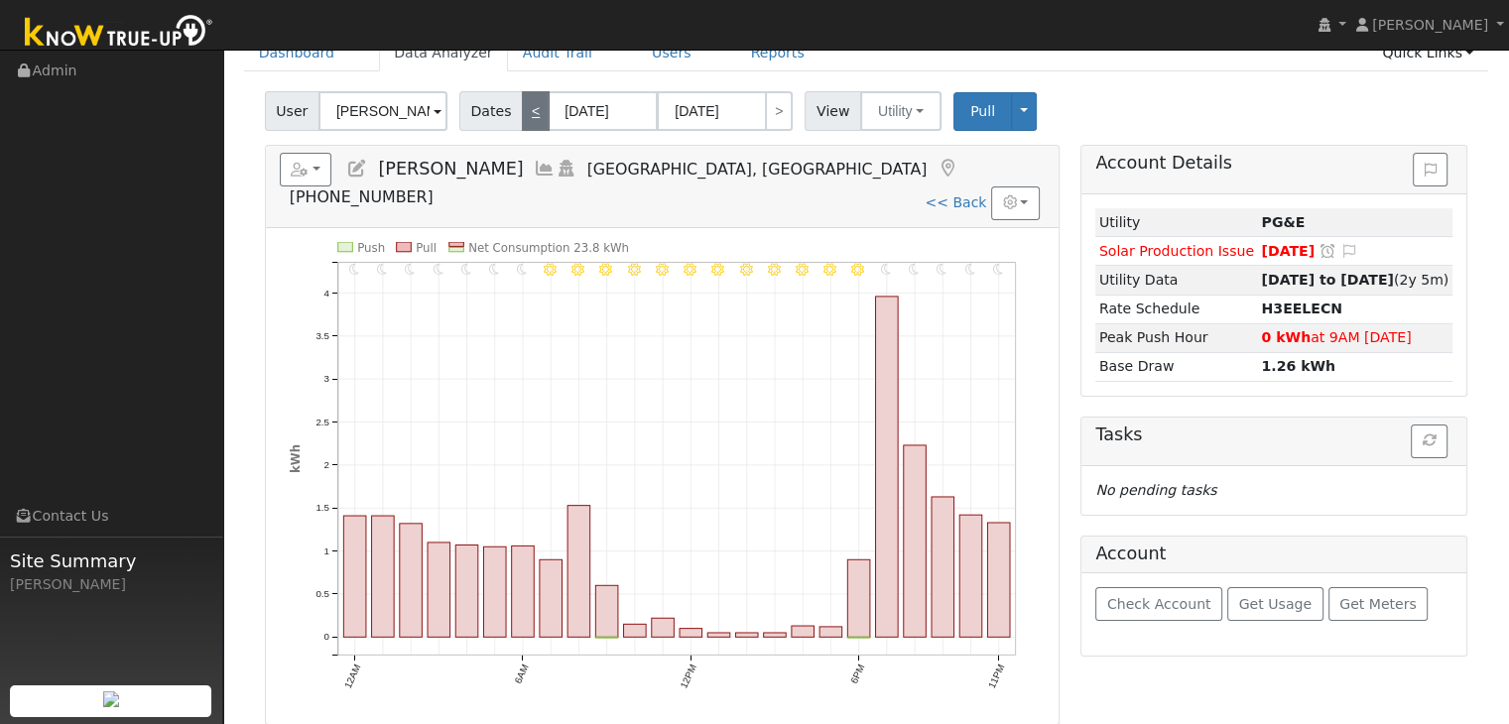
click at [522, 116] on link "<" at bounding box center [536, 111] width 28 height 40
type input "[DATE]"
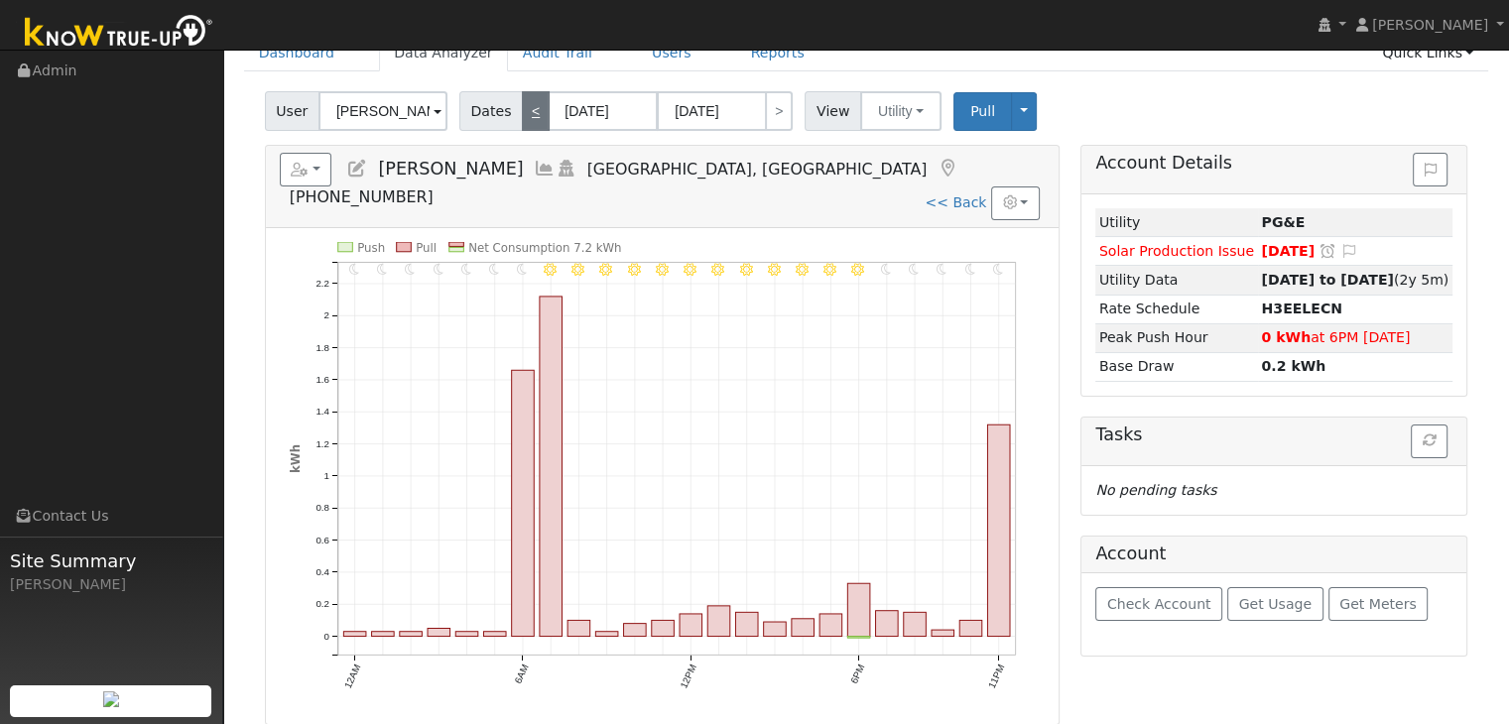
click at [522, 116] on link "<" at bounding box center [536, 111] width 28 height 40
type input "[DATE]"
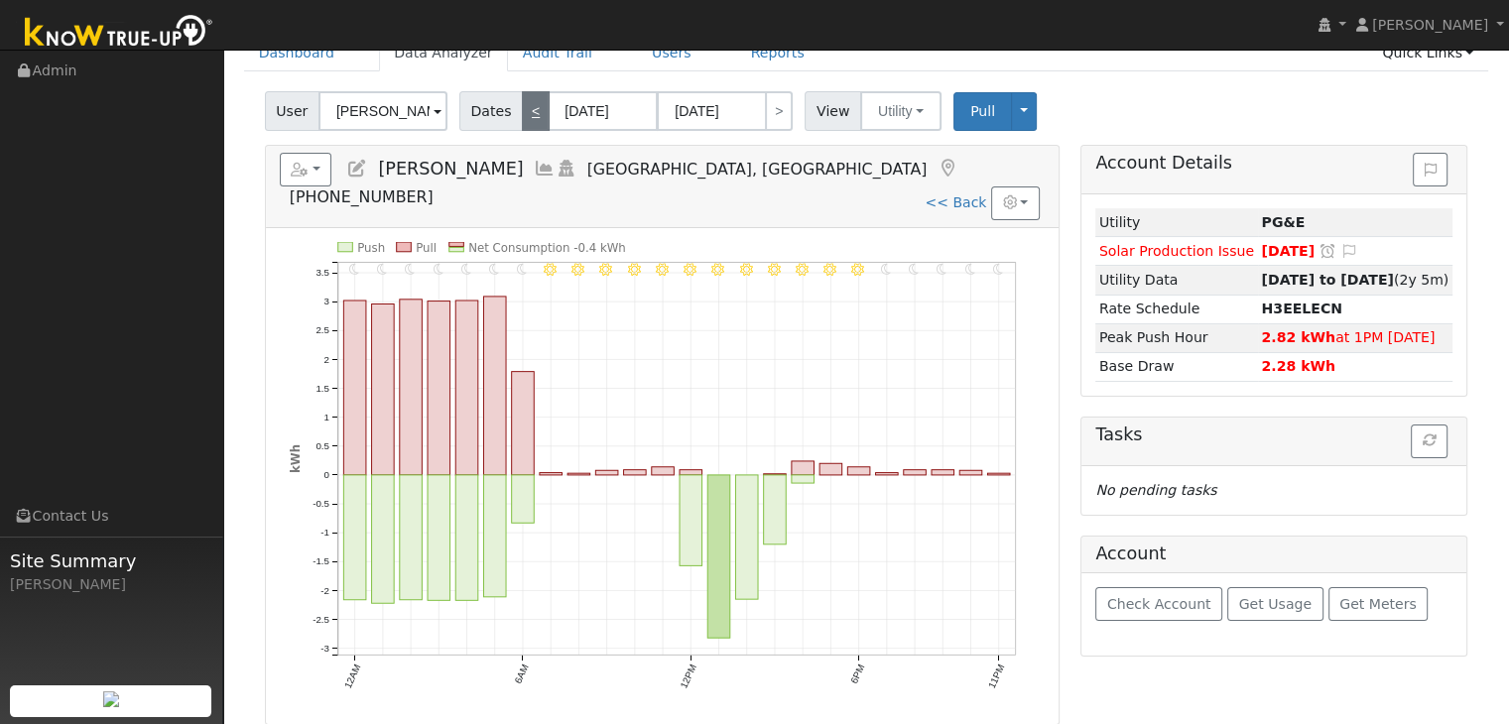
click at [522, 116] on link "<" at bounding box center [536, 111] width 28 height 40
type input "[DATE]"
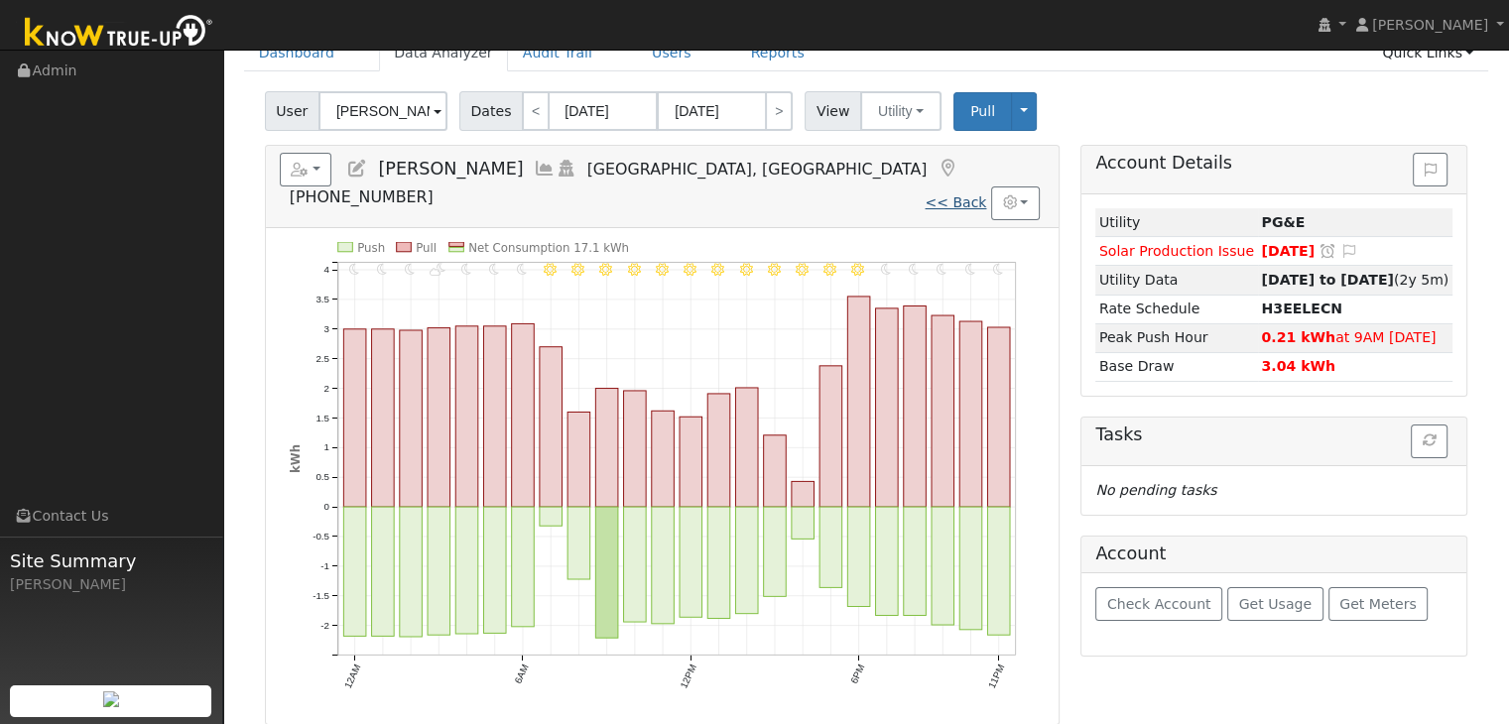
click at [963, 195] on link "<< Back" at bounding box center [956, 203] width 62 height 16
type input "[DATE]"
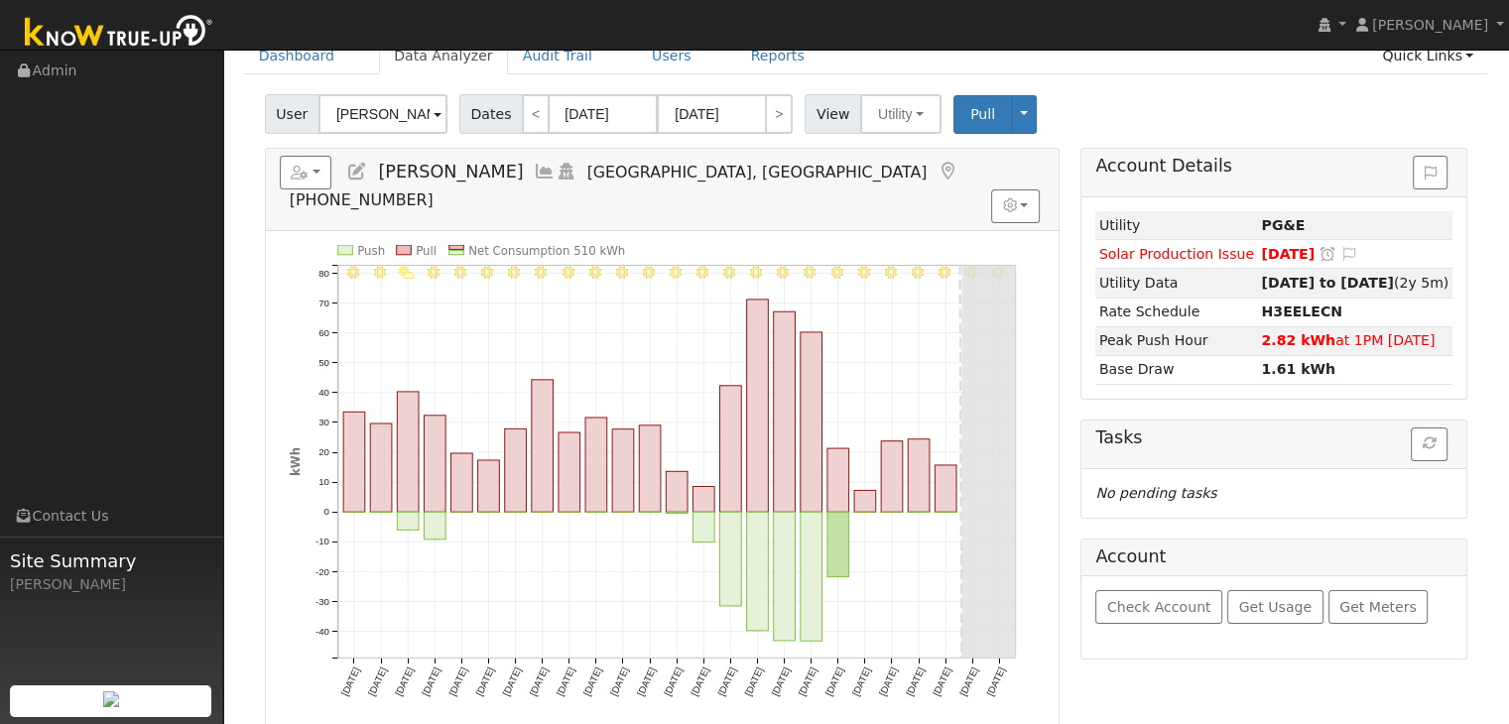
scroll to position [99, 0]
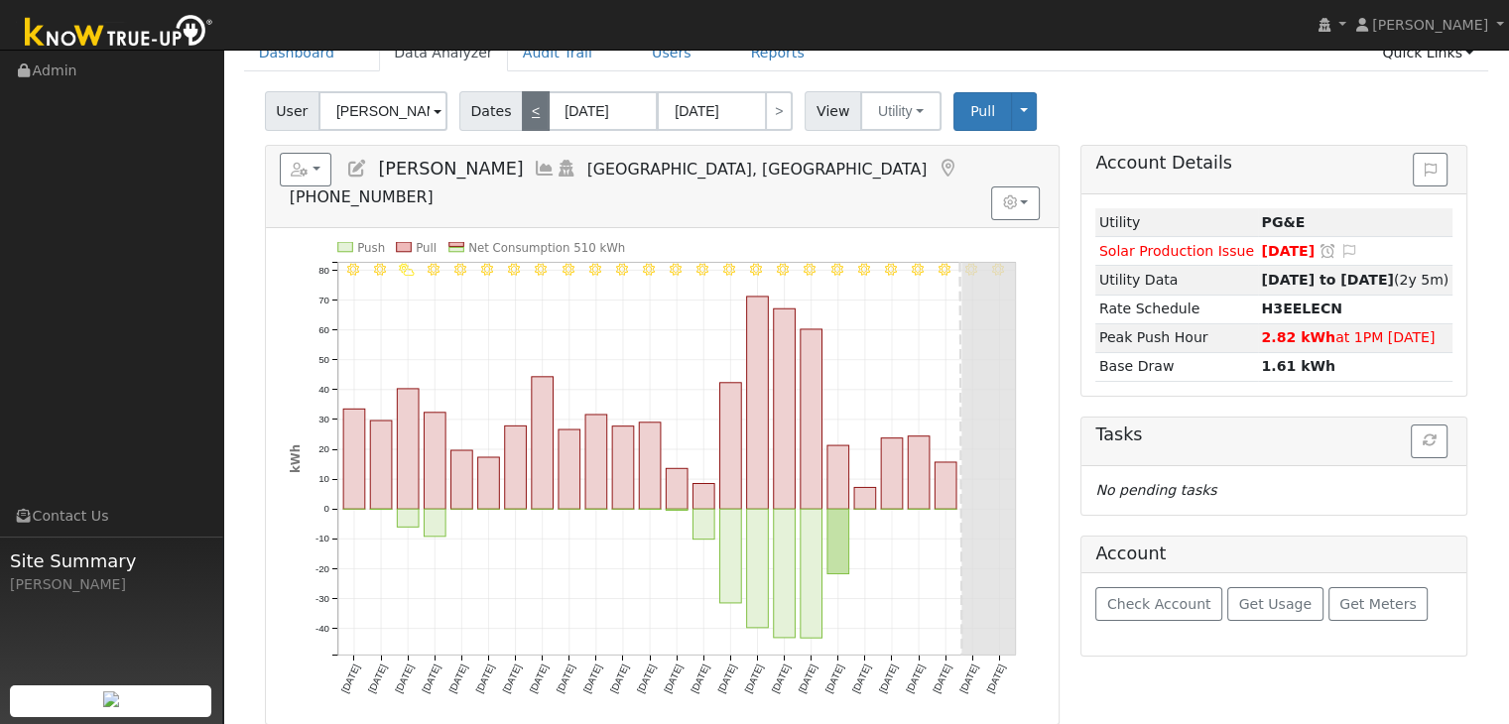
click at [522, 112] on link "<" at bounding box center [536, 111] width 28 height 40
type input "07/30/2025"
type input "08/23/2025"
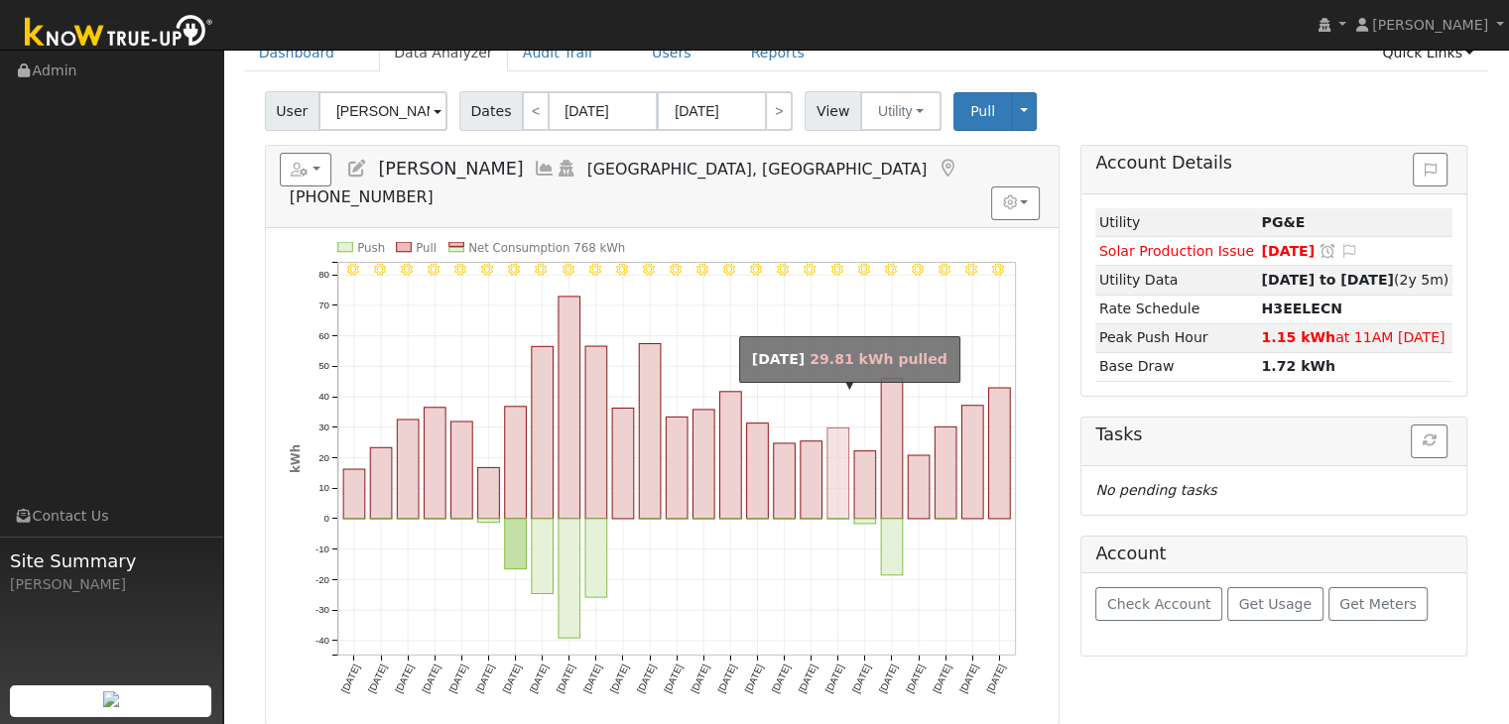
click at [834, 462] on rect "onclick=""" at bounding box center [839, 473] width 22 height 91
type input "08/17/2025"
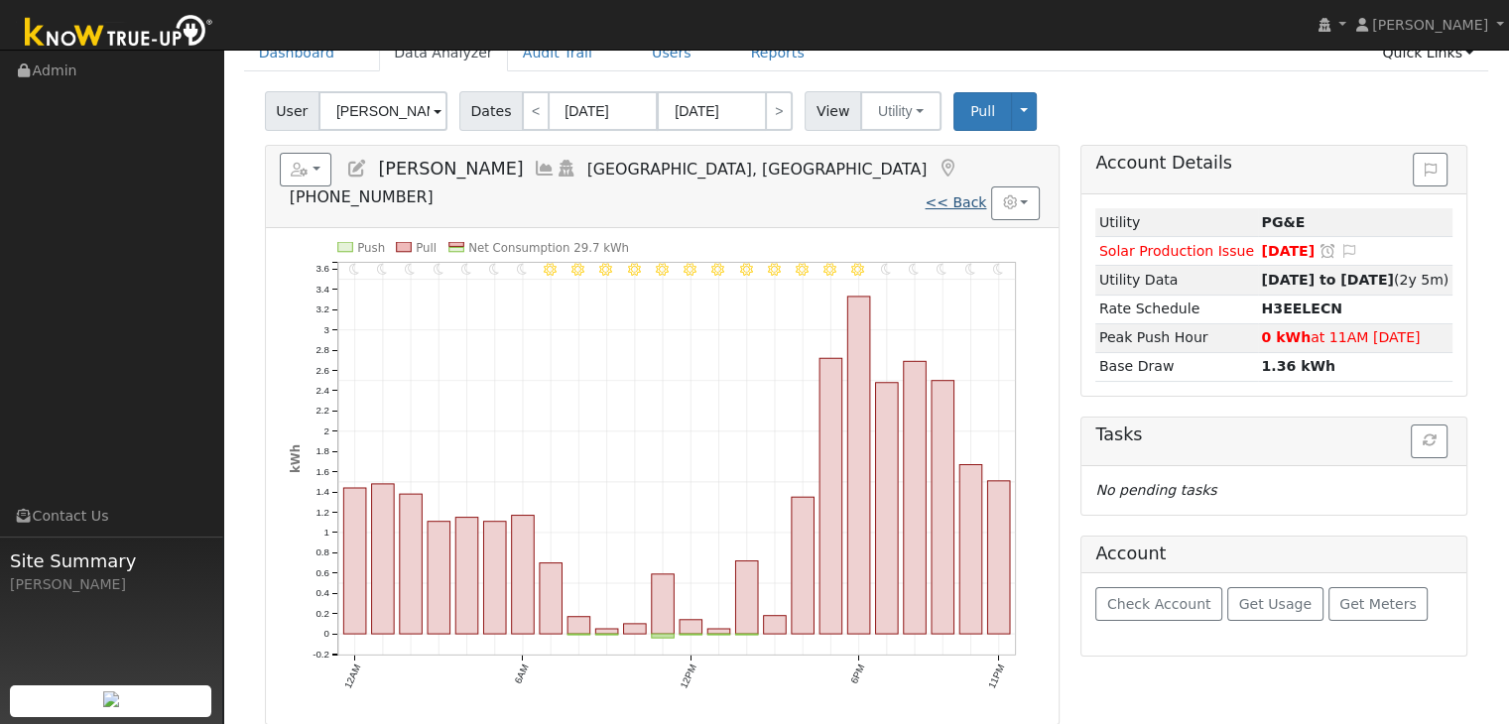
click at [966, 195] on link "<< Back" at bounding box center [956, 203] width 62 height 16
type input "07/30/2025"
type input "08/23/2025"
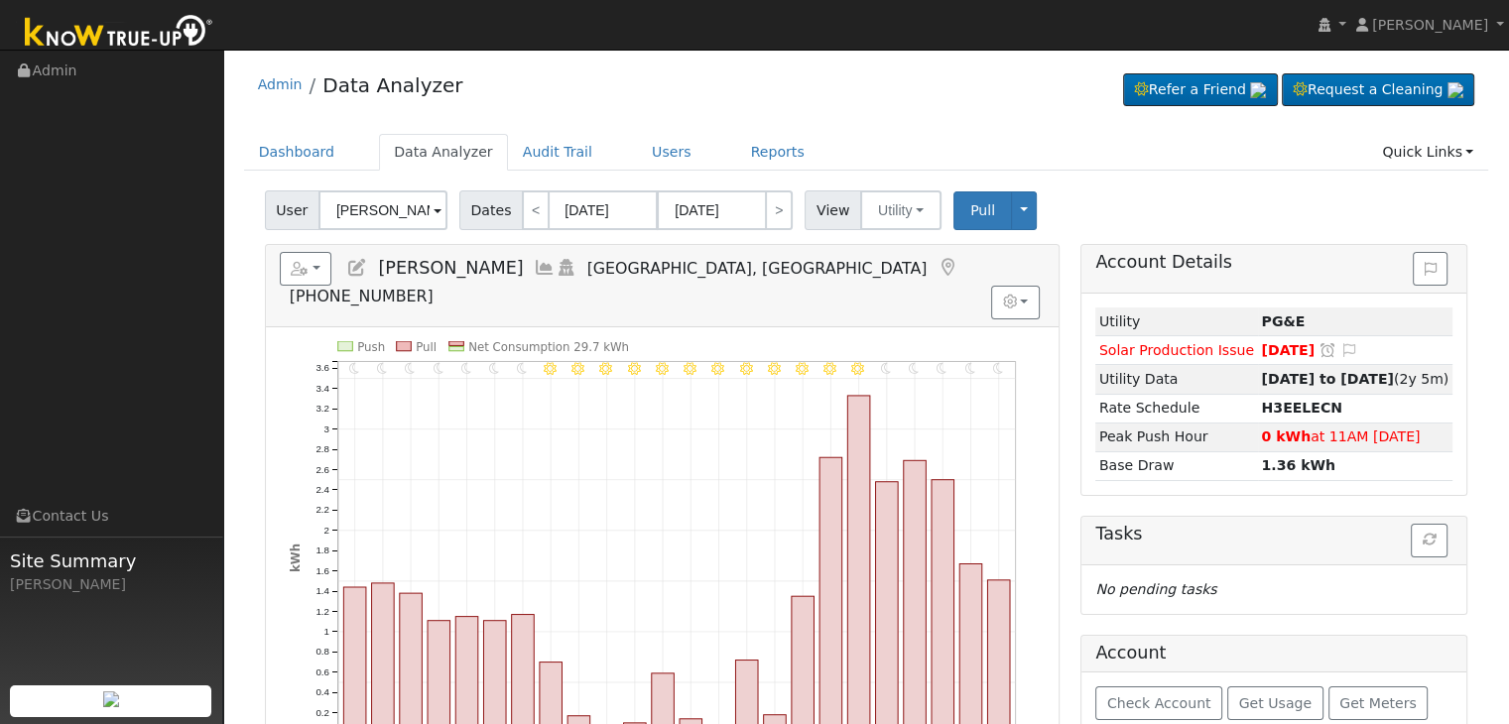
scroll to position [0, 0]
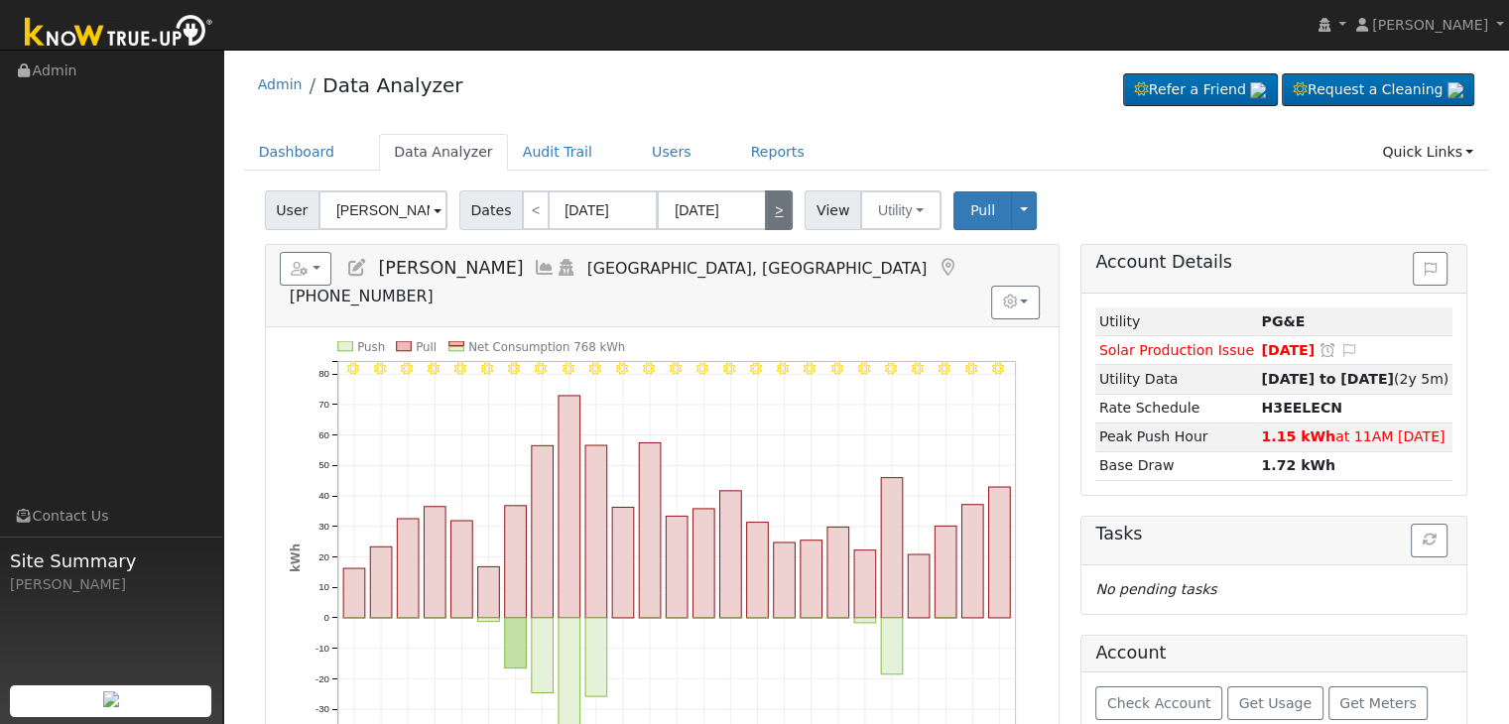
click at [774, 209] on link ">" at bounding box center [779, 211] width 28 height 40
type input "[DATE]"
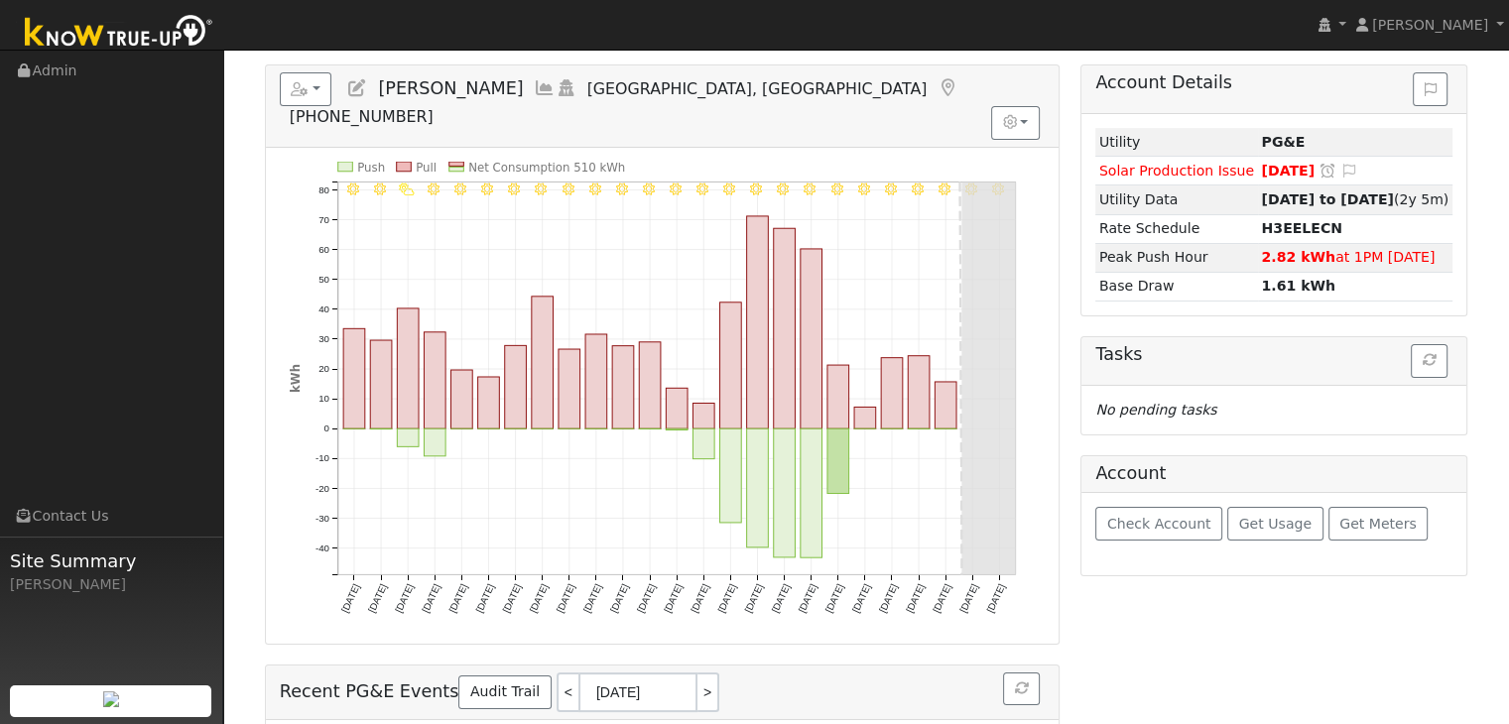
scroll to position [198, 0]
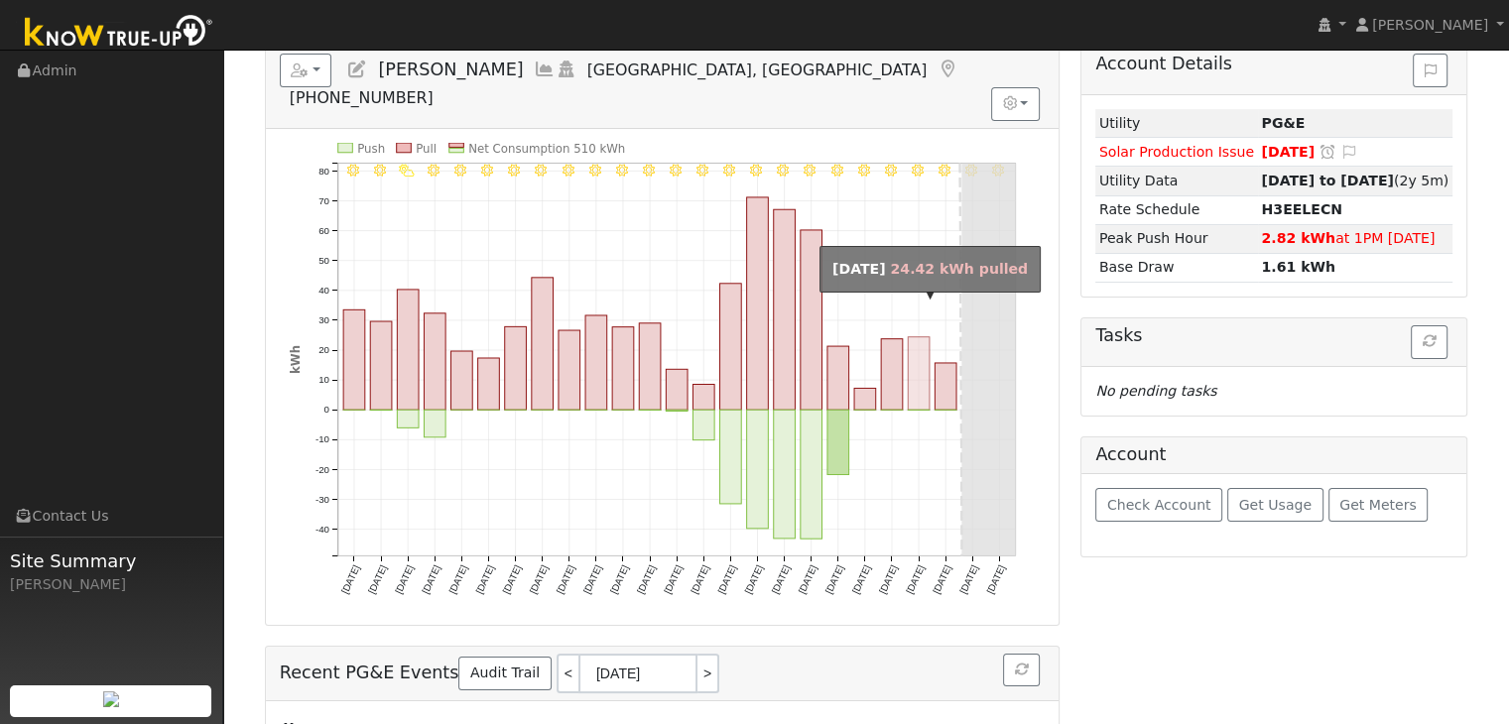
click at [922, 353] on rect "onclick=""" at bounding box center [919, 373] width 22 height 73
type input "09/14/2025"
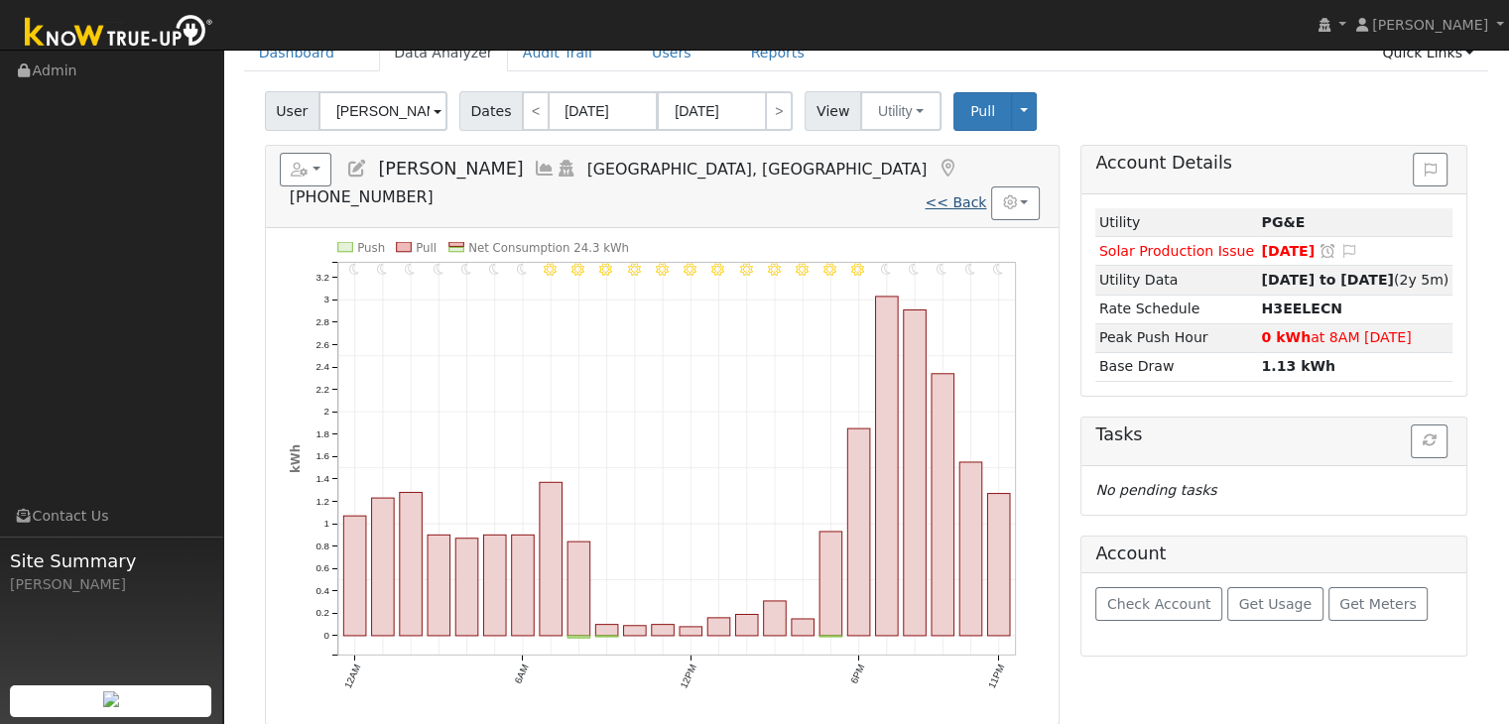
click at [962, 195] on link "<< Back" at bounding box center [956, 203] width 62 height 16
type input "[DATE]"
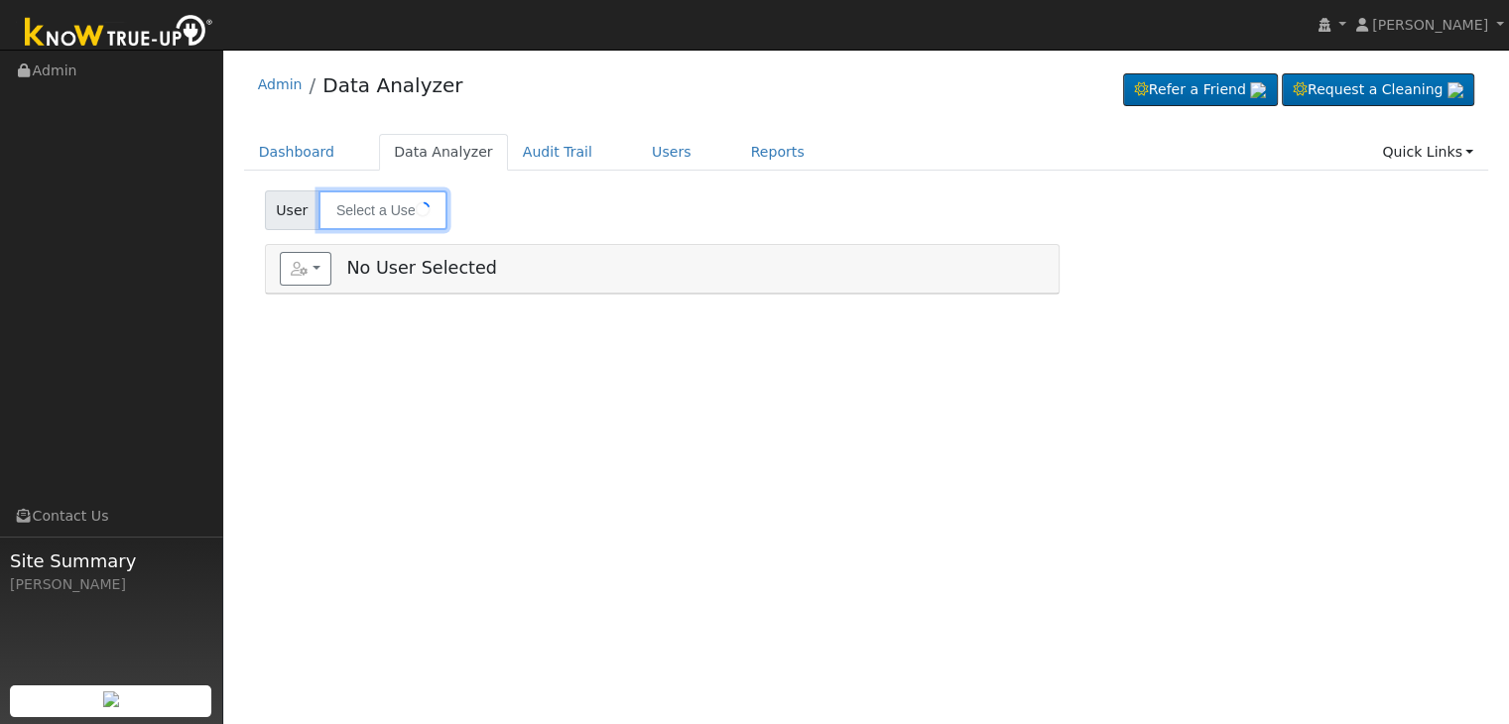
type input "[PERSON_NAME]"
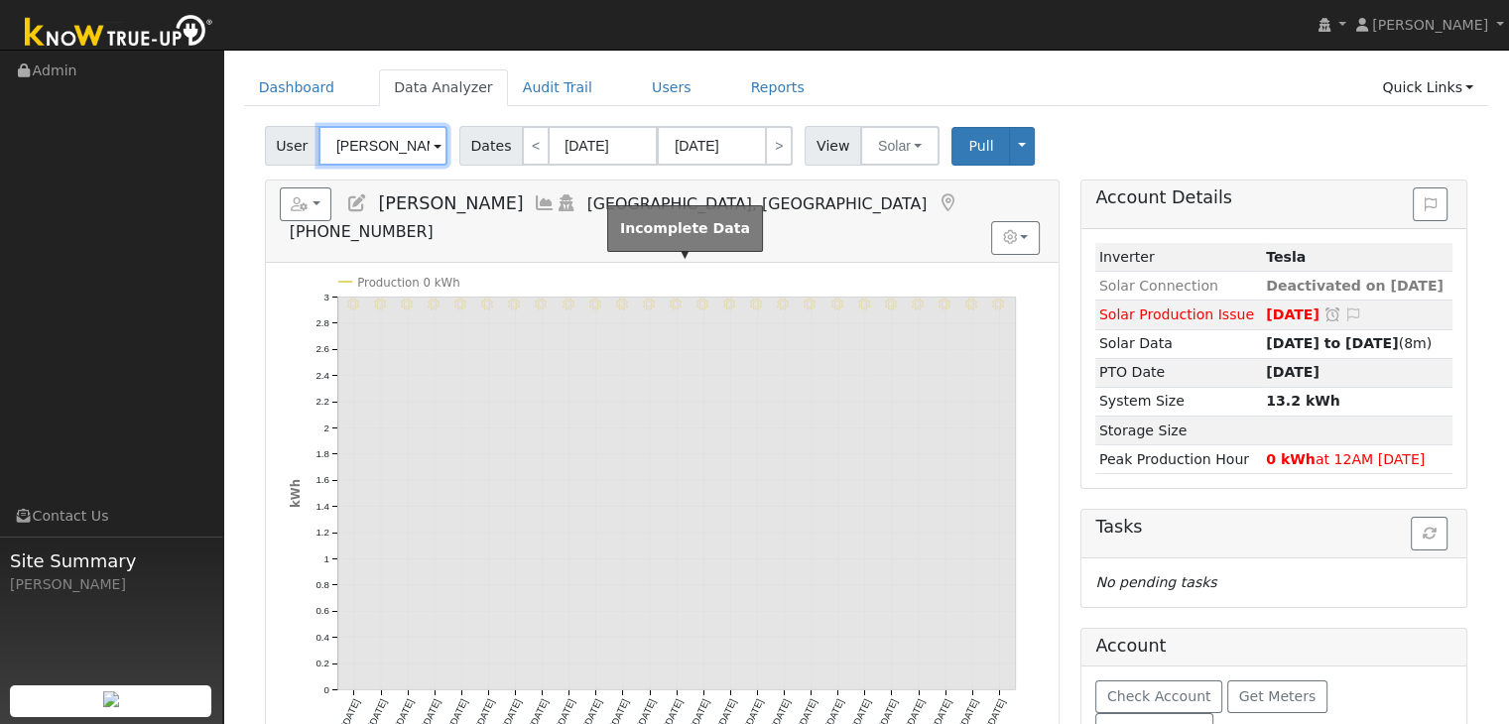
scroll to position [44, 0]
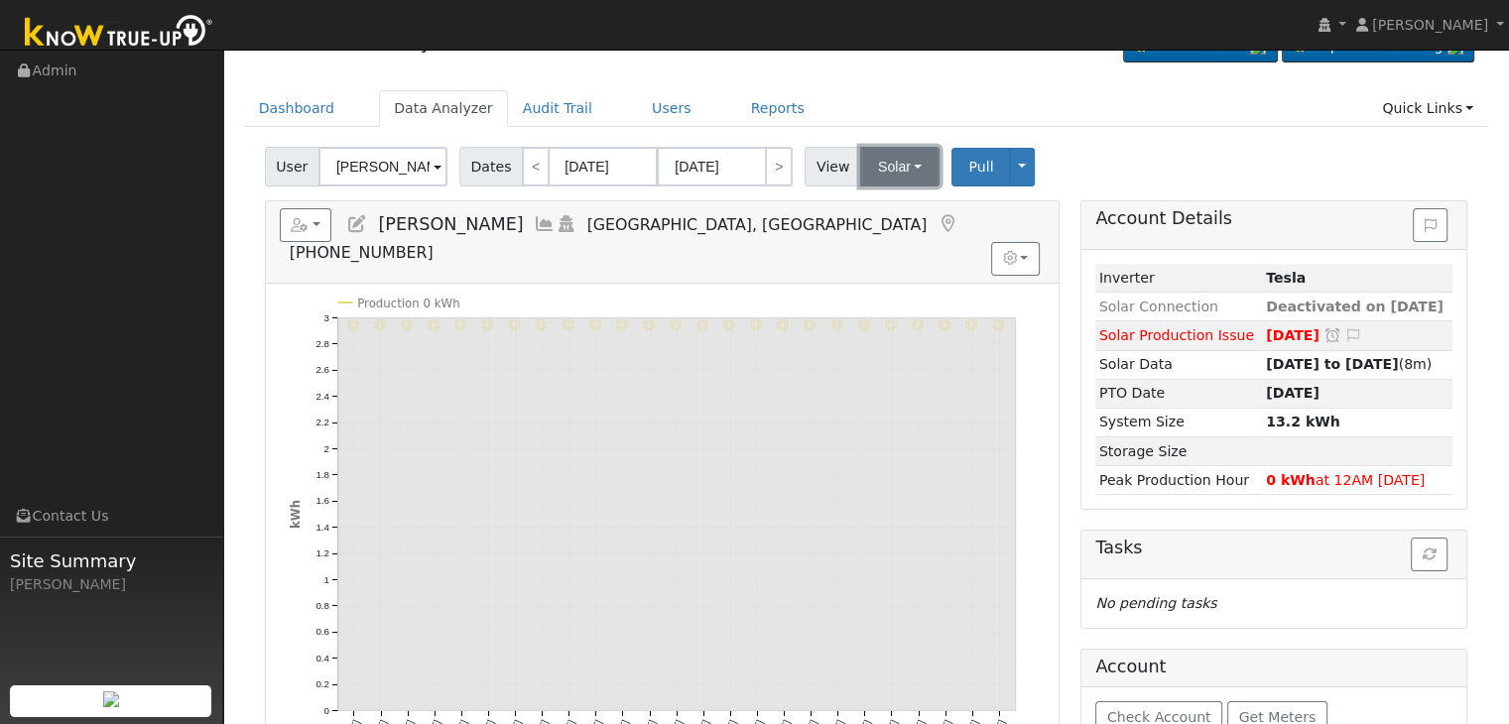
click at [887, 182] on button "Solar" at bounding box center [899, 167] width 79 height 40
click at [889, 207] on link "Utility" at bounding box center [925, 210] width 138 height 28
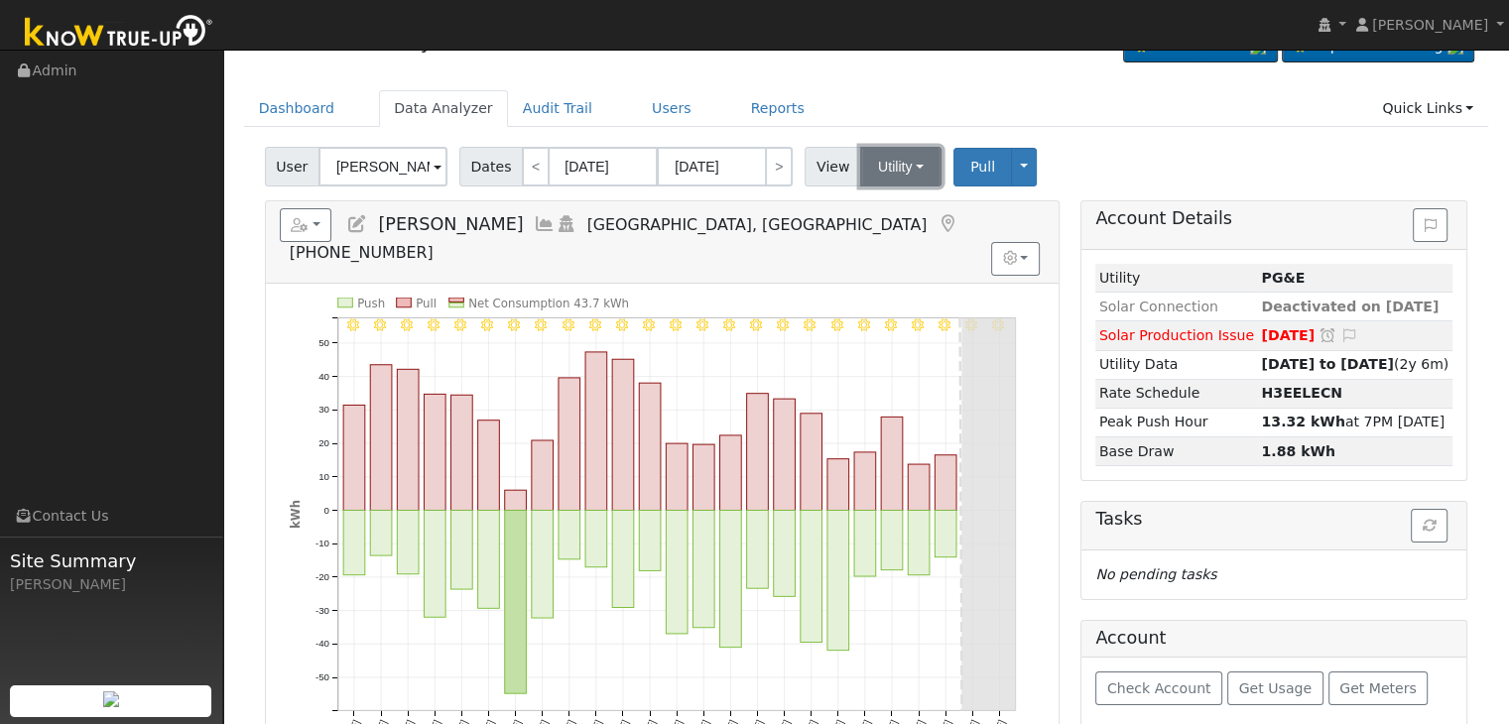
click at [877, 177] on button "Utility" at bounding box center [900, 167] width 81 height 40
click at [885, 234] on link "Solar" at bounding box center [925, 239] width 138 height 28
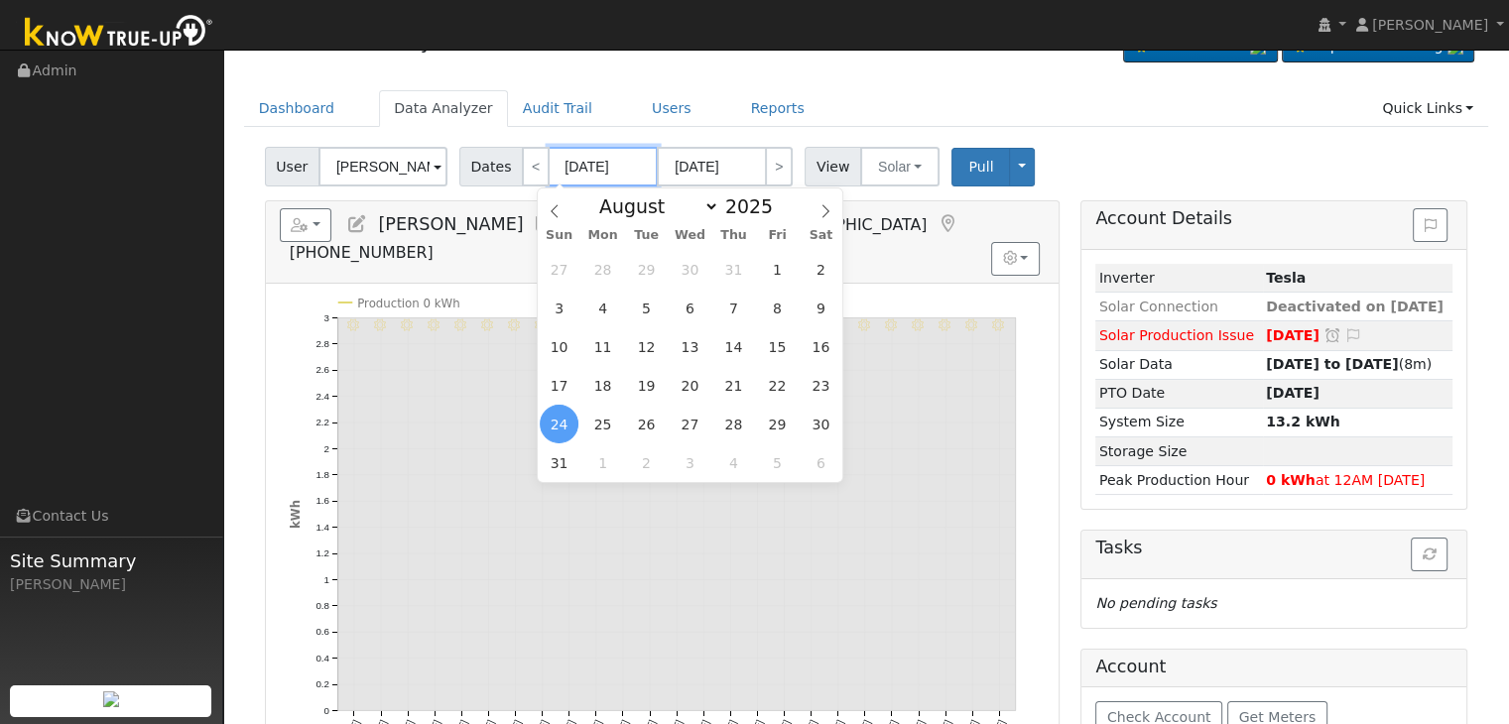
click at [588, 179] on input "[DATE]" at bounding box center [603, 167] width 109 height 40
click at [826, 203] on span at bounding box center [826, 206] width 34 height 34
select select "8"
click at [686, 303] on span "10" at bounding box center [690, 308] width 39 height 39
type input "09/10/2025"
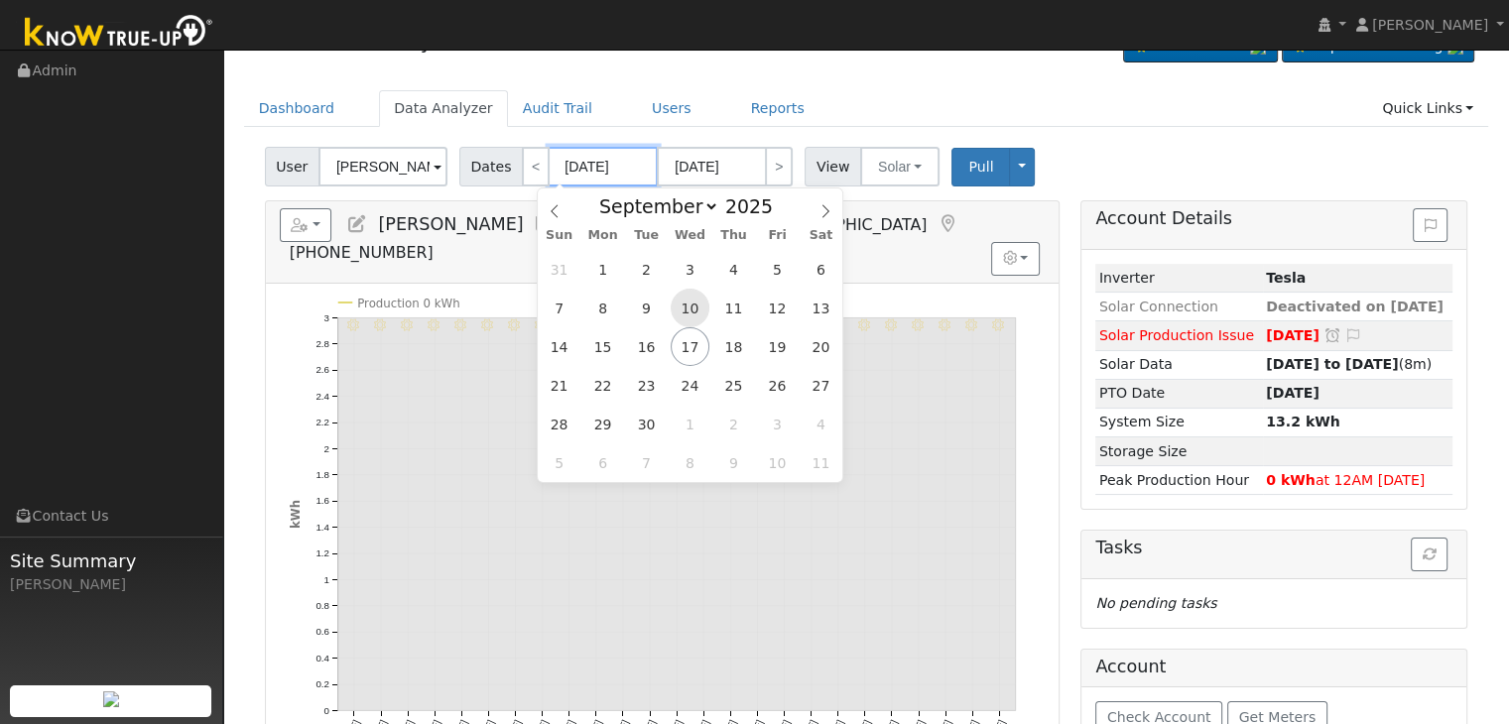
type input "10/04/2025"
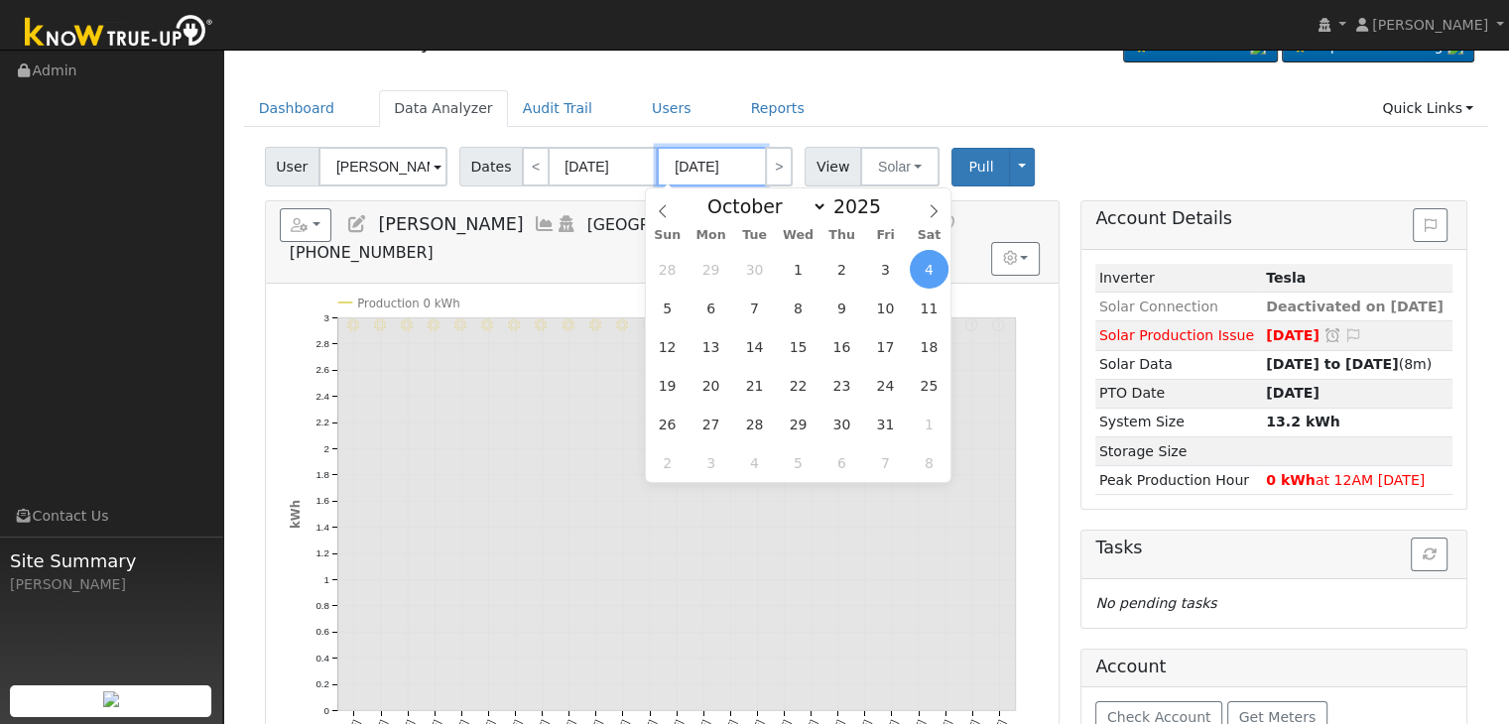
click at [722, 159] on input "10/04/2025" at bounding box center [711, 167] width 109 height 40
click at [661, 196] on span at bounding box center [663, 206] width 34 height 34
select select "8"
click at [794, 340] on span "17" at bounding box center [798, 346] width 39 height 39
type input "[DATE]"
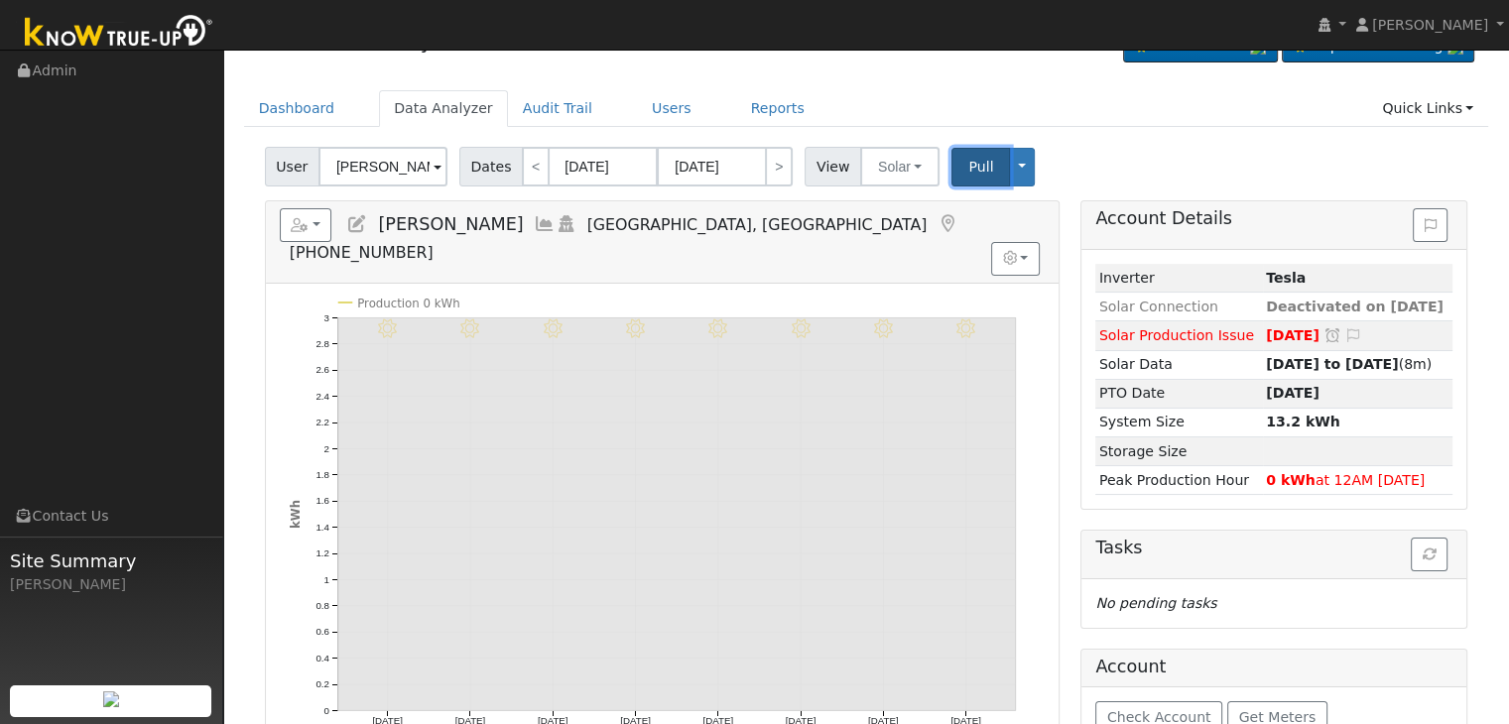
click at [969, 172] on span "Pull" at bounding box center [981, 167] width 25 height 16
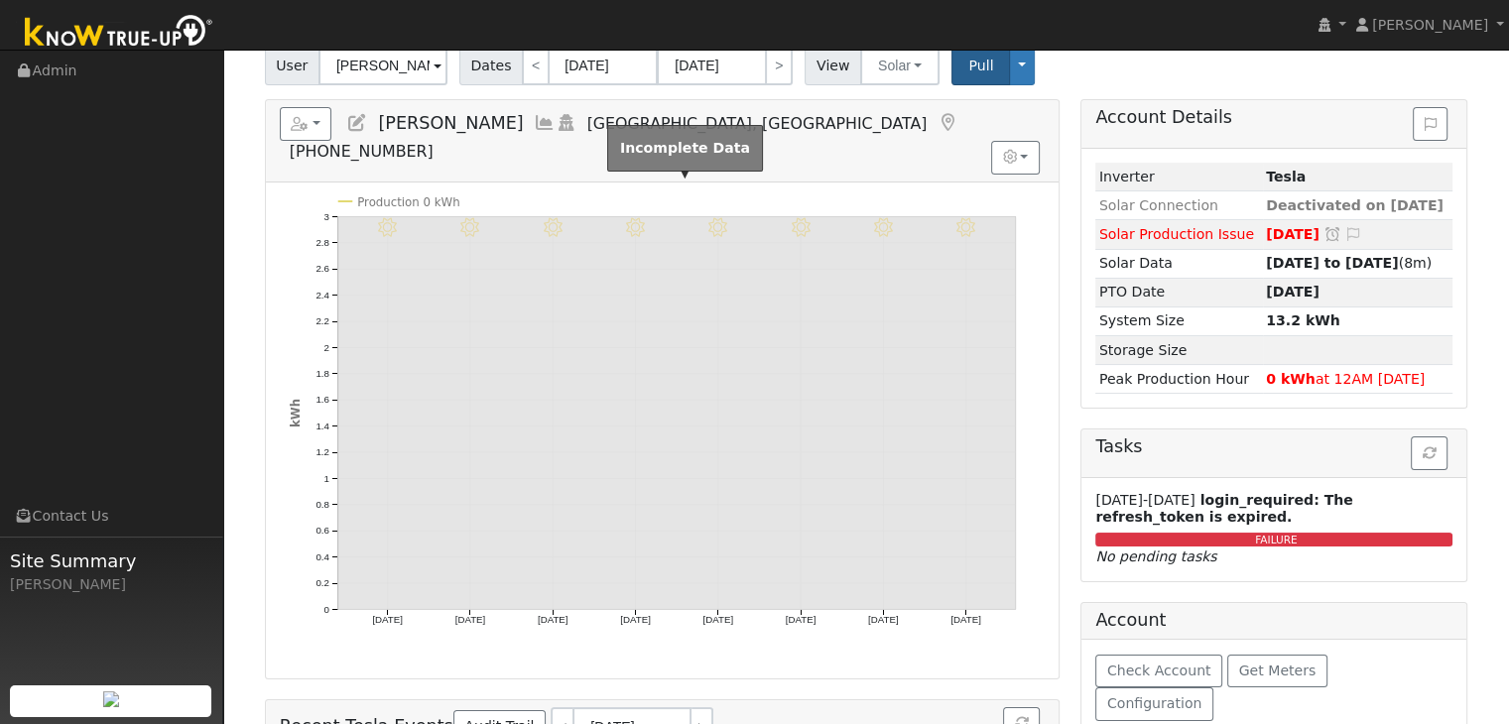
scroll to position [198, 0]
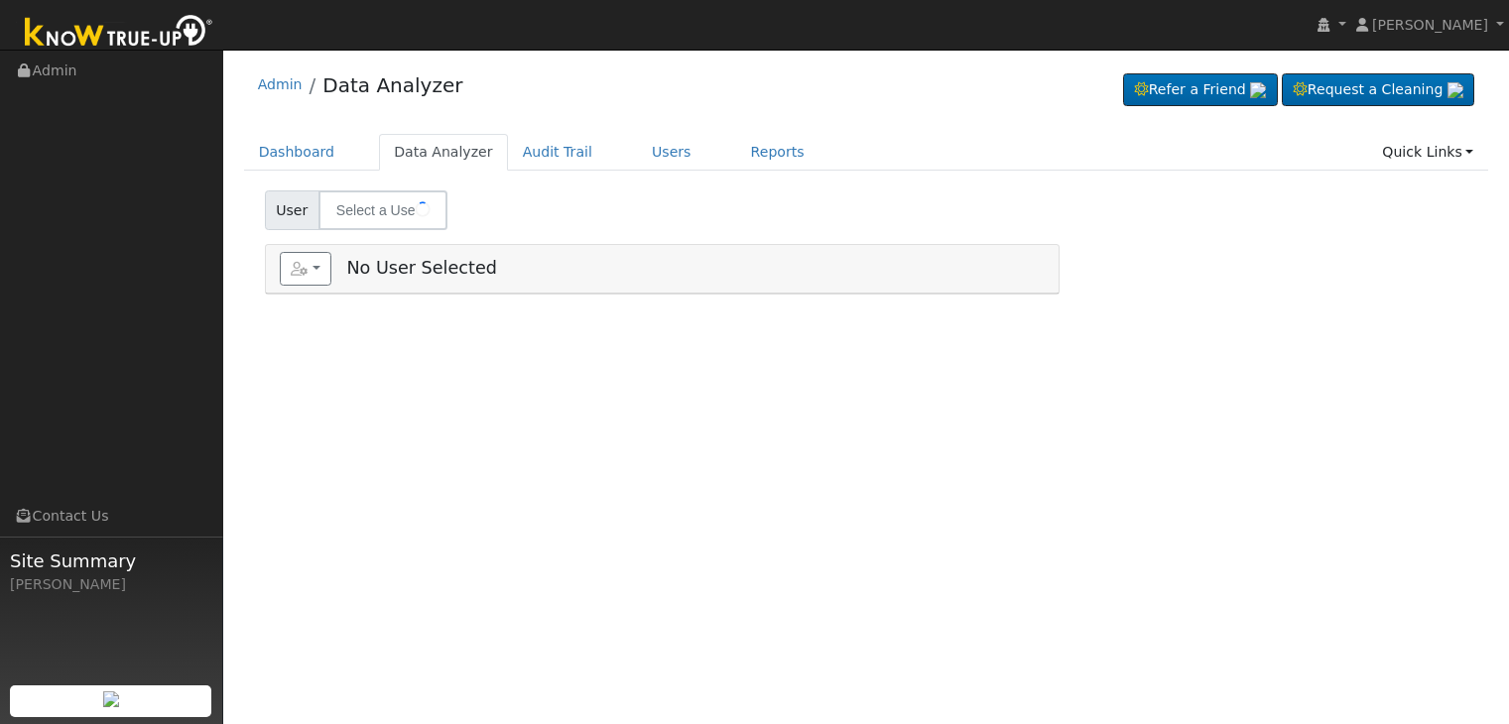
type input "[PERSON_NAME]"
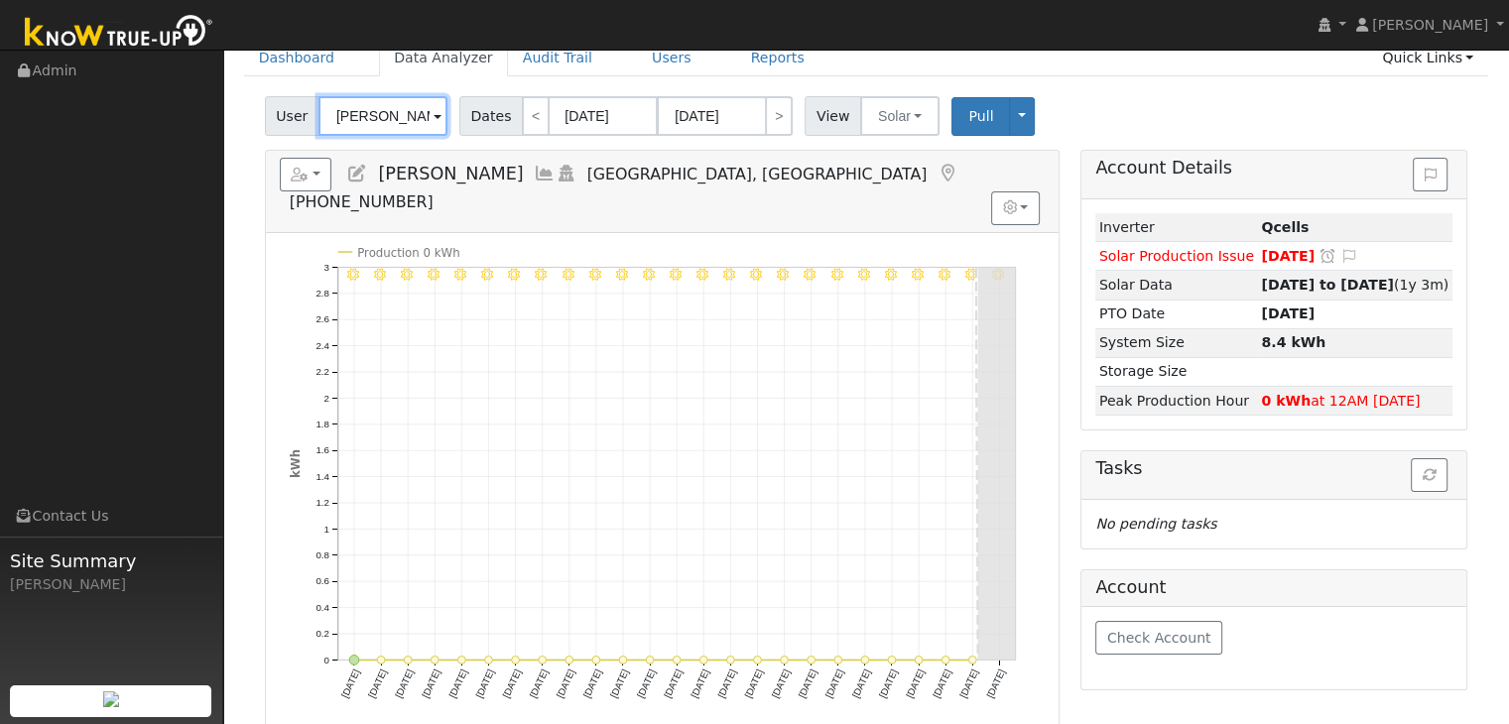
scroll to position [99, 0]
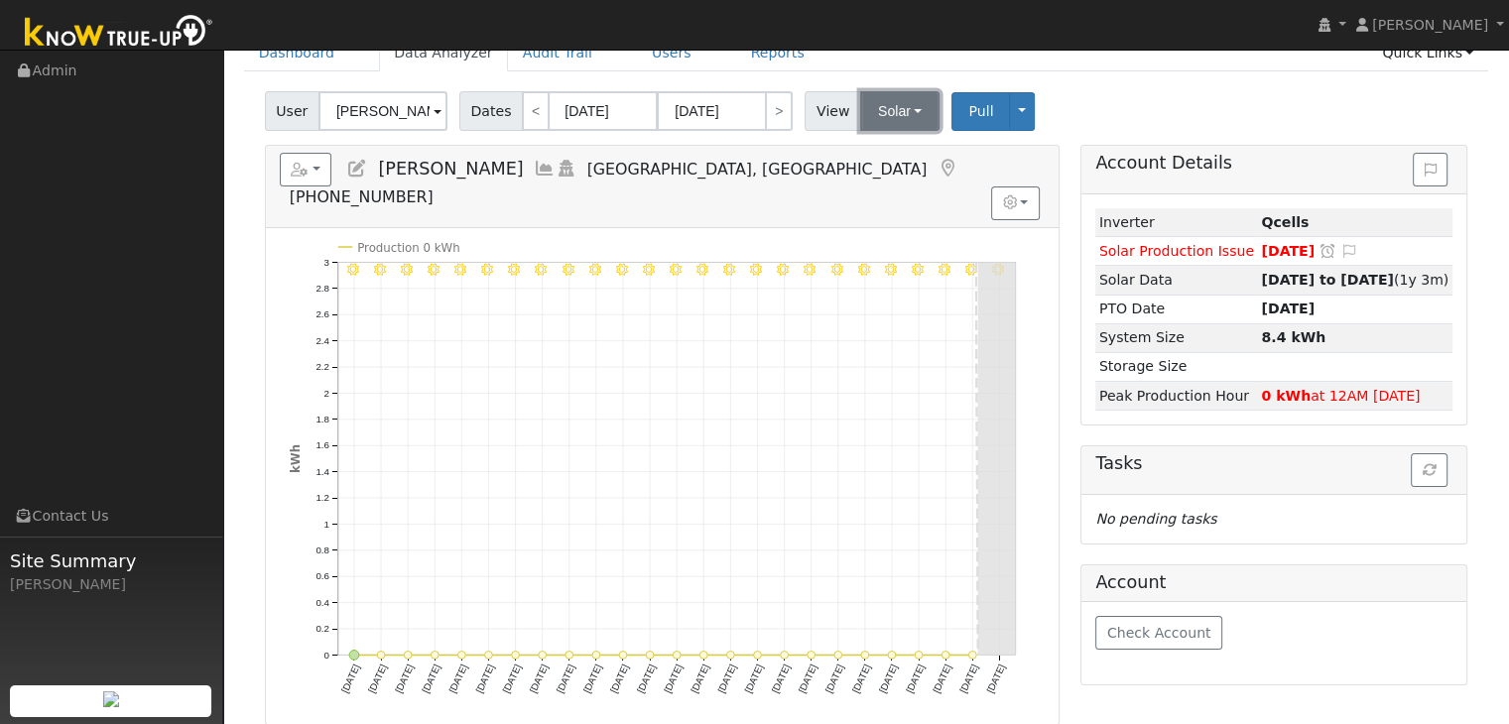
click at [897, 109] on button "Solar" at bounding box center [899, 111] width 79 height 40
click at [885, 152] on link "Utility" at bounding box center [925, 155] width 138 height 28
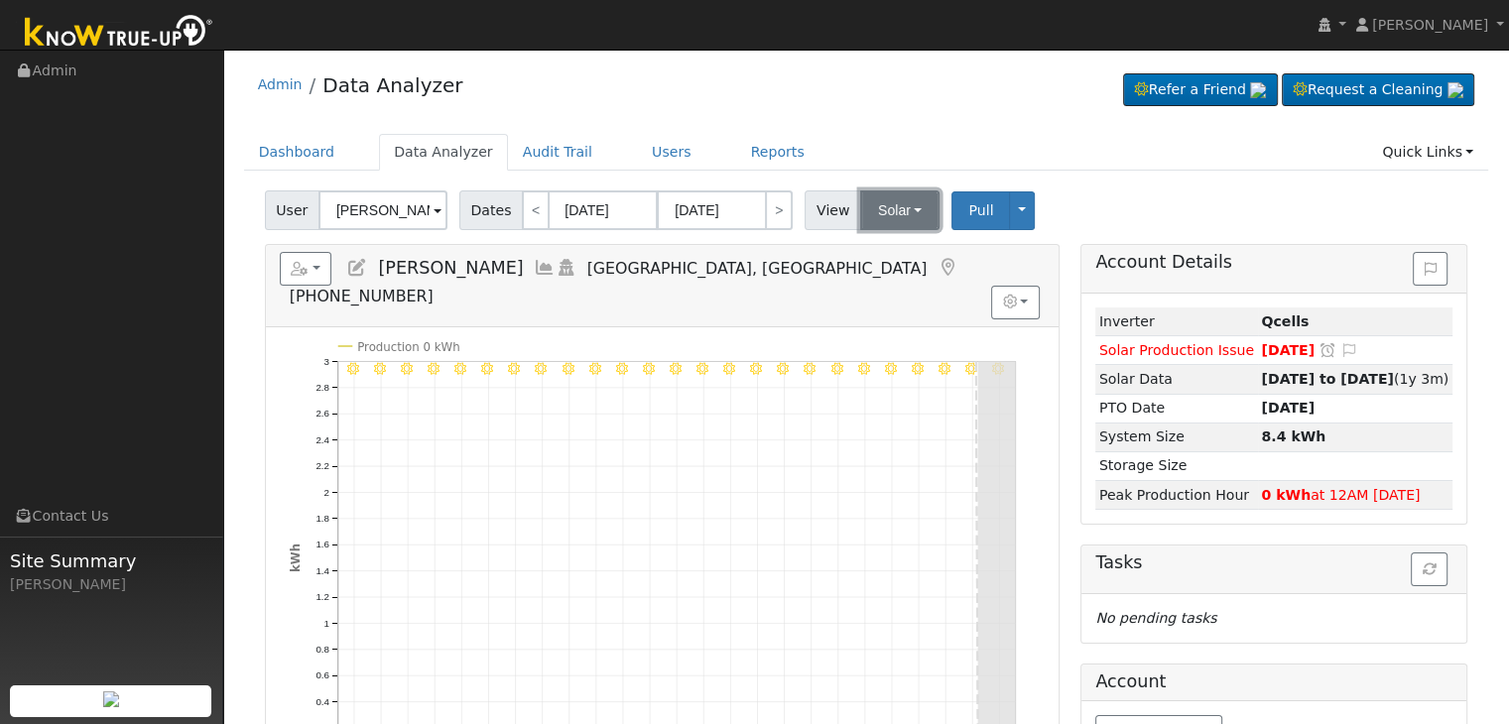
click at [883, 206] on button "Solar" at bounding box center [899, 211] width 79 height 40
click at [878, 246] on link "Utility" at bounding box center [925, 254] width 138 height 28
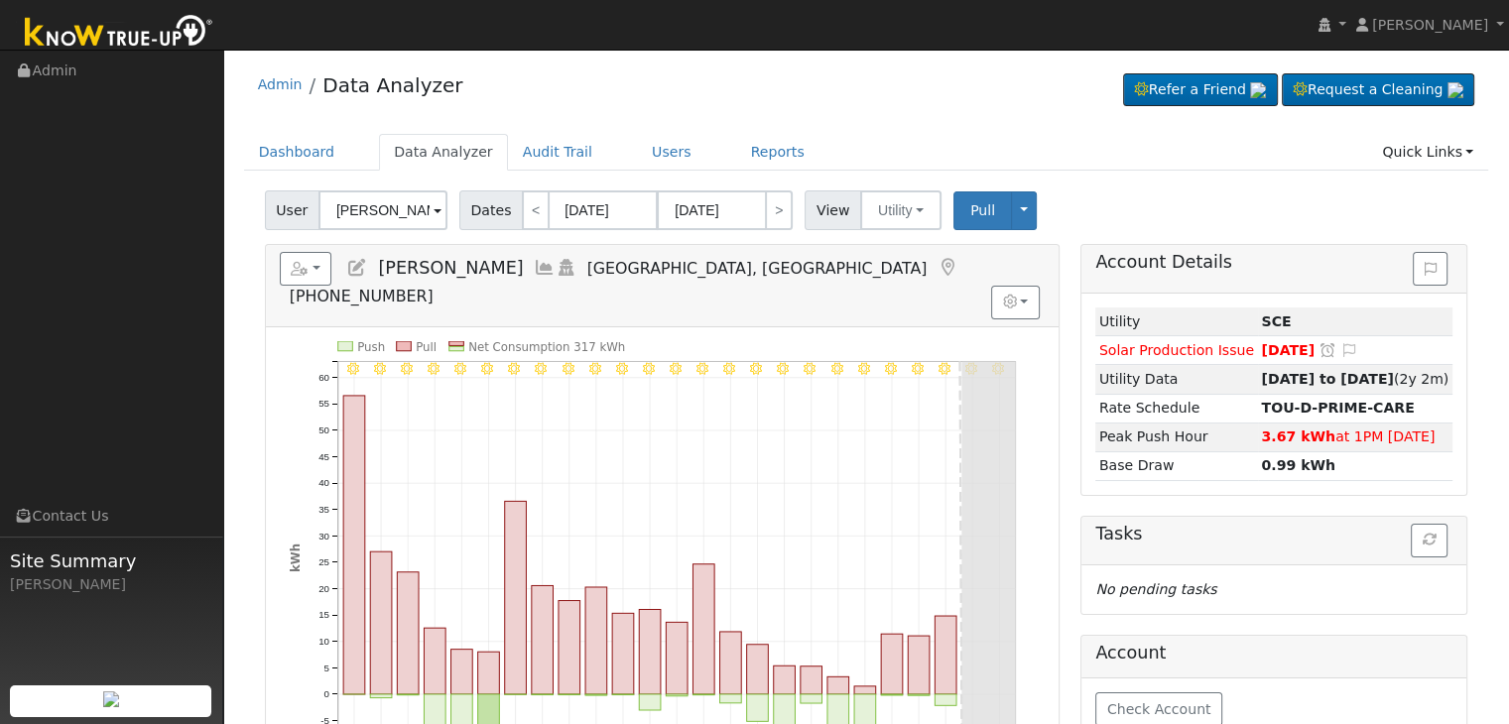
click at [937, 265] on icon at bounding box center [948, 268] width 22 height 18
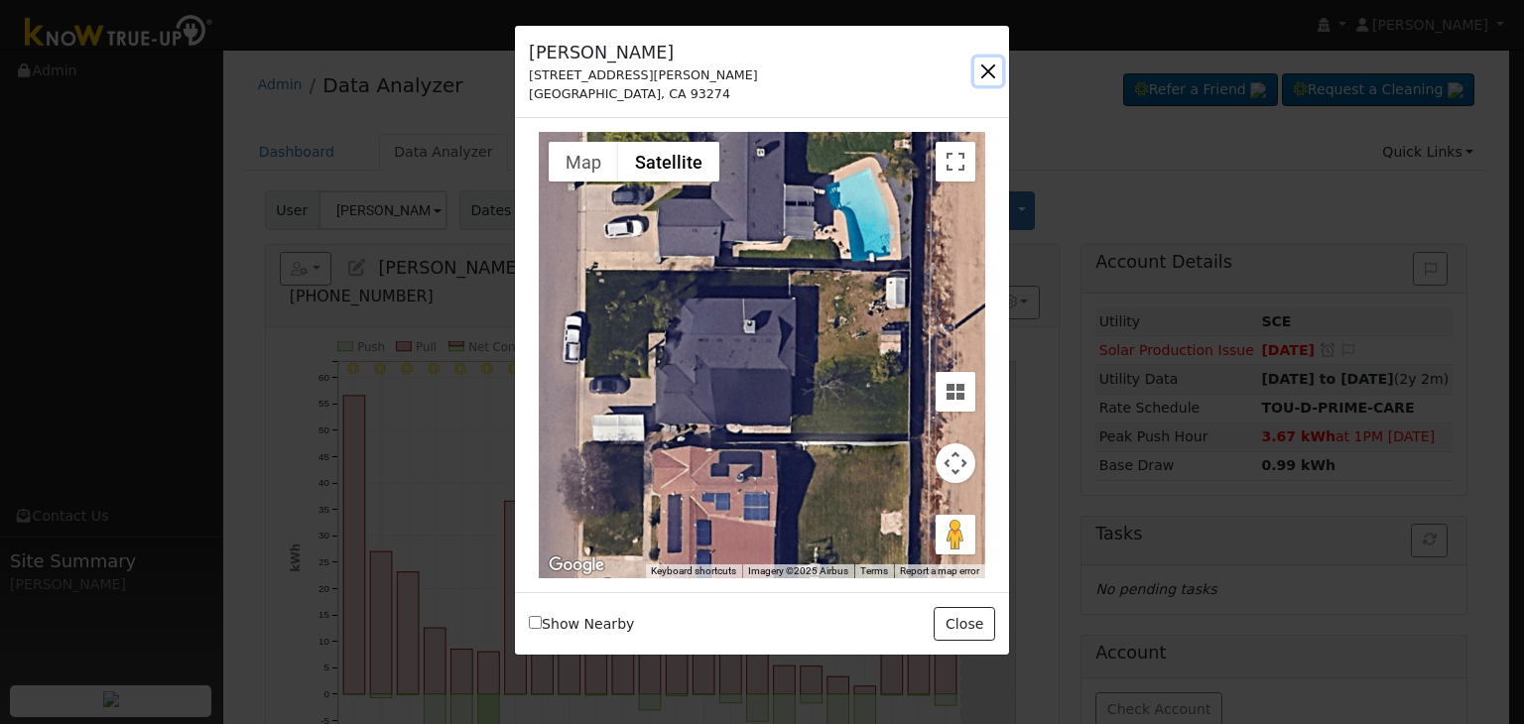
click at [990, 71] on button "button" at bounding box center [989, 72] width 28 height 28
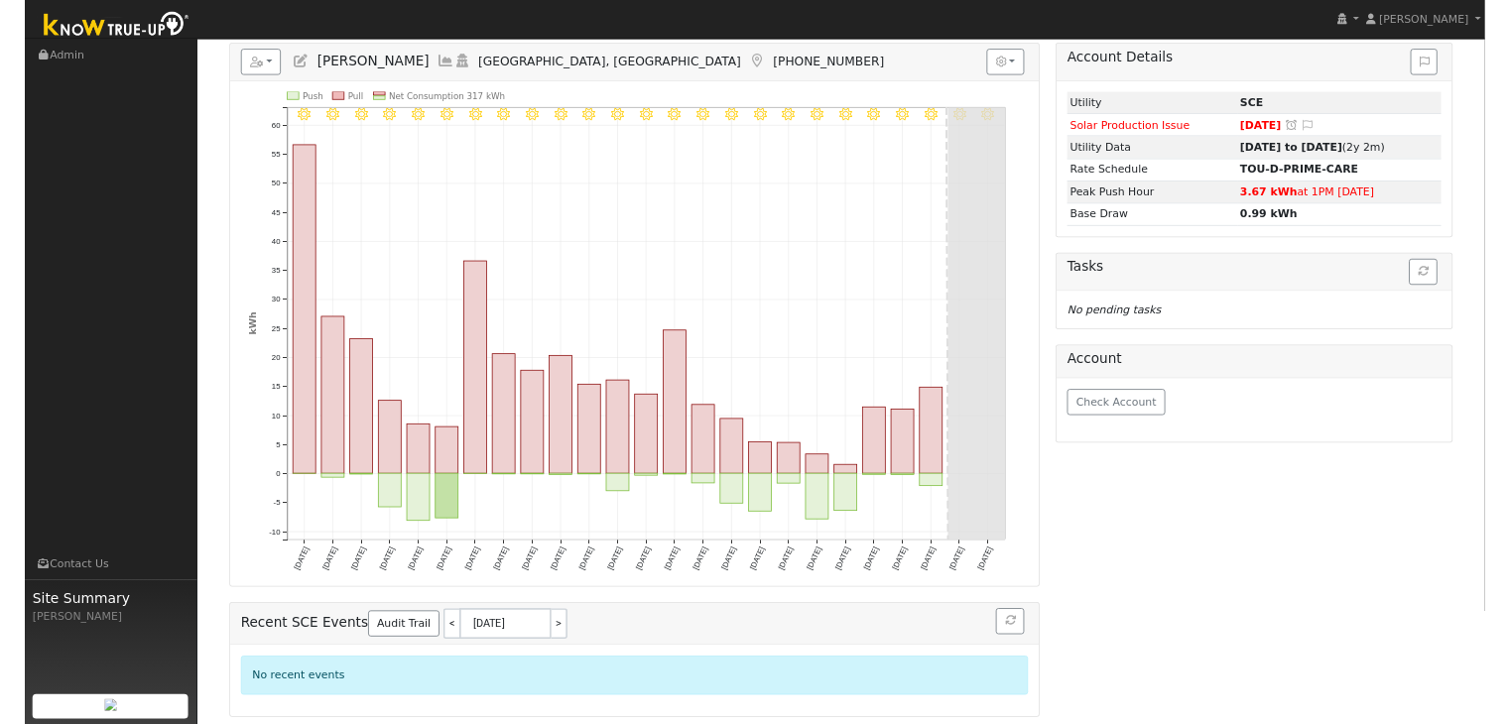
scroll to position [189, 0]
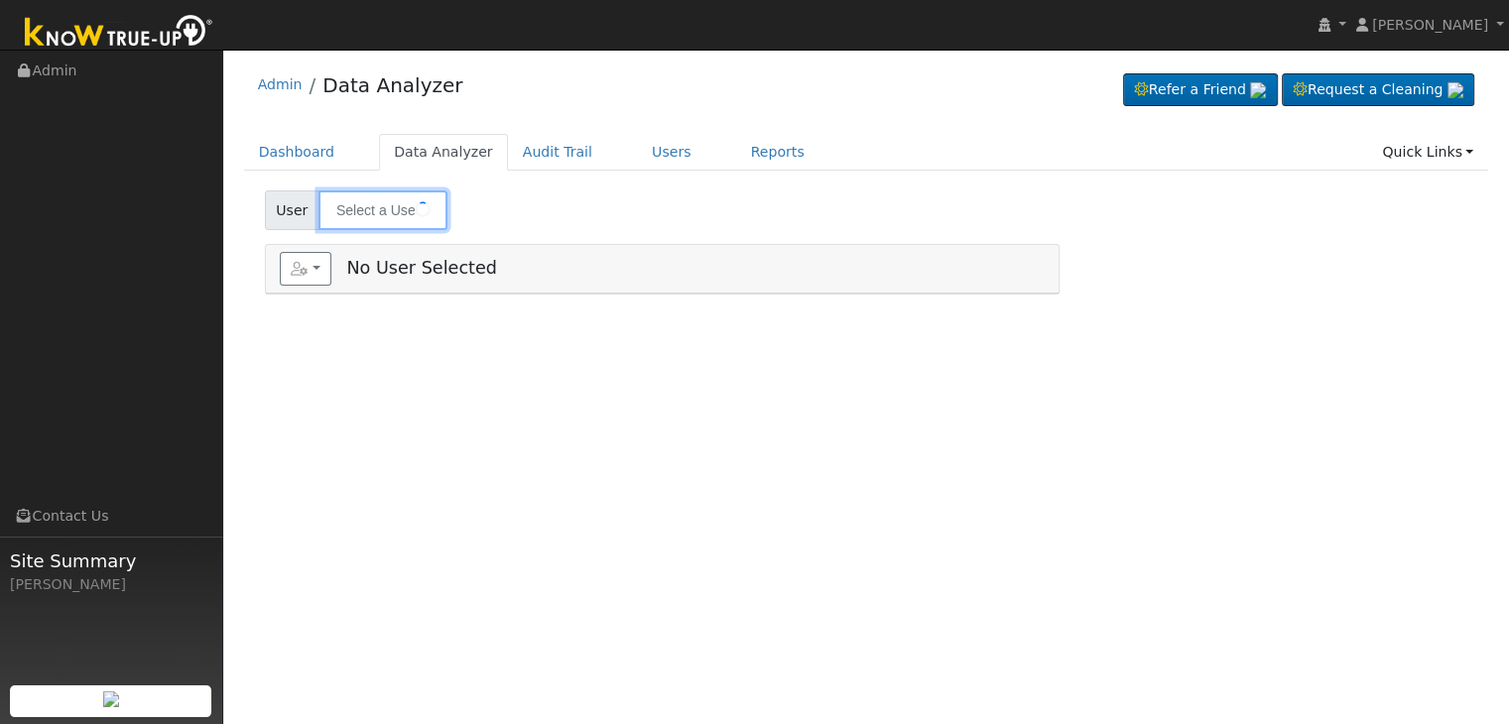
type input "[PERSON_NAME]"
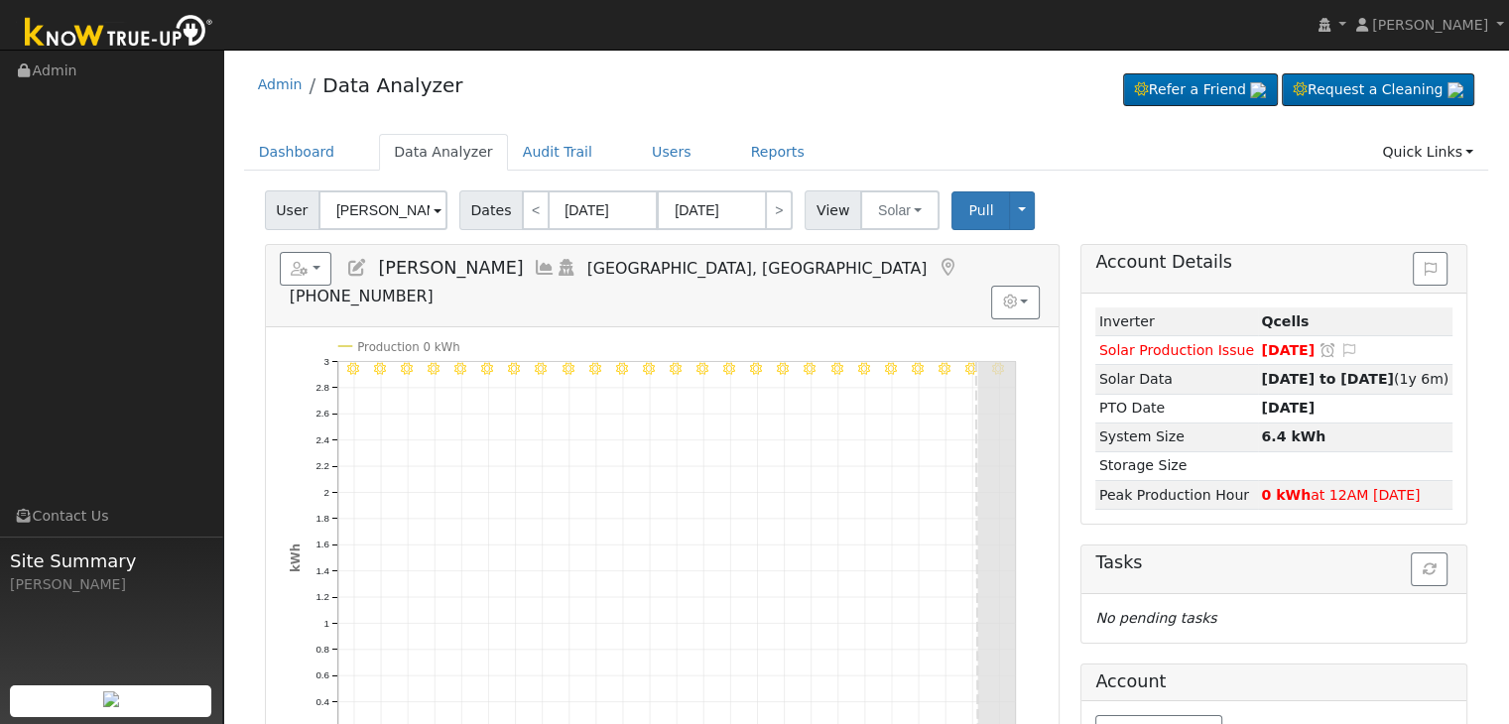
click at [937, 259] on icon at bounding box center [948, 268] width 22 height 18
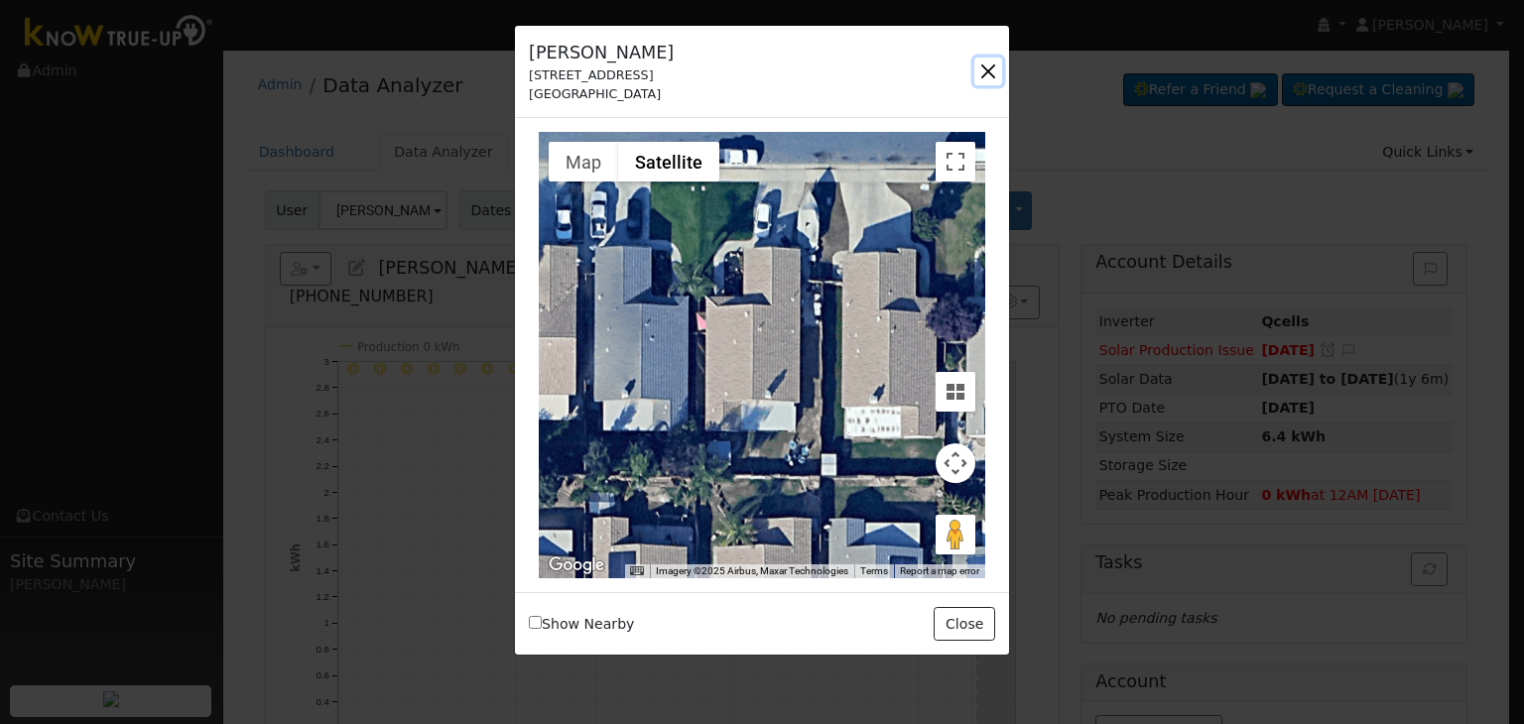
click at [992, 66] on button "button" at bounding box center [989, 72] width 28 height 28
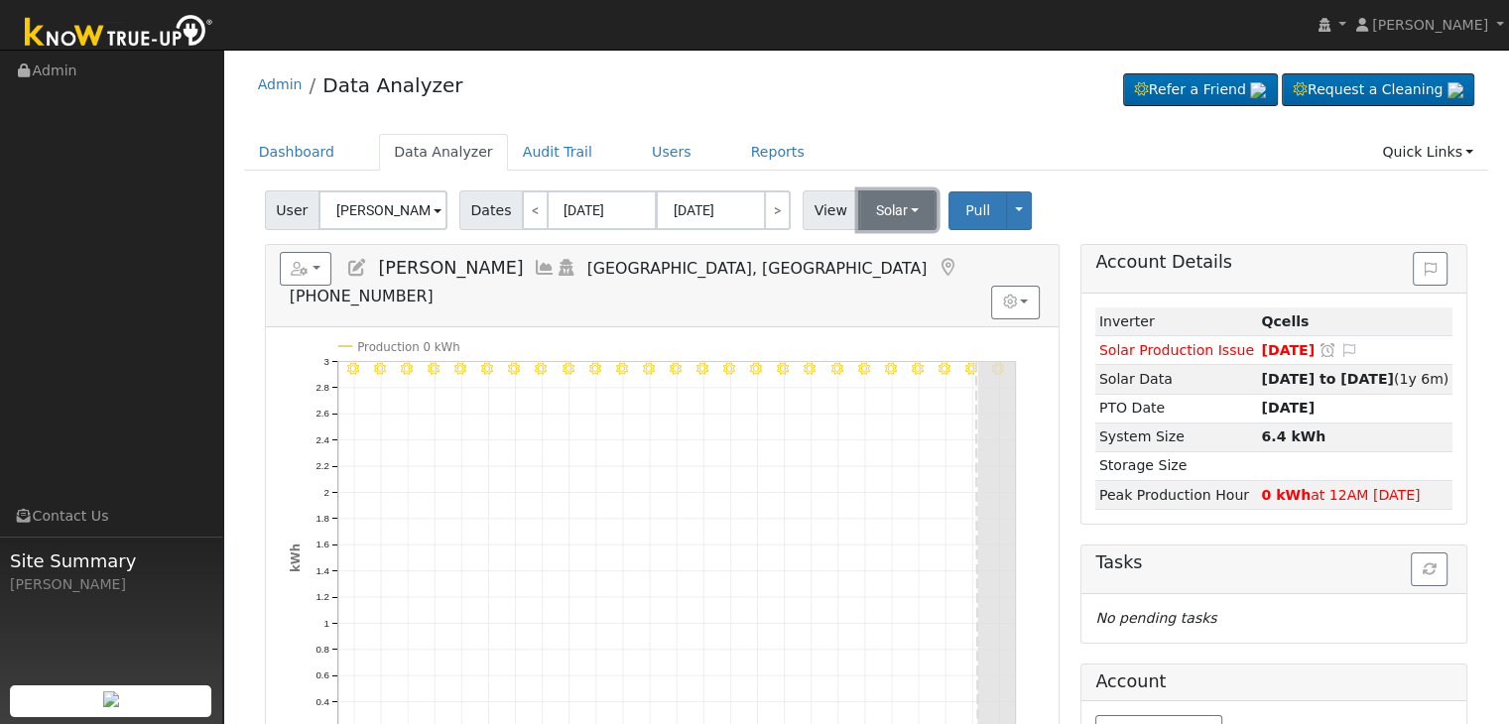
click at [884, 214] on button "Solar" at bounding box center [897, 211] width 79 height 40
click at [869, 260] on link "Utility" at bounding box center [923, 254] width 138 height 28
